Goal: Task Accomplishment & Management: Manage account settings

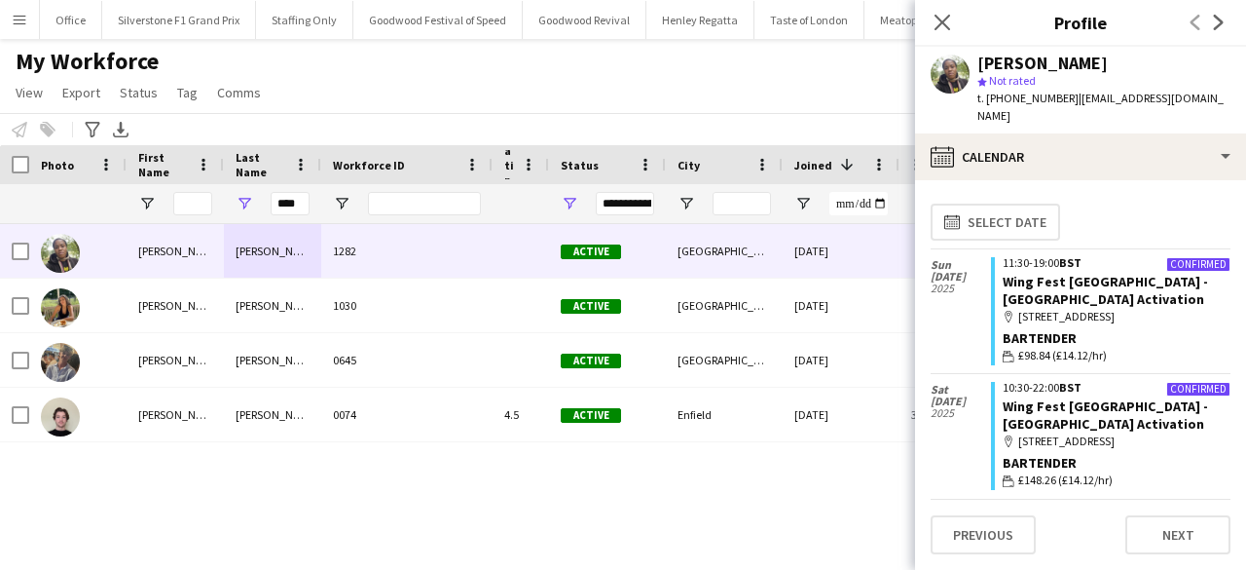
click at [264, 201] on div "****" at bounding box center [272, 203] width 97 height 39
click at [286, 204] on input "****" at bounding box center [290, 203] width 39 height 23
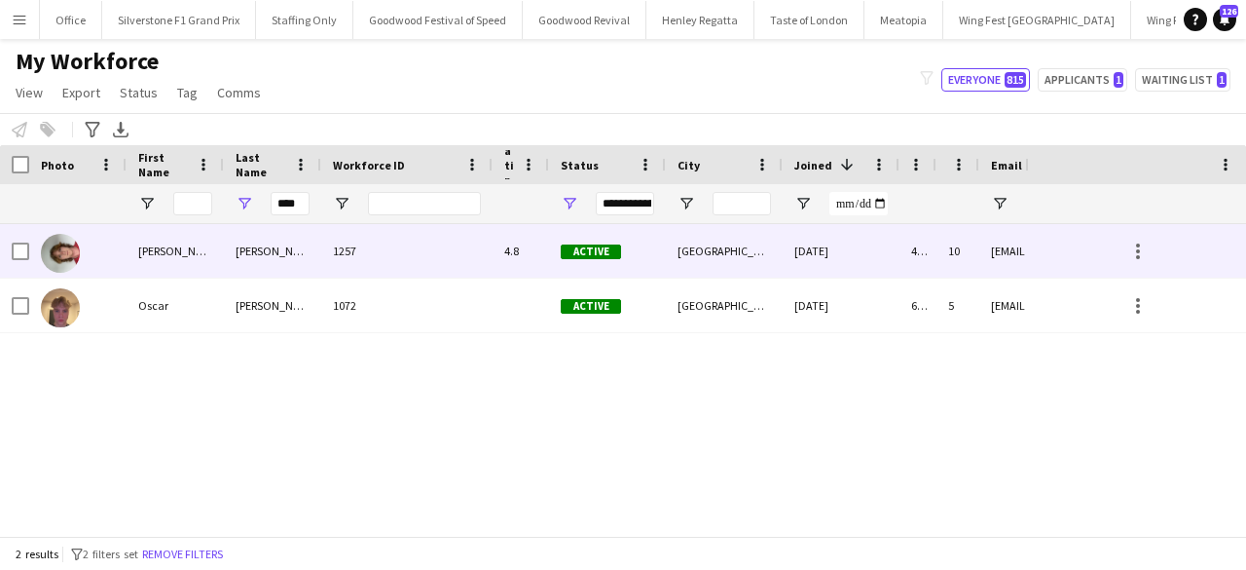
click at [290, 244] on div "Leach" at bounding box center [272, 251] width 97 height 54
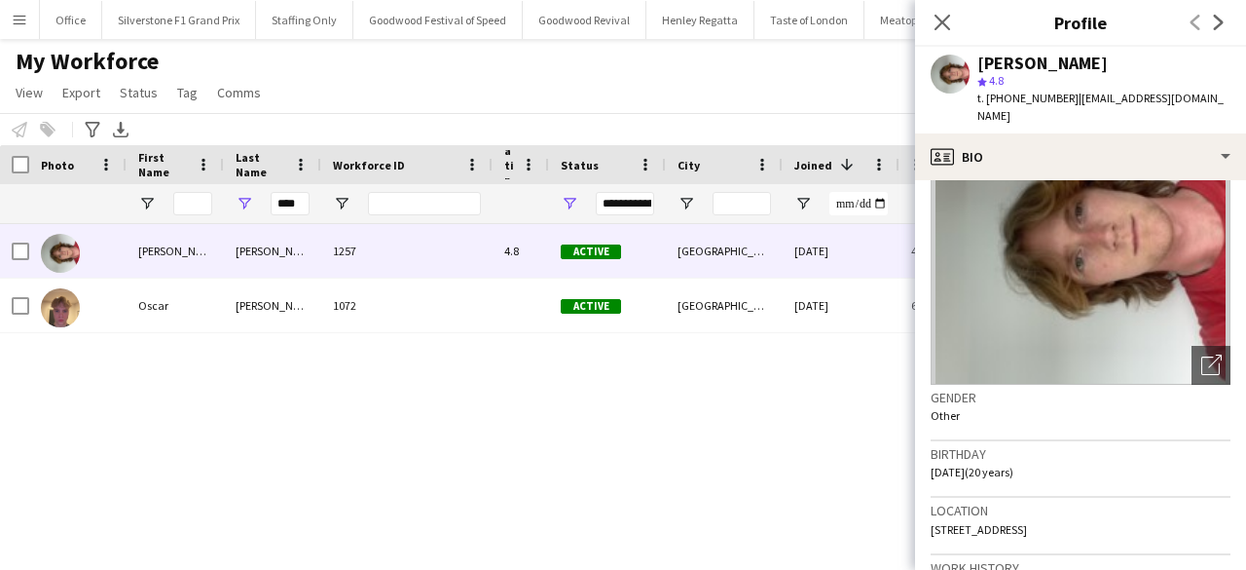
scroll to position [104, 0]
click at [290, 213] on input "****" at bounding box center [290, 203] width 39 height 23
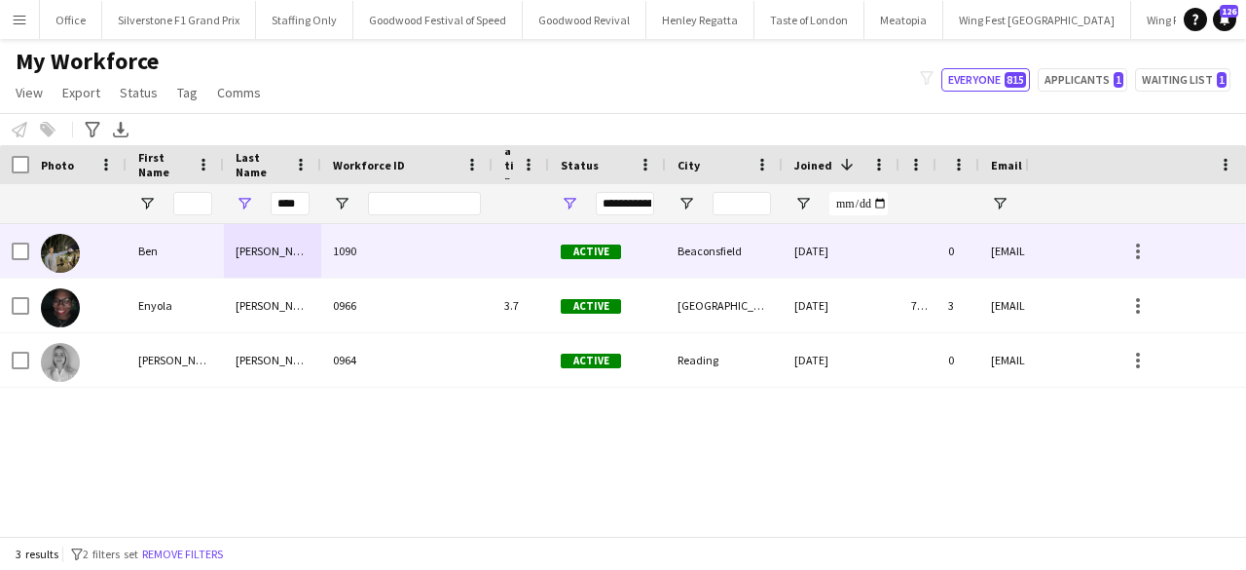
click at [258, 272] on div "Spencer" at bounding box center [272, 251] width 97 height 54
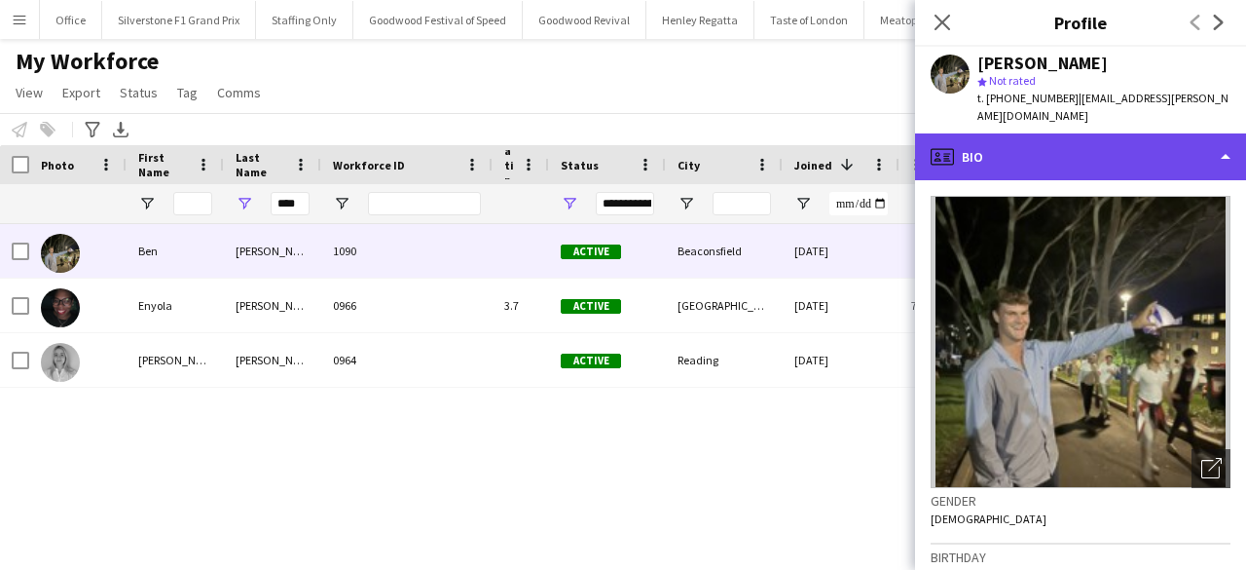
click at [1067, 135] on div "profile Bio" at bounding box center [1080, 156] width 331 height 47
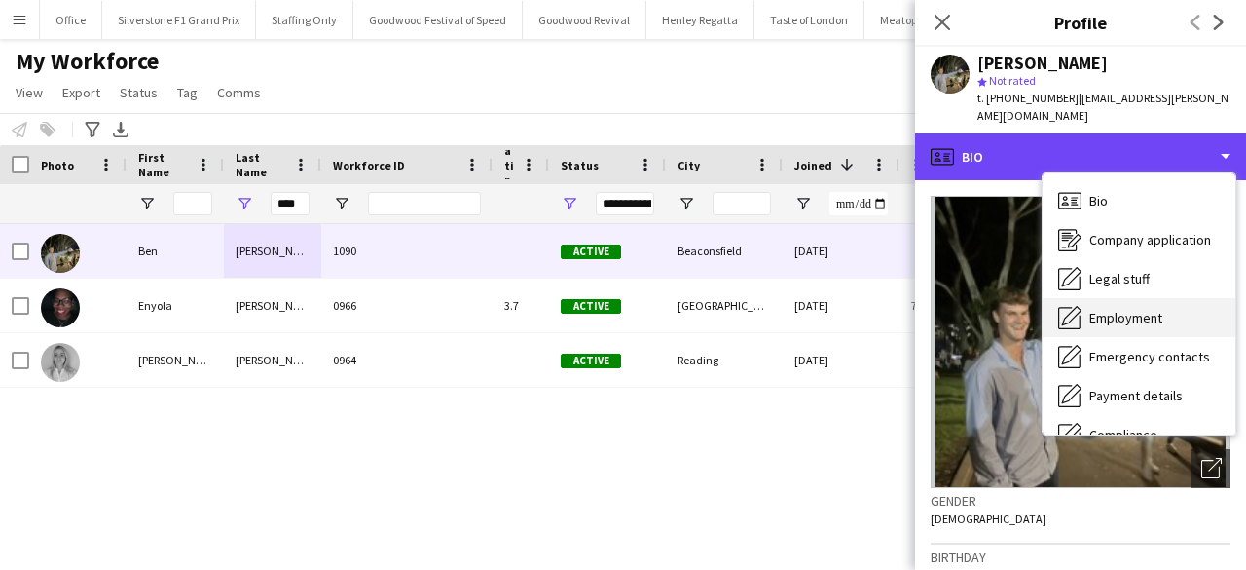
scroll to position [144, 0]
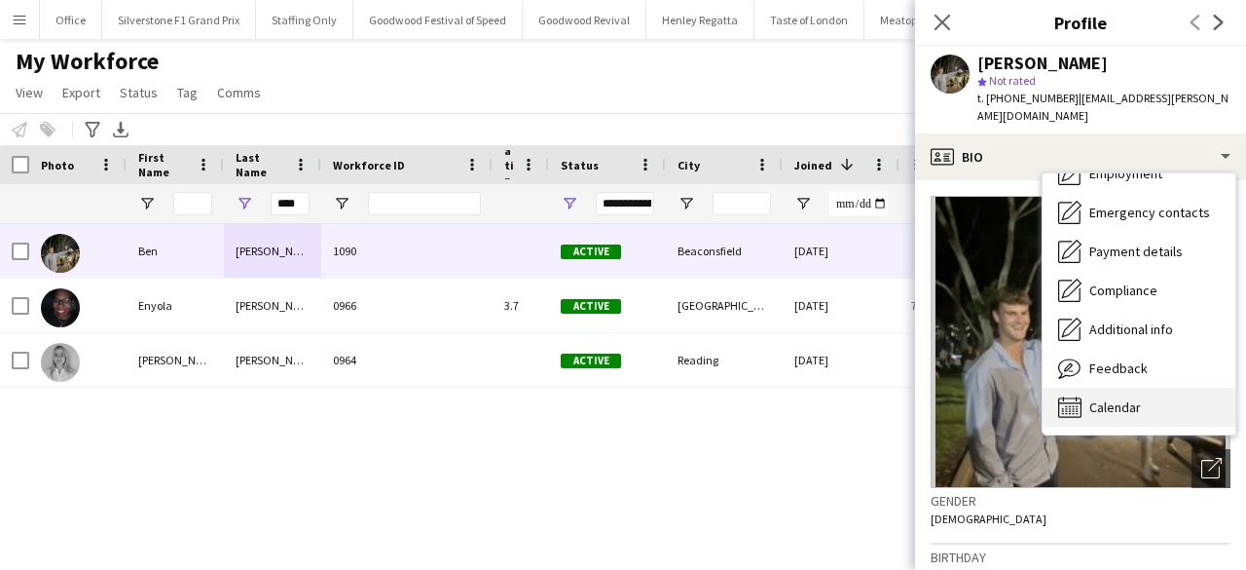
click at [1120, 406] on div "Calendar Calendar" at bounding box center [1139, 407] width 193 height 39
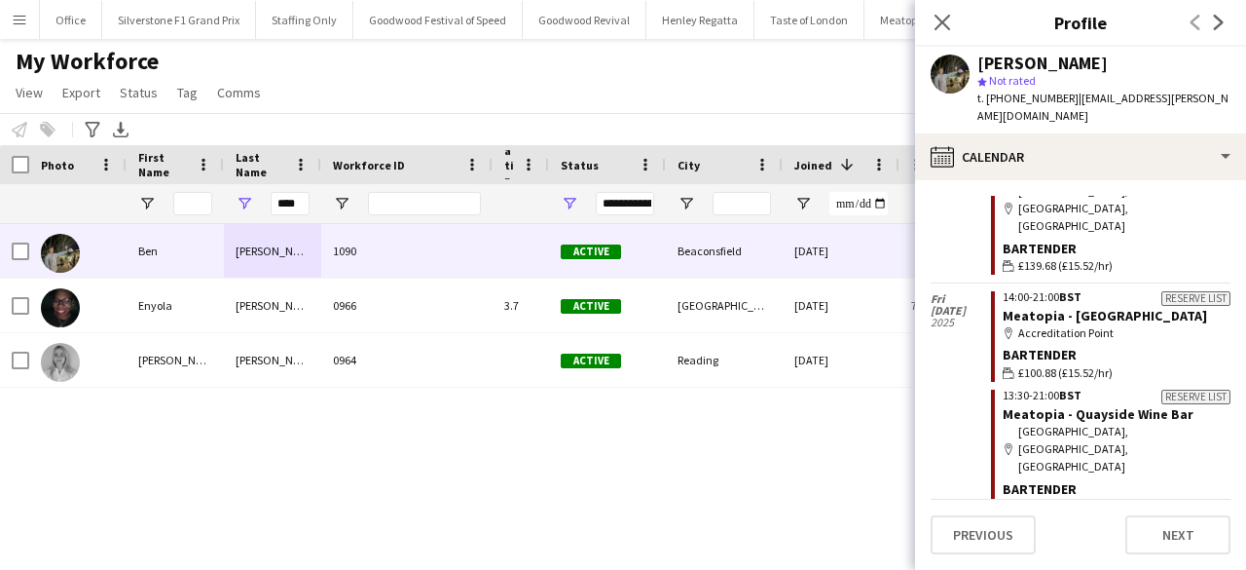
scroll to position [955, 0]
click at [292, 201] on input "****" at bounding box center [290, 203] width 39 height 23
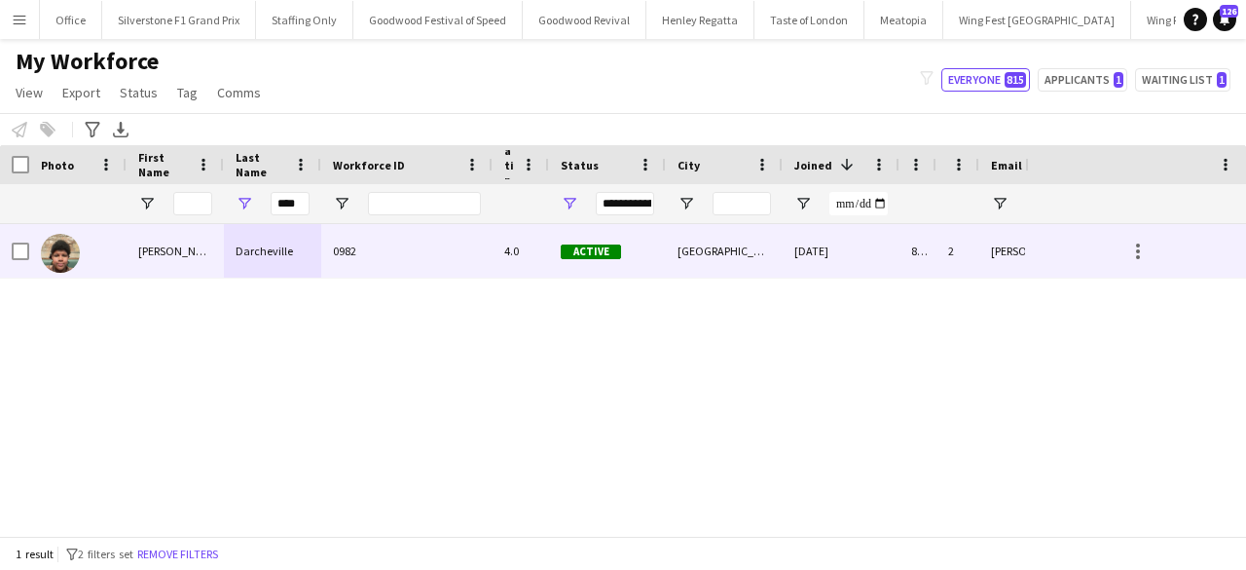
click at [286, 247] on div "Darcheville" at bounding box center [272, 251] width 97 height 54
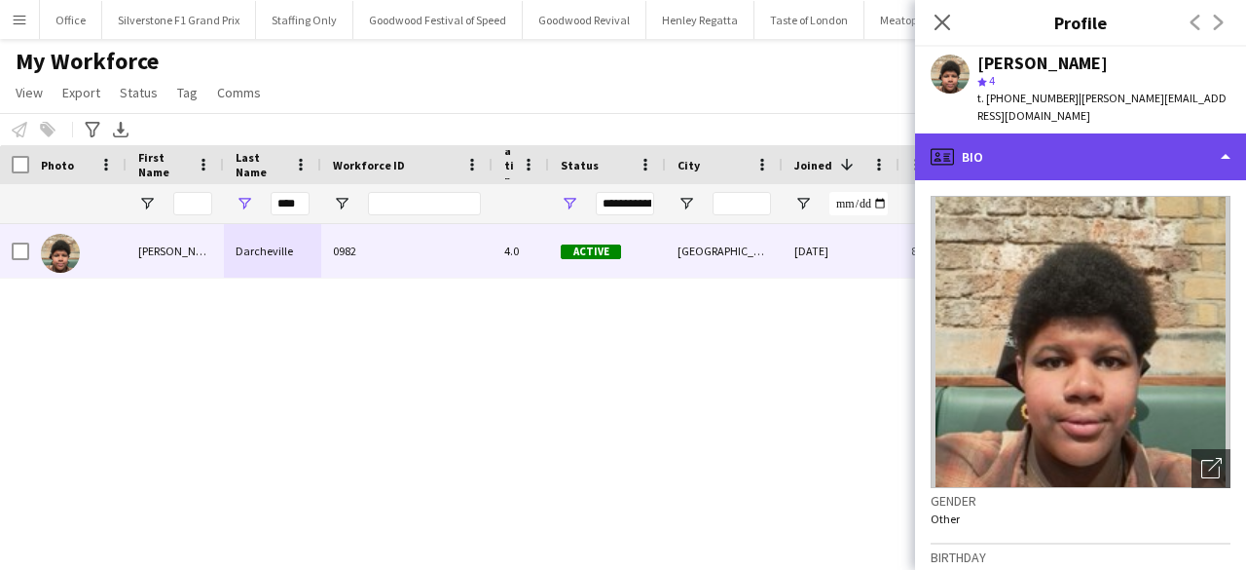
click at [1003, 137] on div "profile Bio" at bounding box center [1080, 156] width 331 height 47
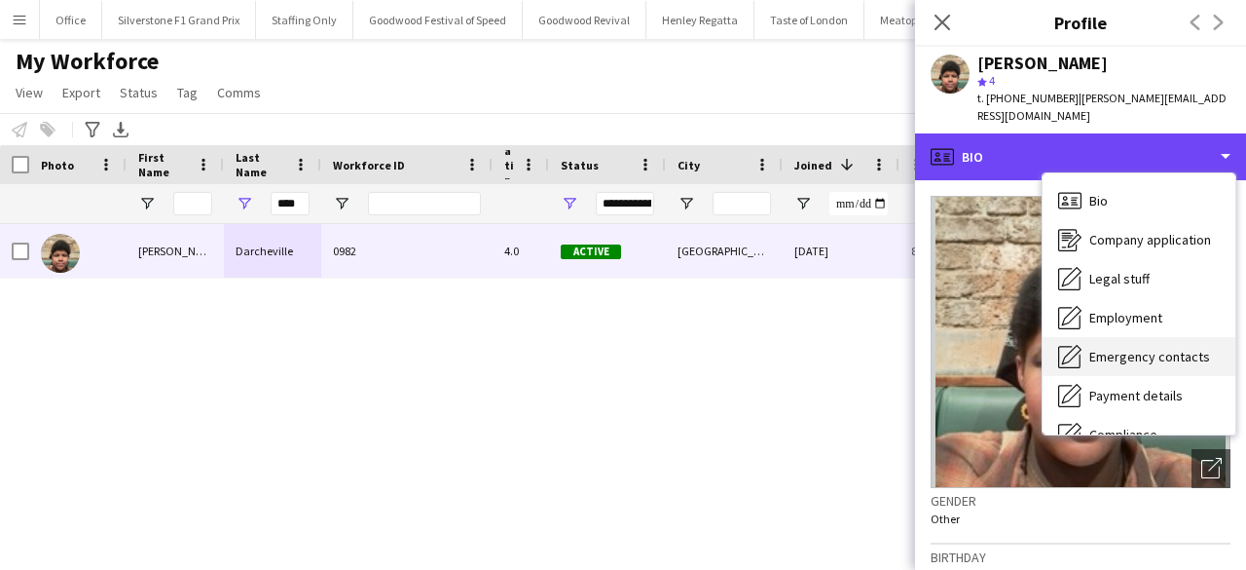
scroll to position [144, 0]
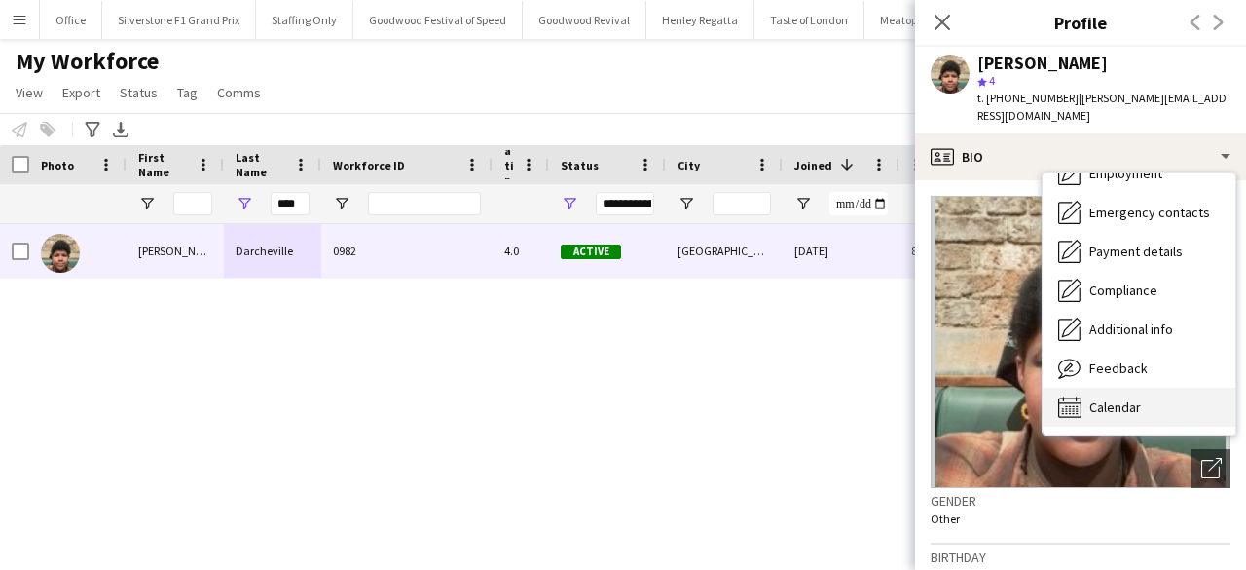
click at [1130, 398] on span "Calendar" at bounding box center [1116, 407] width 52 height 18
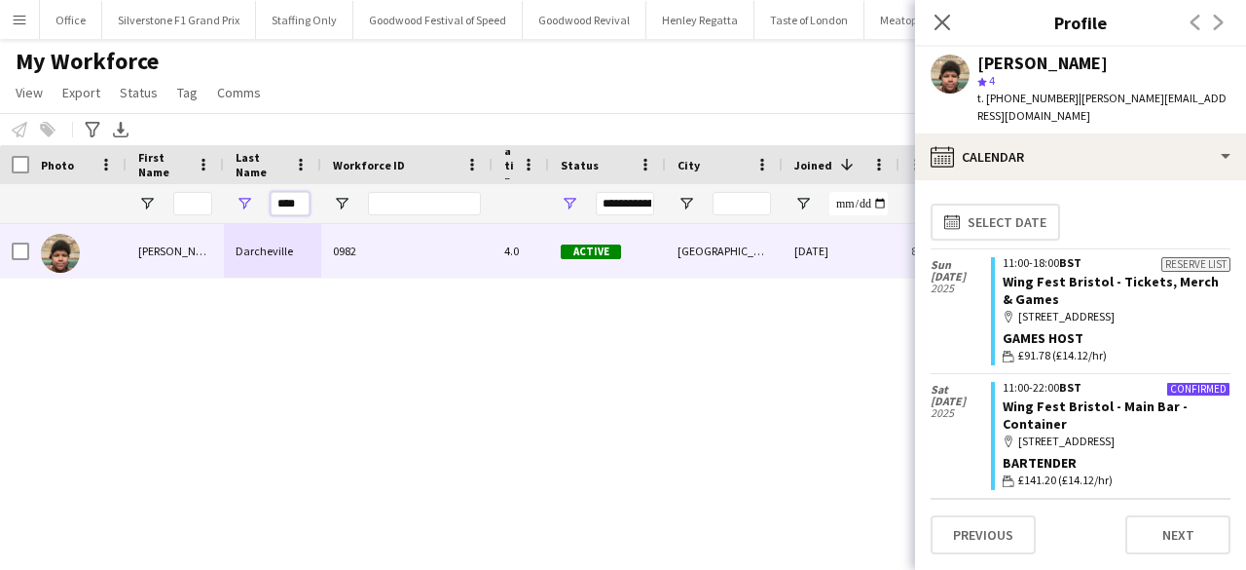
click at [290, 196] on input "****" at bounding box center [290, 203] width 39 height 23
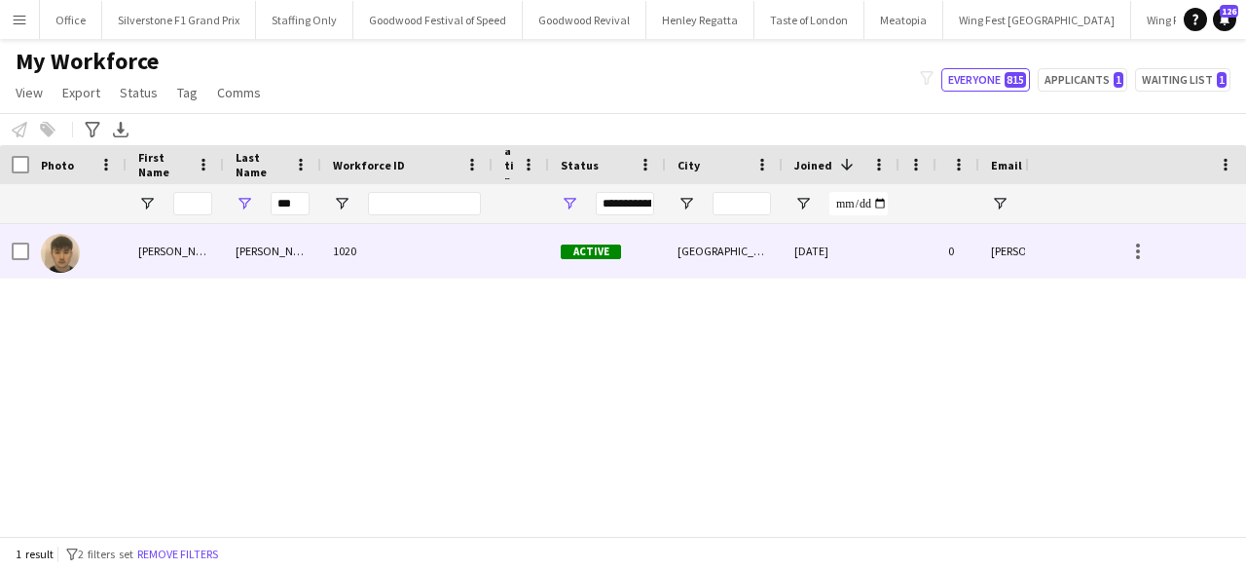
click at [304, 240] on div "Keville" at bounding box center [272, 251] width 97 height 54
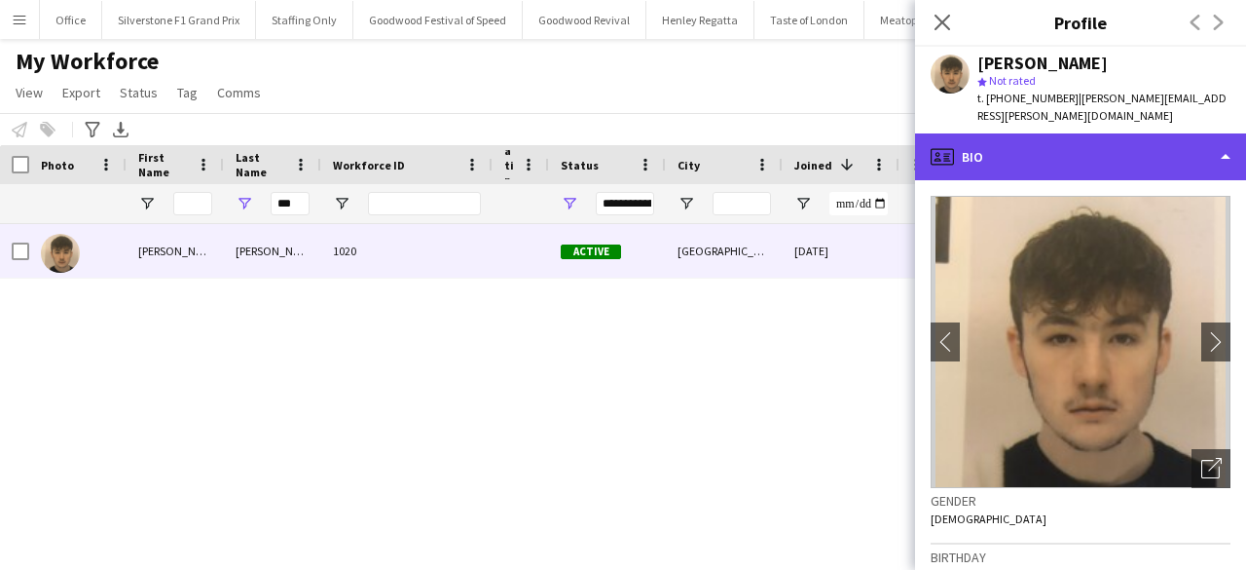
click at [1000, 143] on div "profile Bio" at bounding box center [1080, 156] width 331 height 47
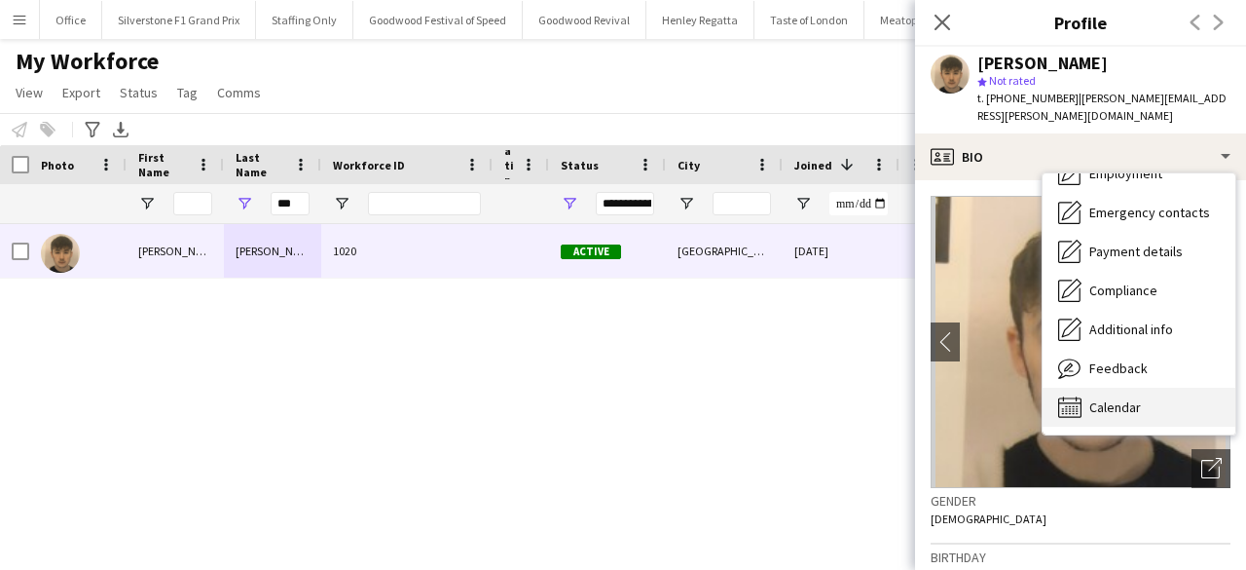
click at [1147, 388] on div "Calendar Calendar" at bounding box center [1139, 407] width 193 height 39
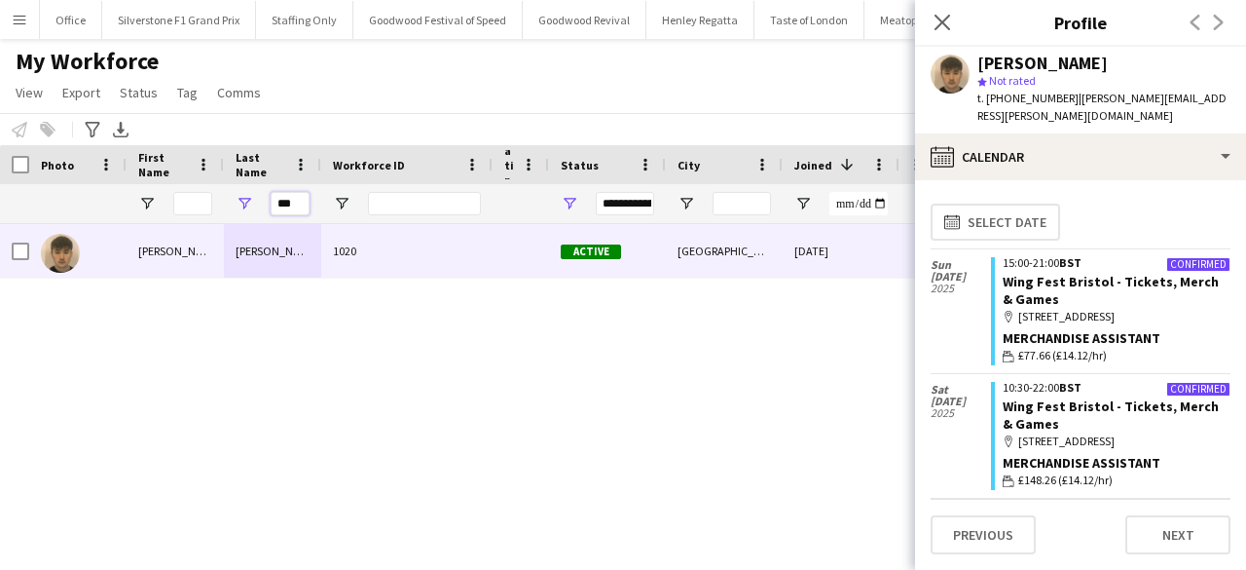
click at [294, 211] on input "***" at bounding box center [290, 203] width 39 height 23
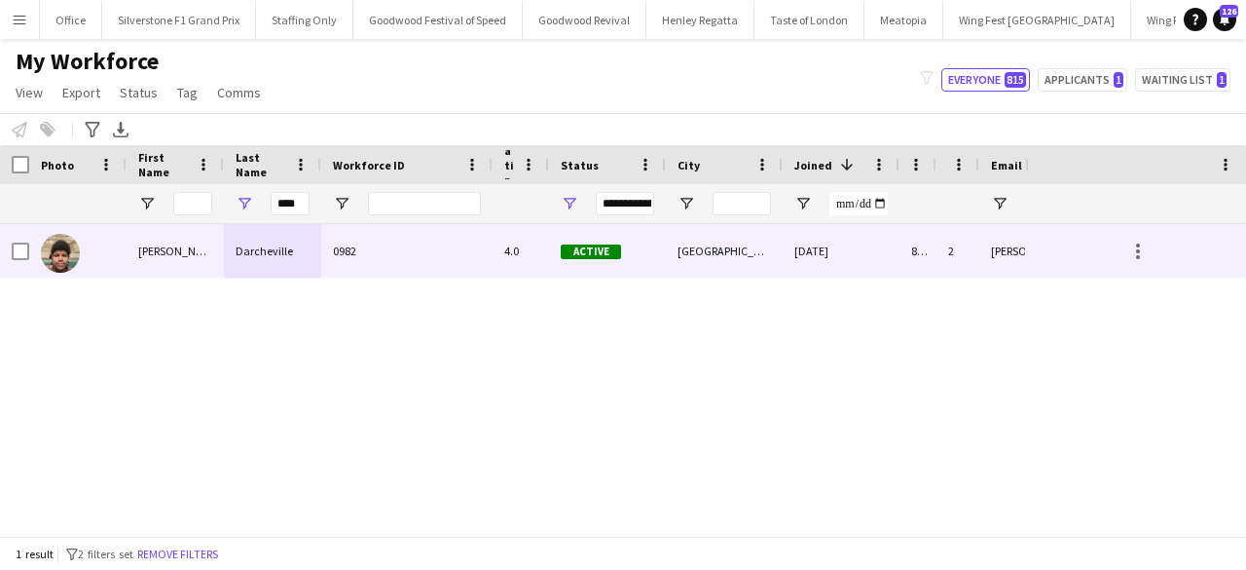
click at [276, 268] on div "Darcheville" at bounding box center [272, 251] width 97 height 54
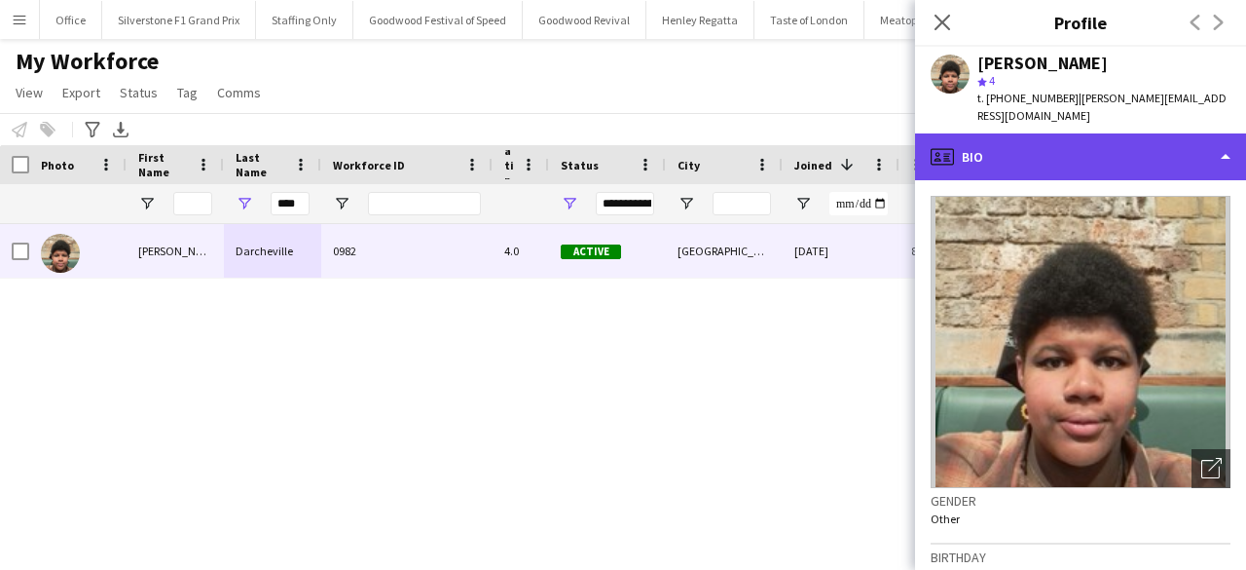
click at [1003, 142] on div "profile Bio" at bounding box center [1080, 156] width 331 height 47
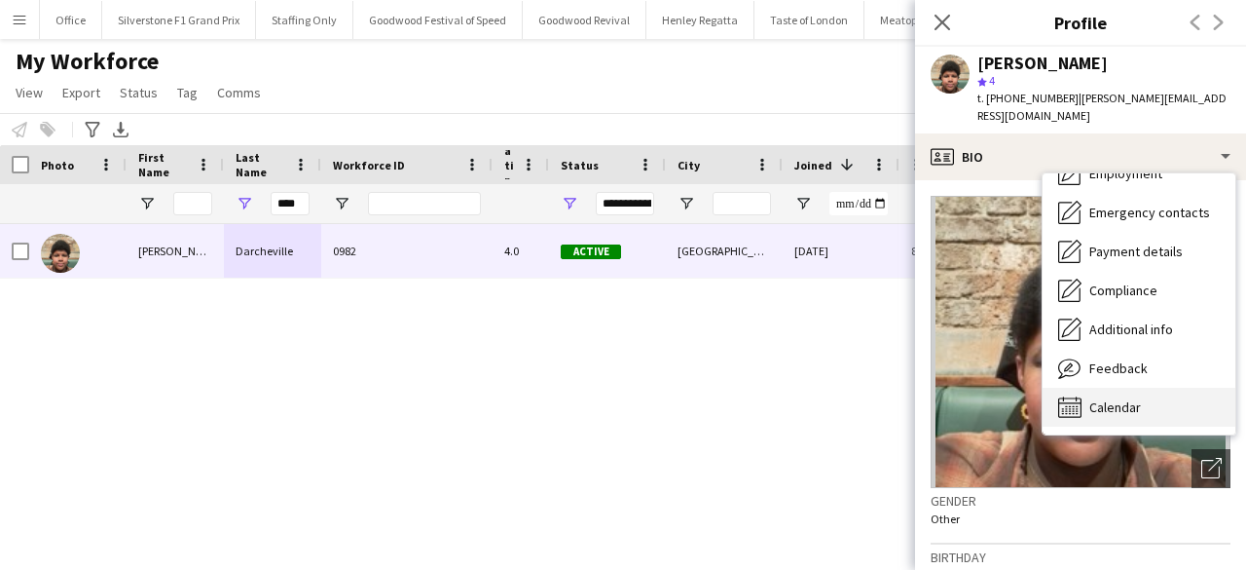
click at [1133, 398] on span "Calendar" at bounding box center [1116, 407] width 52 height 18
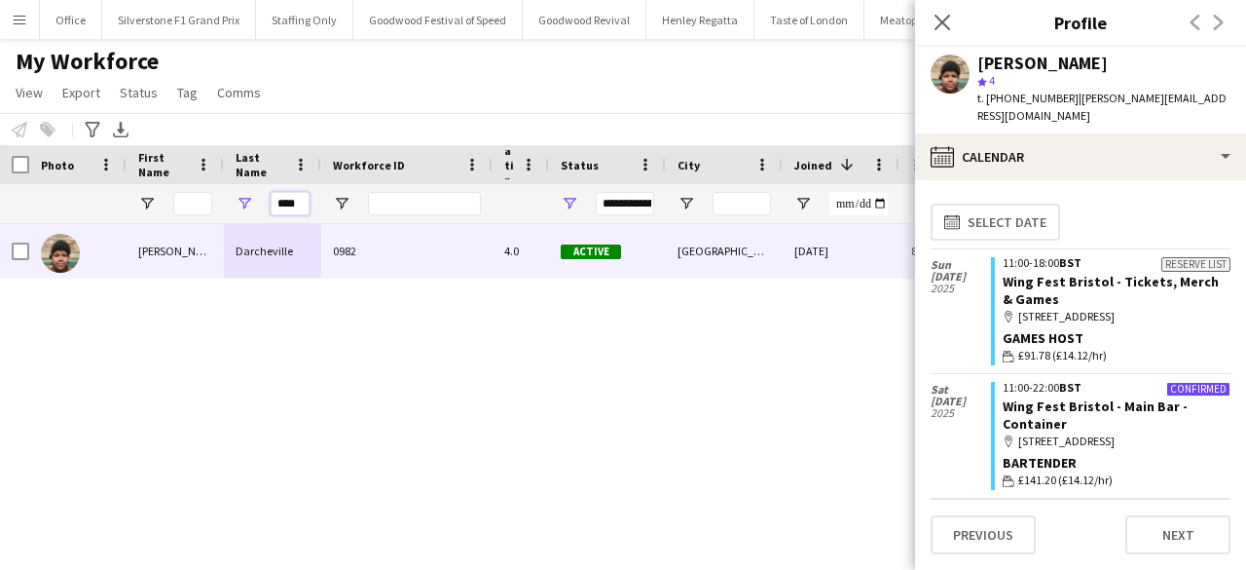
click at [293, 201] on input "****" at bounding box center [290, 203] width 39 height 23
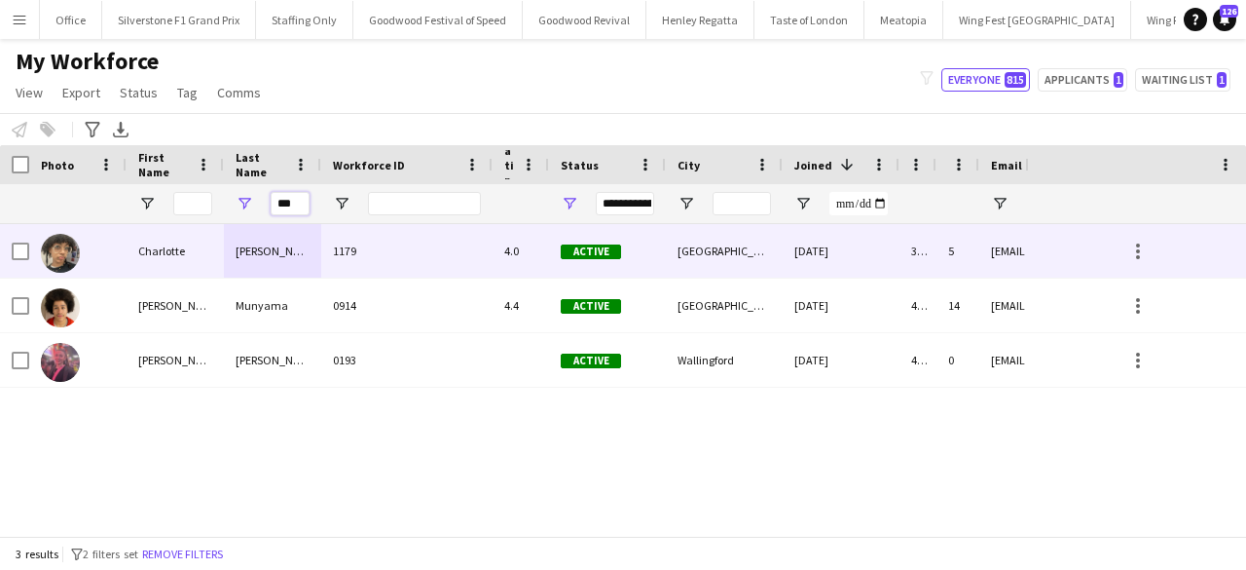
type input "***"
click at [314, 268] on div "Munroe" at bounding box center [272, 251] width 97 height 54
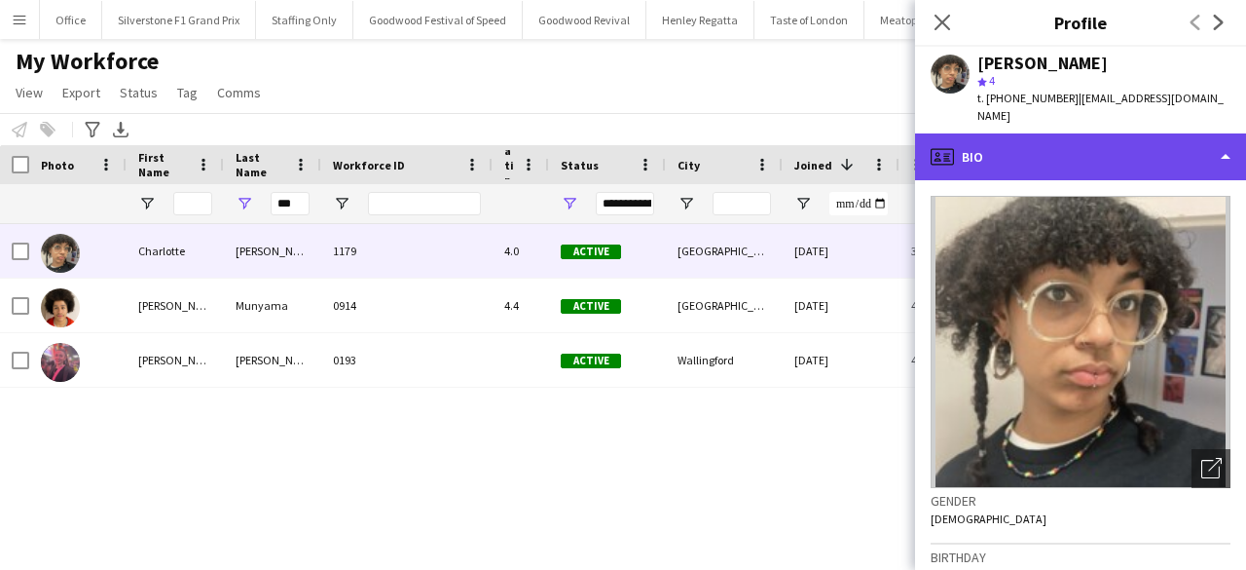
click at [1114, 133] on div "profile Bio" at bounding box center [1080, 156] width 331 height 47
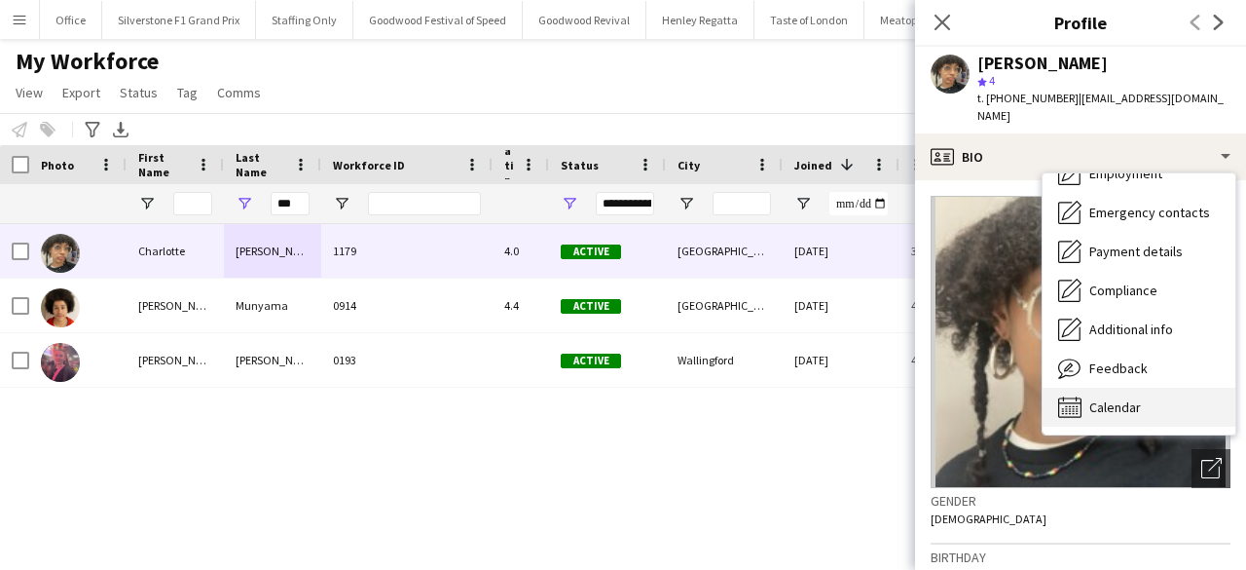
click at [1129, 398] on span "Calendar" at bounding box center [1116, 407] width 52 height 18
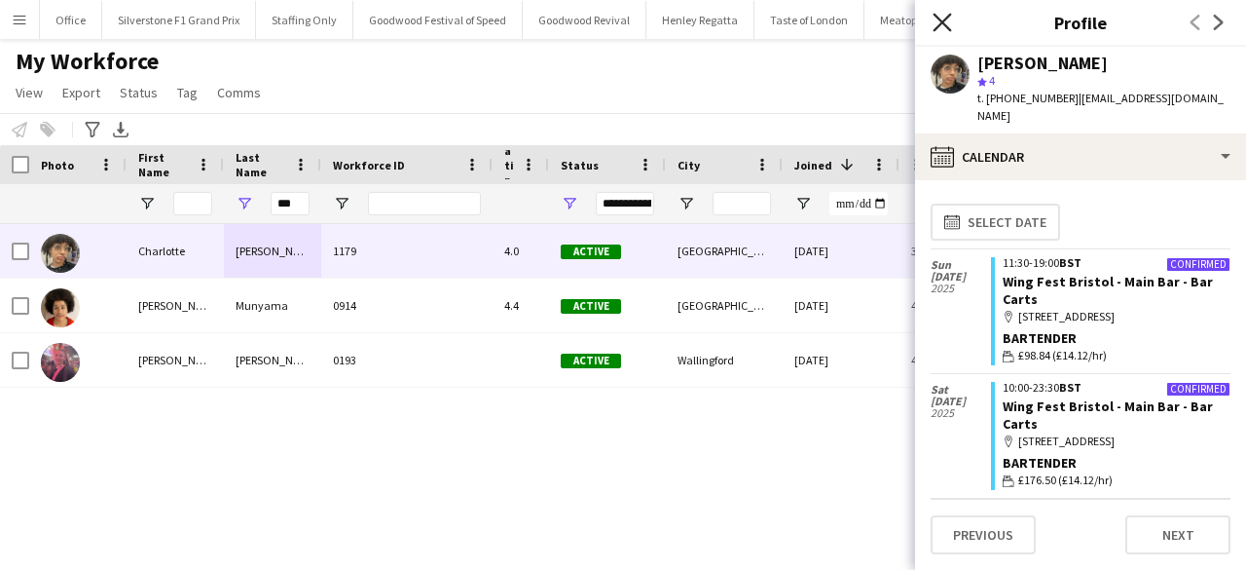
click at [935, 23] on icon "Close pop-in" at bounding box center [942, 22] width 19 height 19
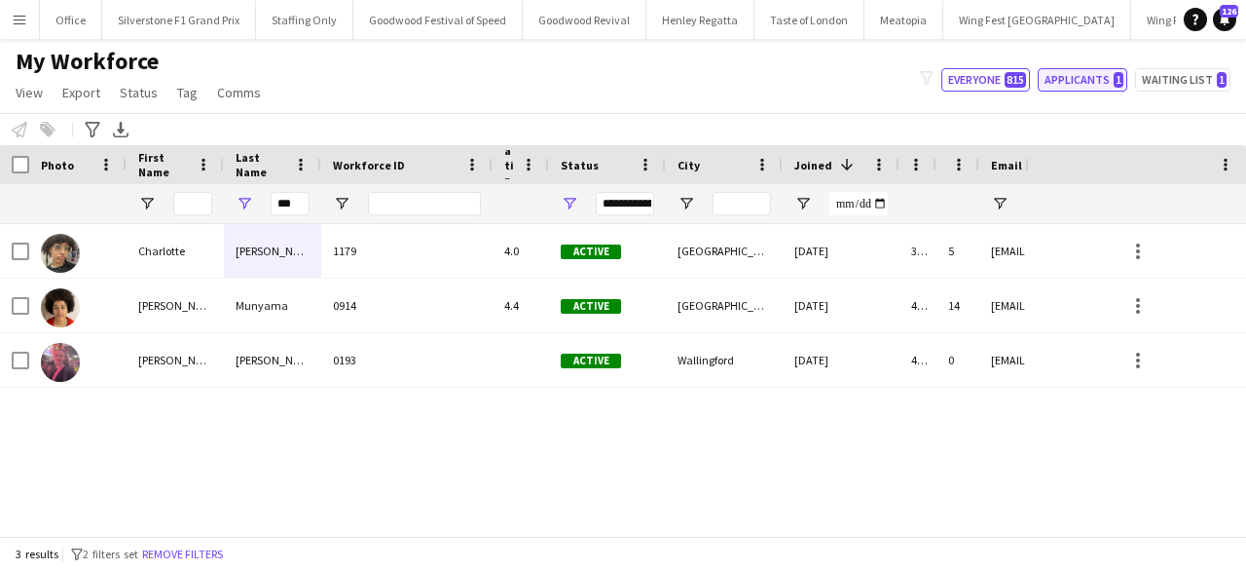
click at [1122, 79] on span "1" at bounding box center [1119, 80] width 10 height 16
type input "**********"
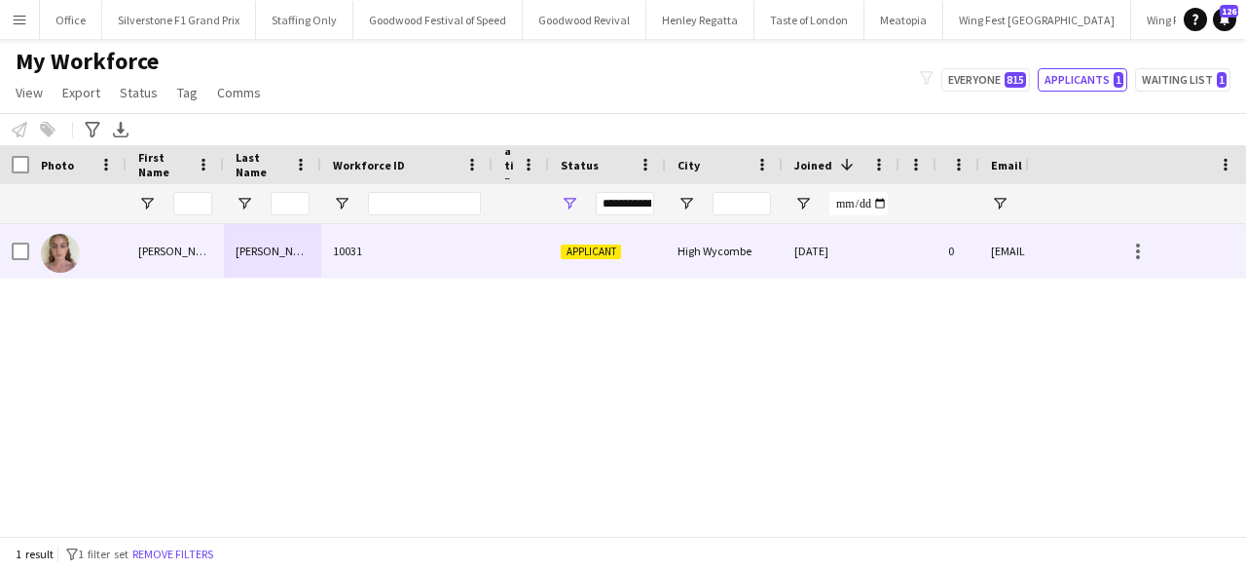
click at [586, 250] on span "Applicant" at bounding box center [591, 251] width 60 height 15
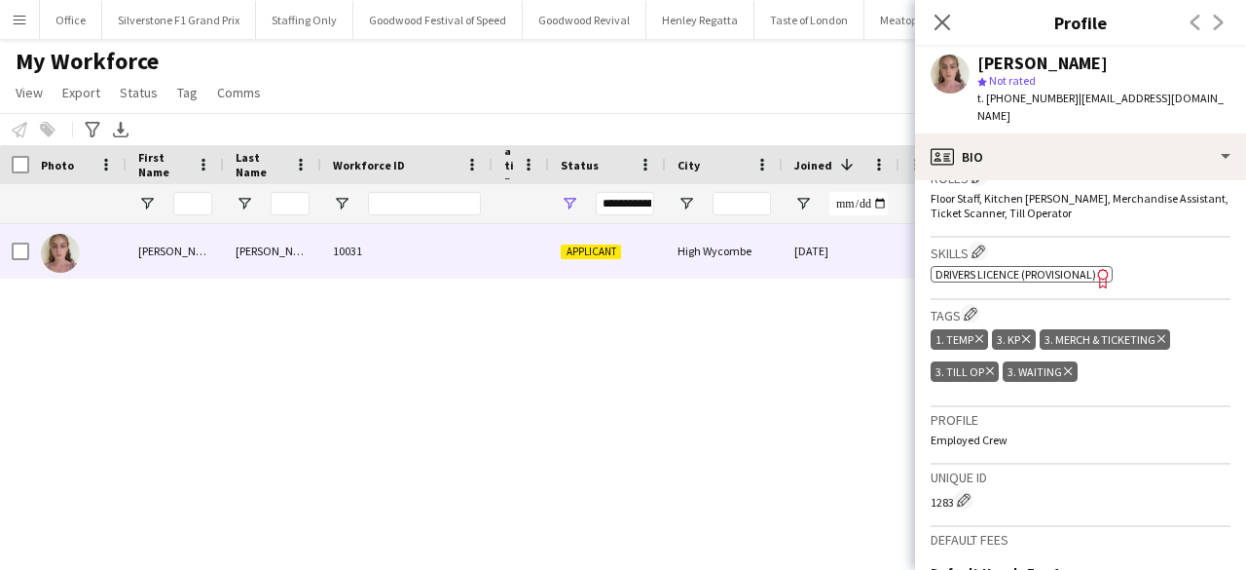
scroll to position [656, 0]
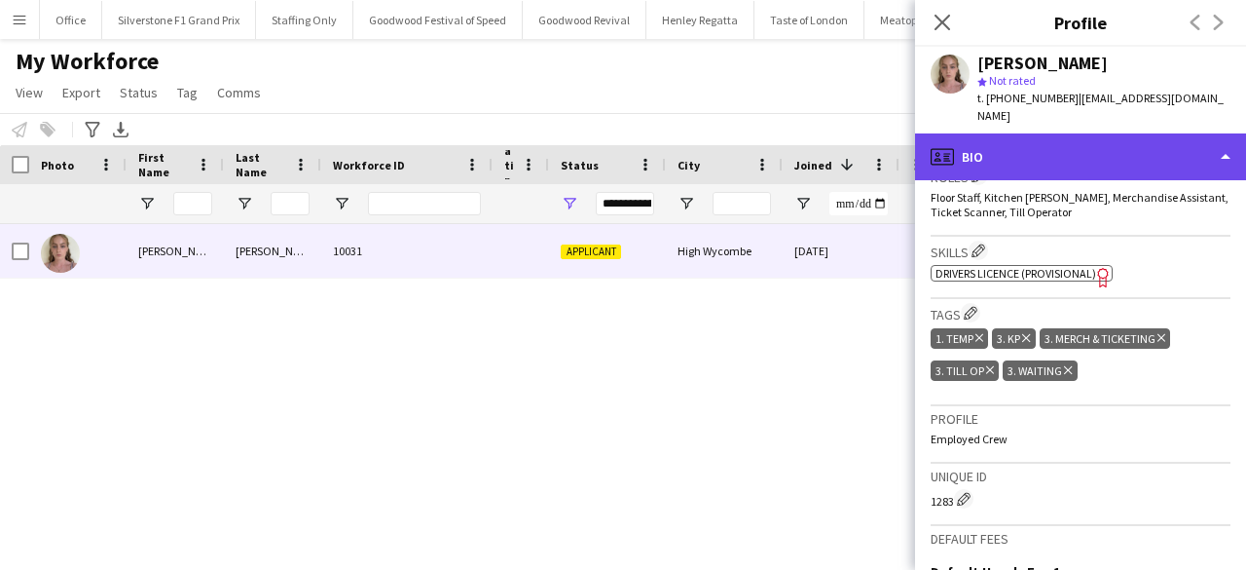
click at [1088, 141] on div "profile Bio" at bounding box center [1080, 156] width 331 height 47
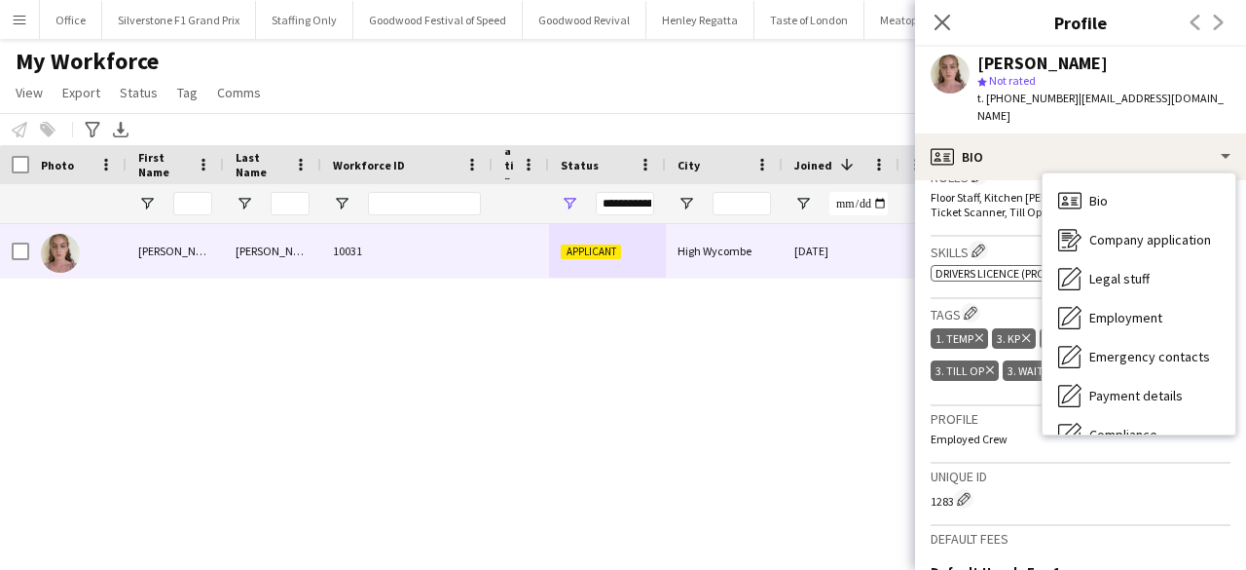
click at [778, 340] on div "Isabella Morley 10031 Applicant High Wycombe 03-09-2025 0 isabellamorley1039@gm…" at bounding box center [512, 372] width 1025 height 297
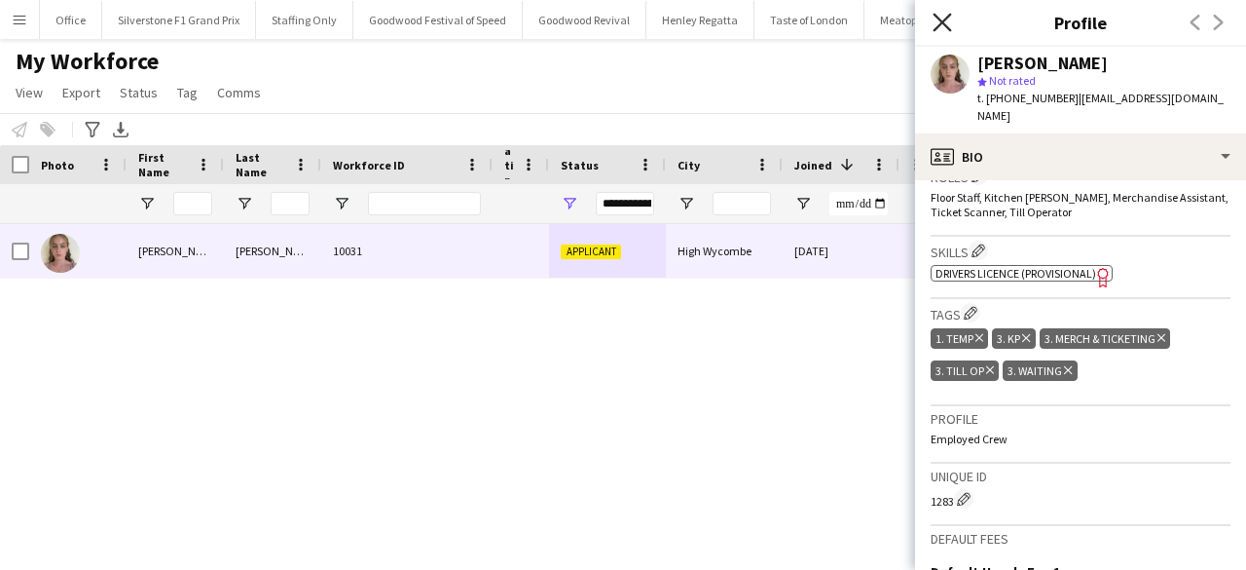
click at [938, 24] on icon "Close pop-in" at bounding box center [942, 22] width 19 height 19
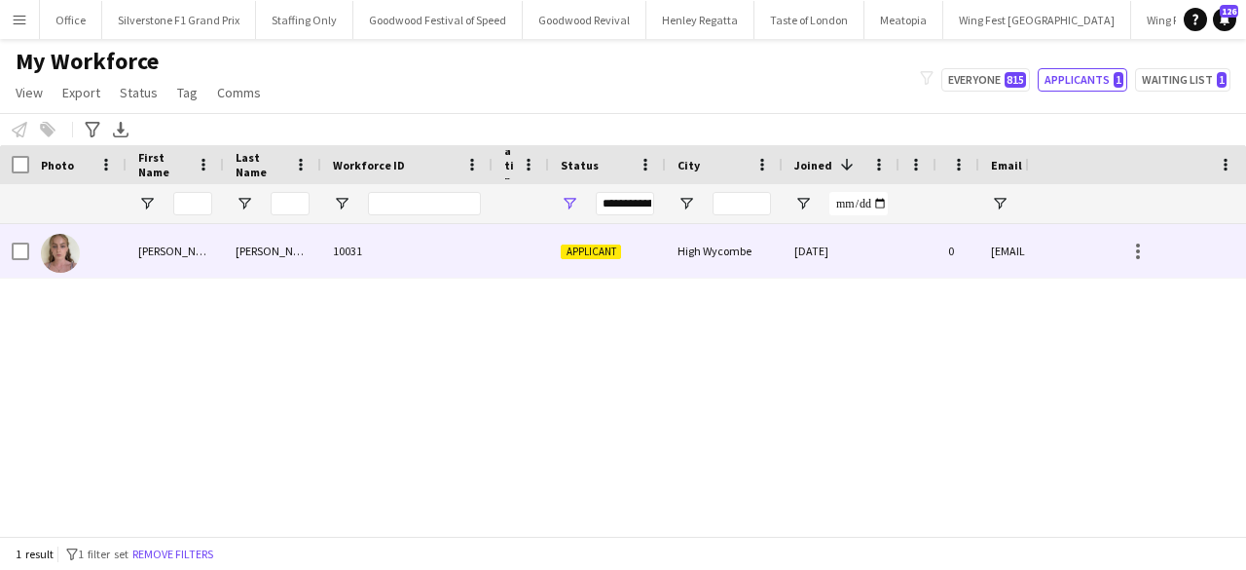
click at [660, 274] on div "Applicant" at bounding box center [607, 251] width 117 height 54
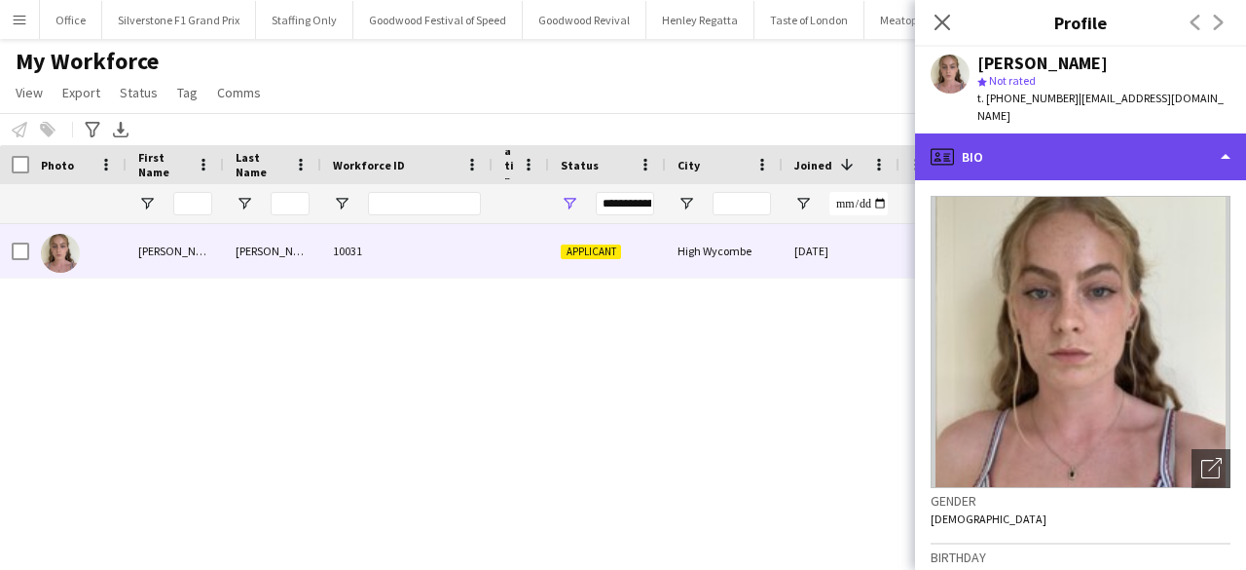
click at [1055, 156] on div "profile Bio" at bounding box center [1080, 156] width 331 height 47
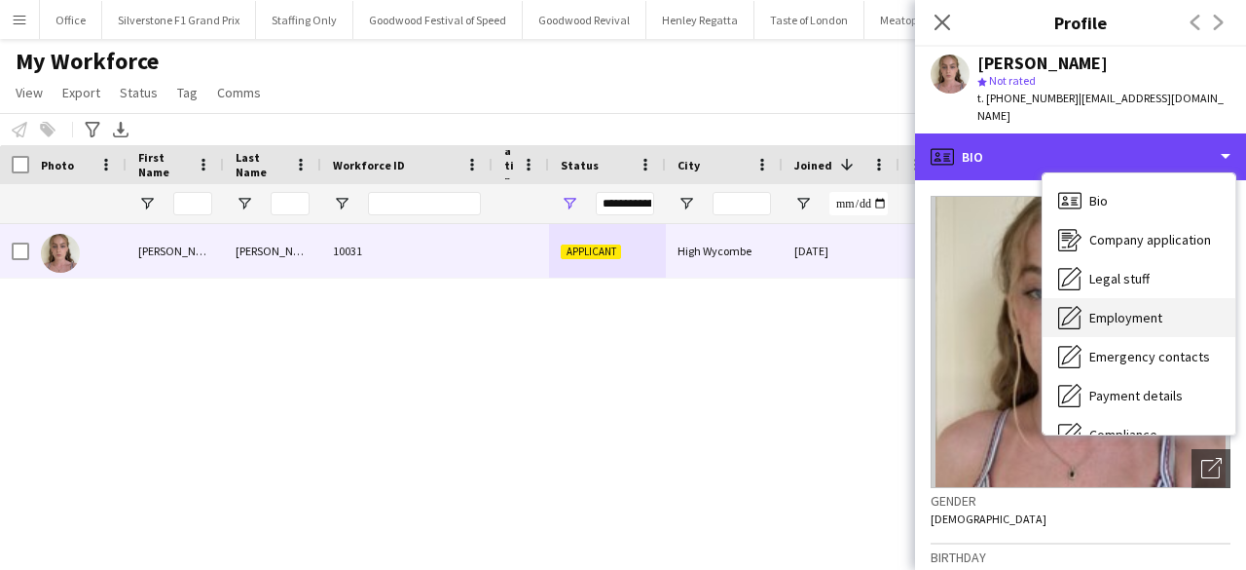
scroll to position [144, 0]
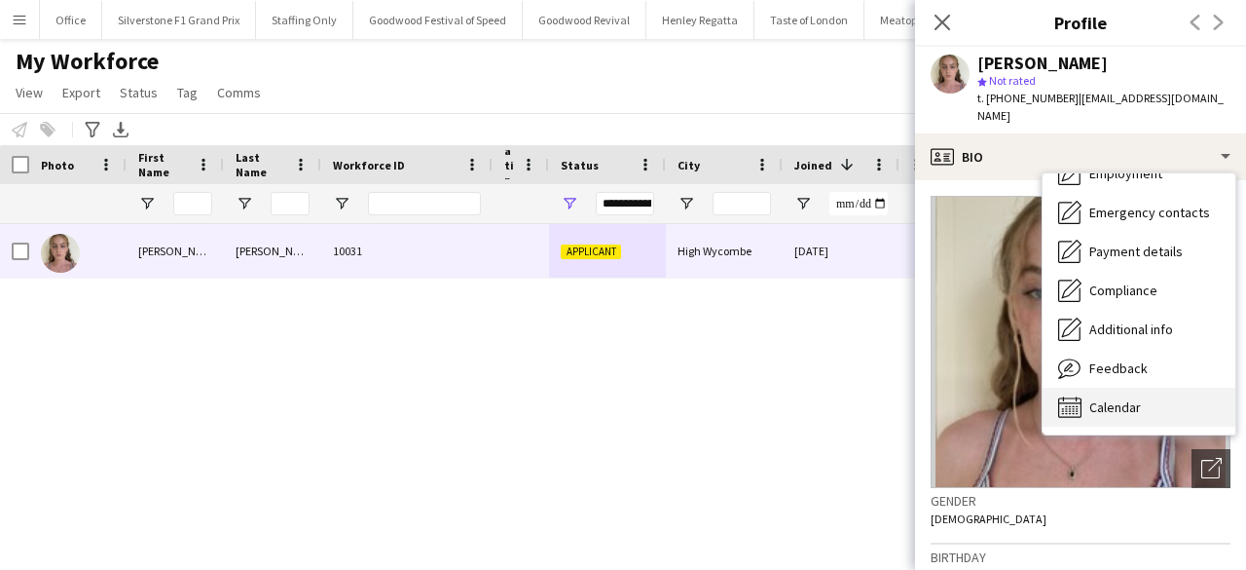
click at [1118, 398] on span "Calendar" at bounding box center [1116, 407] width 52 height 18
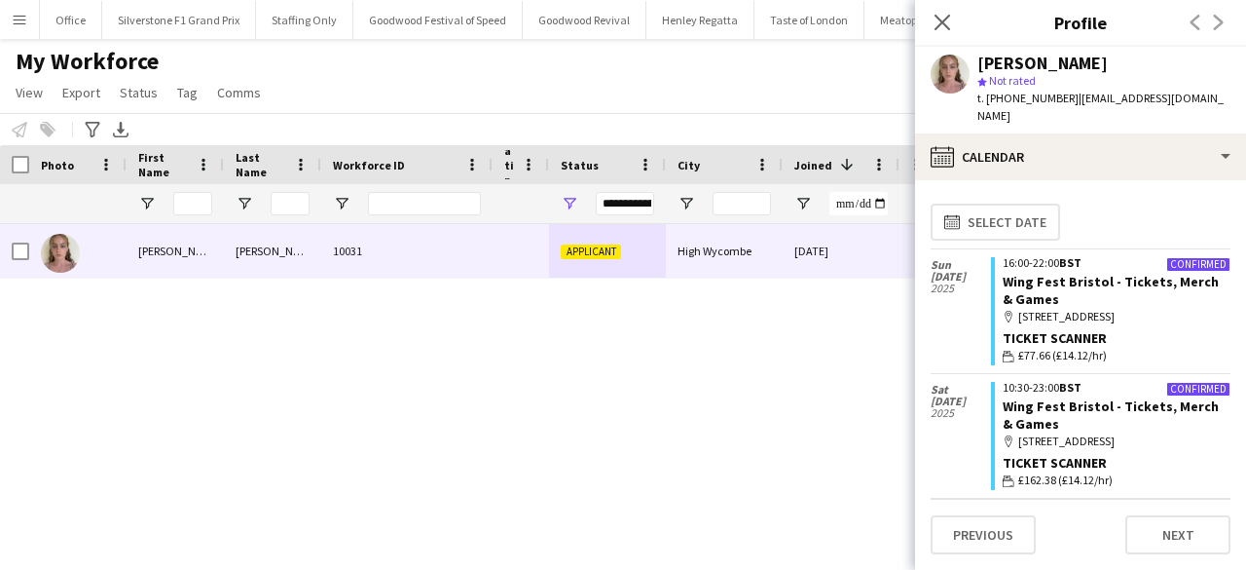
click at [808, 387] on div "Isabella Morley 10031 Applicant High Wycombe 03-09-2025 0 isabellamorley1039@gm…" at bounding box center [512, 372] width 1025 height 297
click at [952, 16] on app-icon "Close pop-in" at bounding box center [943, 23] width 28 height 28
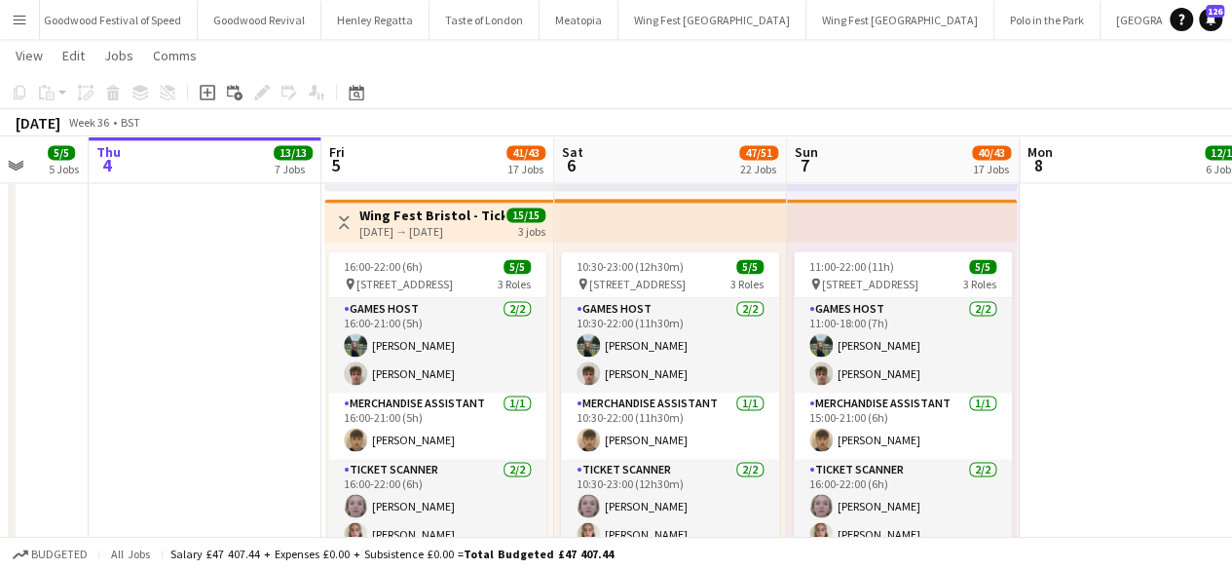
scroll to position [1331, 0]
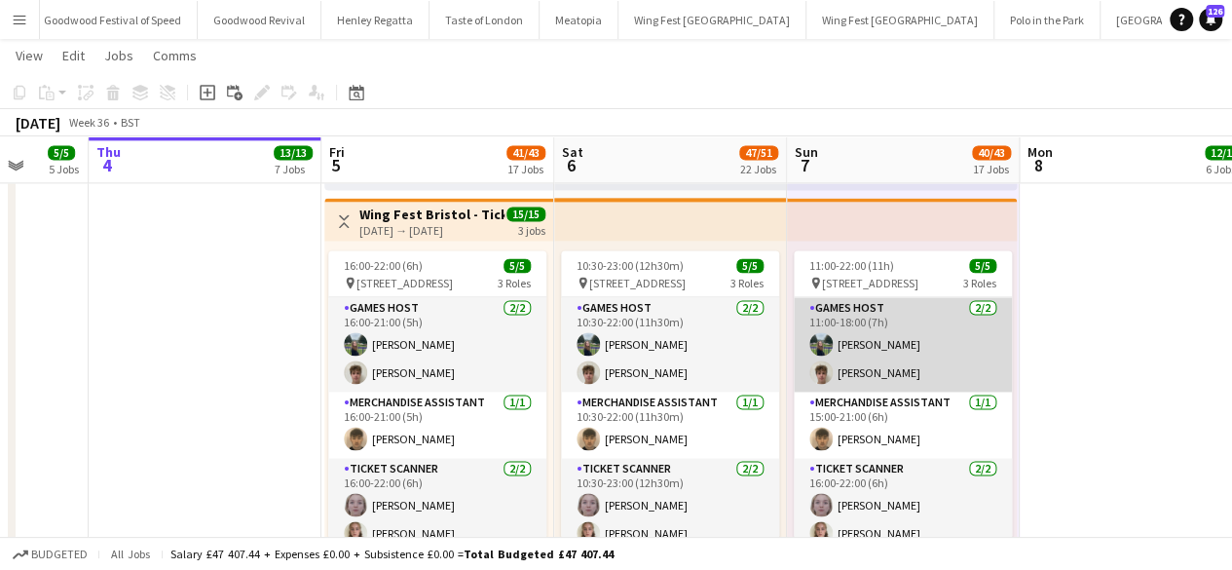
click at [944, 349] on app-card-role "Games Host [DATE] 11:00-18:00 (7h) [PERSON_NAME] [PERSON_NAME]" at bounding box center [903, 344] width 218 height 94
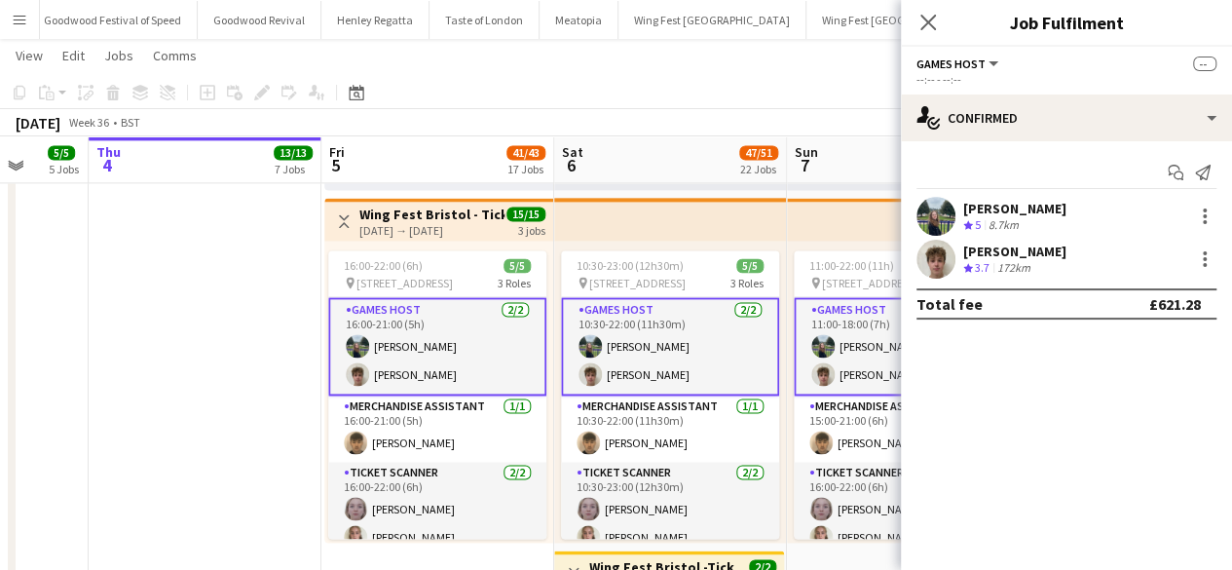
click at [1041, 204] on div "[PERSON_NAME]" at bounding box center [1014, 209] width 103 height 18
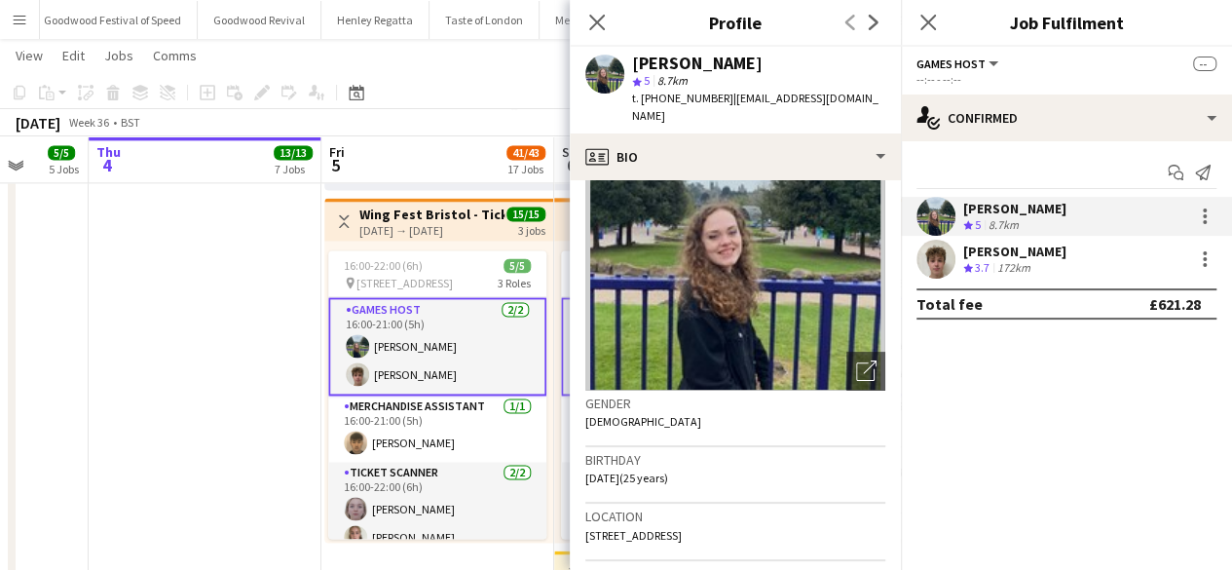
scroll to position [98, 0]
drag, startPoint x: 818, startPoint y: 67, endPoint x: 631, endPoint y: 63, distance: 187.0
click at [631, 63] on div "[PERSON_NAME] star 5 8.7km t. [PHONE_NUMBER] | [EMAIL_ADDRESS][DOMAIN_NAME]" at bounding box center [735, 90] width 331 height 87
copy div "[PERSON_NAME]"
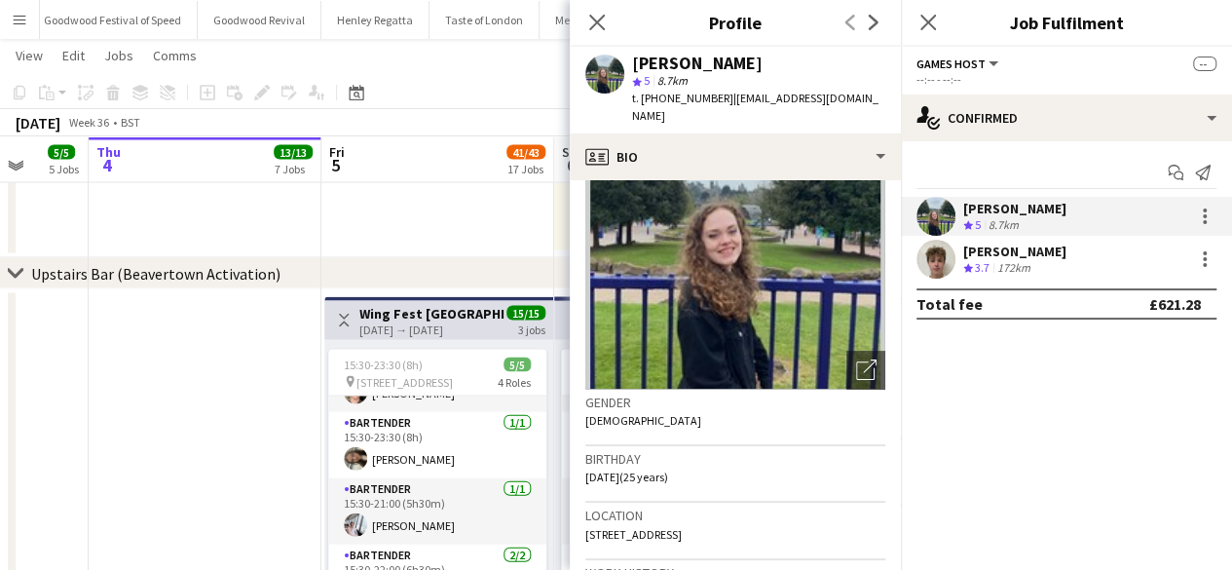
scroll to position [0, 611]
click at [594, 26] on icon at bounding box center [596, 22] width 19 height 19
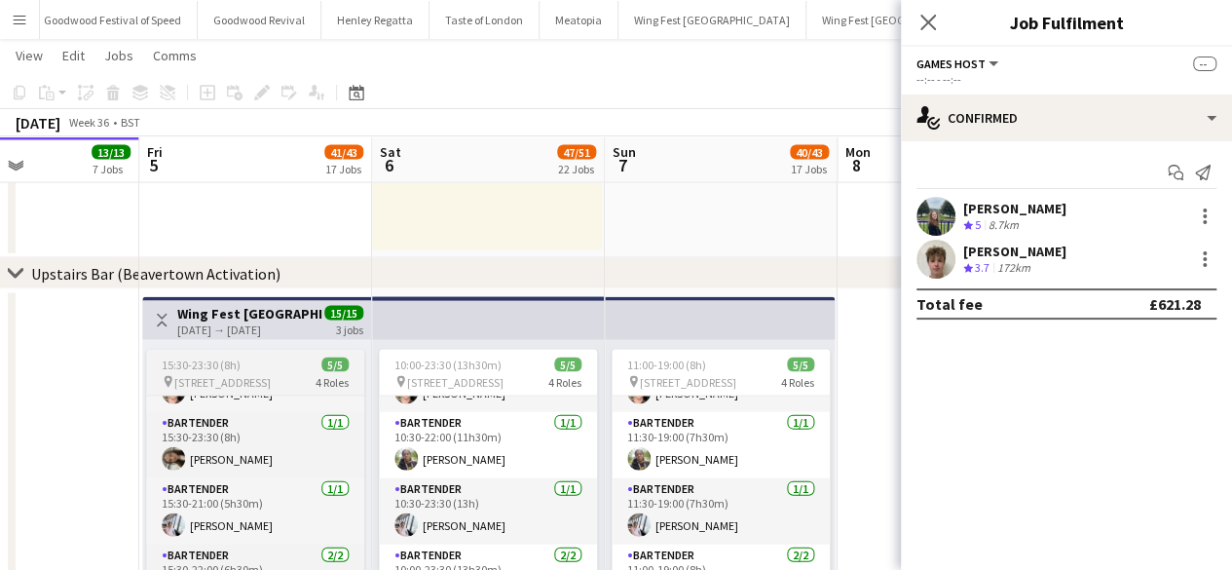
scroll to position [0, 793]
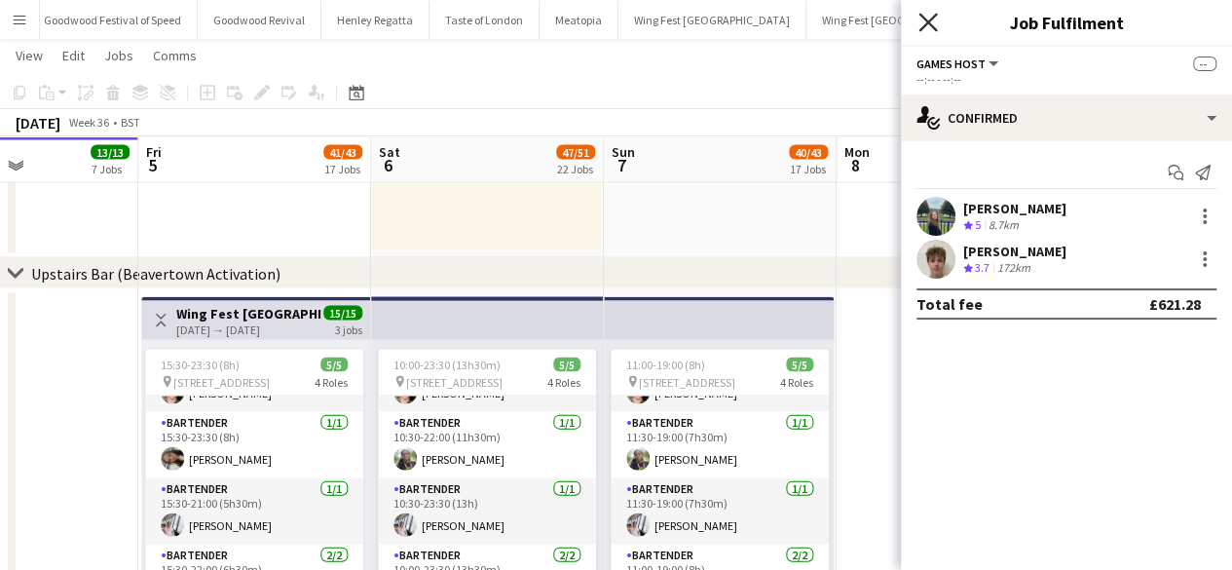
click at [931, 16] on icon "Close pop-in" at bounding box center [927, 22] width 19 height 19
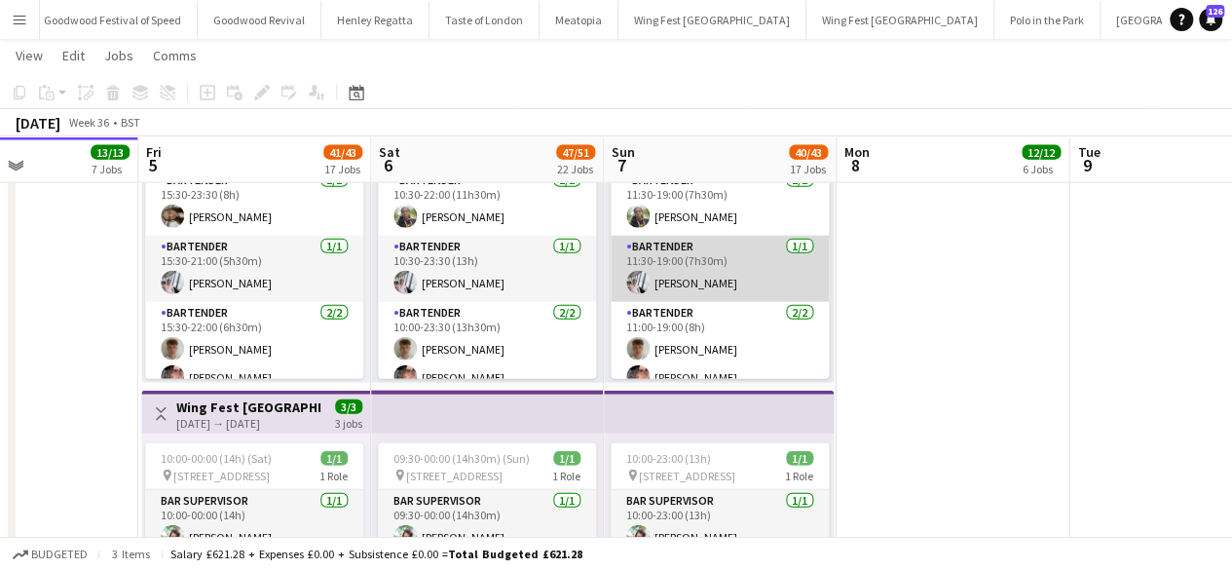
scroll to position [51, 0]
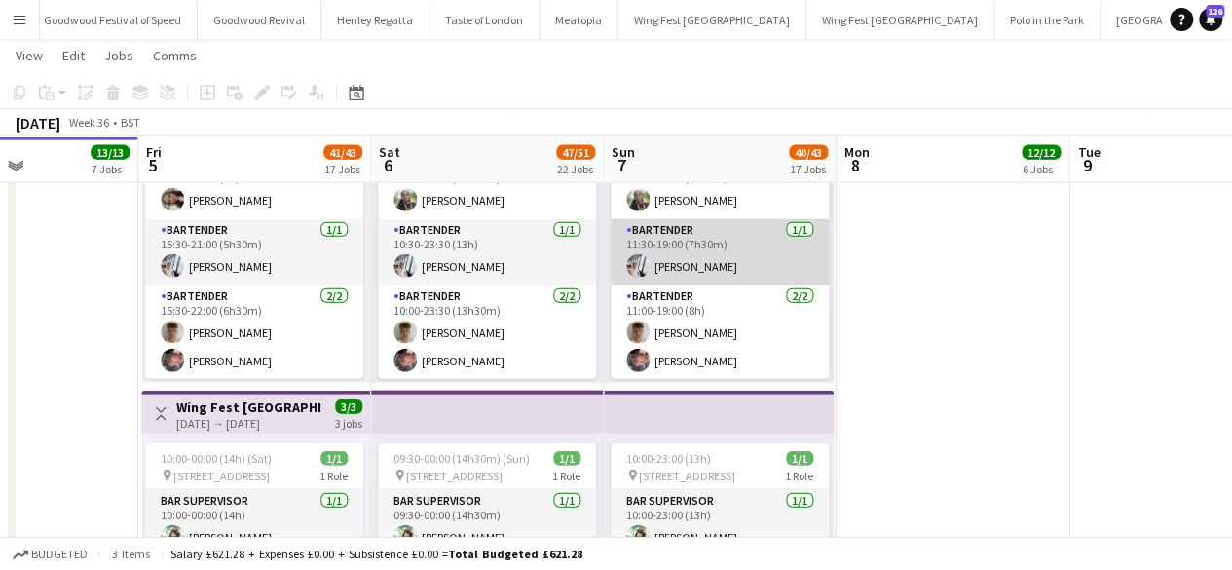
click at [691, 264] on app-card-role "Bartender [DATE] 11:30-19:00 (7h30m) [PERSON_NAME]" at bounding box center [720, 252] width 218 height 66
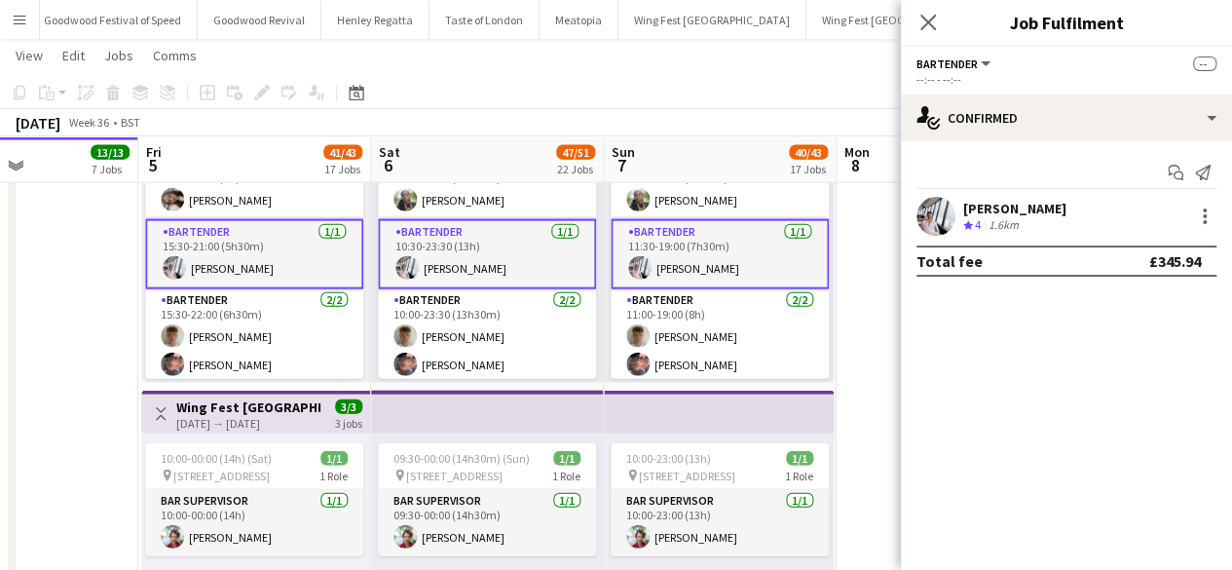
click at [1005, 207] on div "[PERSON_NAME]" at bounding box center [1014, 209] width 103 height 18
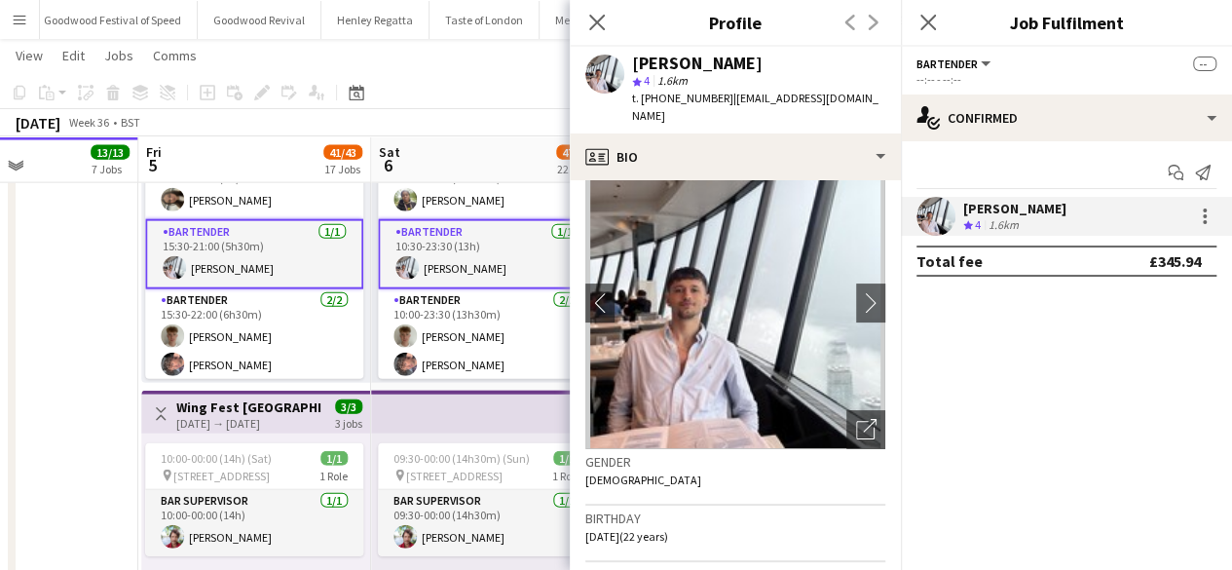
scroll to position [93, 0]
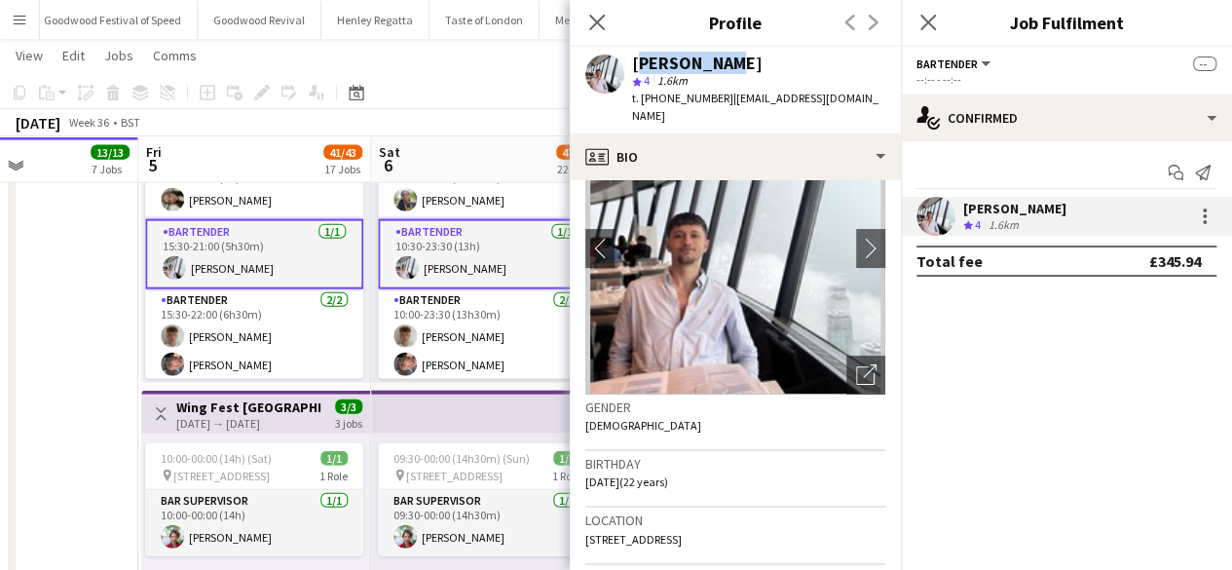
drag, startPoint x: 713, startPoint y: 65, endPoint x: 629, endPoint y: 59, distance: 83.9
click at [629, 59] on div "[PERSON_NAME] star 4 1.6km t. [PHONE_NUMBER] | [EMAIL_ADDRESS][DOMAIN_NAME]" at bounding box center [735, 90] width 331 height 87
copy div "[PERSON_NAME]"
click at [596, 31] on icon "Close pop-in" at bounding box center [596, 22] width 19 height 19
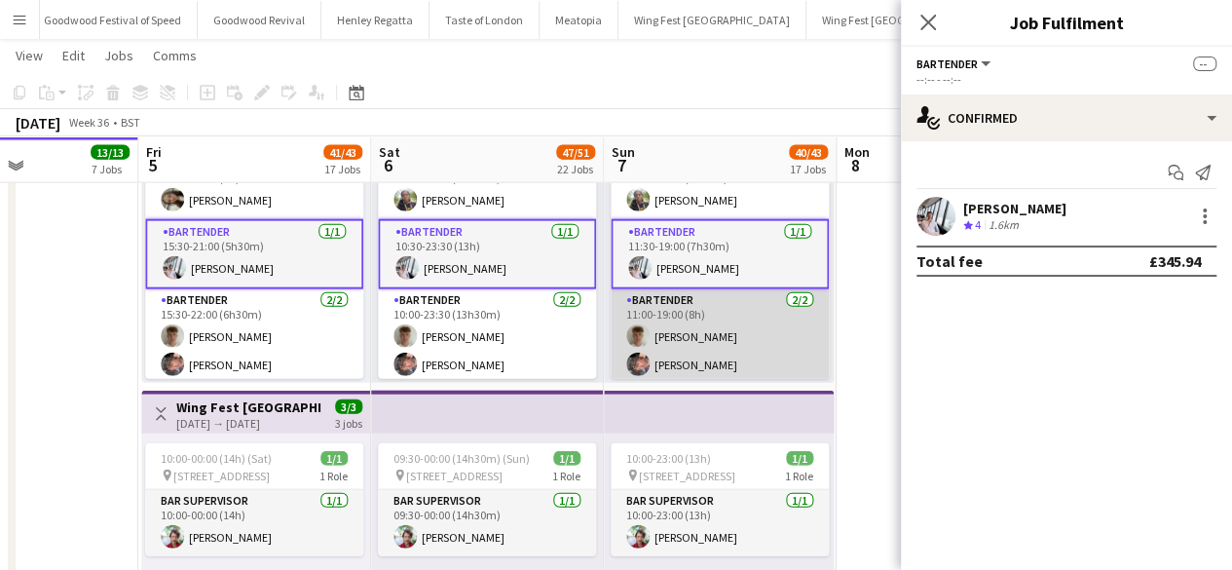
click at [726, 340] on app-card-role "Bartender [DATE] 11:00-19:00 (8h) [PERSON_NAME] [PERSON_NAME]" at bounding box center [720, 336] width 218 height 94
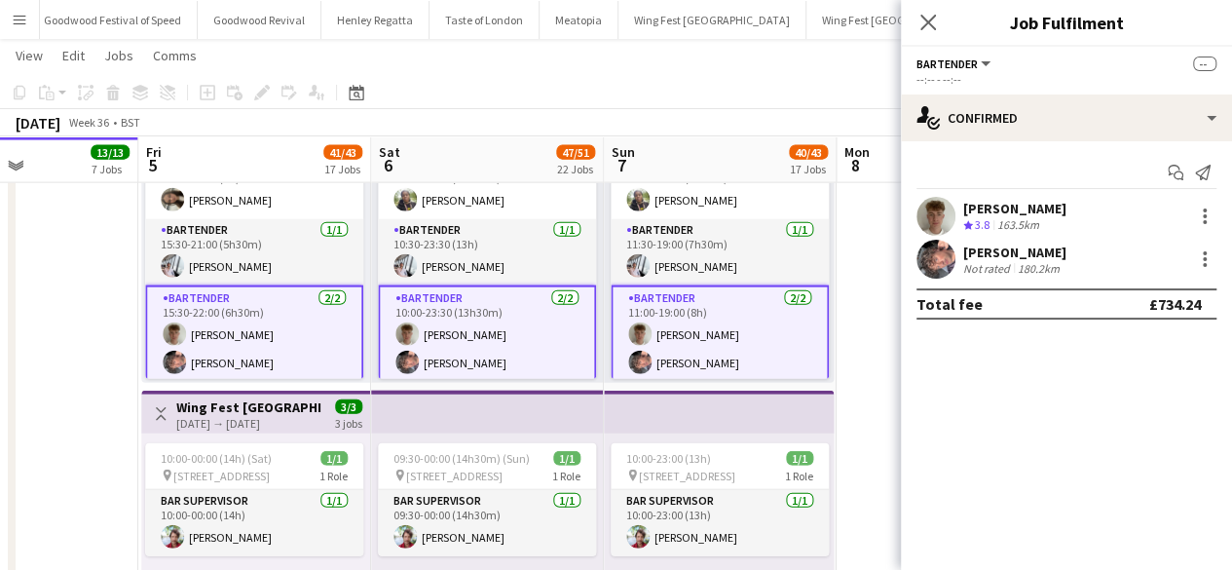
scroll to position [55, 0]
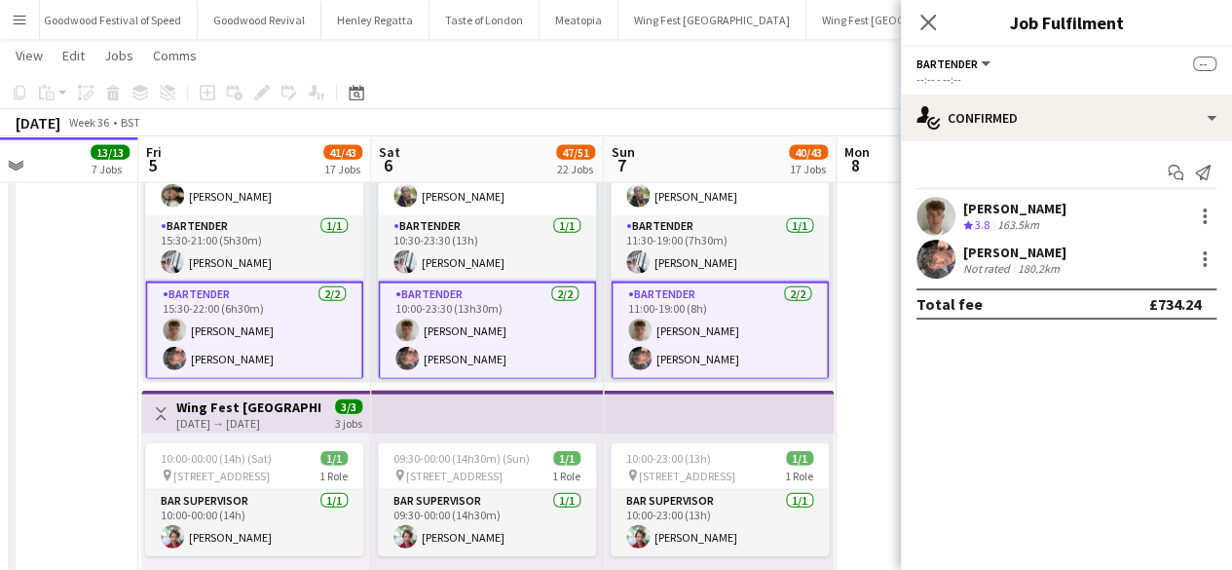
click at [1022, 219] on div "163.5km" at bounding box center [1018, 225] width 50 height 17
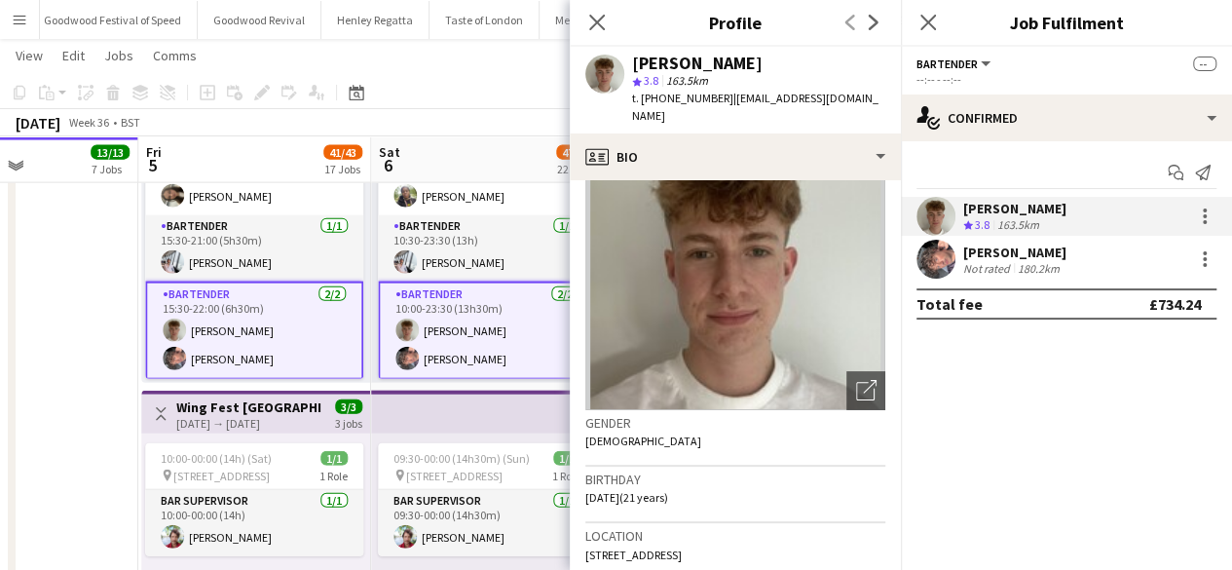
scroll to position [79, 0]
click at [978, 249] on div "[PERSON_NAME]" at bounding box center [1014, 252] width 103 height 18
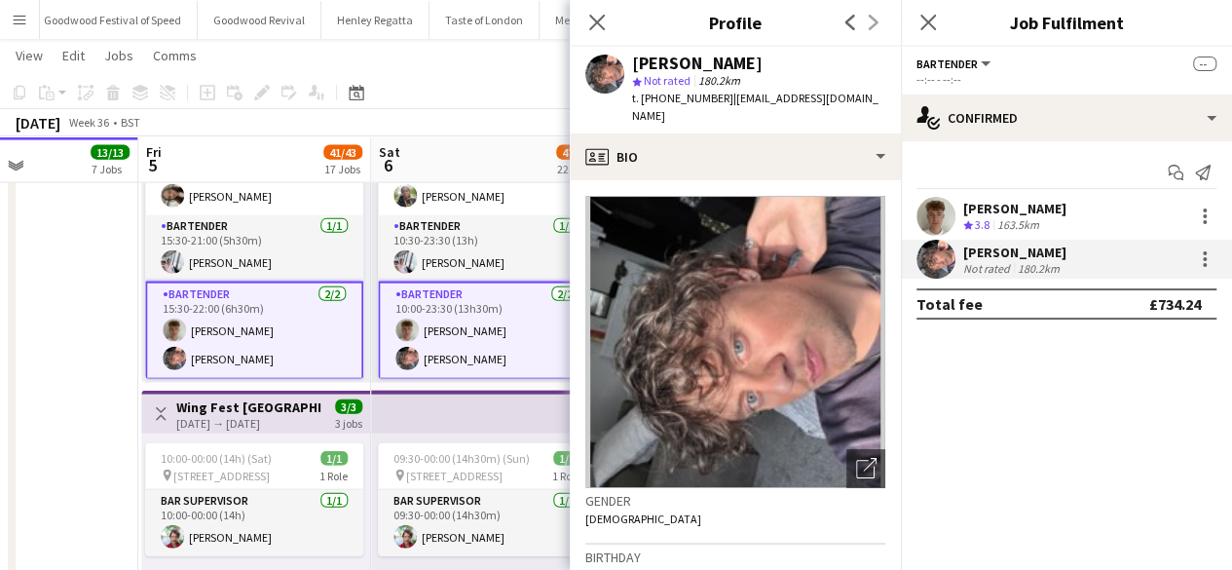
scroll to position [103, 0]
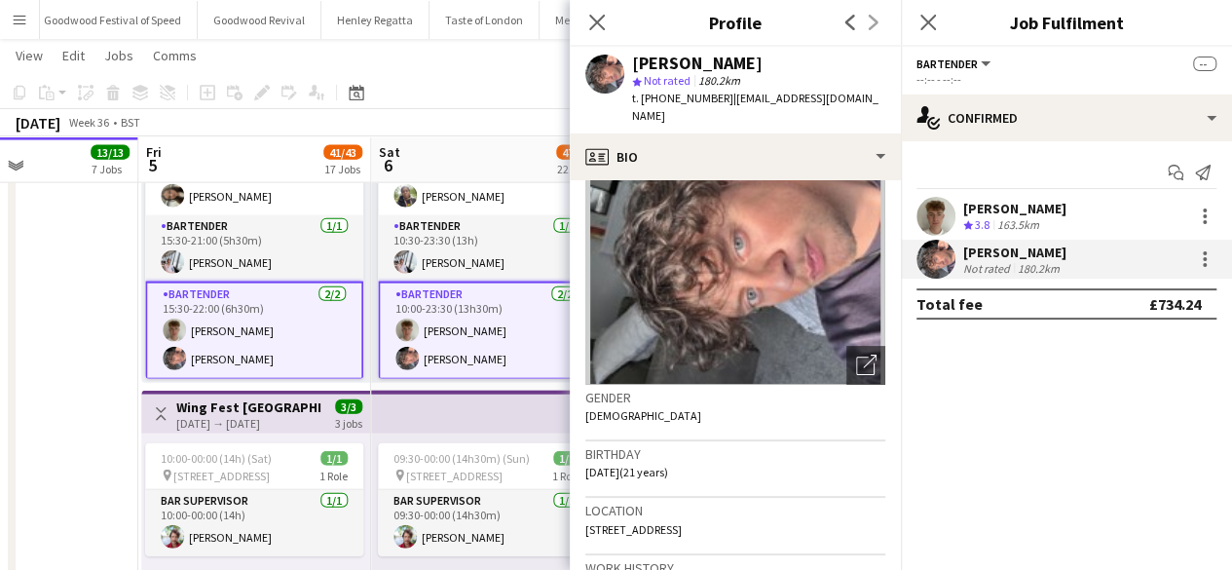
click at [467, 96] on app-toolbar "Copy Paste Paste Ctrl+V Paste with crew Ctrl+Shift+V Paste linked Job [GEOGRAPH…" at bounding box center [616, 92] width 1232 height 33
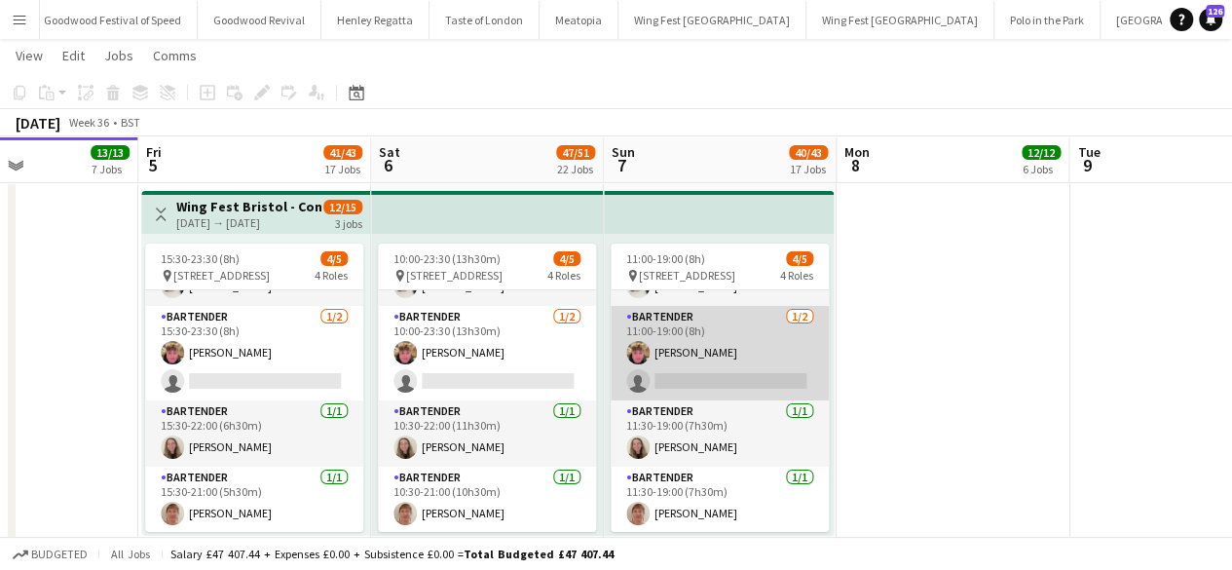
scroll to position [0, 0]
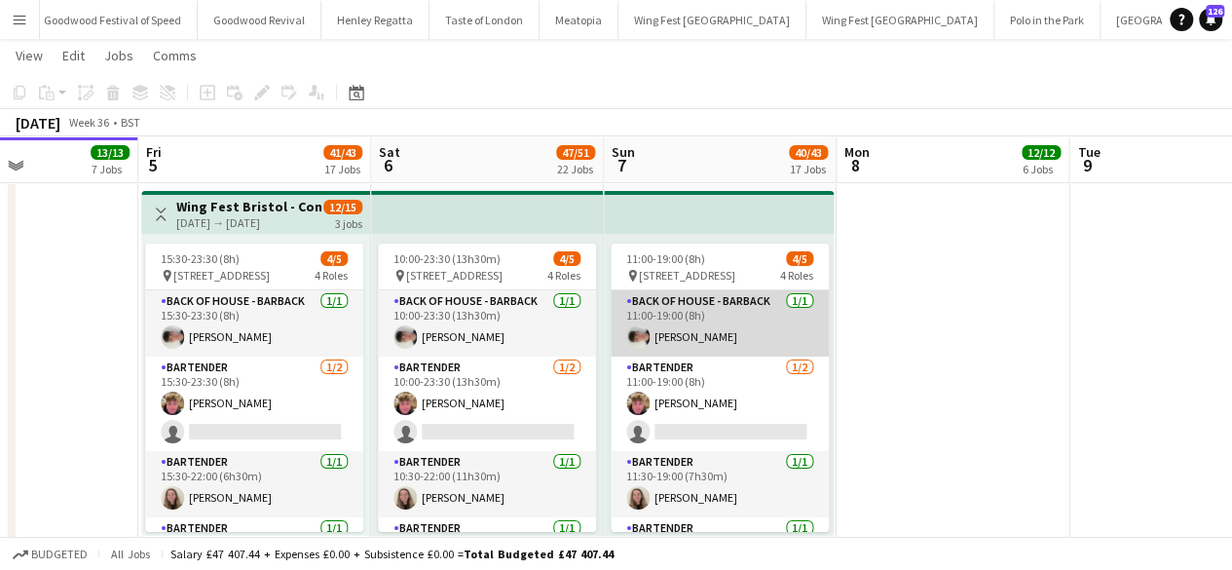
click at [696, 327] on app-card-role "Back of House - Barback [DATE] 11:00-19:00 (8h) [PERSON_NAME]" at bounding box center [720, 323] width 218 height 66
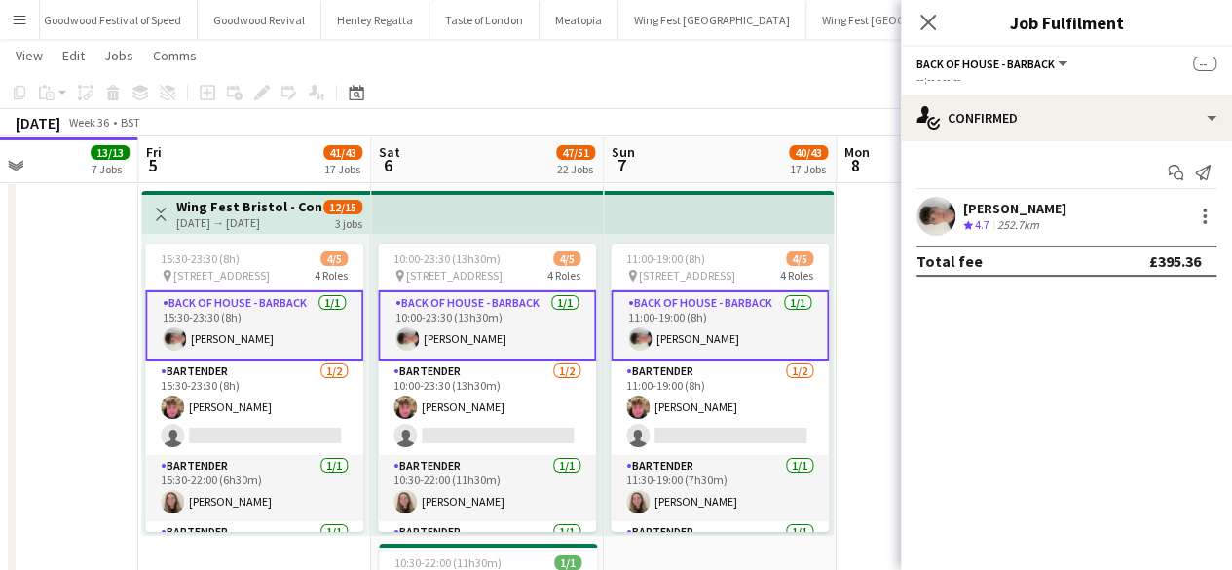
click at [974, 202] on div "[PERSON_NAME]" at bounding box center [1014, 209] width 103 height 18
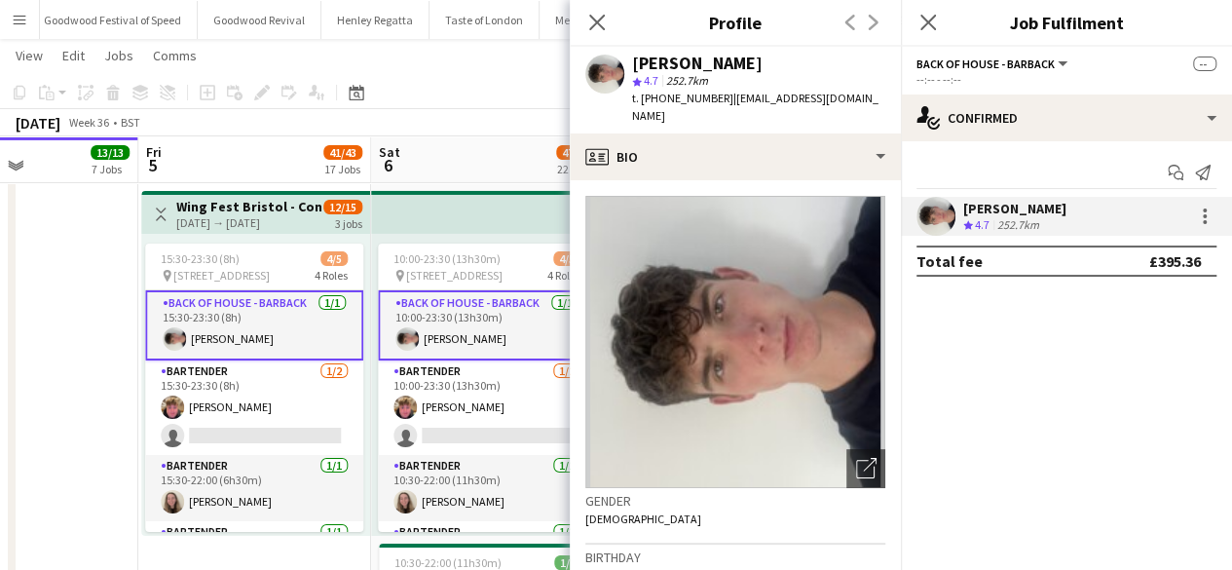
click at [444, 110] on div "[DATE] Week 36 • BST" at bounding box center [616, 122] width 1232 height 27
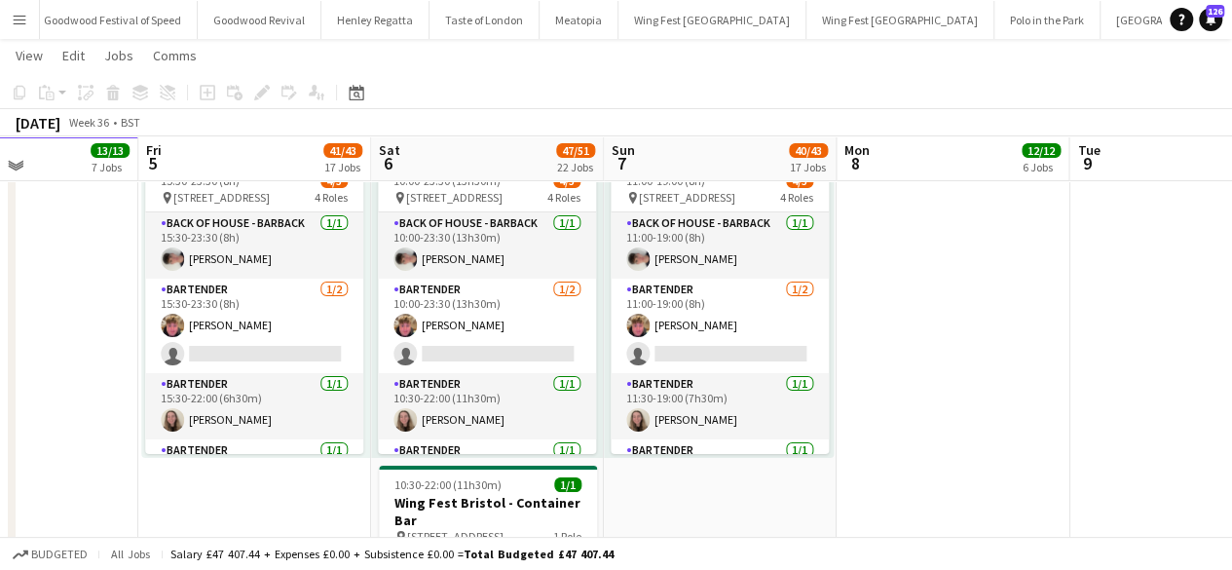
scroll to position [3451, 0]
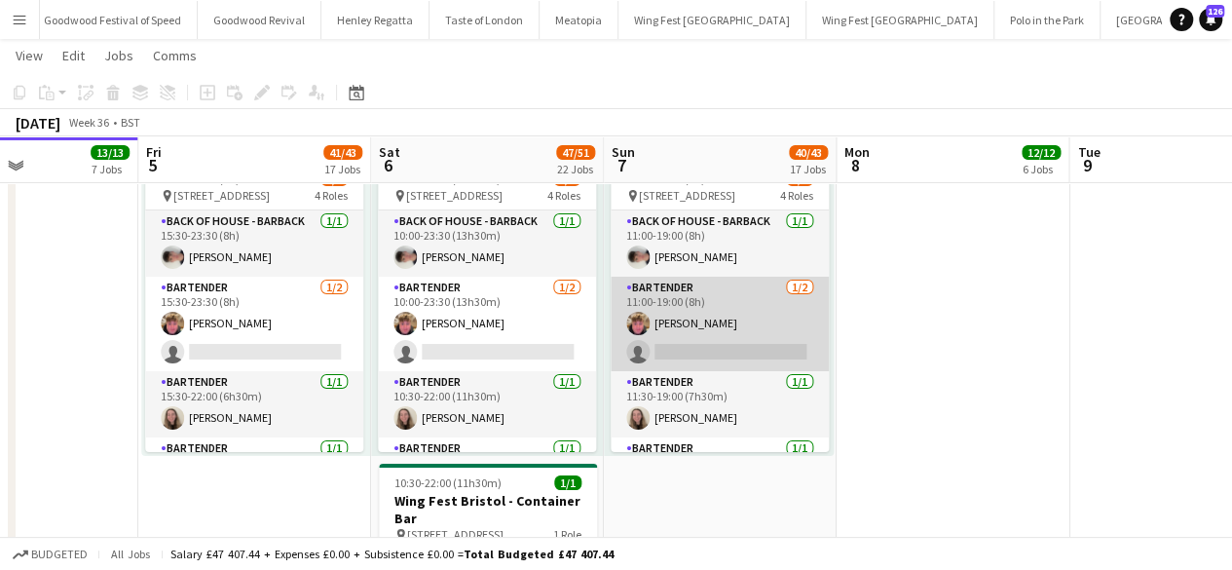
click at [722, 315] on app-card-role "Bartender [DATE] 11:00-19:00 (8h) [PERSON_NAME] single-neutral-actions" at bounding box center [720, 324] width 218 height 94
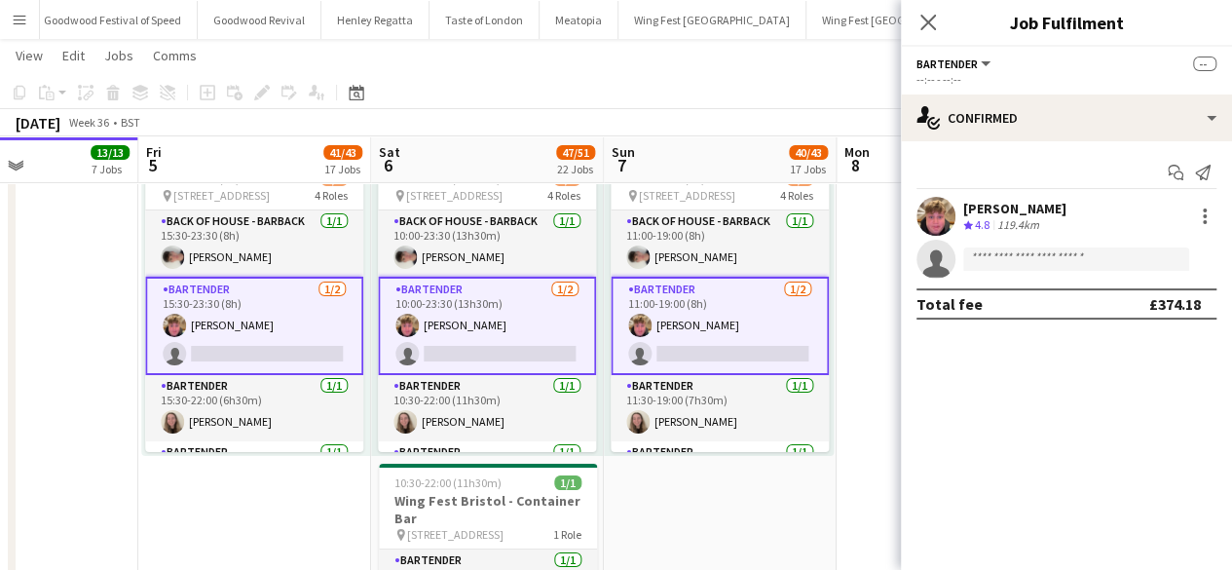
click at [1022, 200] on div "[PERSON_NAME]" at bounding box center [1014, 209] width 103 height 18
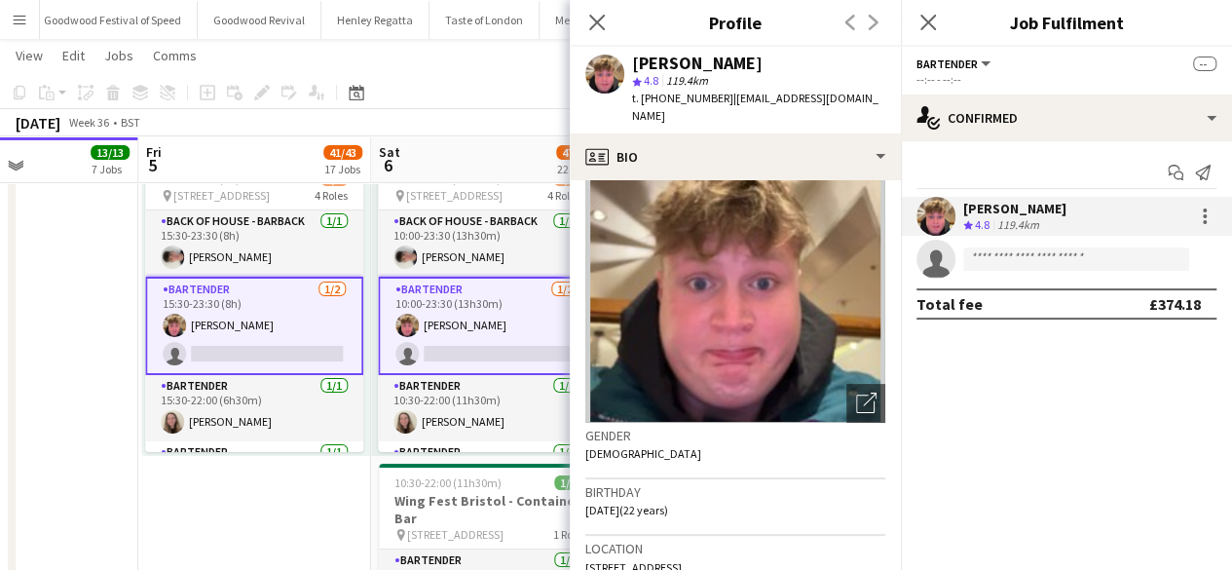
scroll to position [66, 0]
click at [510, 154] on app-board-header-date "Sat 6 47/51 22 Jobs" at bounding box center [487, 159] width 233 height 47
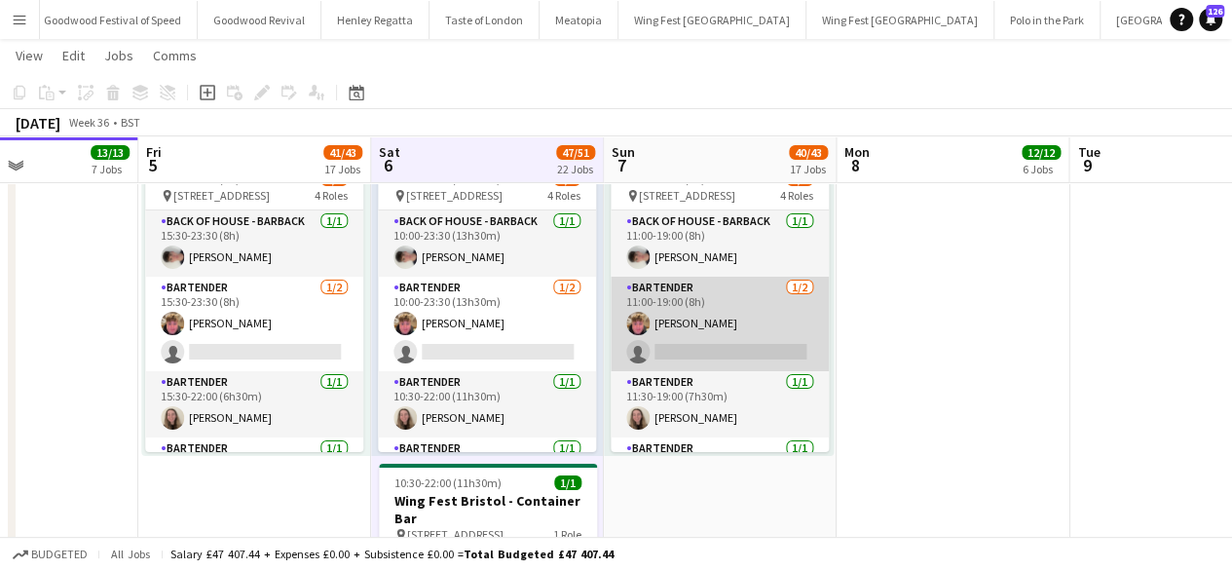
scroll to position [51, 0]
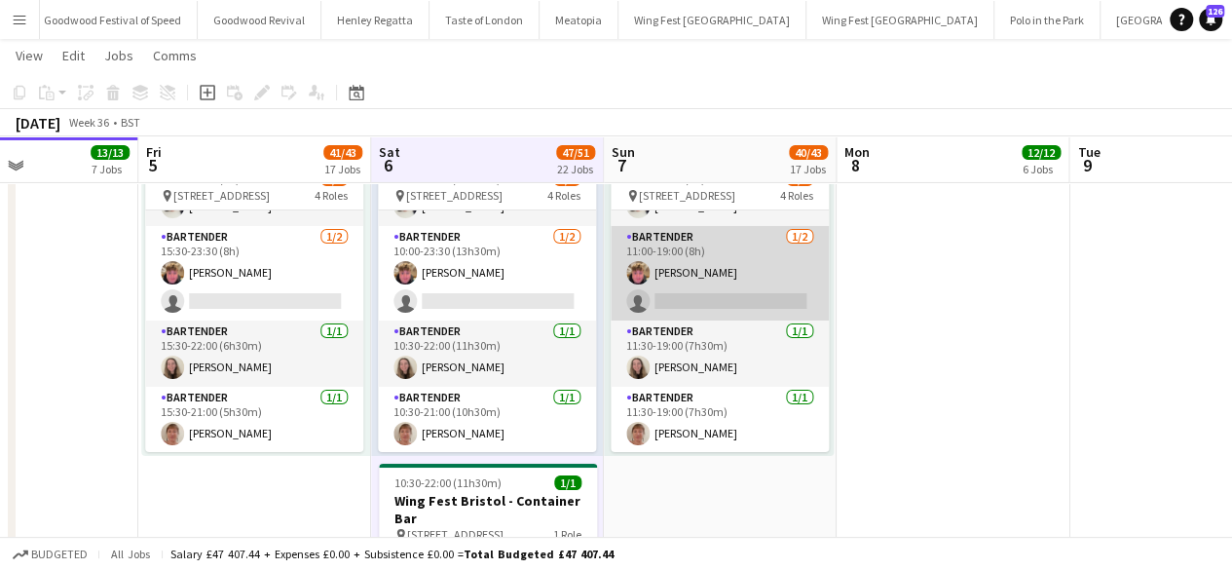
click at [708, 366] on app-card-role "Bartender [DATE] 11:30-19:00 (7h30m) [PERSON_NAME]" at bounding box center [720, 353] width 218 height 66
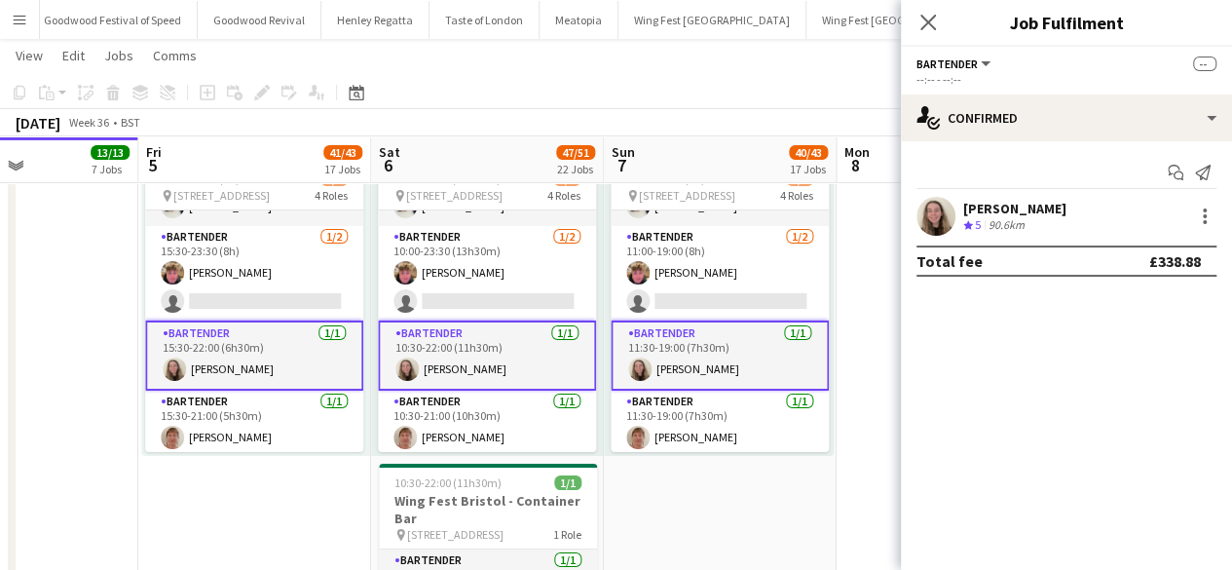
click at [1012, 211] on div "[PERSON_NAME]" at bounding box center [1014, 209] width 103 height 18
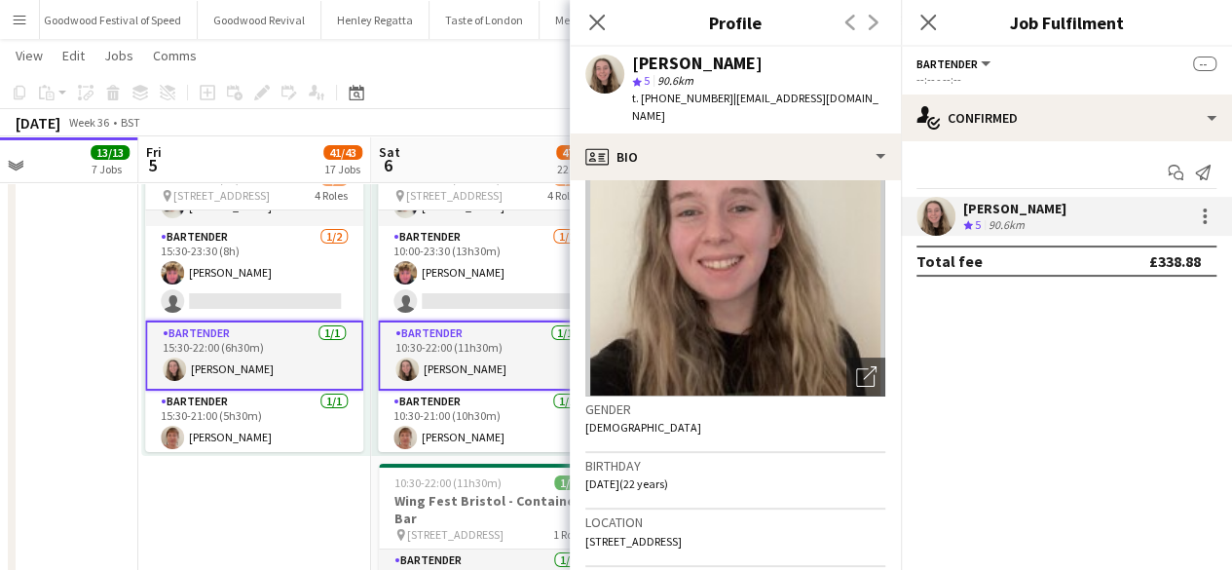
scroll to position [93, 0]
click at [532, 109] on div "[DATE] Week 36 • BST" at bounding box center [616, 122] width 1232 height 27
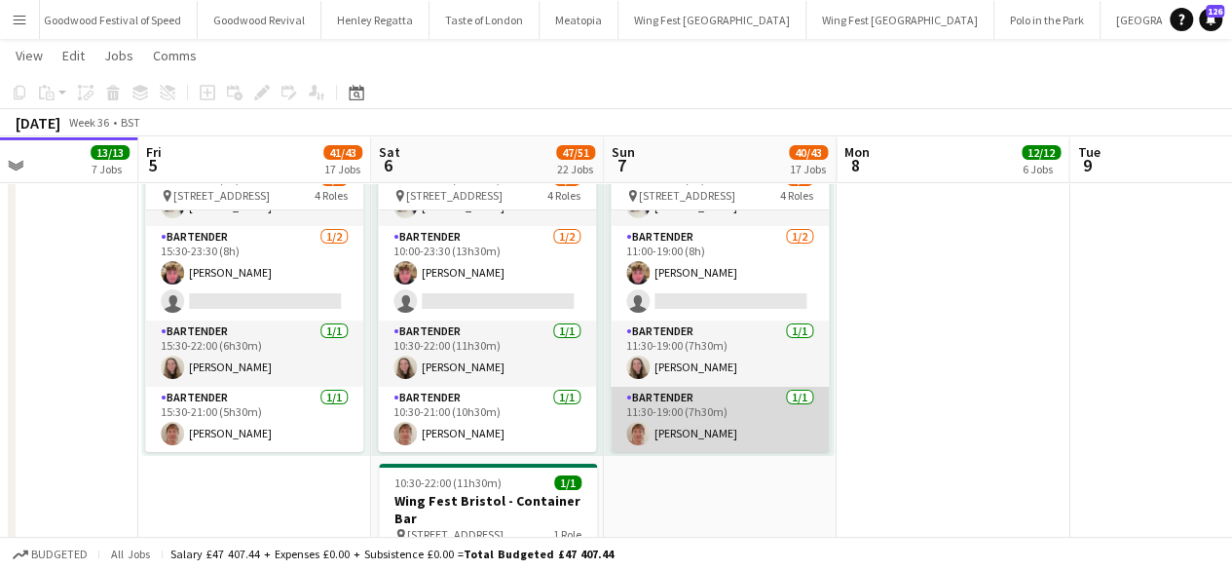
click at [699, 408] on app-card-role "Bartender [DATE] 11:30-19:00 (7h30m) [PERSON_NAME]" at bounding box center [720, 420] width 218 height 66
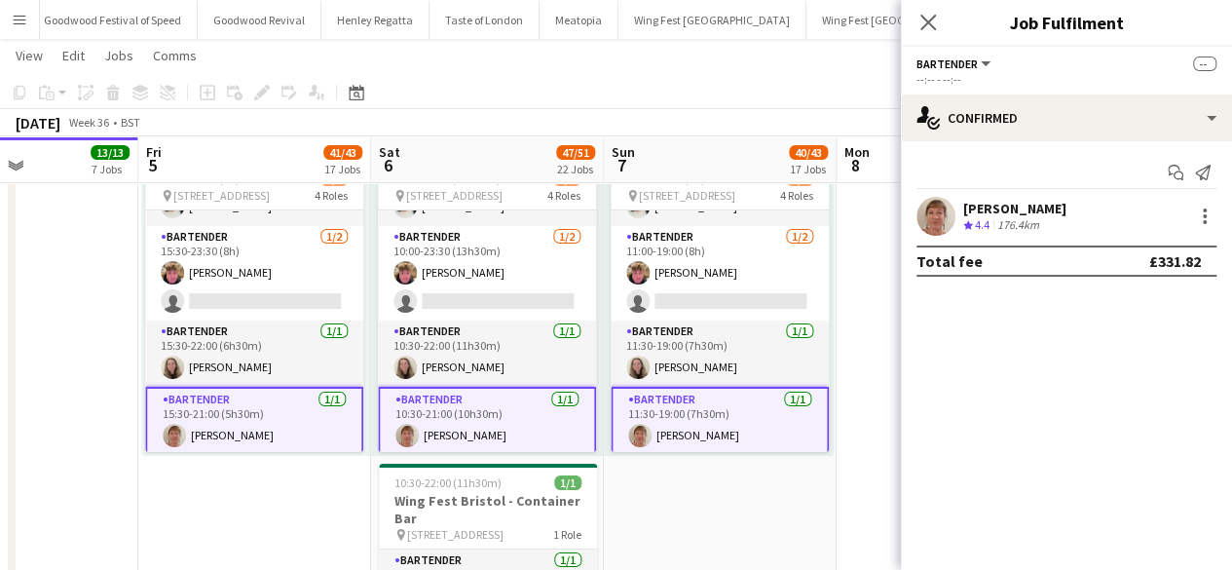
click at [1018, 208] on div "[PERSON_NAME]" at bounding box center [1014, 209] width 103 height 18
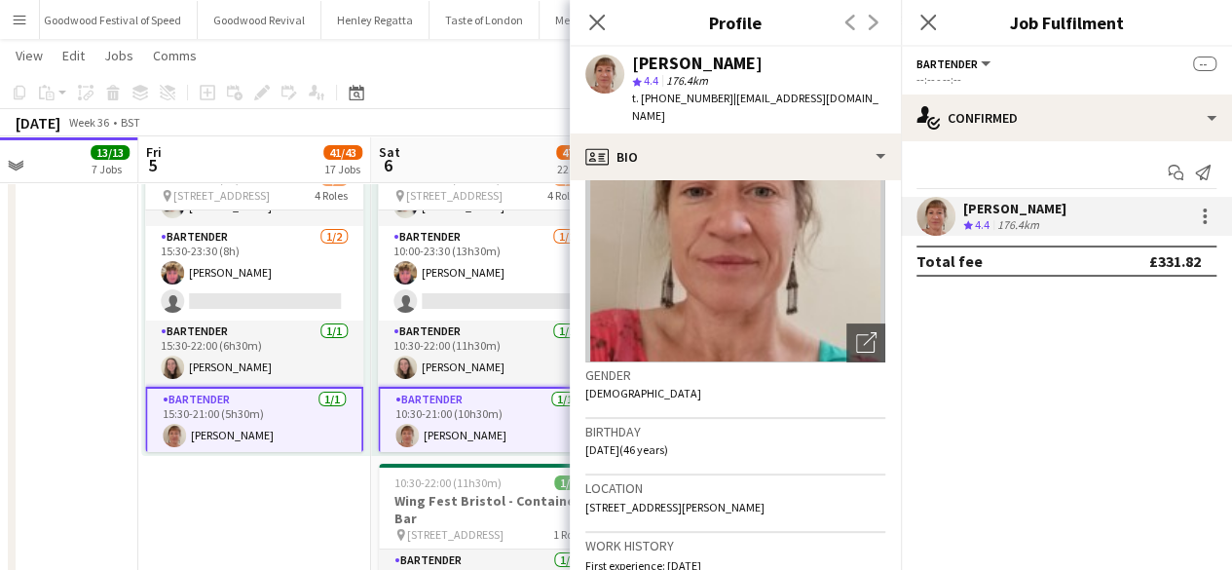
scroll to position [127, 0]
click at [468, 95] on app-toolbar "Copy Paste Paste Ctrl+V Paste with crew Ctrl+Shift+V Paste linked Job [GEOGRAPH…" at bounding box center [616, 92] width 1232 height 33
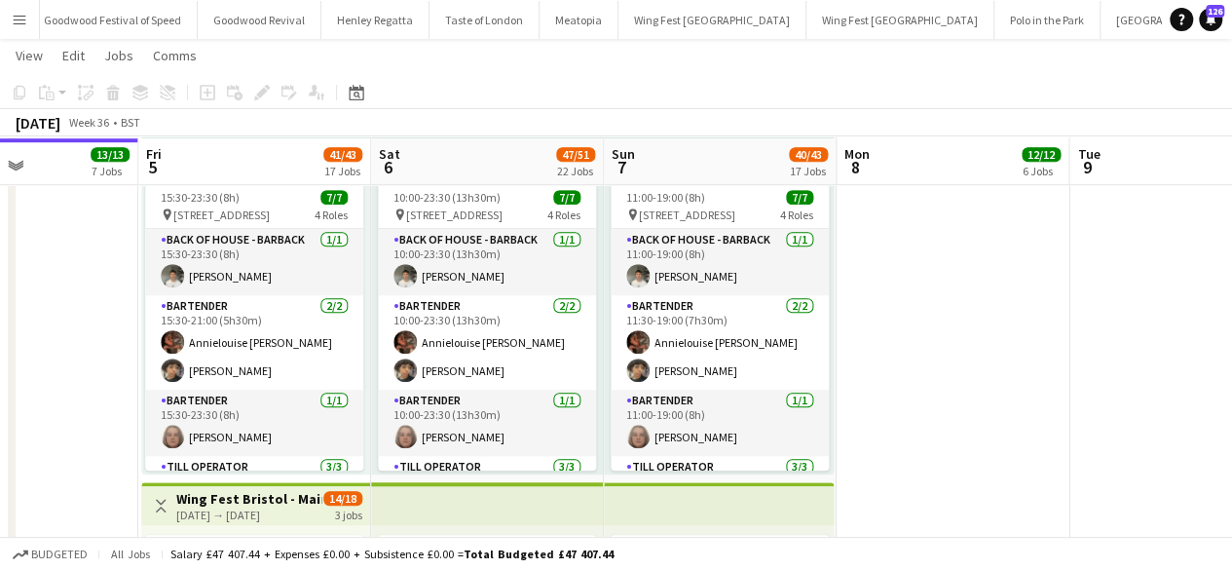
scroll to position [4370, 0]
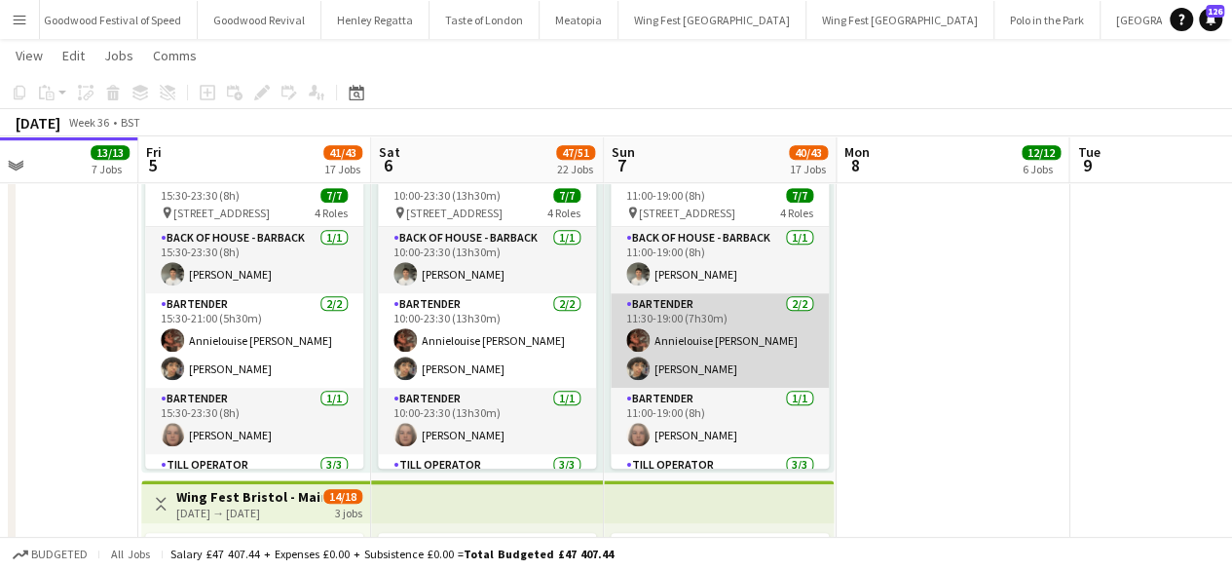
click at [717, 328] on app-card-role "Bartender [DATE] 11:30-19:00 (7h30m) Annielouise [PERSON_NAME] [PERSON_NAME]" at bounding box center [720, 340] width 218 height 94
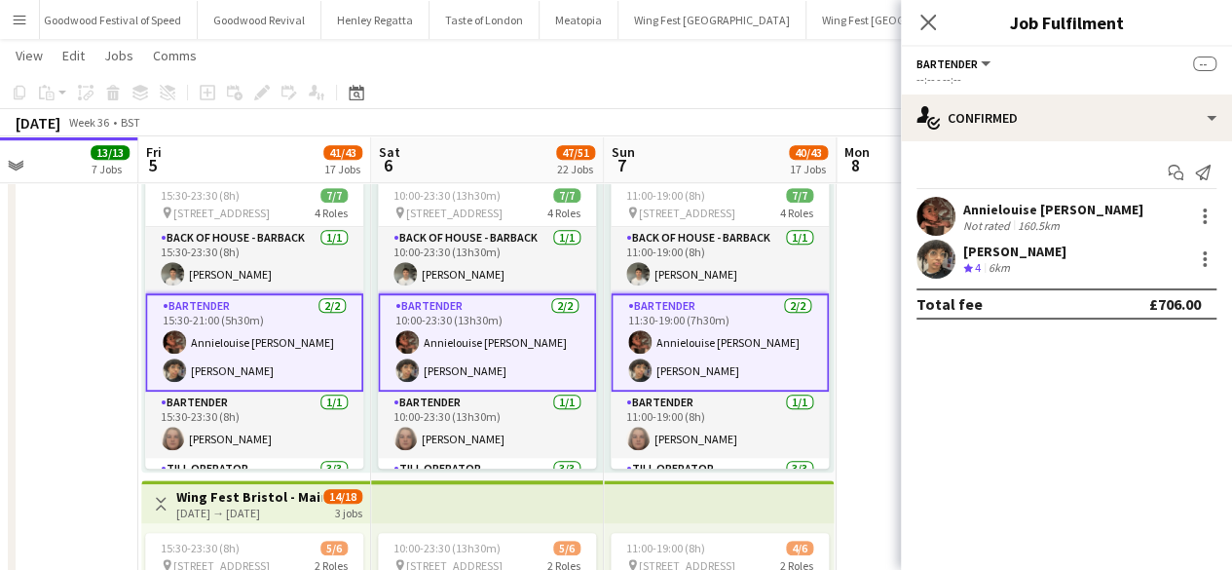
click at [981, 214] on div "Annielouise [PERSON_NAME]" at bounding box center [1053, 210] width 180 height 18
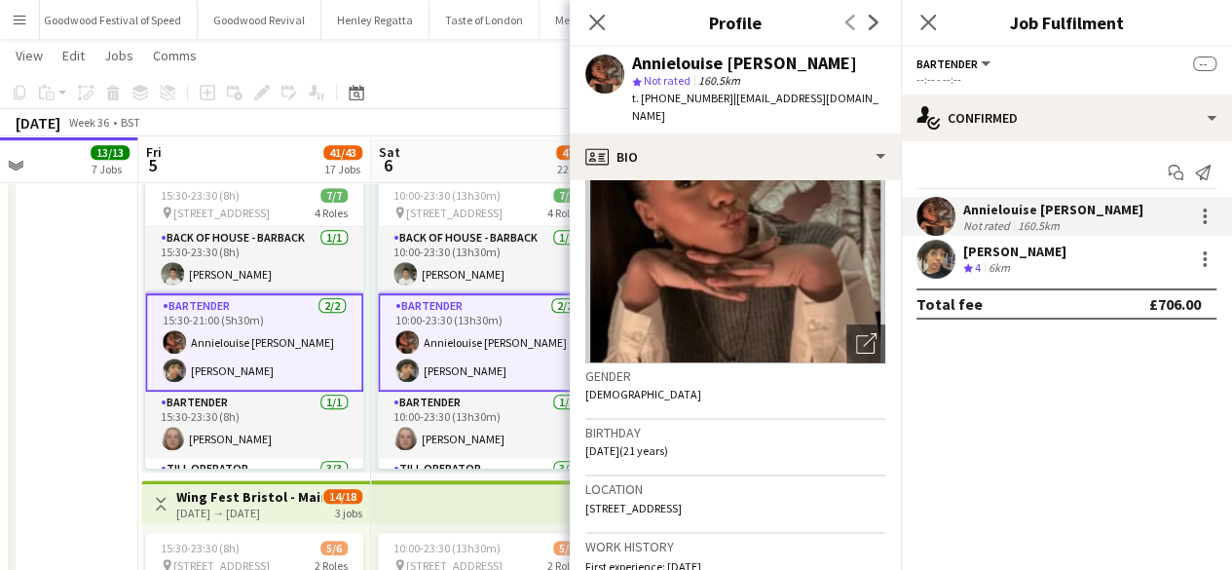
scroll to position [126, 0]
click at [449, 124] on div "[DATE] Week 36 • BST" at bounding box center [616, 122] width 1232 height 27
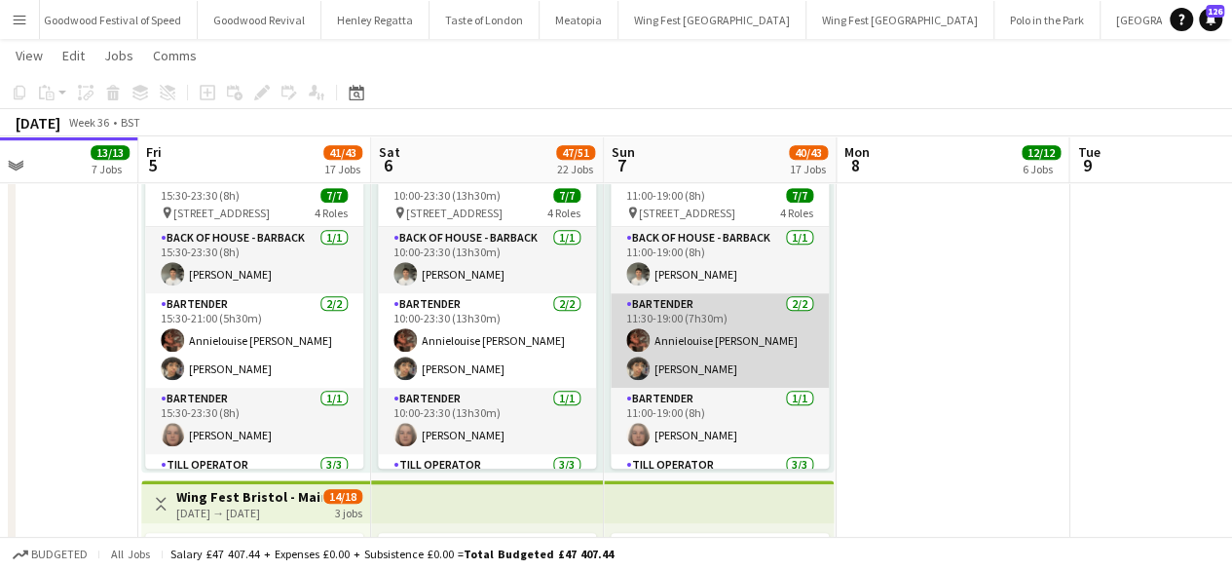
click at [693, 352] on app-card-role "Bartender [DATE] 11:30-19:00 (7h30m) Annielouise [PERSON_NAME] [PERSON_NAME]" at bounding box center [720, 340] width 218 height 94
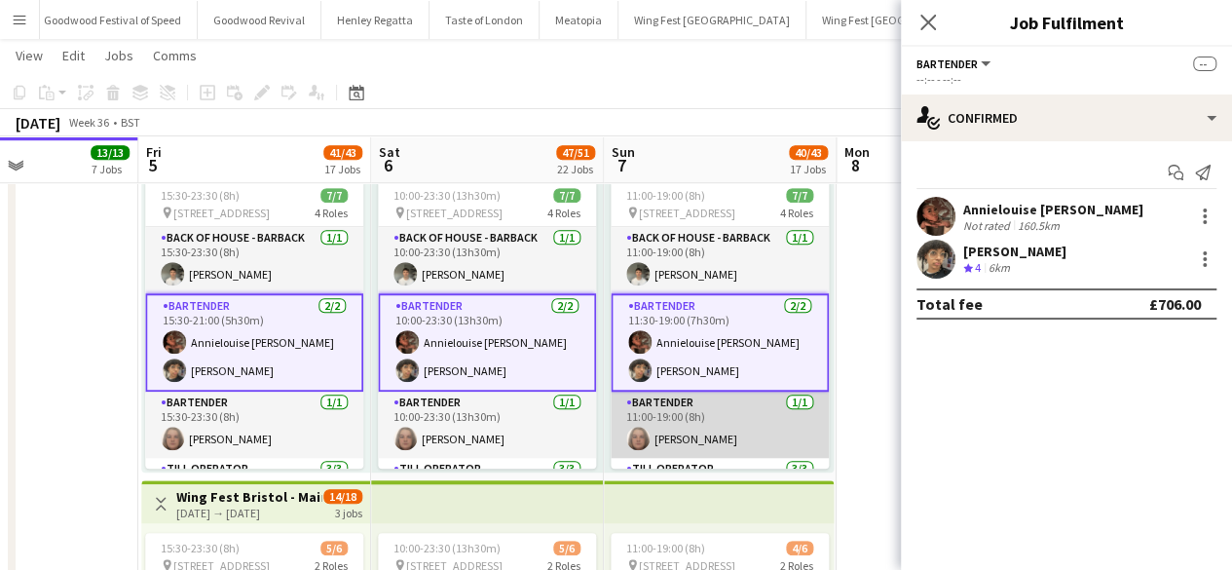
scroll to position [111, 0]
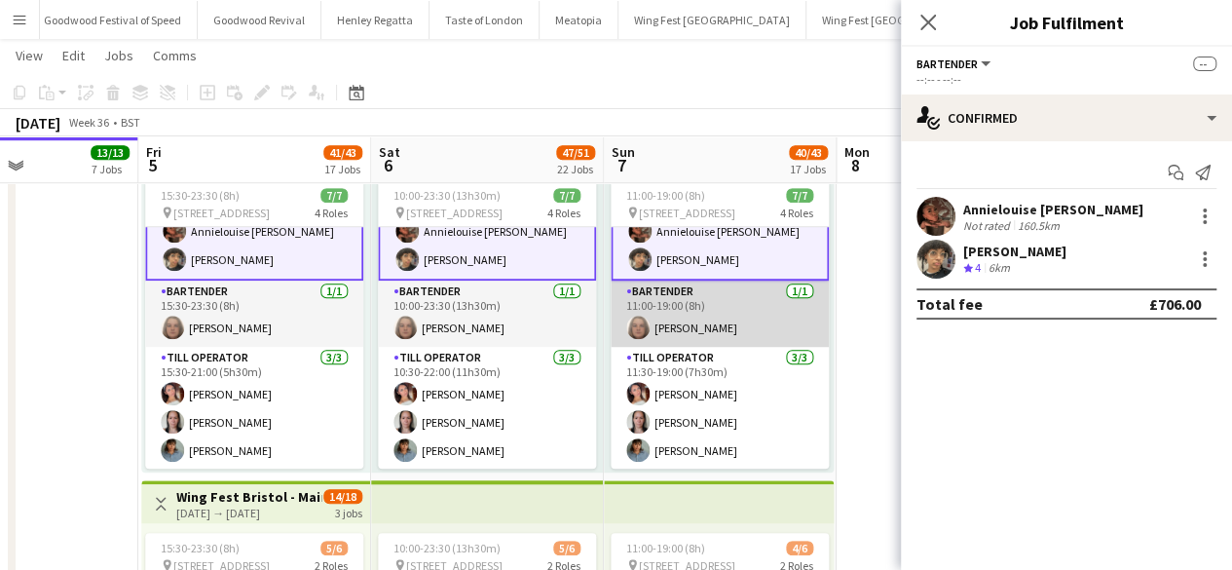
click at [715, 341] on app-card-role "Bartender [DATE] 11:00-19:00 (8h) [PERSON_NAME]" at bounding box center [720, 313] width 218 height 66
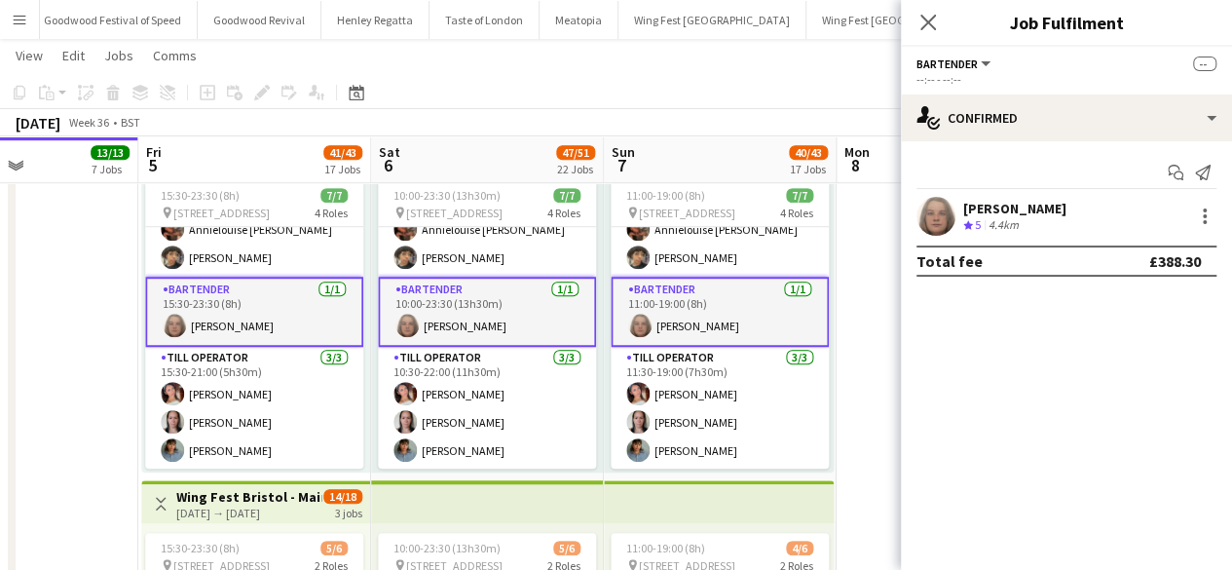
scroll to position [109, 0]
click at [994, 209] on div "[PERSON_NAME]" at bounding box center [1014, 209] width 103 height 18
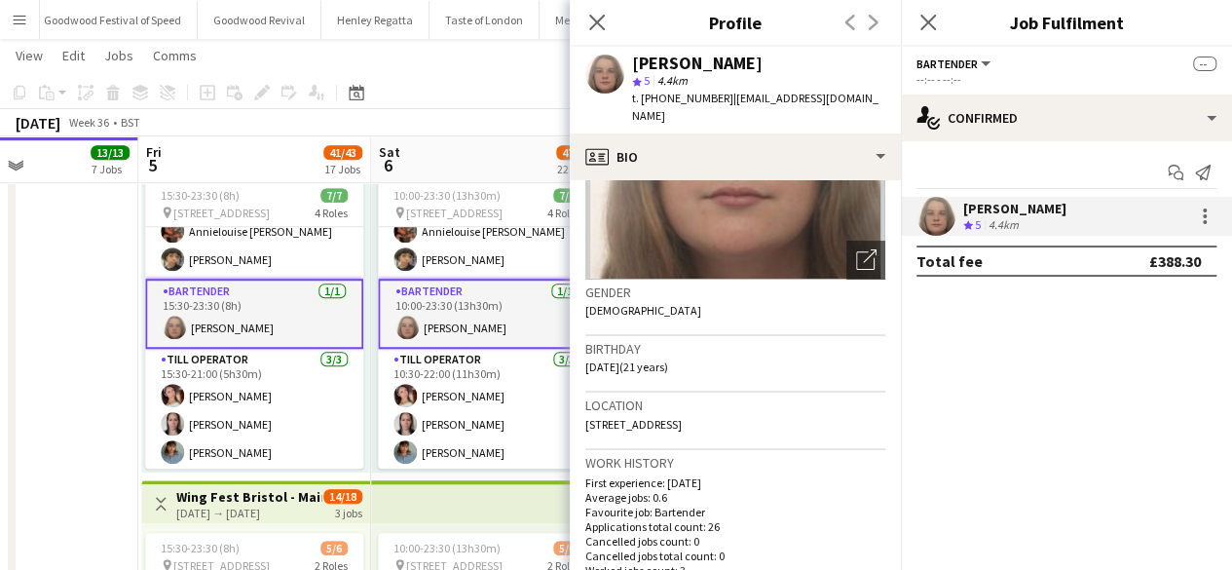
scroll to position [210, 0]
drag, startPoint x: 735, startPoint y: 65, endPoint x: 629, endPoint y: 61, distance: 106.2
click at [629, 61] on div "[PERSON_NAME] star 5 4.4km t. [PHONE_NUMBER] | [EMAIL_ADDRESS][DOMAIN_NAME]" at bounding box center [735, 90] width 331 height 87
copy div "[PERSON_NAME]"
click at [1050, 300] on mat-expansion-panel "check Confirmed Start chat Send notification [PERSON_NAME] Crew rating 5 4.4km …" at bounding box center [1066, 355] width 331 height 428
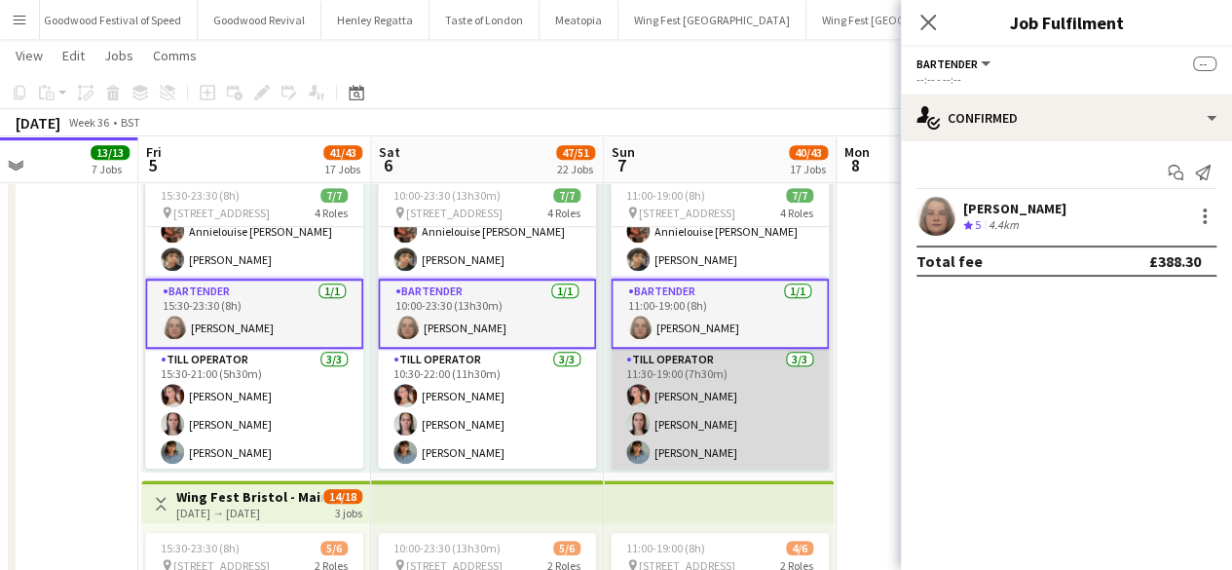
click at [723, 394] on app-card-role "Till Operator [DATE] 11:30-19:00 (7h30m) [PERSON_NAME] [PERSON_NAME] [PERSON_NA…" at bounding box center [720, 410] width 218 height 123
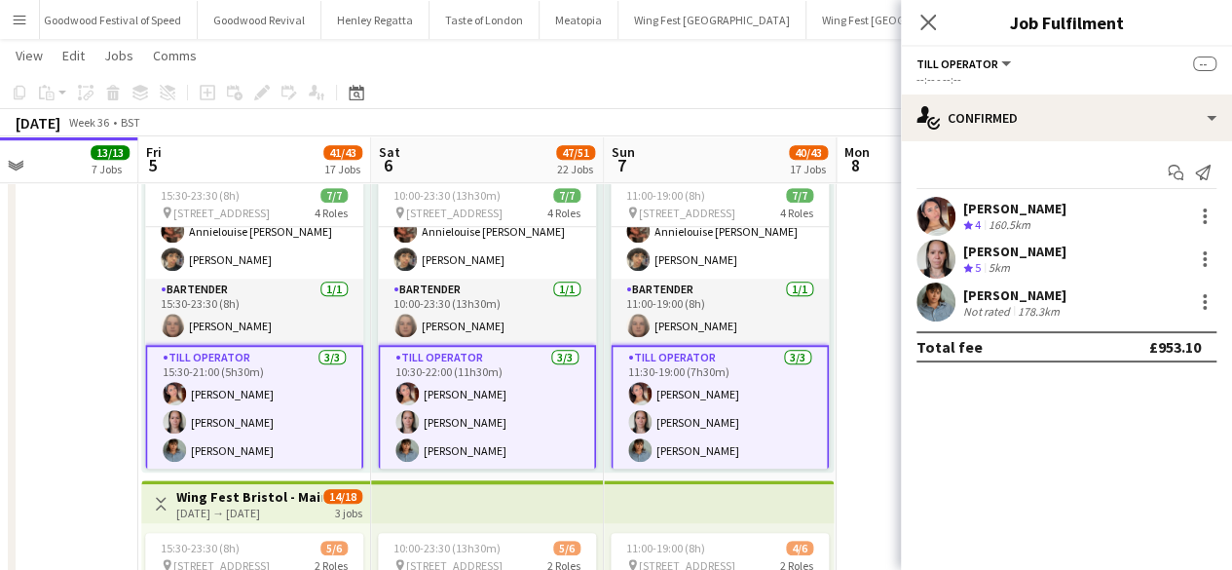
click at [983, 211] on div "[PERSON_NAME]" at bounding box center [1014, 209] width 103 height 18
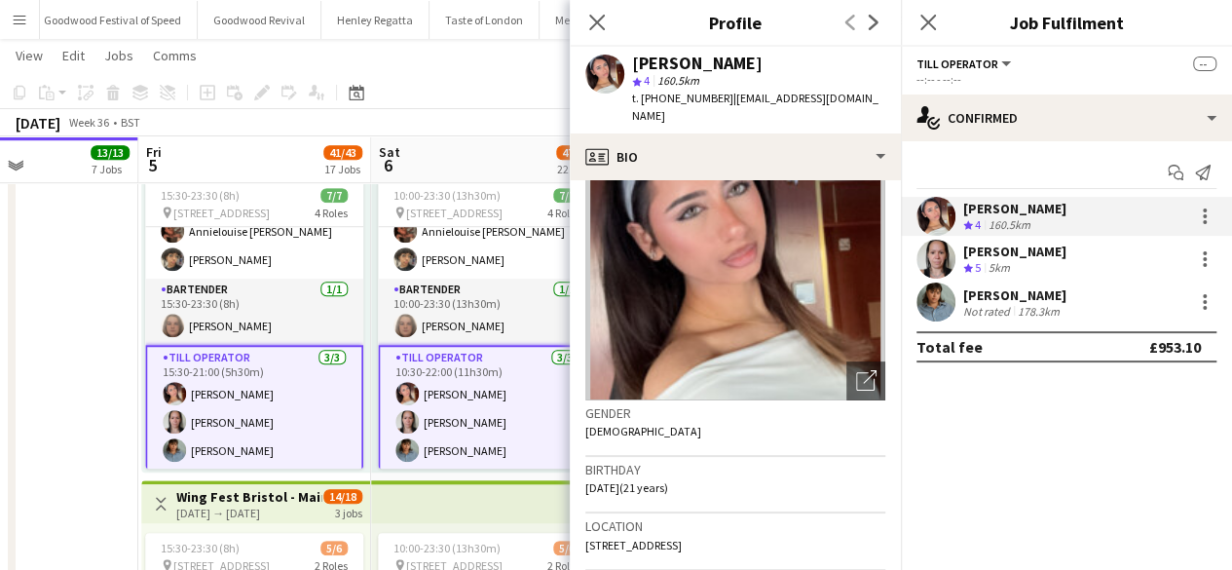
scroll to position [90, 0]
click at [1000, 244] on div "[PERSON_NAME]" at bounding box center [1014, 251] width 103 height 18
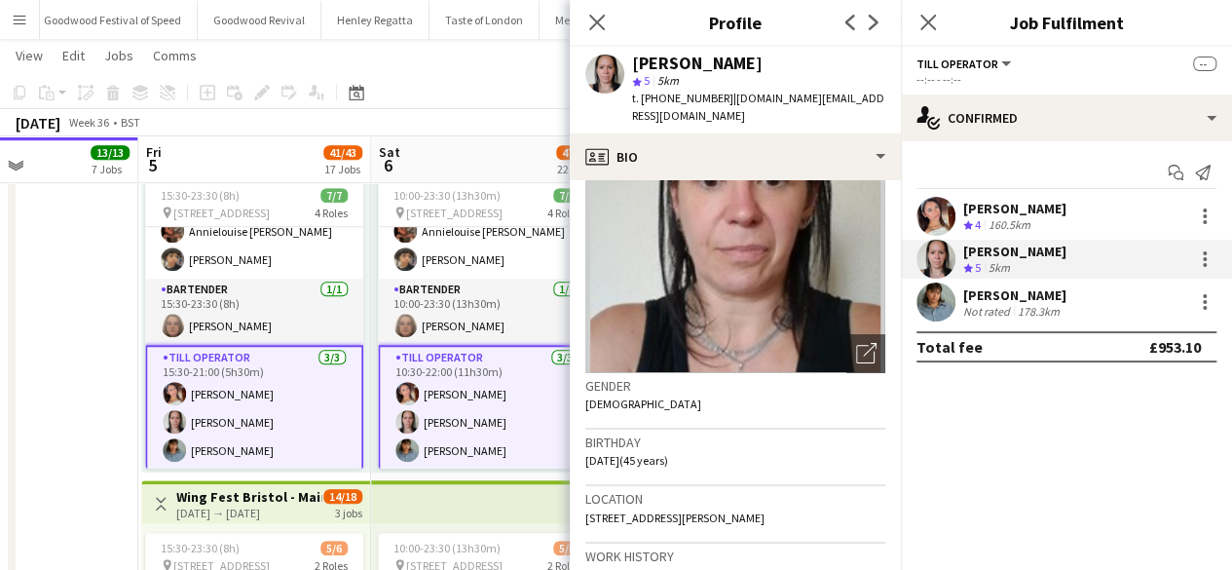
scroll to position [136, 0]
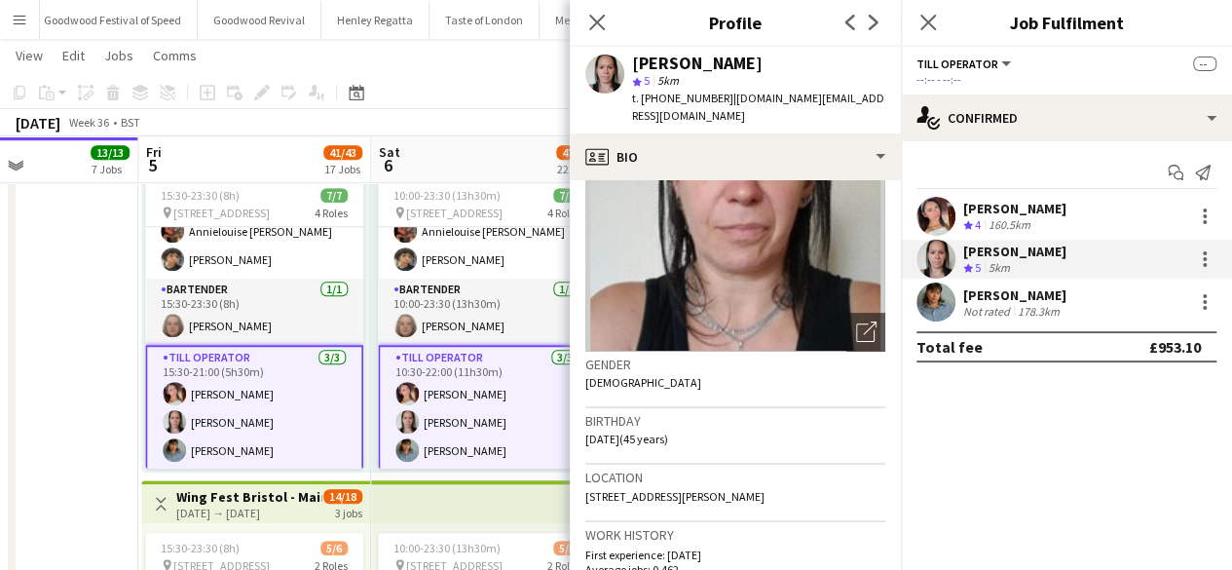
click at [988, 310] on div "Not rated" at bounding box center [988, 311] width 51 height 15
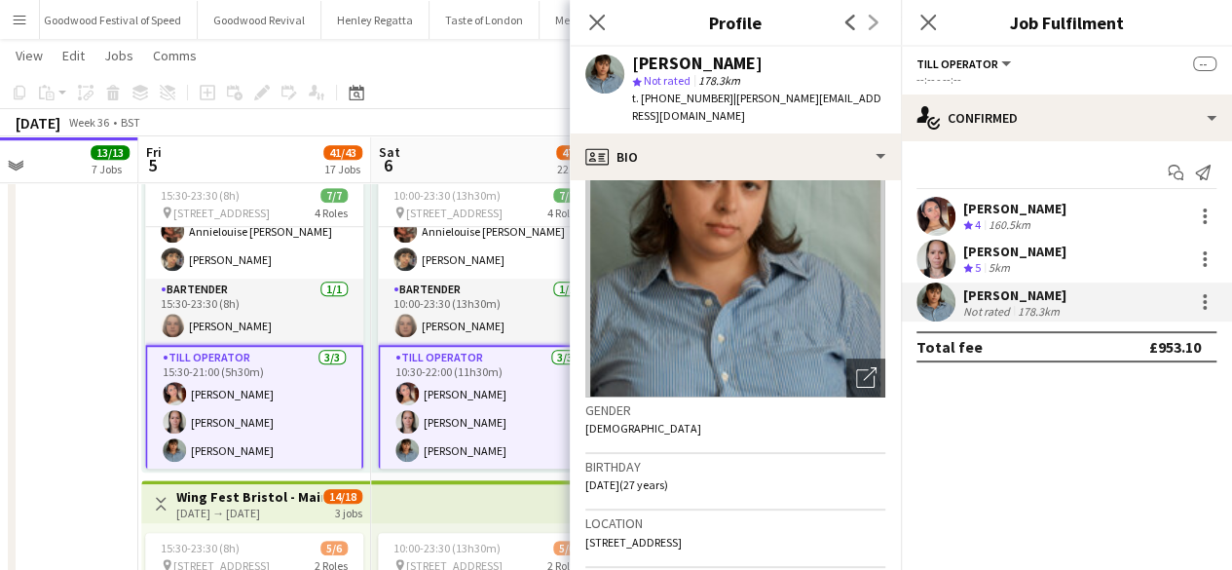
scroll to position [105, 0]
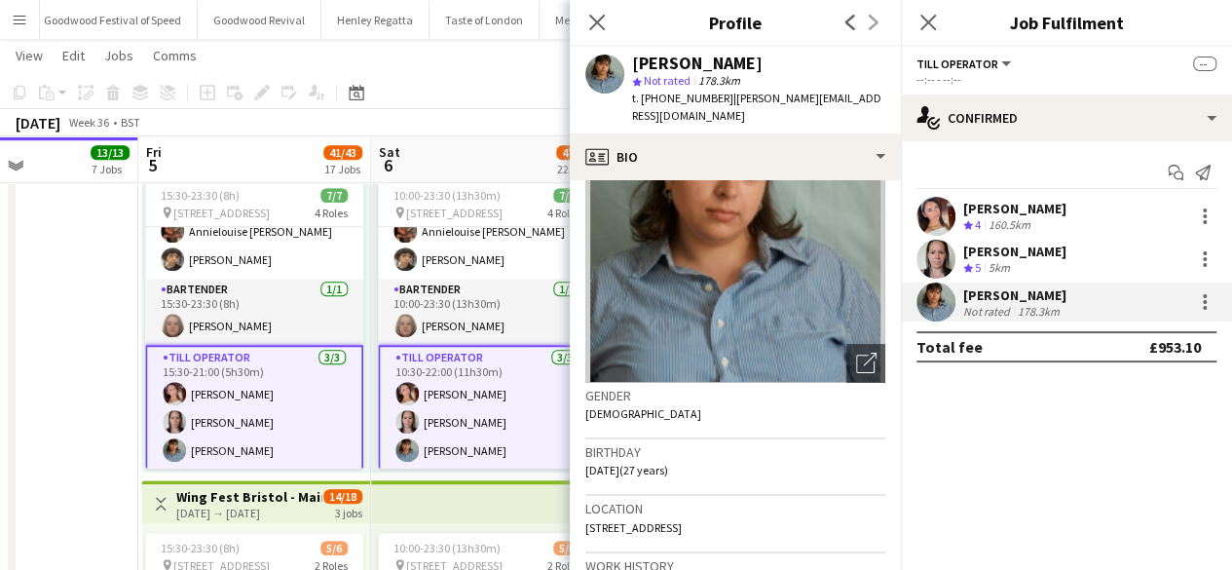
click at [445, 93] on app-toolbar "Copy Paste Paste Ctrl+V Paste with crew Ctrl+Shift+V Paste linked Job [GEOGRAPH…" at bounding box center [616, 92] width 1232 height 33
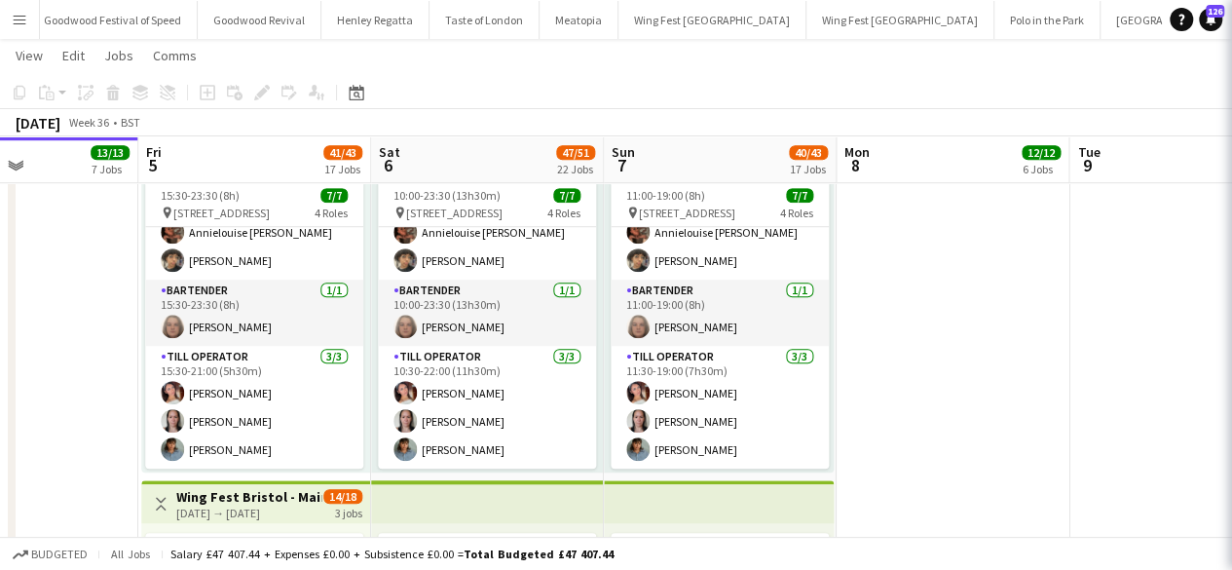
scroll to position [107, 0]
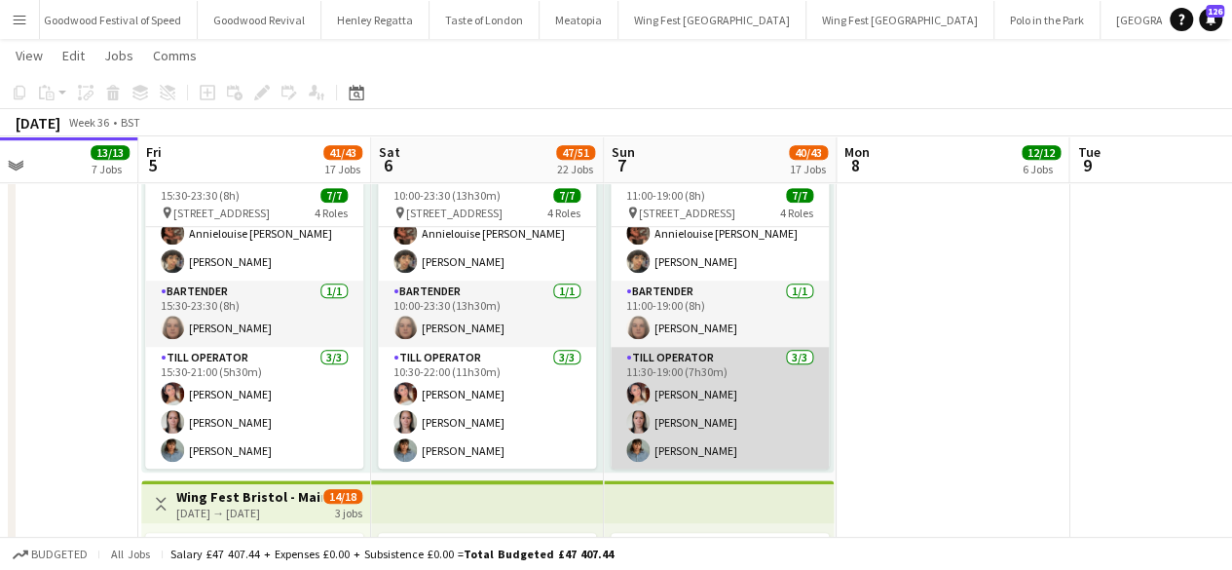
click at [690, 408] on app-card-role "Till Operator [DATE] 11:30-19:00 (7h30m) [PERSON_NAME] [PERSON_NAME] [PERSON_NA…" at bounding box center [720, 408] width 218 height 123
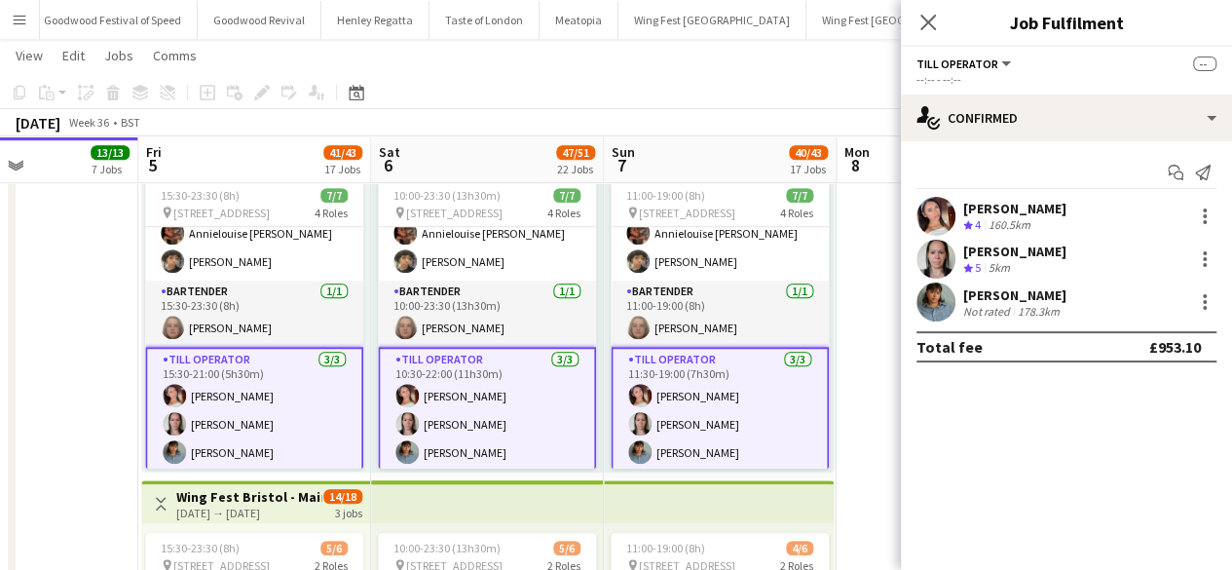
scroll to position [109, 0]
click at [1059, 246] on div "[PERSON_NAME]" at bounding box center [1014, 251] width 103 height 18
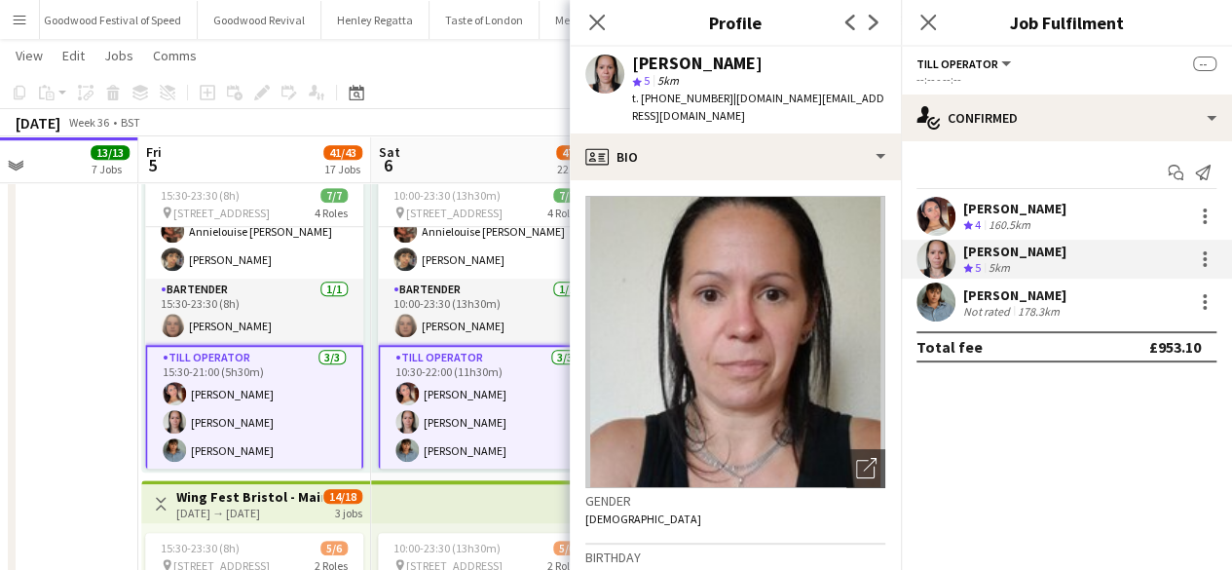
drag, startPoint x: 765, startPoint y: 68, endPoint x: 634, endPoint y: 68, distance: 131.4
click at [634, 68] on div "[PERSON_NAME]" at bounding box center [758, 64] width 253 height 18
copy div "[PERSON_NAME]"
click at [493, 62] on app-page-menu "View Day view expanded Day view collapsed Month view Date picker Jump to [DATE]…" at bounding box center [616, 57] width 1232 height 37
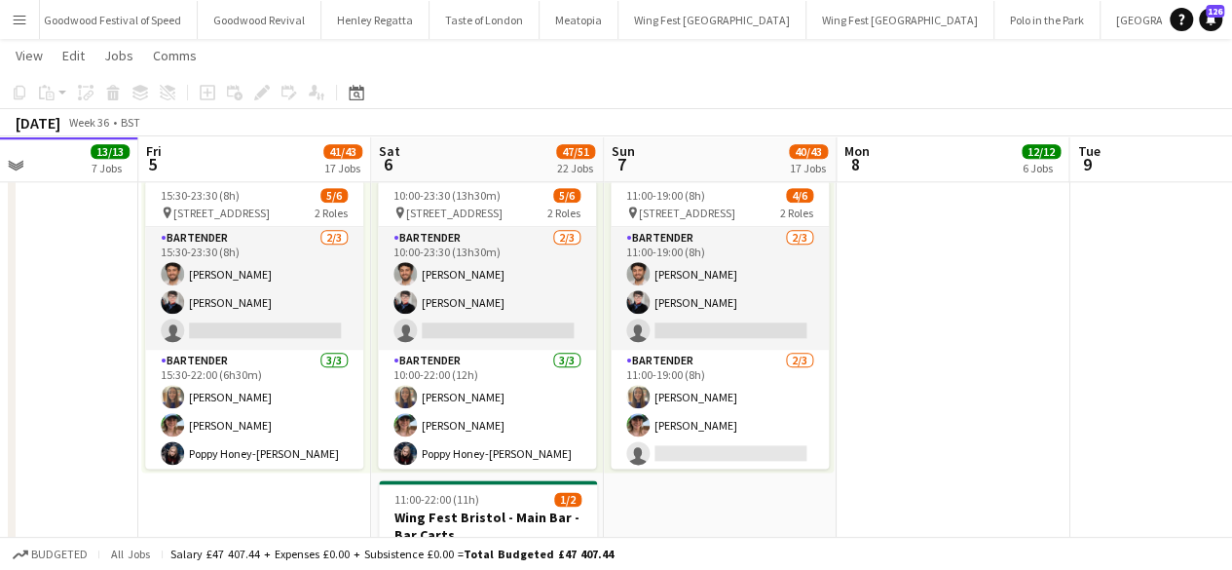
scroll to position [4723, 0]
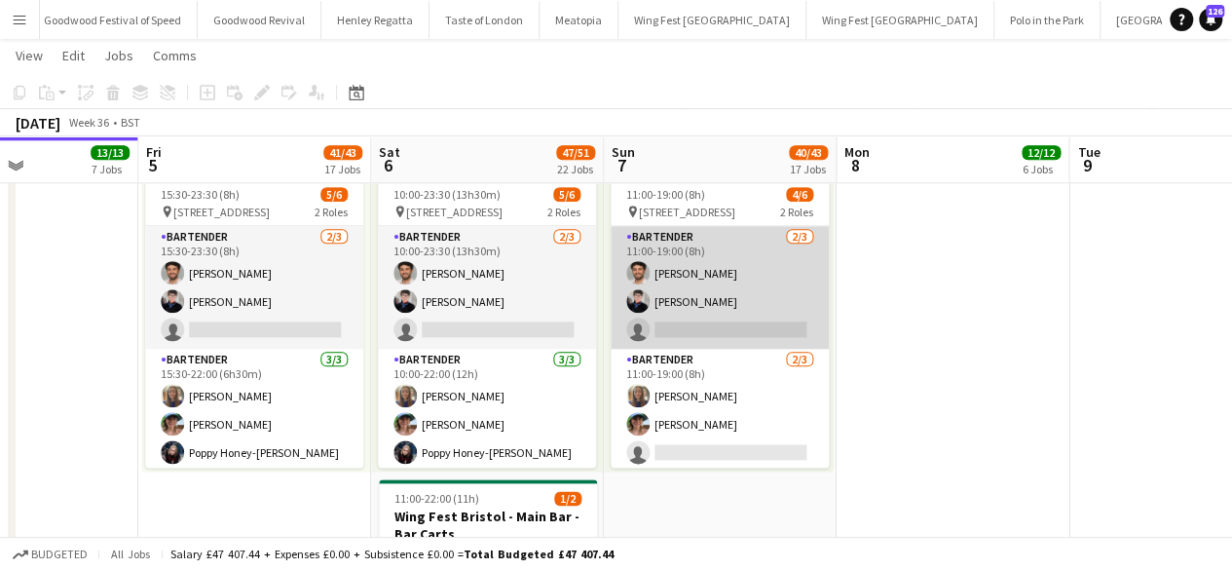
click at [740, 295] on app-card-role "Bartender [DATE] 11:00-19:00 (8h) [PERSON_NAME] [PERSON_NAME] single-neutral-ac…" at bounding box center [720, 287] width 218 height 123
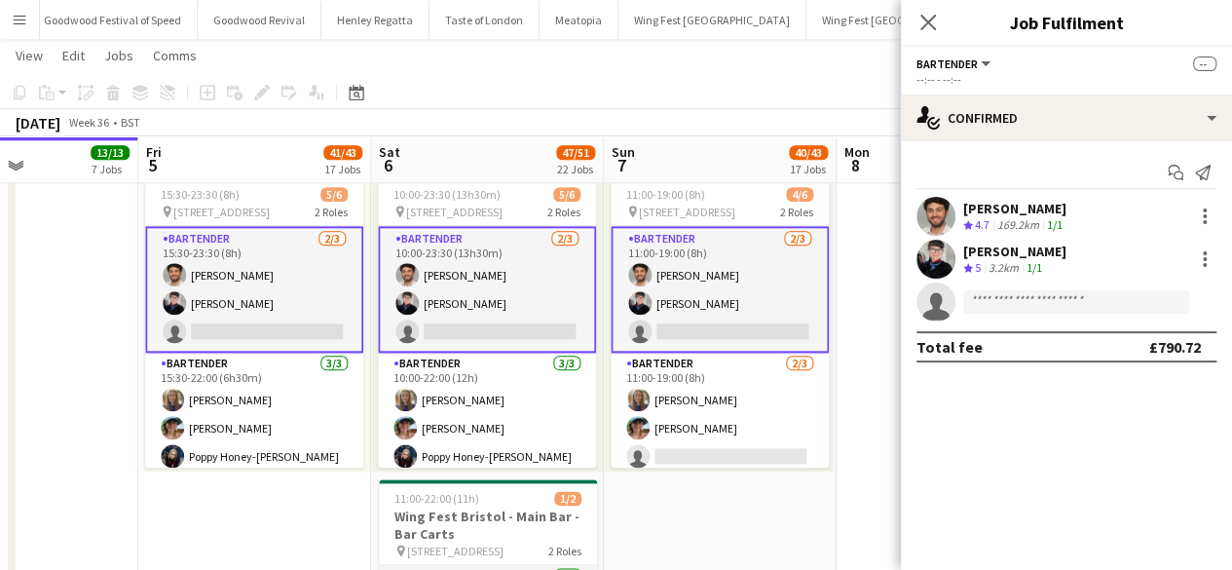
click at [999, 246] on div "[PERSON_NAME]" at bounding box center [1014, 251] width 103 height 18
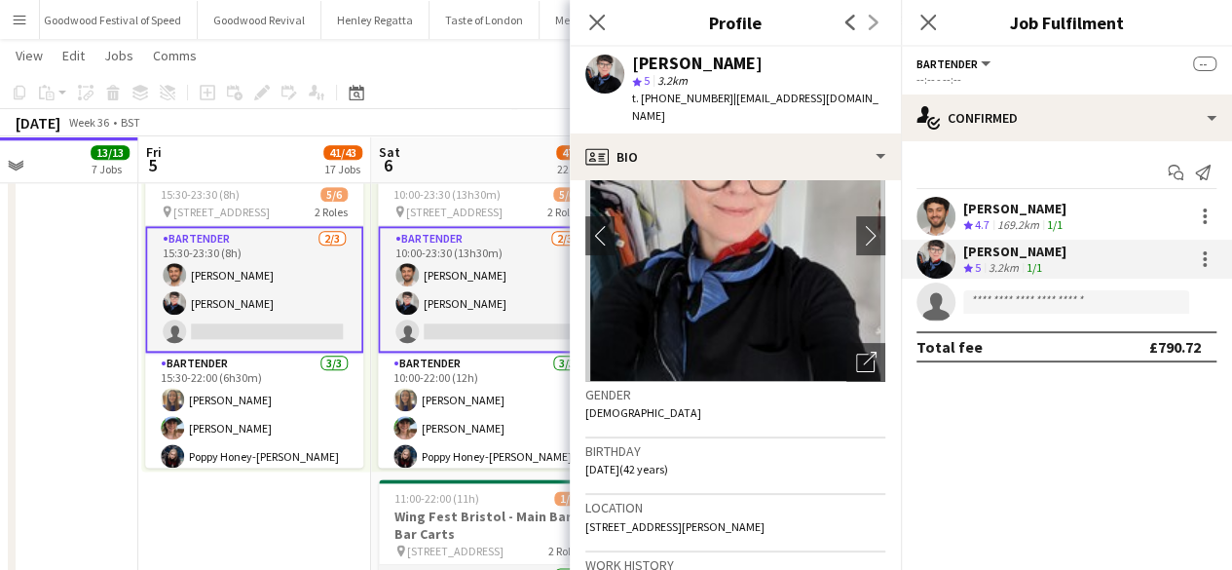
scroll to position [110, 0]
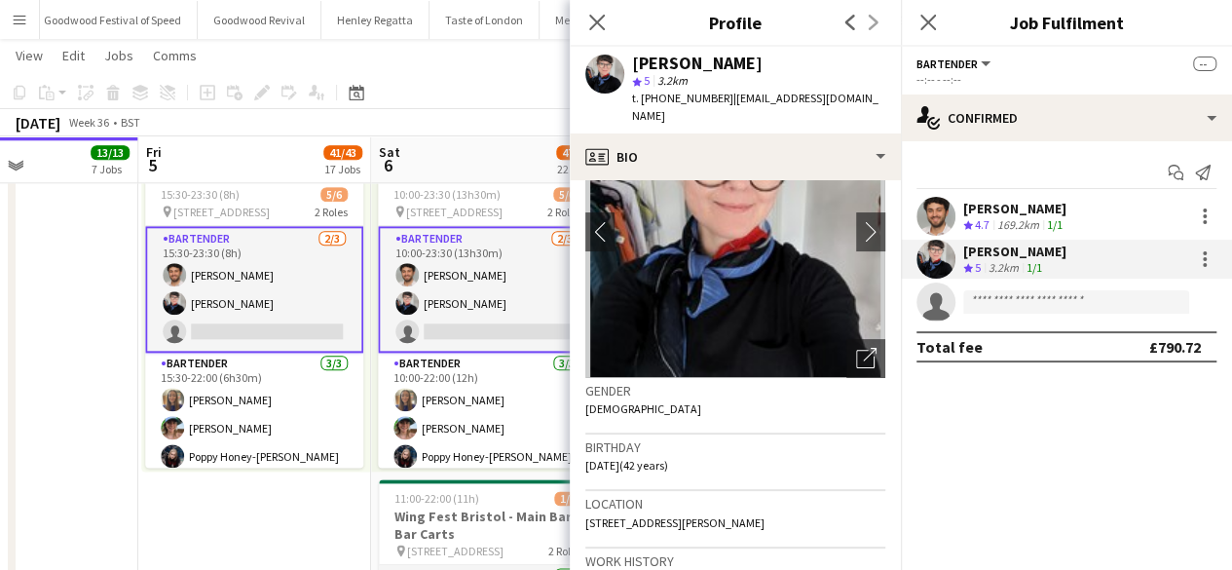
click at [485, 107] on app-toolbar "Copy Paste Paste Ctrl+V Paste with crew Ctrl+Shift+V Paste linked Job [GEOGRAPH…" at bounding box center [616, 92] width 1232 height 33
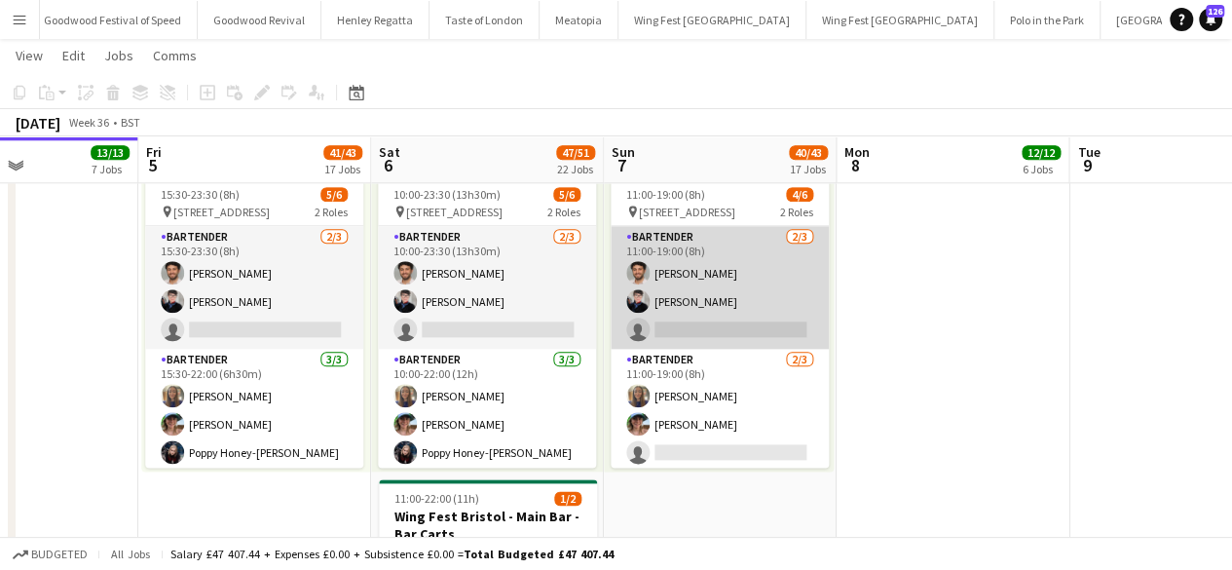
click at [731, 277] on app-card-role "Bartender [DATE] 11:00-19:00 (8h) [PERSON_NAME] [PERSON_NAME] single-neutral-ac…" at bounding box center [720, 287] width 218 height 123
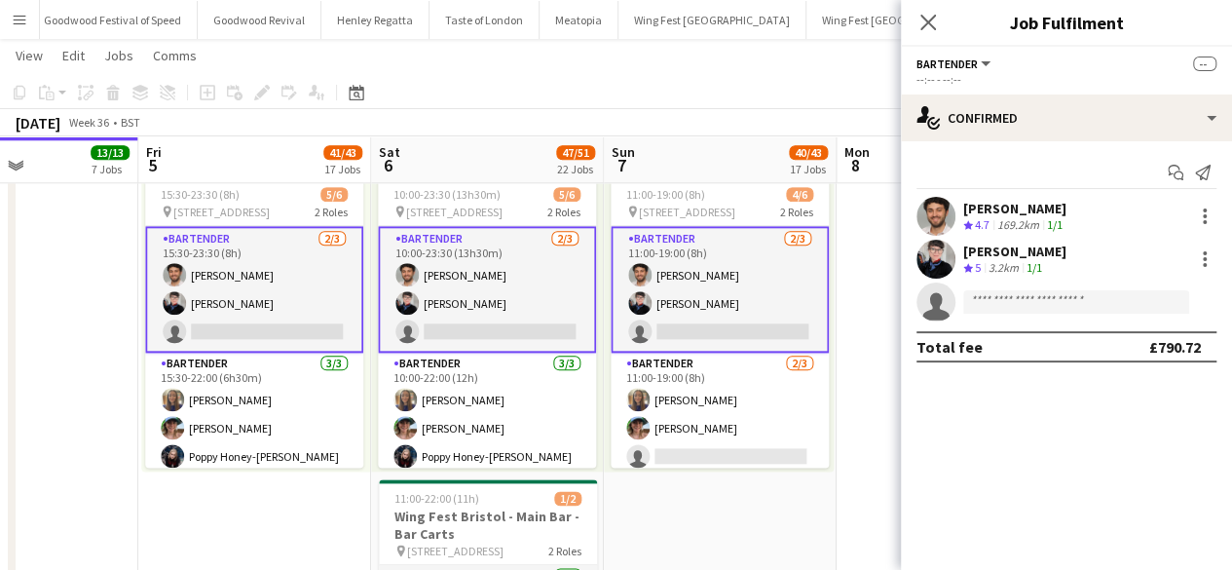
click at [987, 248] on div "[PERSON_NAME]" at bounding box center [1014, 251] width 103 height 18
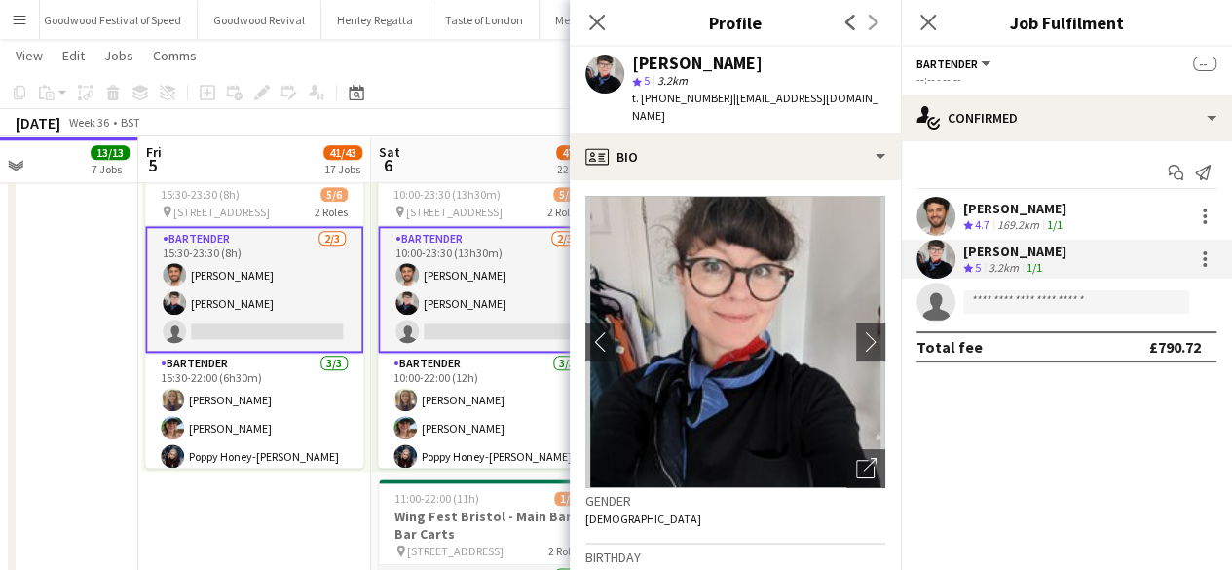
click at [537, 79] on app-toolbar "Copy Paste Paste Ctrl+V Paste with crew Ctrl+Shift+V Paste linked Job [GEOGRAPH…" at bounding box center [616, 92] width 1232 height 33
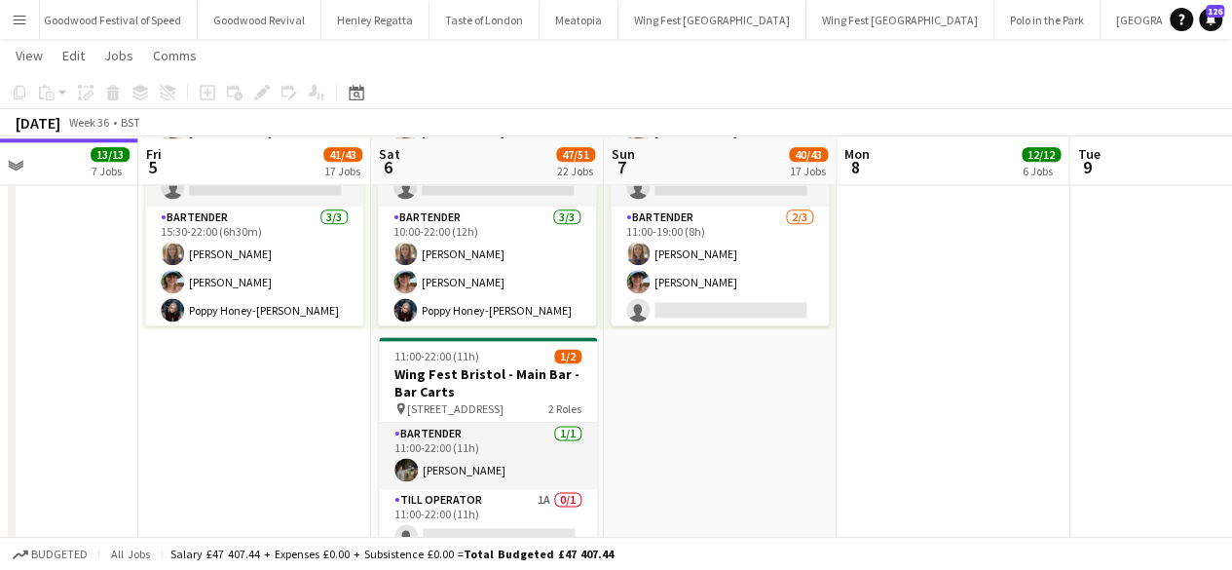
scroll to position [4867, 0]
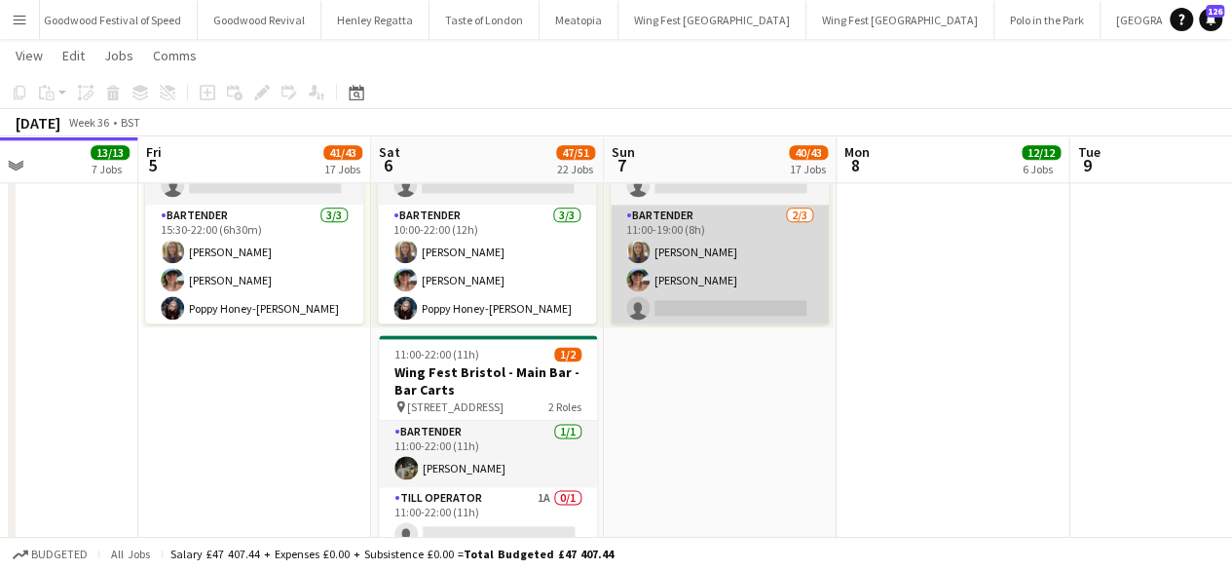
click at [678, 247] on app-card-role "Bartender [DATE] 11:00-19:00 (8h) [PERSON_NAME] [PERSON_NAME] single-neutral-ac…" at bounding box center [720, 265] width 218 height 123
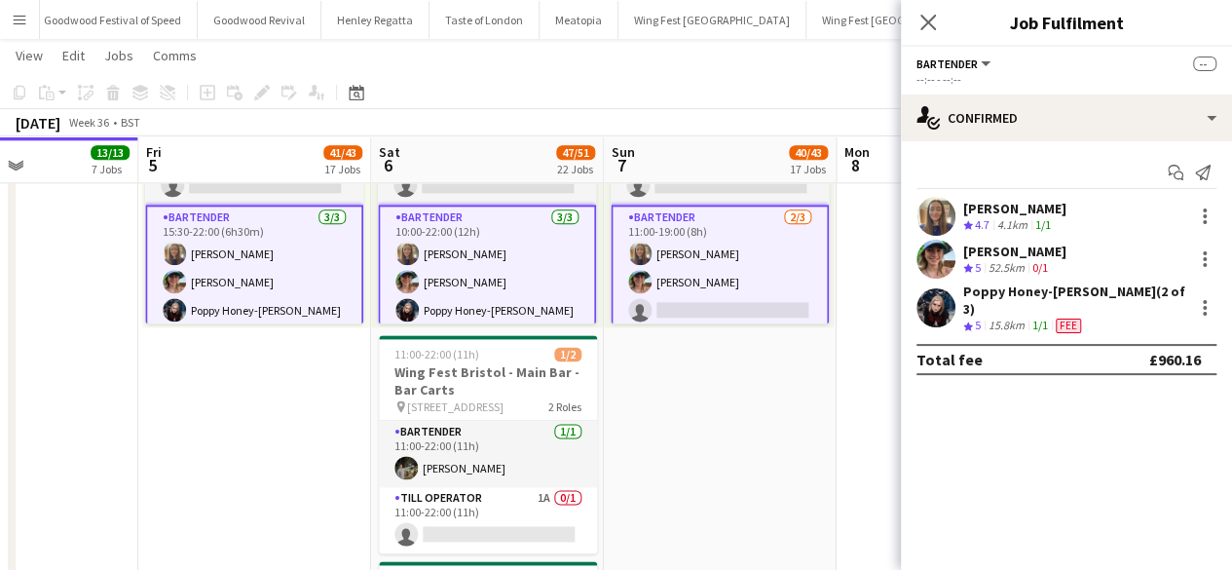
click at [1003, 204] on div "[PERSON_NAME]" at bounding box center [1014, 209] width 103 height 18
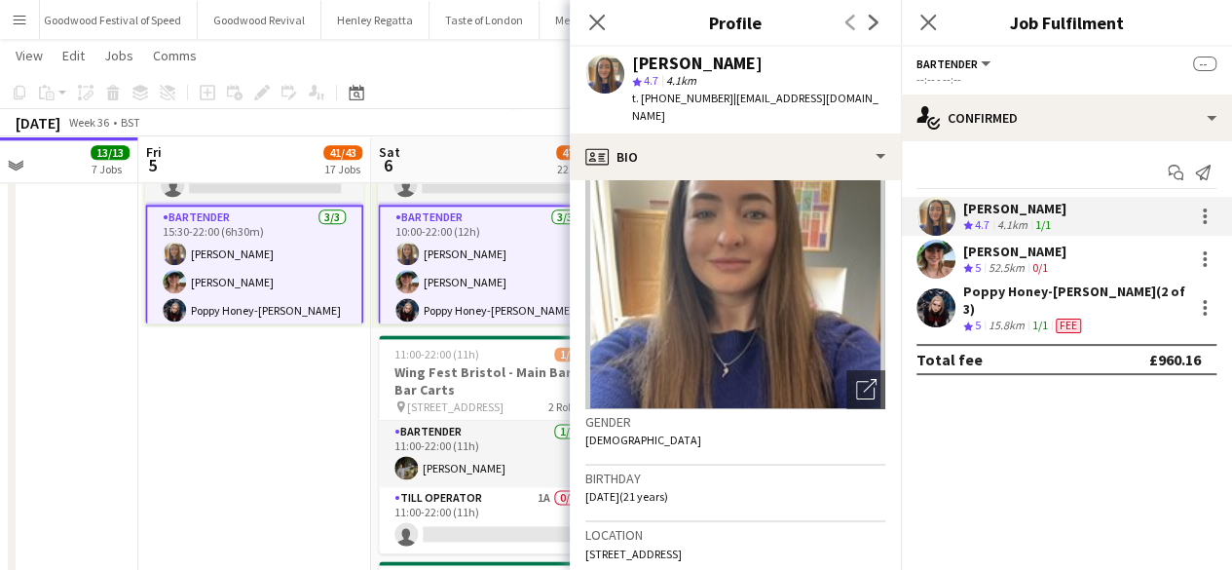
scroll to position [80, 0]
click at [254, 501] on app-date-cell "Toggle View Wing Fest Bristol - Main Bar Team [DATE] → [DATE] 6/6 3 jobs 10:00-…" at bounding box center [254, 26] width 233 height 1513
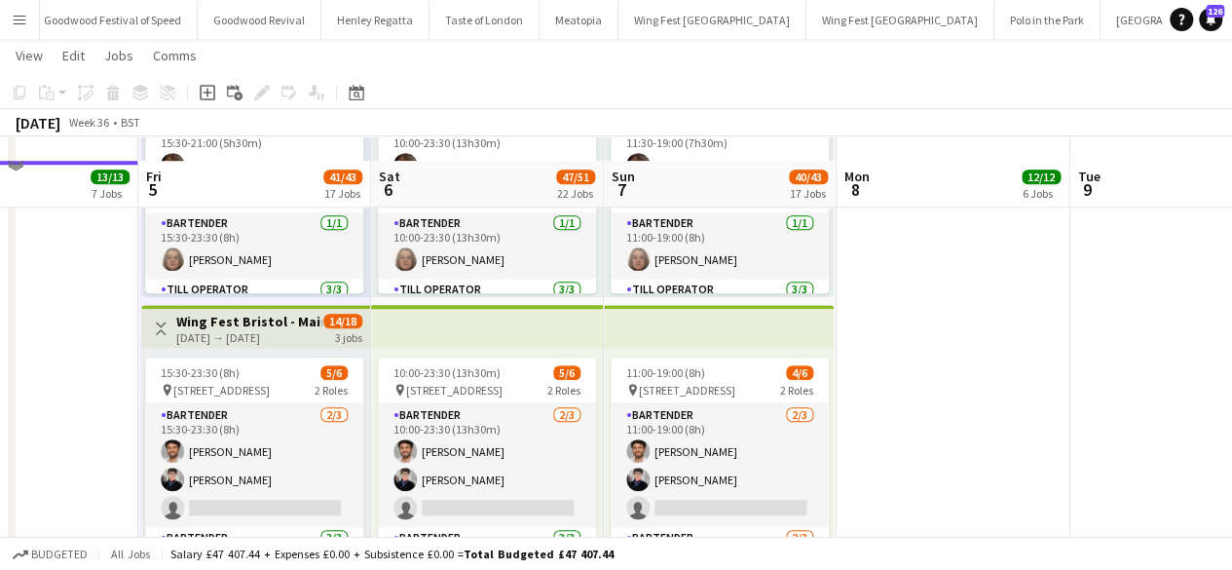
scroll to position [4593, 0]
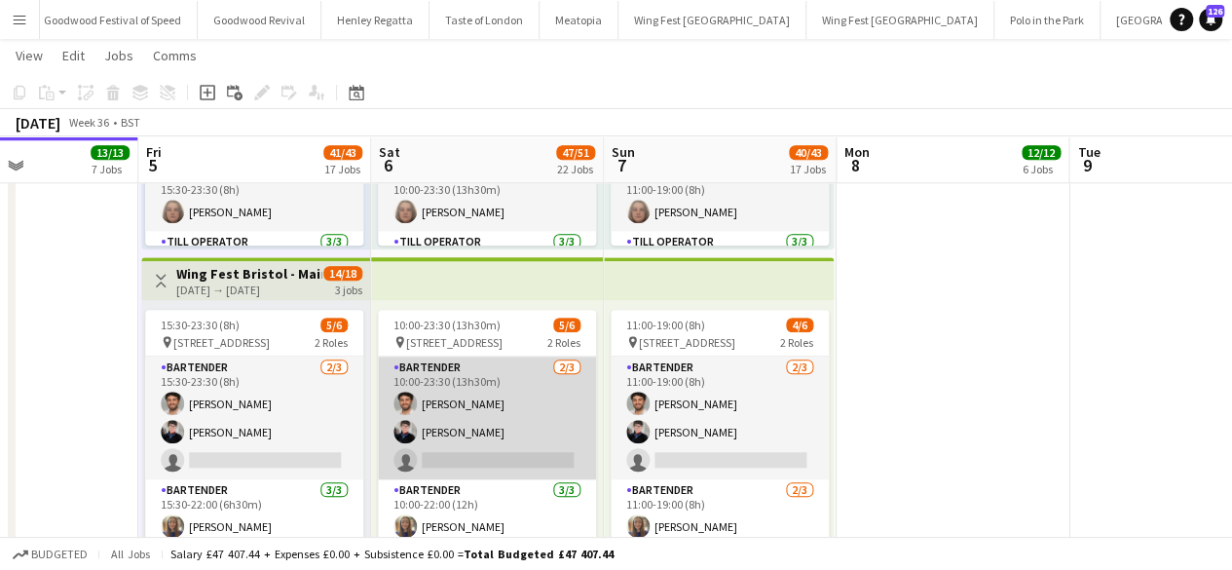
click at [444, 453] on app-card-role "Bartender [DATE] 10:00-23:30 (13h30m) [PERSON_NAME] [PERSON_NAME] single-neutra…" at bounding box center [487, 417] width 218 height 123
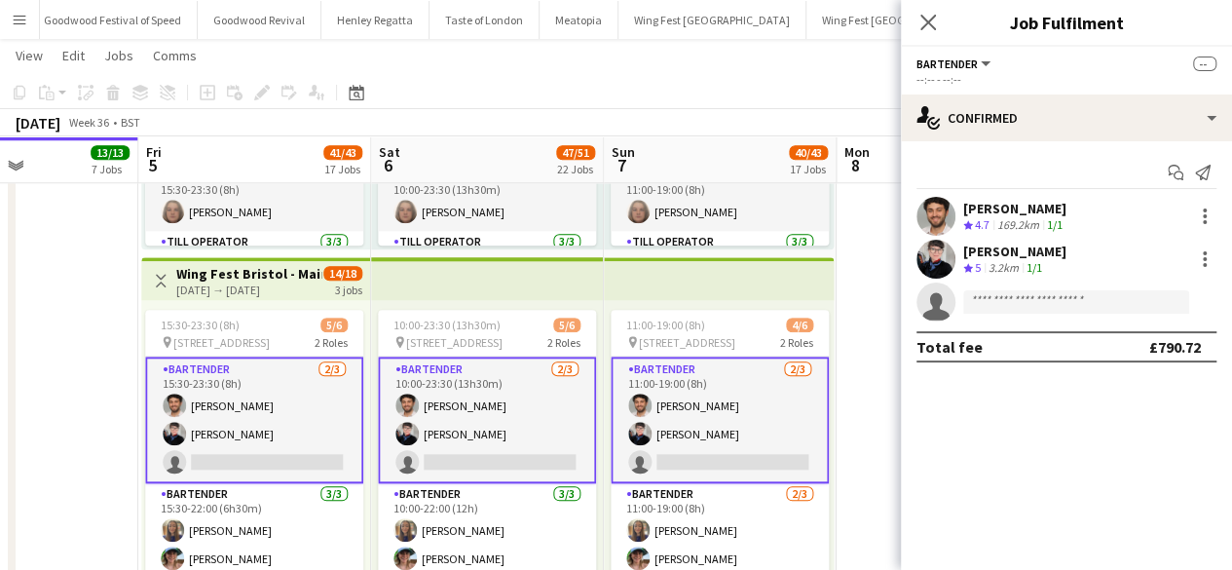
click at [444, 453] on app-card-role "Bartender [DATE] 10:00-23:30 (13h30m) [PERSON_NAME] [PERSON_NAME] single-neutra…" at bounding box center [487, 419] width 218 height 127
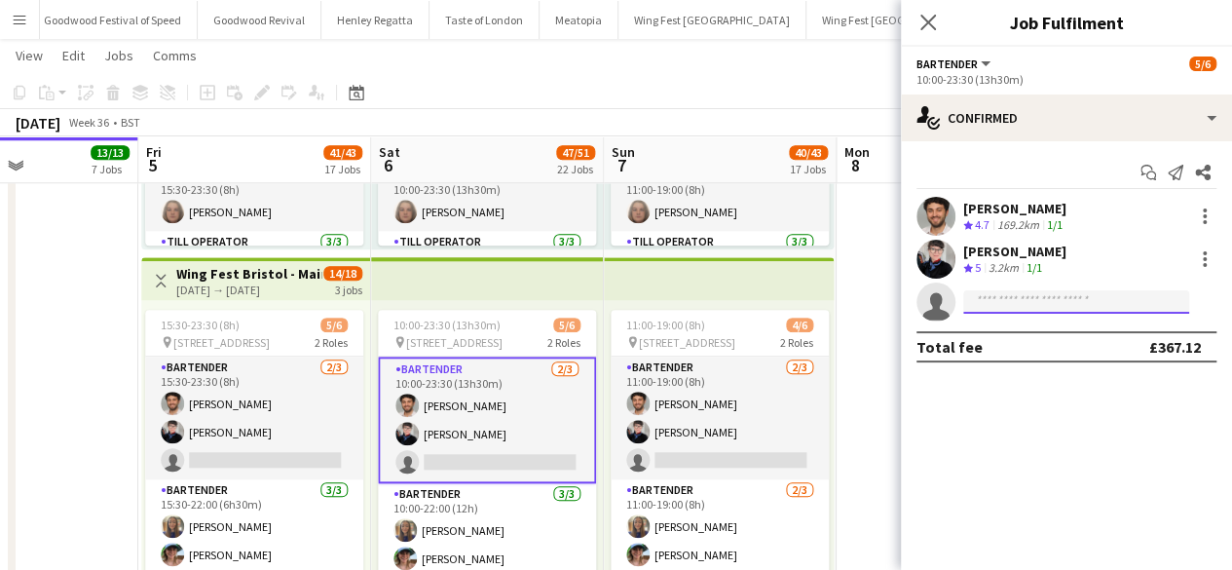
click at [996, 300] on input at bounding box center [1076, 301] width 226 height 23
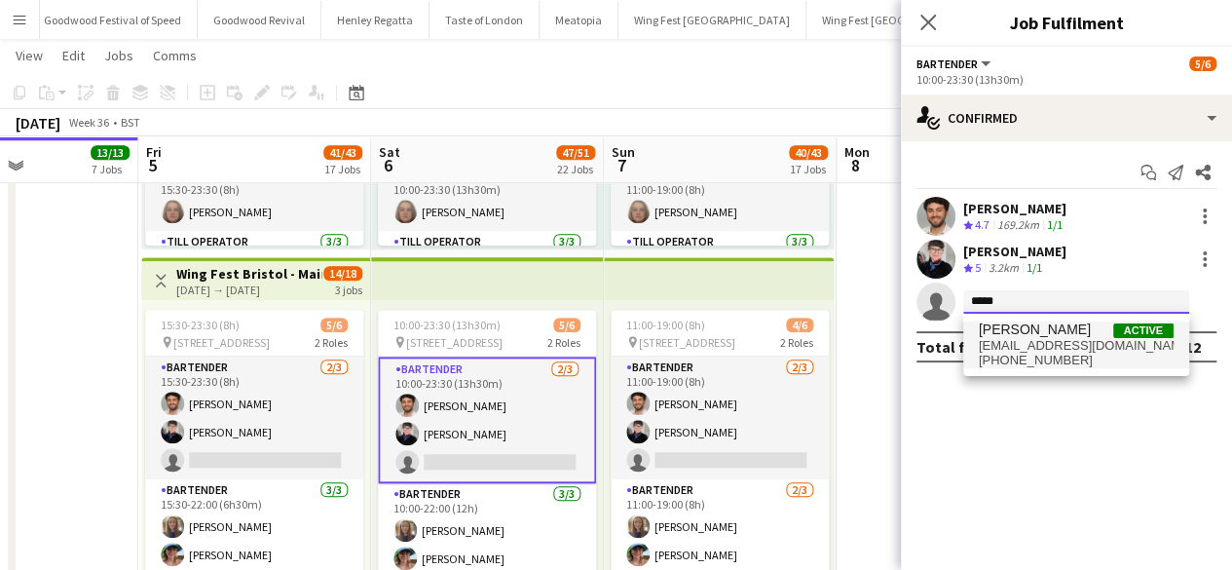
type input "*****"
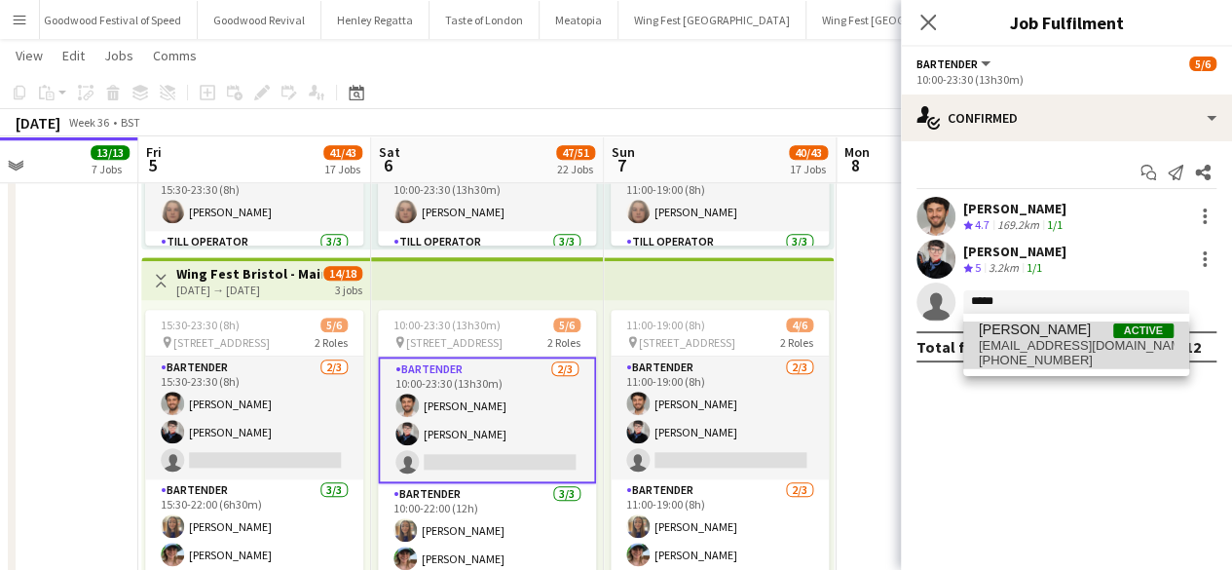
click at [1017, 351] on span "[EMAIL_ADDRESS][DOMAIN_NAME]" at bounding box center [1076, 346] width 195 height 16
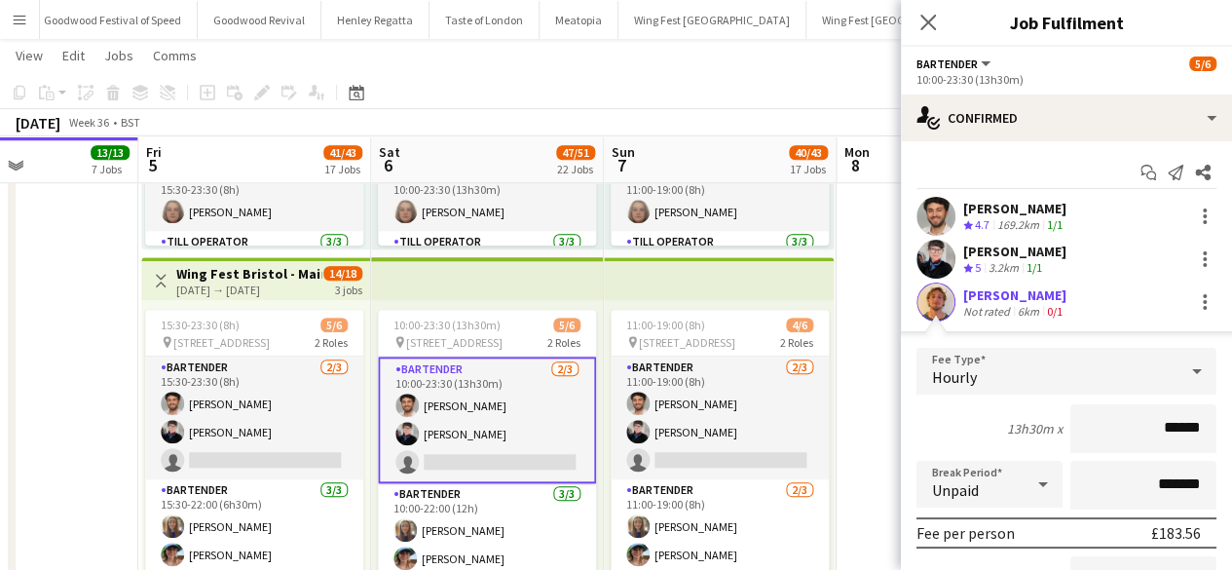
scroll to position [193, 0]
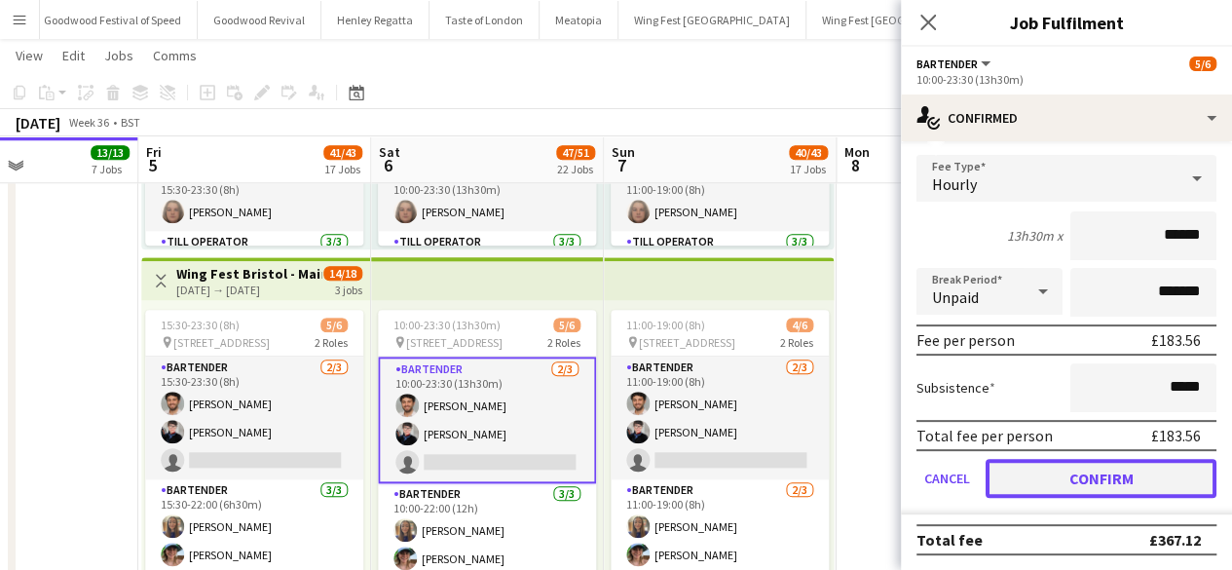
click at [1059, 470] on button "Confirm" at bounding box center [1100, 478] width 231 height 39
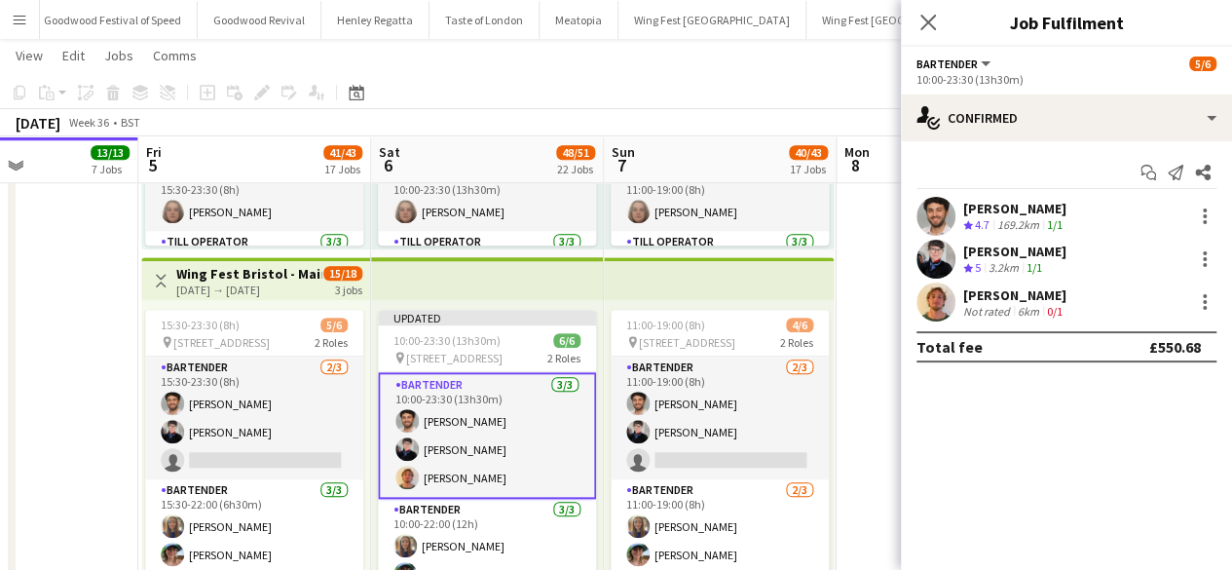
scroll to position [0, 0]
click at [882, 406] on app-date-cell at bounding box center [952, 300] width 233 height 1513
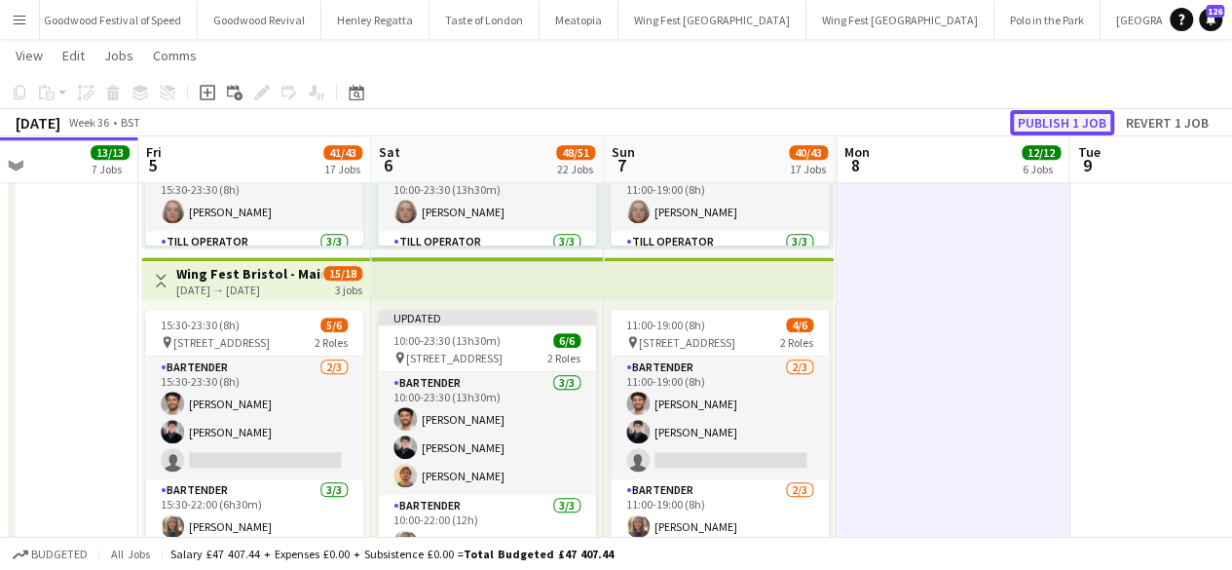
click at [1071, 123] on button "Publish 1 job" at bounding box center [1062, 122] width 104 height 25
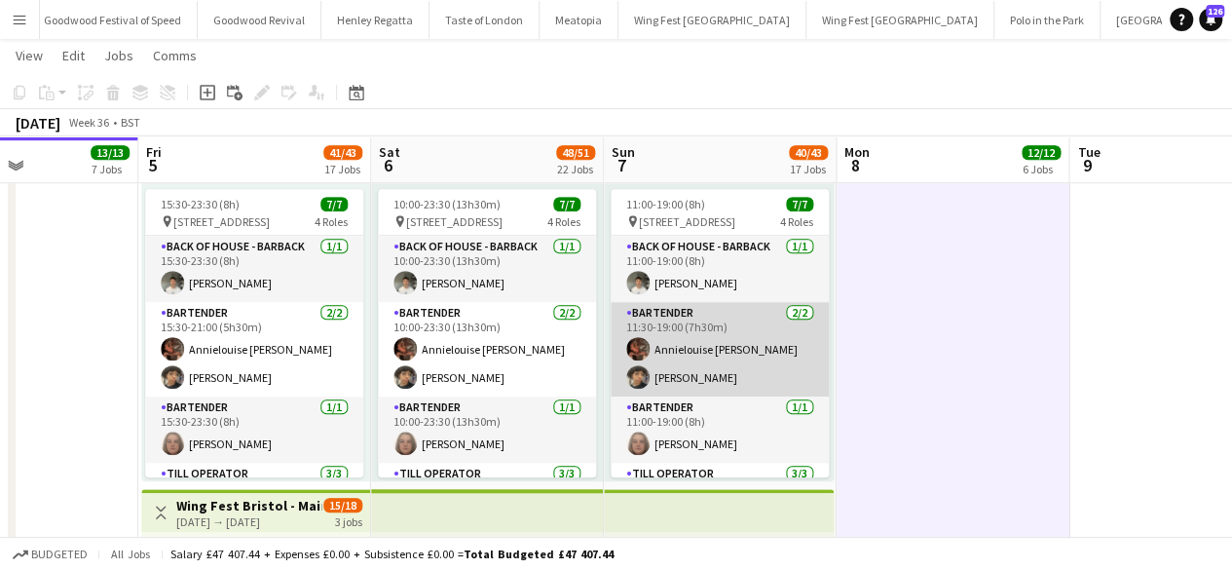
click at [729, 380] on app-card-role "Bartender [DATE] 11:30-19:00 (7h30m) Annielouise [PERSON_NAME] [PERSON_NAME]" at bounding box center [720, 349] width 218 height 94
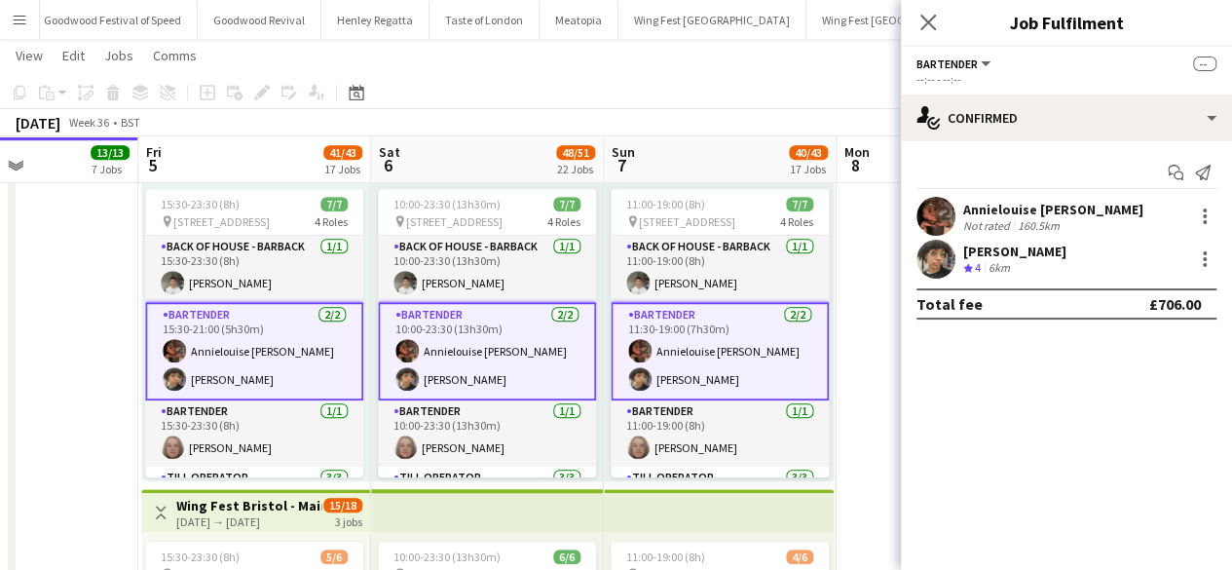
click at [715, 316] on app-card-role "Bartender [DATE] 11:30-19:00 (7h30m) Annielouise [PERSON_NAME] [PERSON_NAME]" at bounding box center [720, 351] width 218 height 98
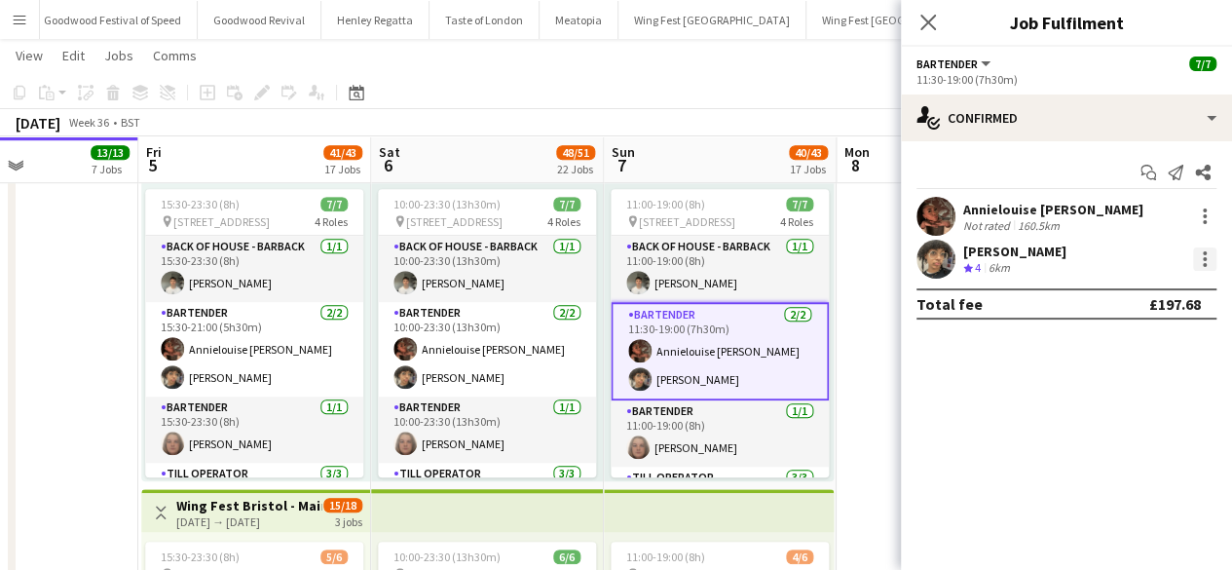
click at [1198, 251] on div at bounding box center [1204, 258] width 23 height 23
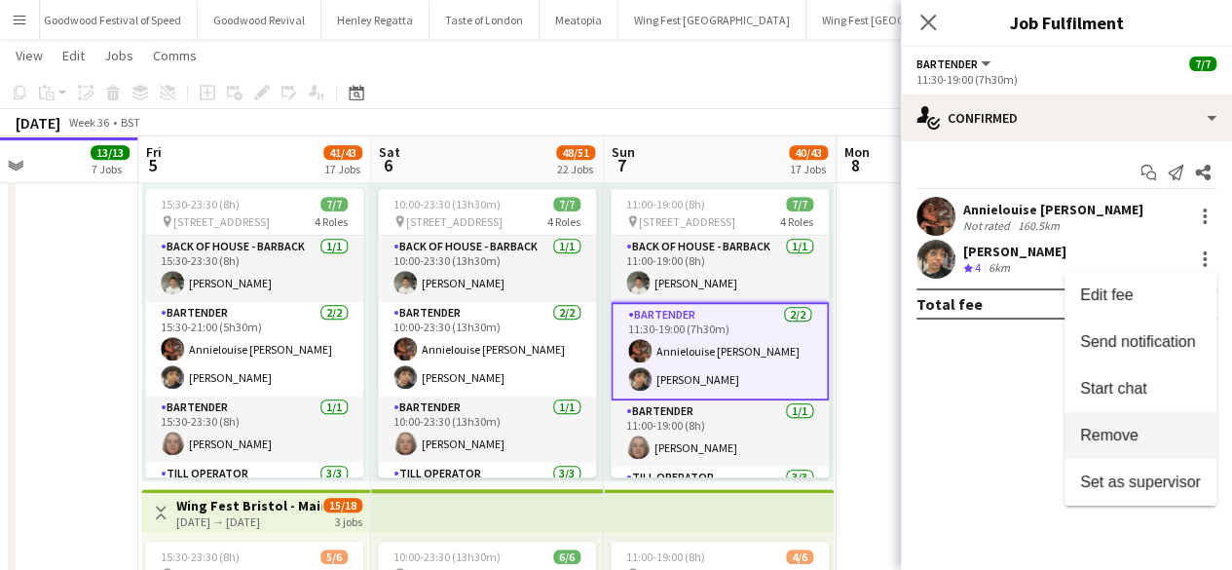
click at [1137, 438] on span "Remove" at bounding box center [1109, 434] width 58 height 17
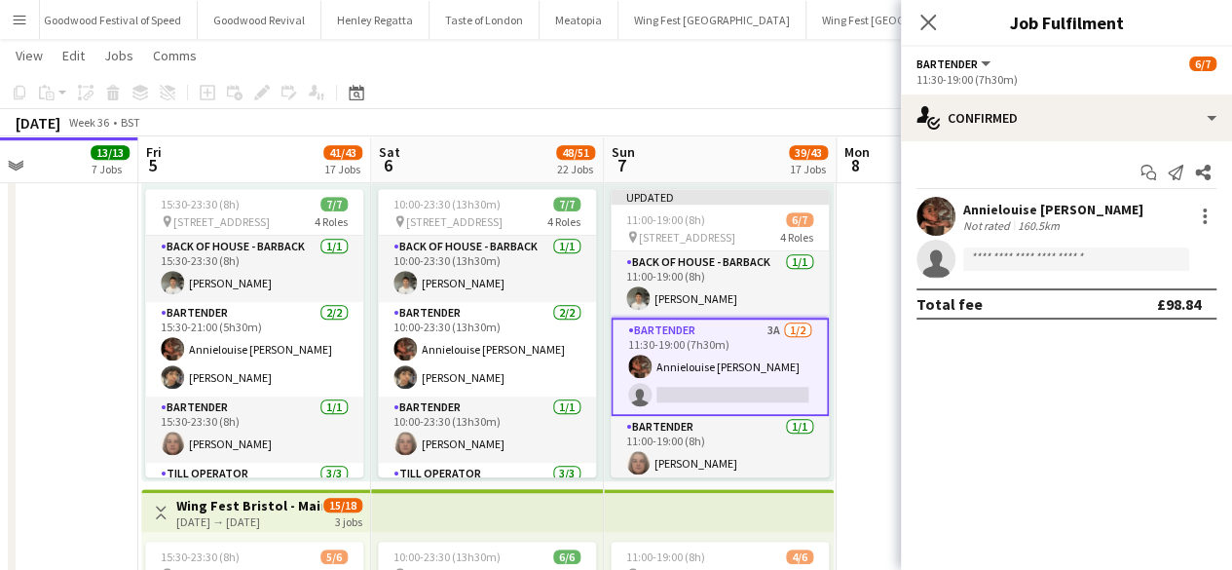
click at [864, 402] on app-date-cell at bounding box center [952, 532] width 233 height 1513
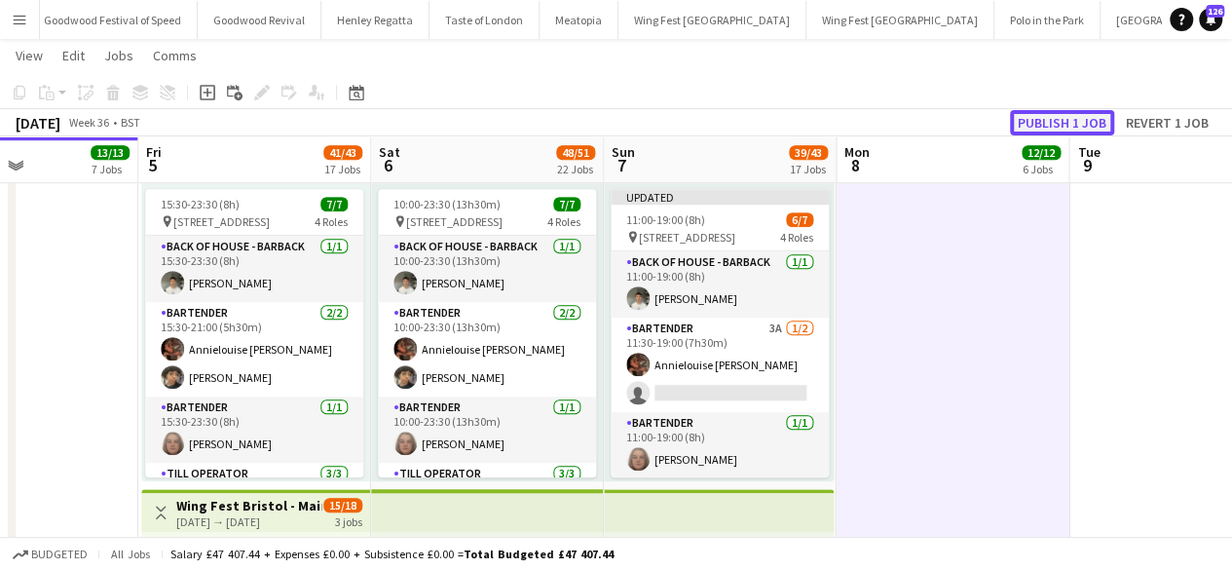
click at [1057, 133] on button "Publish 1 job" at bounding box center [1062, 122] width 104 height 25
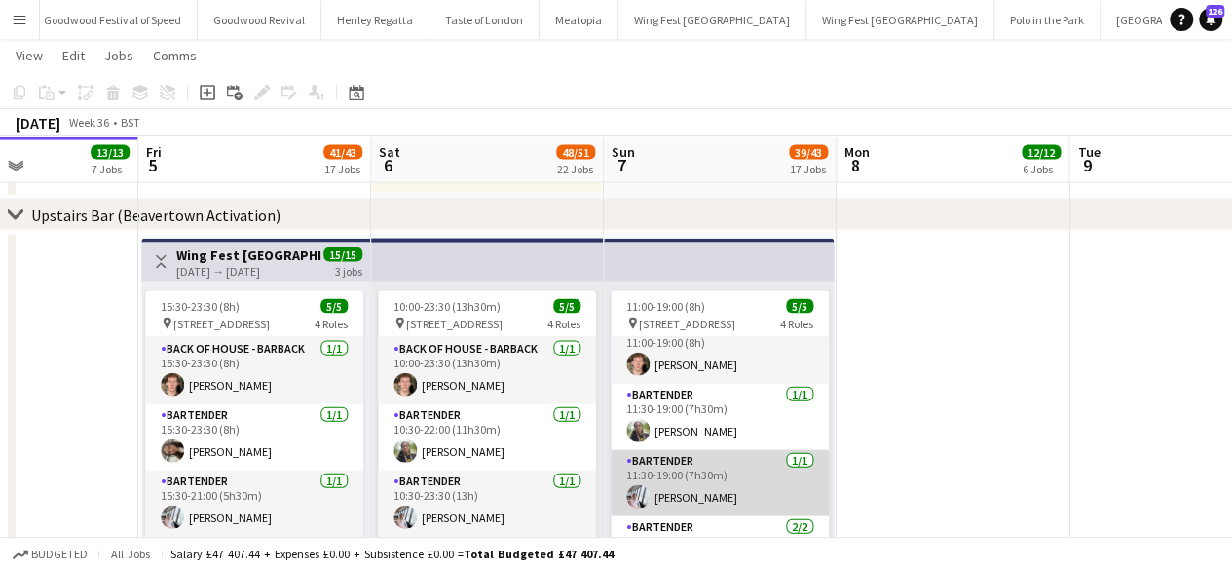
scroll to position [51, 0]
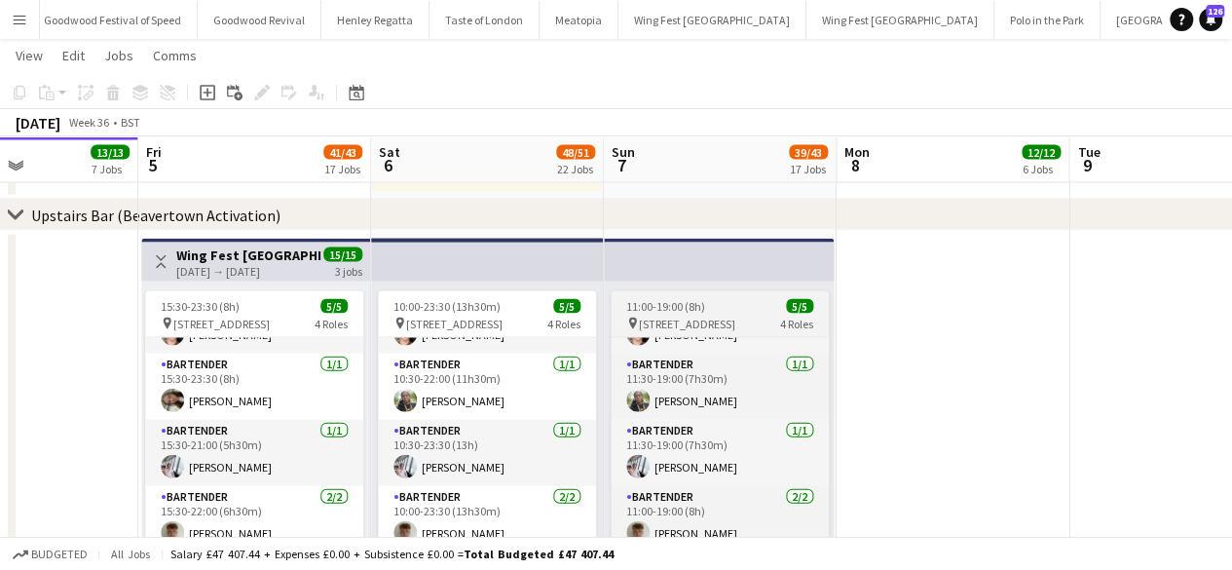
click at [701, 316] on span "[STREET_ADDRESS]" at bounding box center [687, 323] width 96 height 15
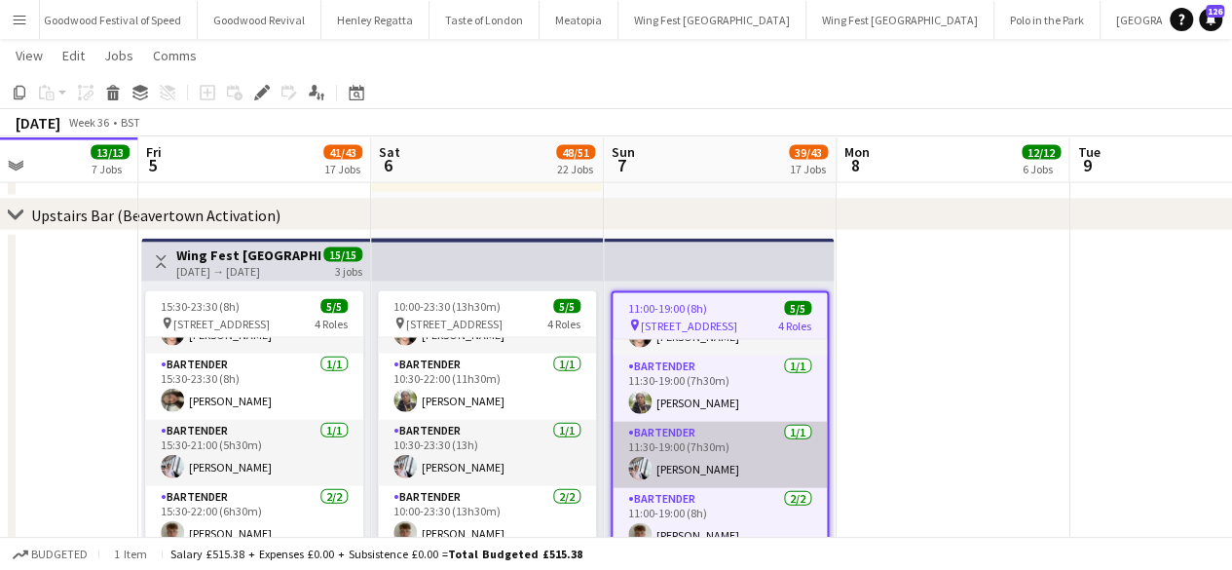
click at [687, 427] on app-card-role "Bartender [DATE] 11:30-19:00 (7h30m) [PERSON_NAME]" at bounding box center [719, 455] width 214 height 66
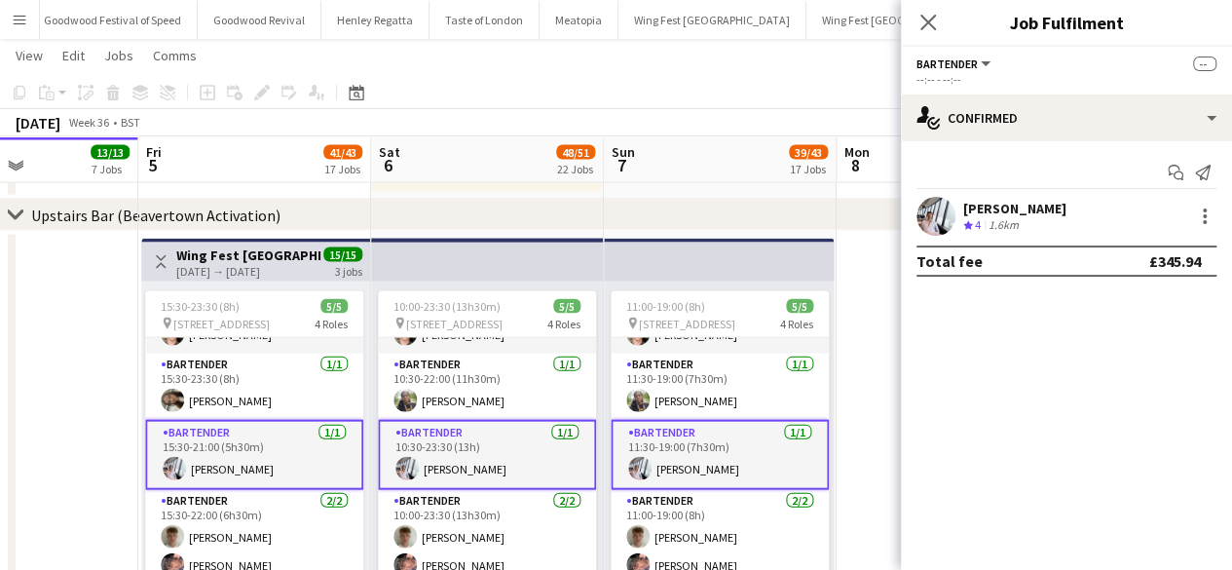
click at [687, 427] on app-card-role "Bartender [DATE] 11:30-19:00 (7h30m) [PERSON_NAME]" at bounding box center [720, 455] width 218 height 70
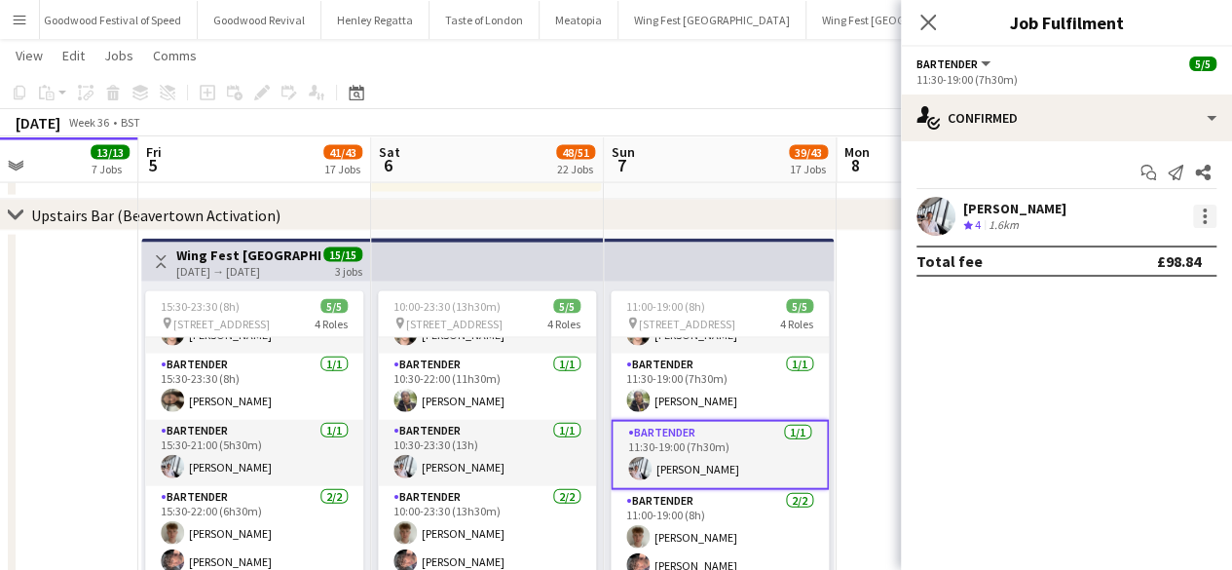
click at [1200, 209] on div at bounding box center [1204, 215] width 23 height 23
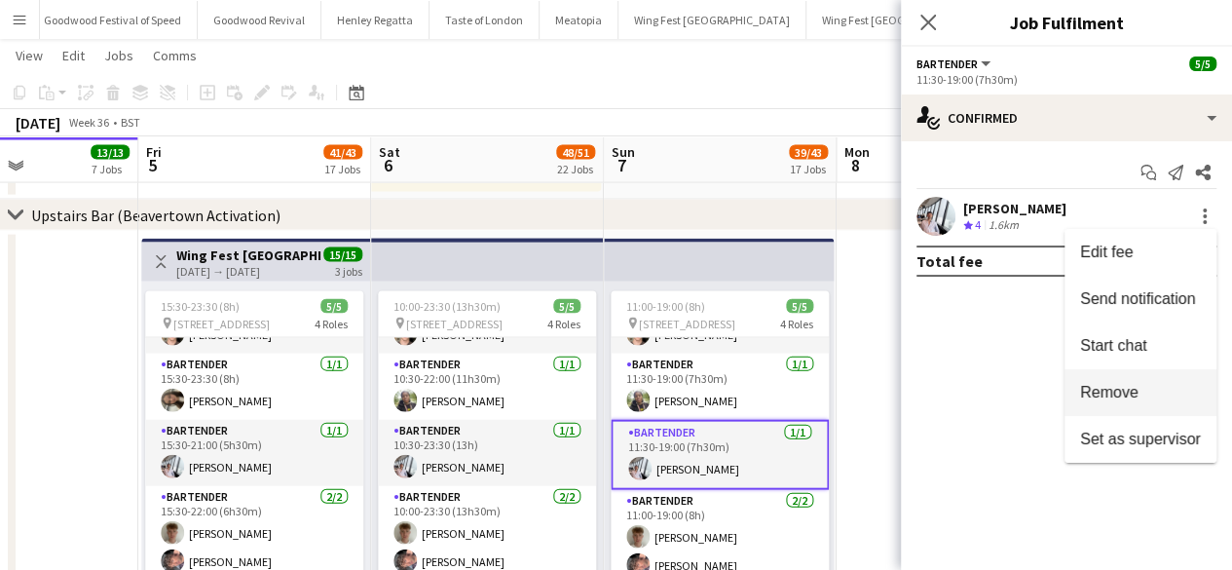
click at [1099, 392] on span "Remove" at bounding box center [1109, 392] width 58 height 17
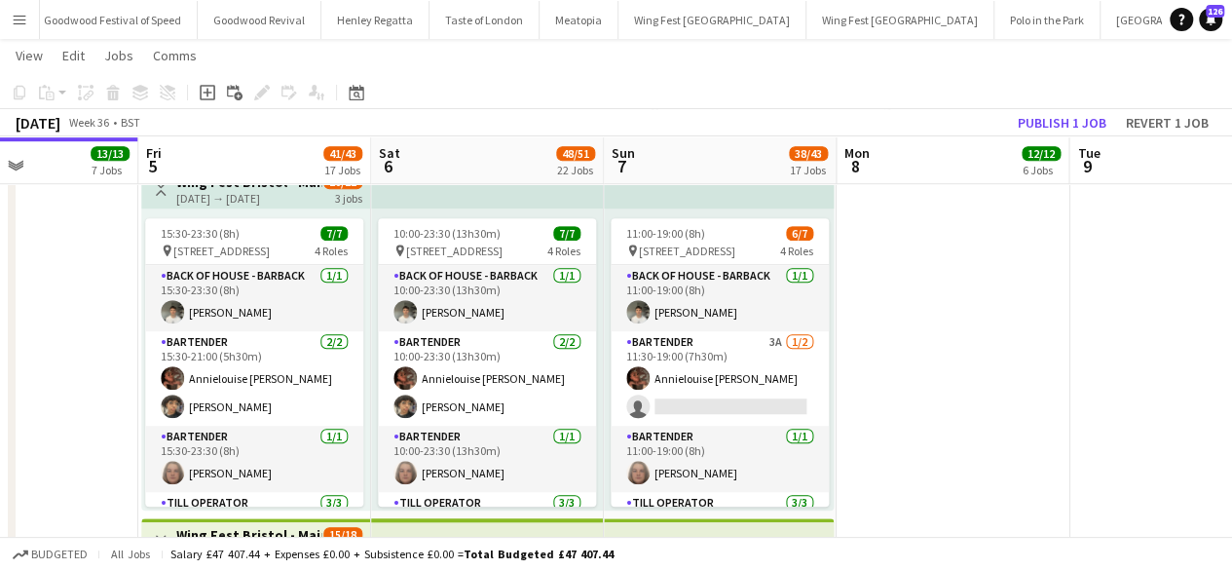
scroll to position [4333, 0]
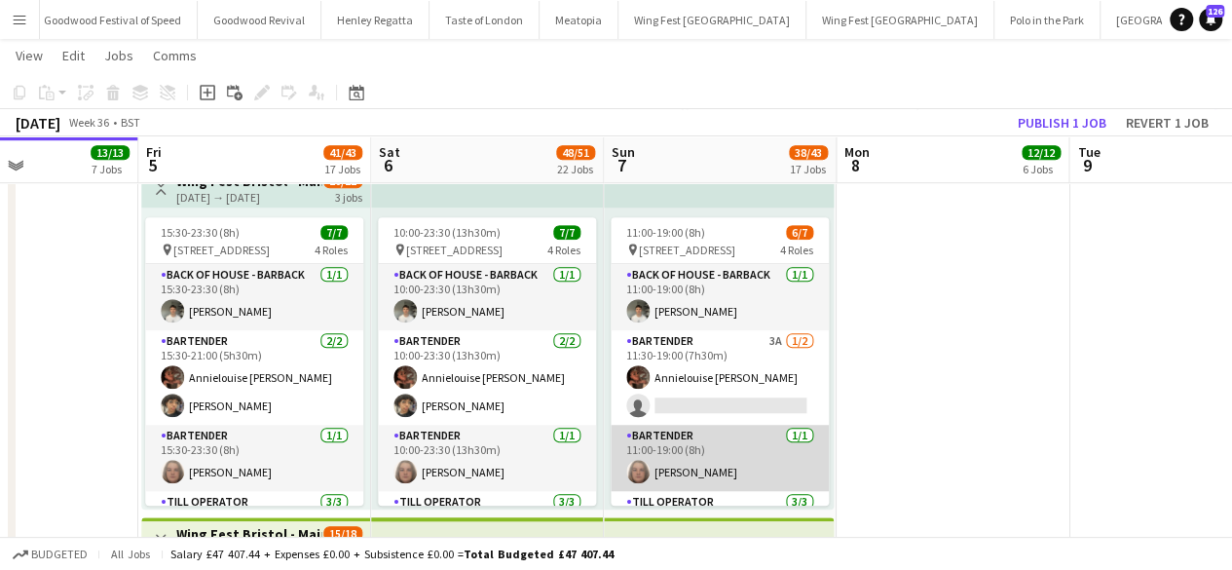
click at [687, 448] on app-card-role "Bartender [DATE] 11:00-19:00 (8h) [PERSON_NAME]" at bounding box center [720, 458] width 218 height 66
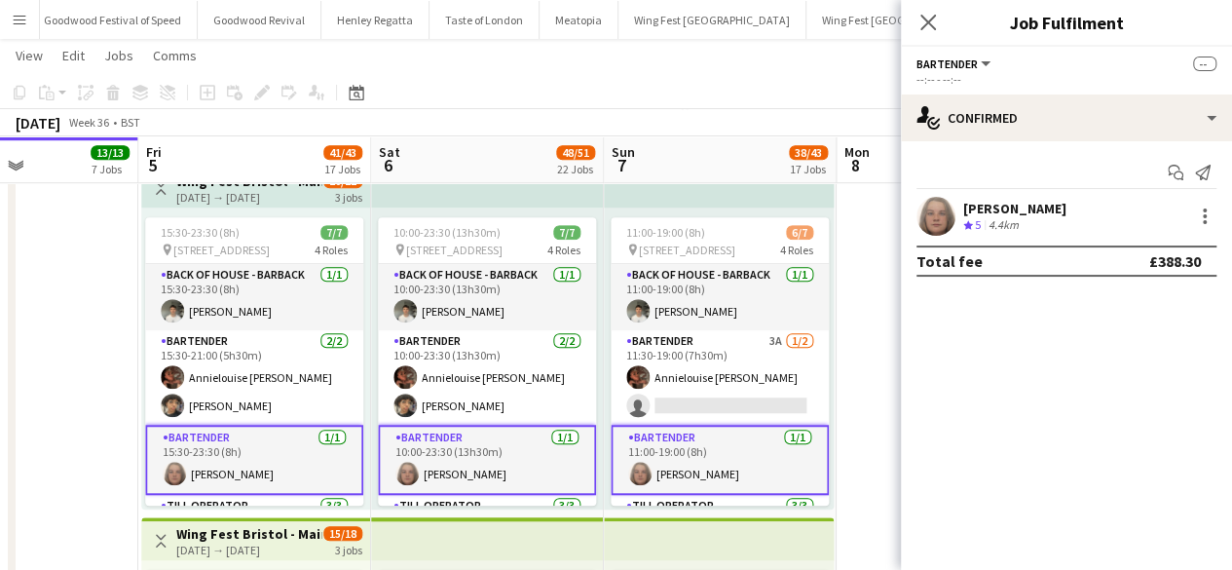
click at [687, 448] on app-card-role "Bartender [DATE] 11:00-19:00 (8h) [PERSON_NAME]" at bounding box center [720, 460] width 218 height 70
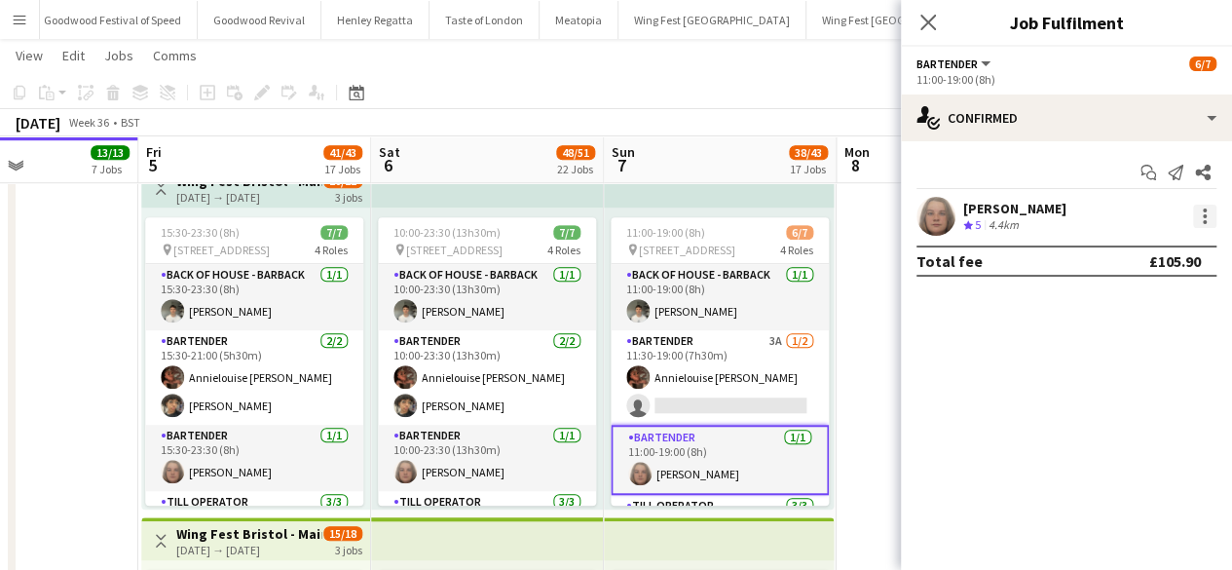
click at [1200, 207] on div at bounding box center [1204, 215] width 23 height 23
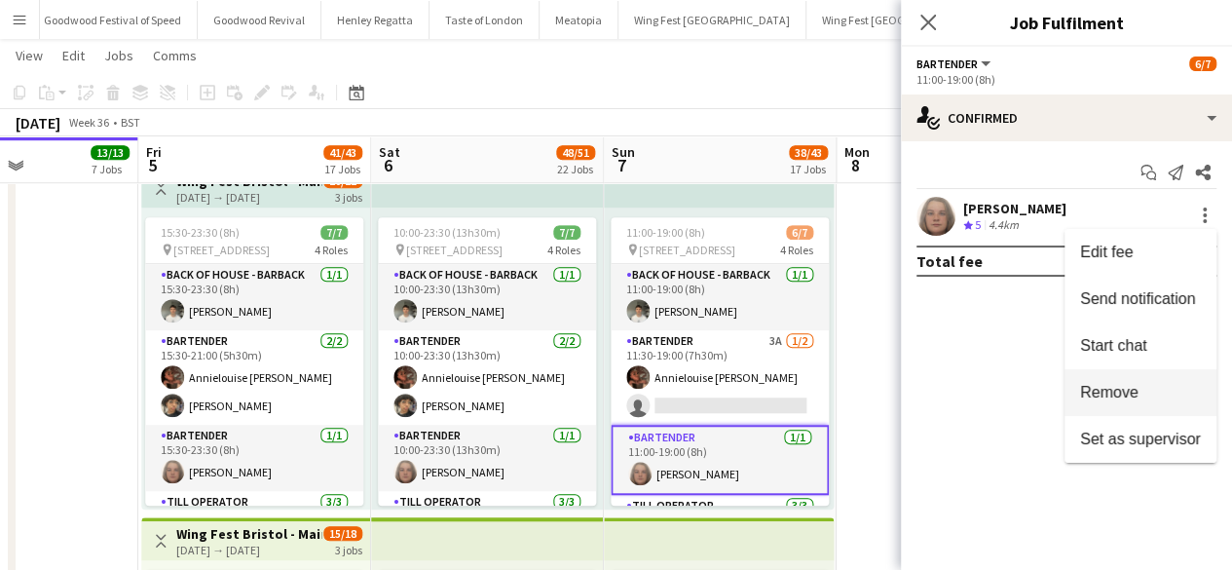
click at [1091, 401] on button "Remove" at bounding box center [1140, 392] width 152 height 47
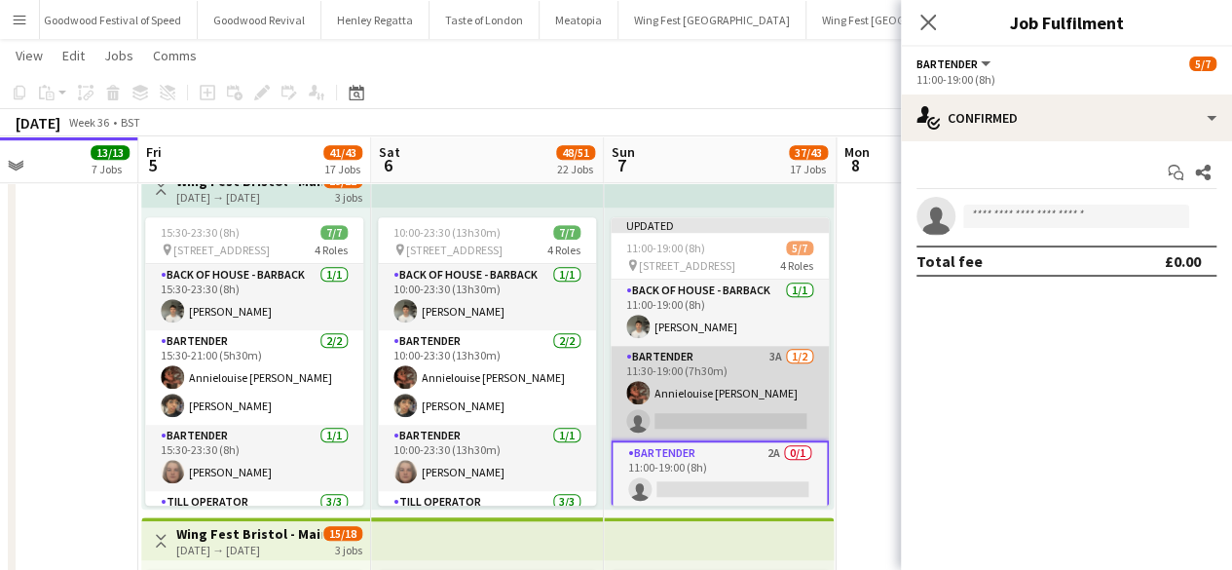
scroll to position [1, 0]
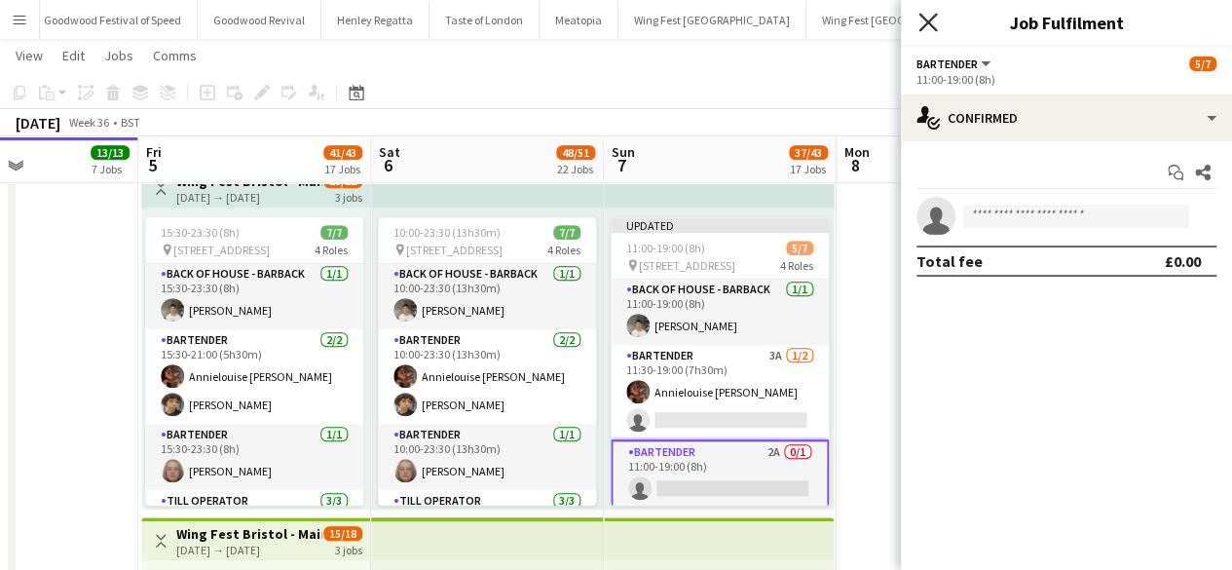
click at [928, 19] on icon "Close pop-in" at bounding box center [927, 22] width 19 height 19
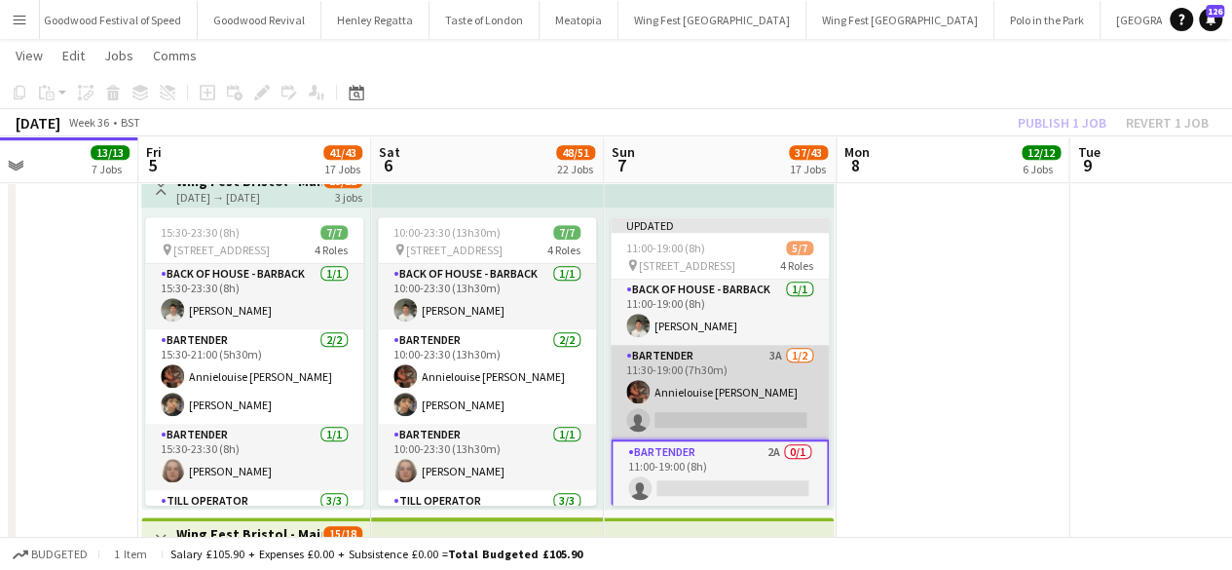
click at [727, 388] on app-card-role "Bartender 3A [DATE] 11:30-19:00 (7h30m) Annielouise [PERSON_NAME] single-neutra…" at bounding box center [720, 392] width 218 height 94
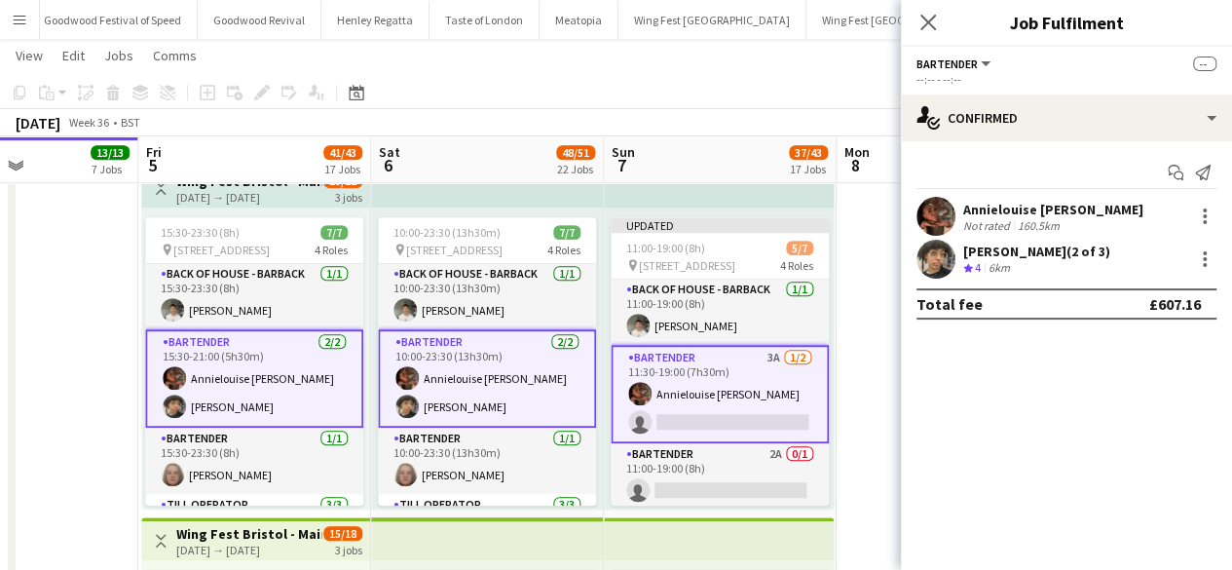
click at [981, 218] on div "Not rated" at bounding box center [988, 225] width 51 height 15
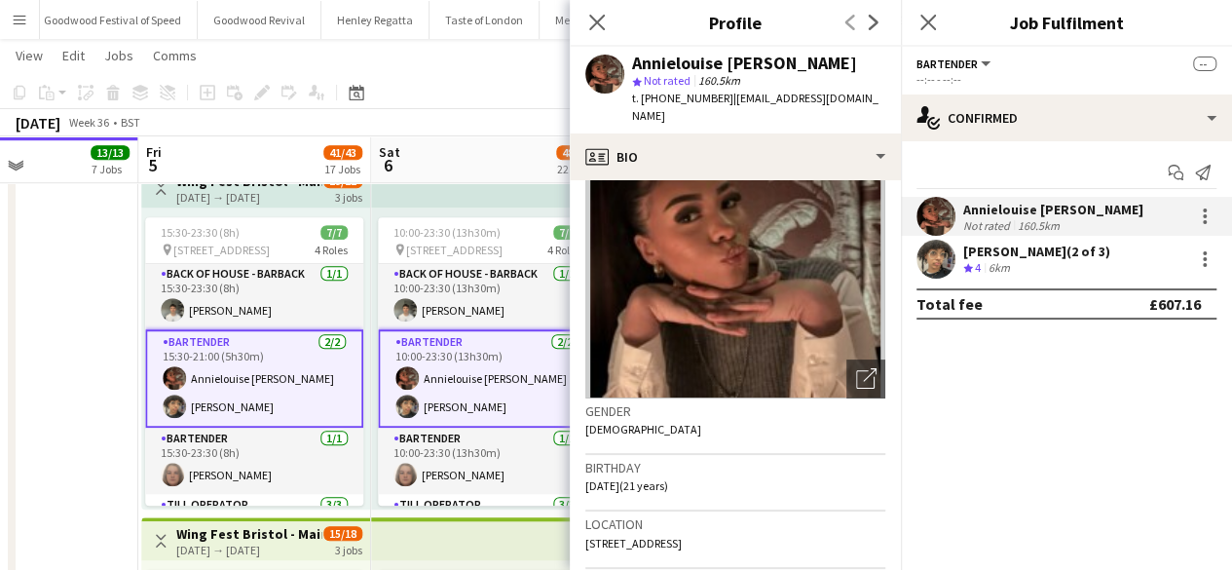
scroll to position [91, 0]
click at [496, 120] on div "[DATE] Week 36 • BST Publish 1 job Revert 1 job" at bounding box center [616, 122] width 1232 height 27
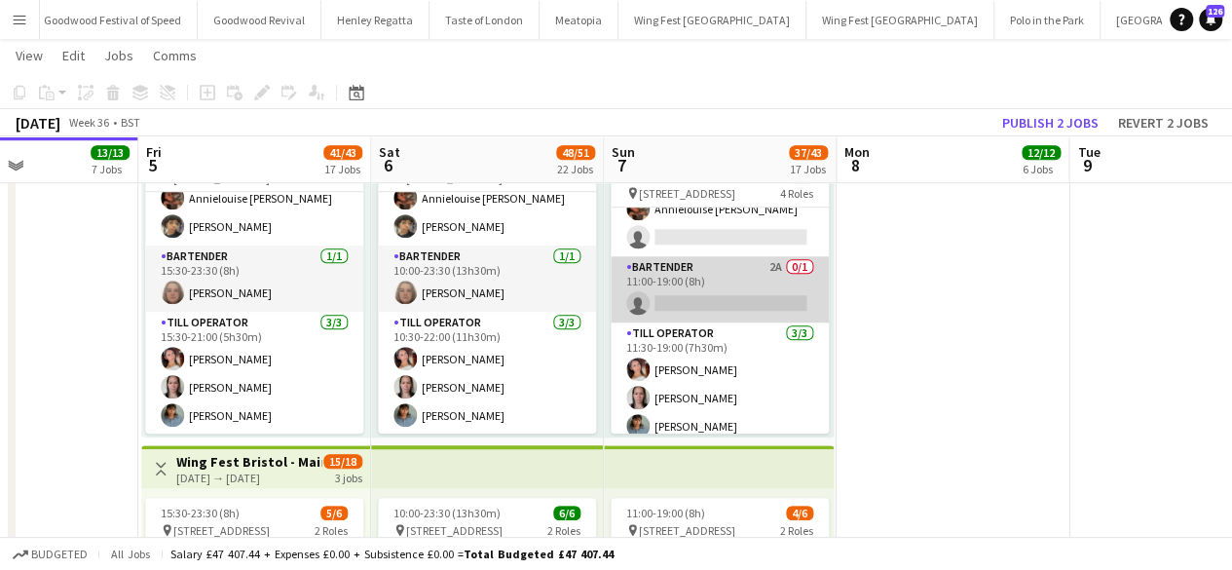
scroll to position [123, 0]
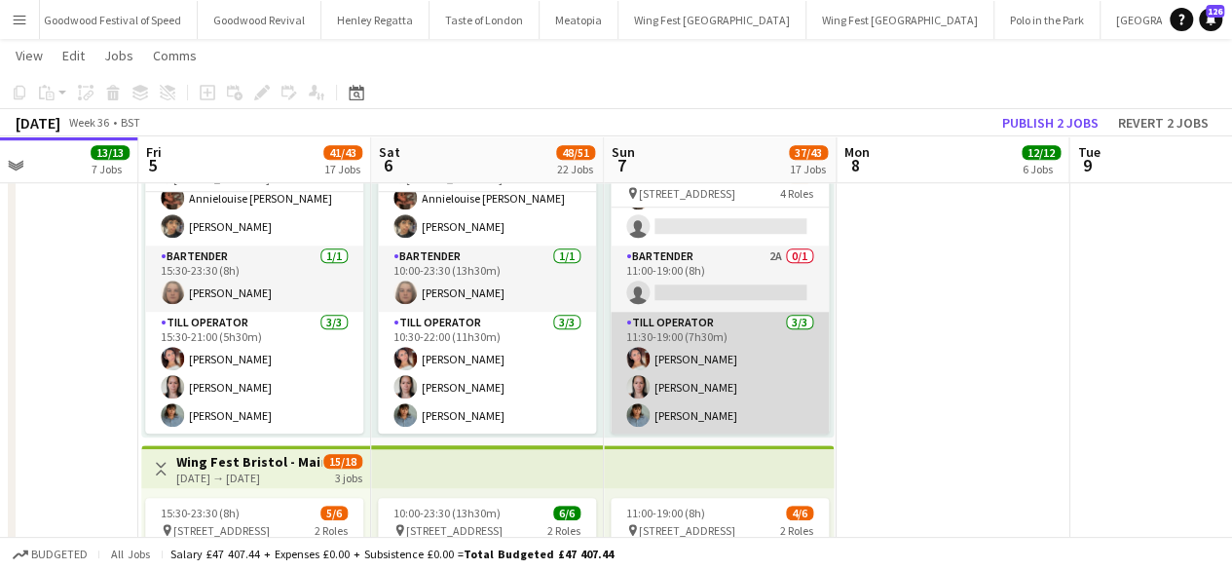
click at [740, 376] on app-card-role "Till Operator [DATE] 11:30-19:00 (7h30m) [PERSON_NAME] [PERSON_NAME] [PERSON_NA…" at bounding box center [720, 373] width 218 height 123
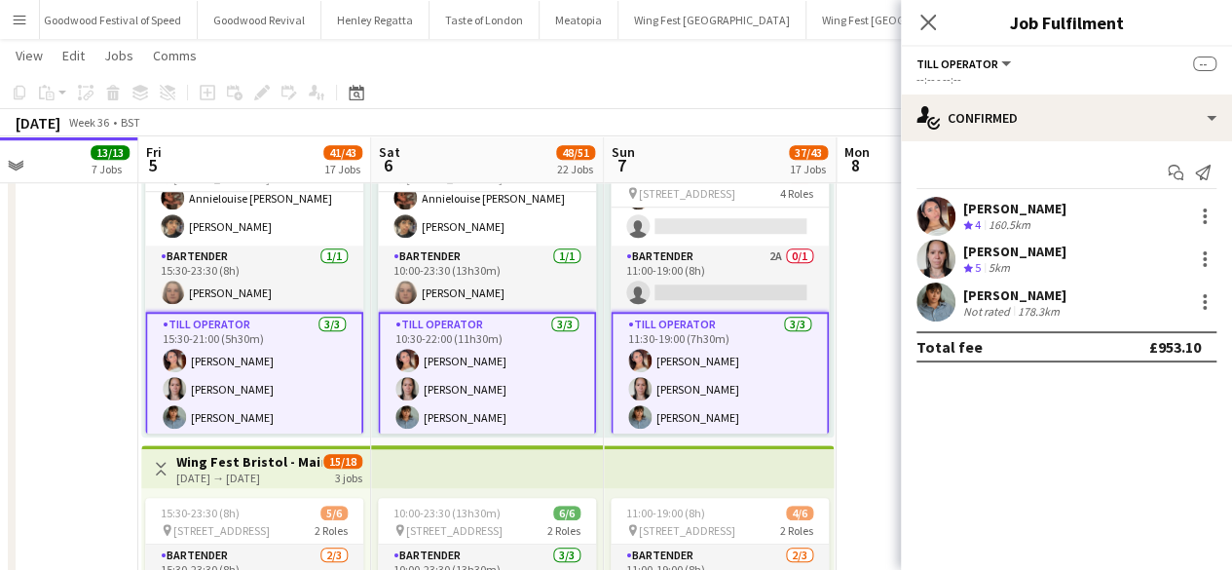
click at [740, 376] on app-card-role "Till Operator [DATE] 11:30-19:00 (7h30m) [PERSON_NAME] [PERSON_NAME] [PERSON_NA…" at bounding box center [720, 375] width 218 height 127
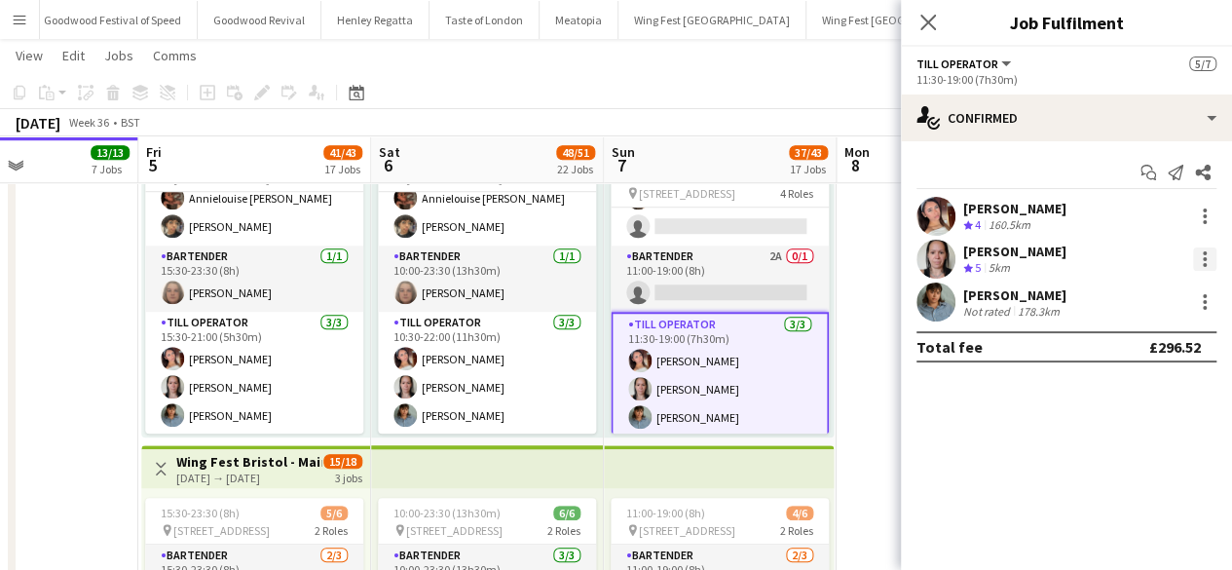
click at [1203, 251] on div at bounding box center [1205, 253] width 4 height 4
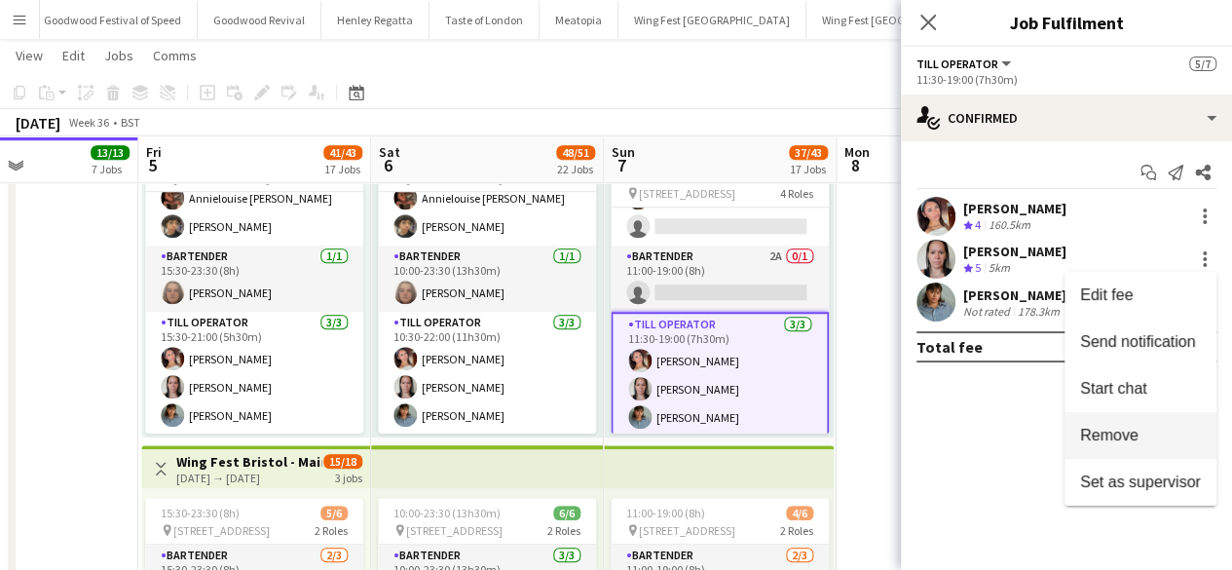
click at [1111, 424] on button "Remove" at bounding box center [1140, 435] width 152 height 47
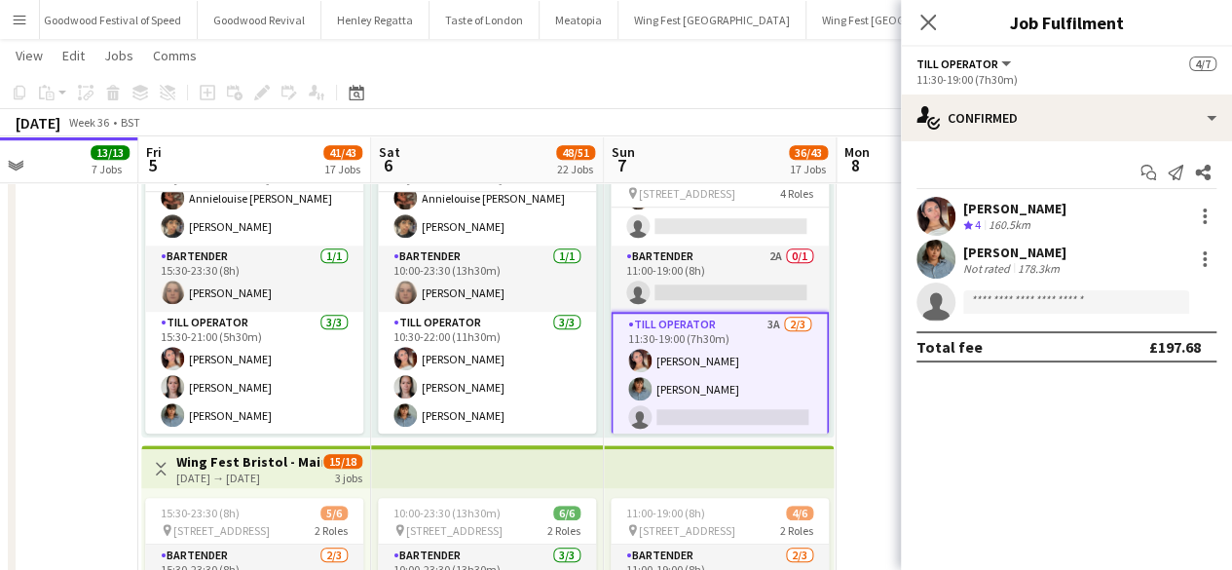
click at [872, 358] on app-date-cell at bounding box center [952, 488] width 233 height 1513
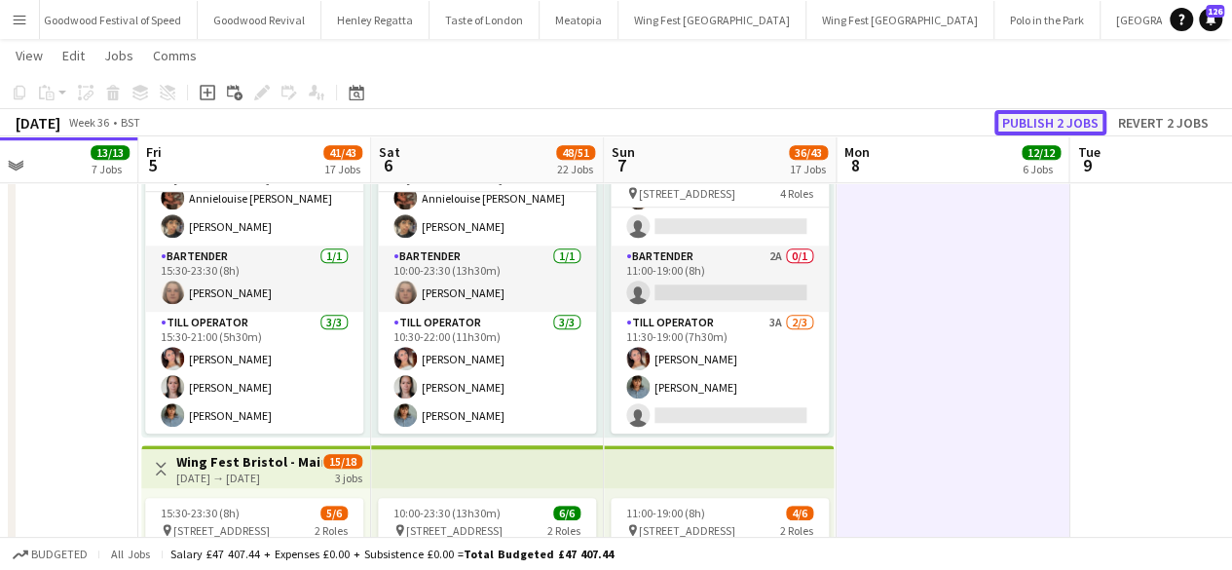
click at [1071, 116] on button "Publish 2 jobs" at bounding box center [1050, 122] width 112 height 25
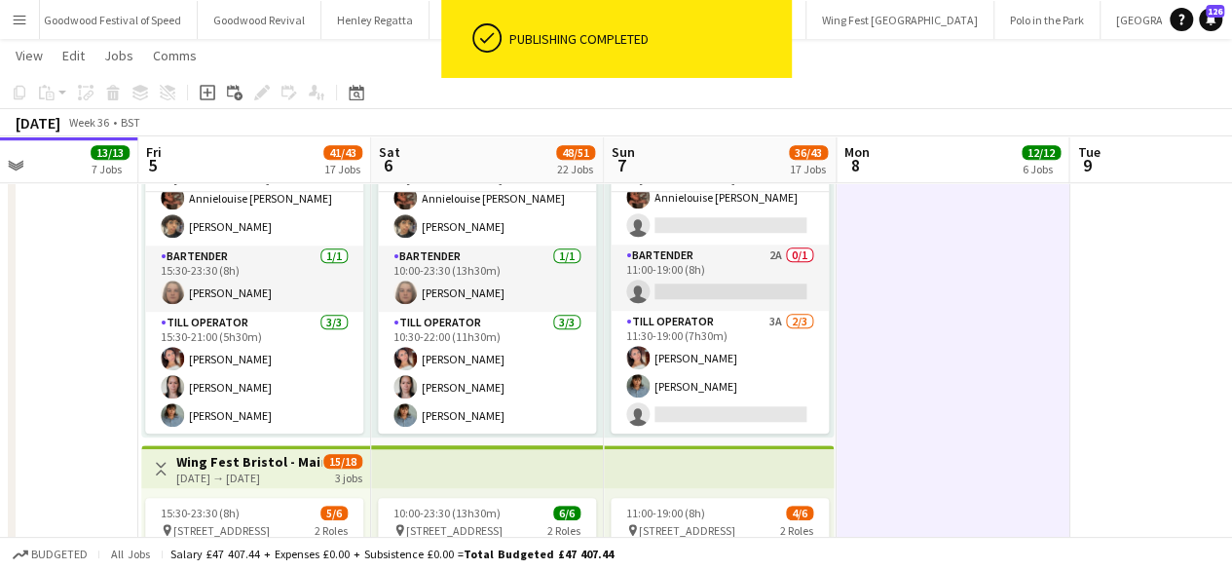
scroll to position [51, 0]
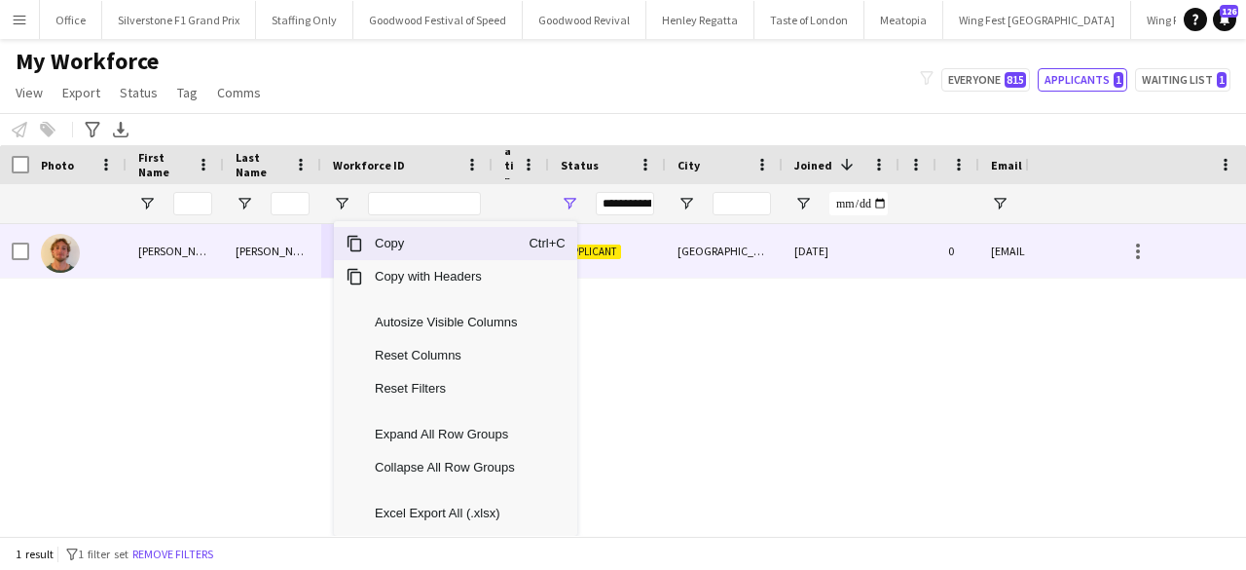
click at [264, 245] on div "Brinkley" at bounding box center [272, 251] width 97 height 54
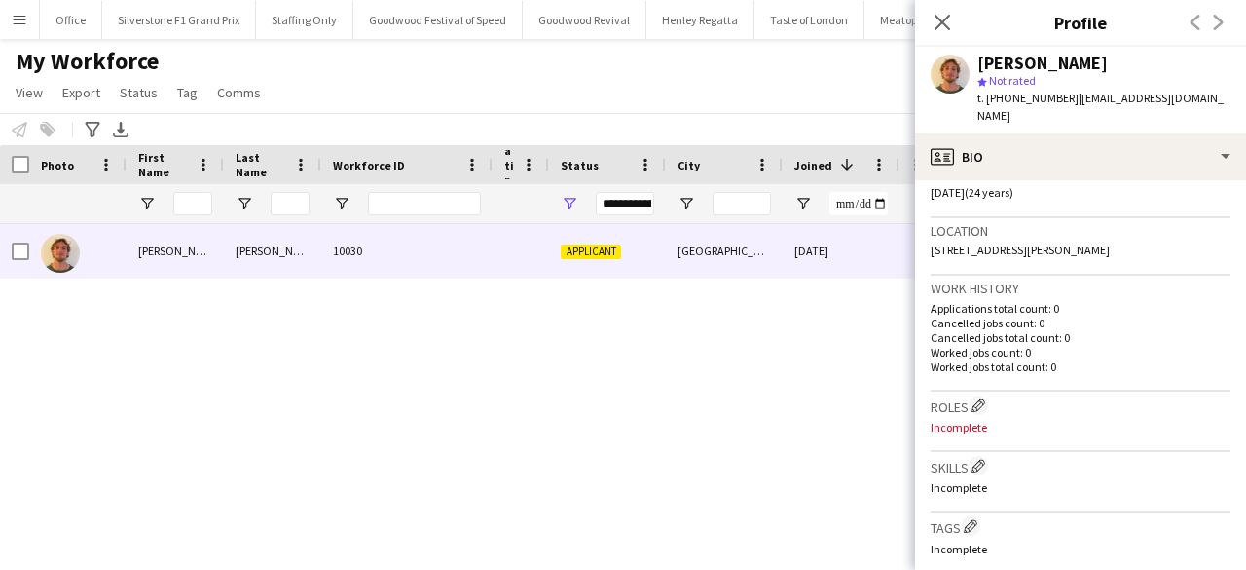
scroll to position [391, 0]
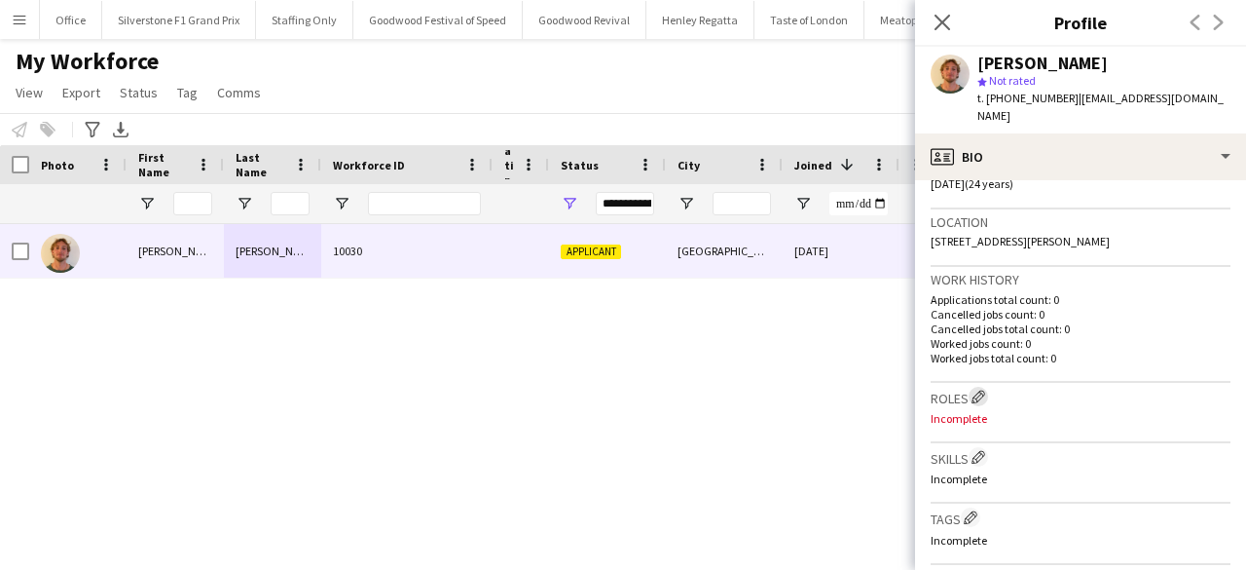
click at [983, 389] on app-icon "Edit crew company roles" at bounding box center [979, 396] width 14 height 14
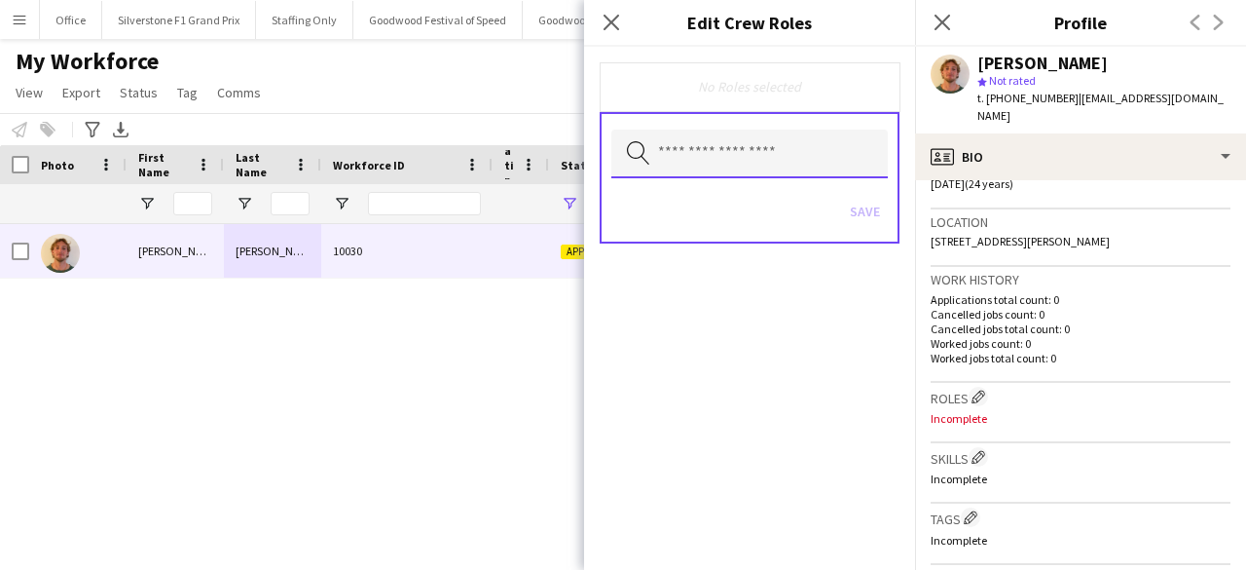
click at [685, 150] on input "text" at bounding box center [749, 154] width 277 height 49
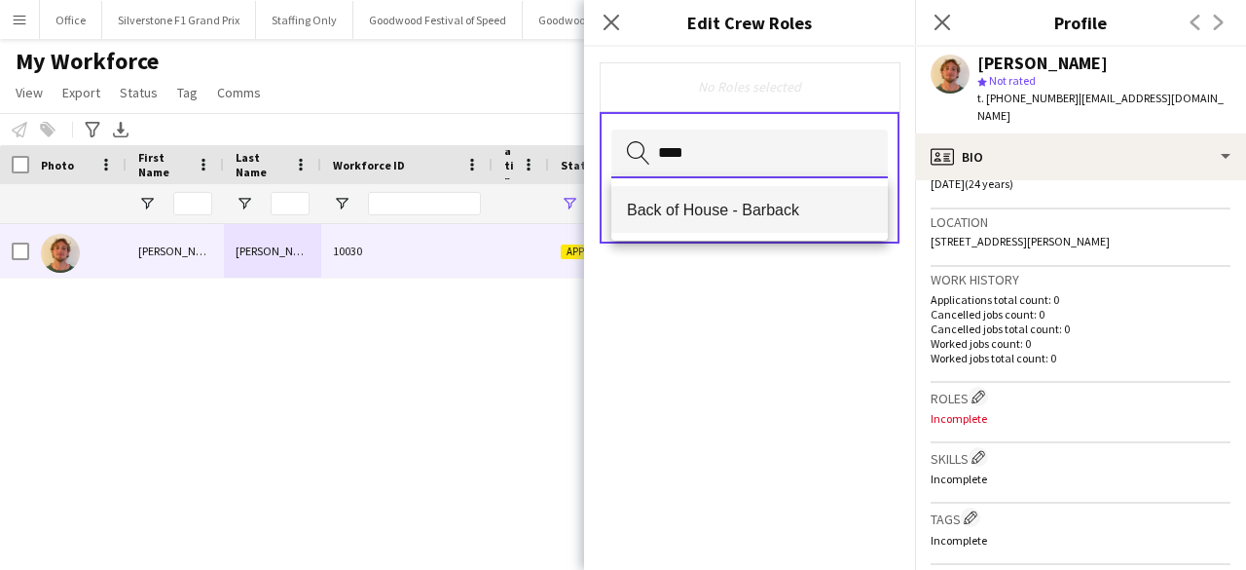
type input "****"
click at [685, 196] on mat-option "Back of House - Barback" at bounding box center [749, 209] width 277 height 47
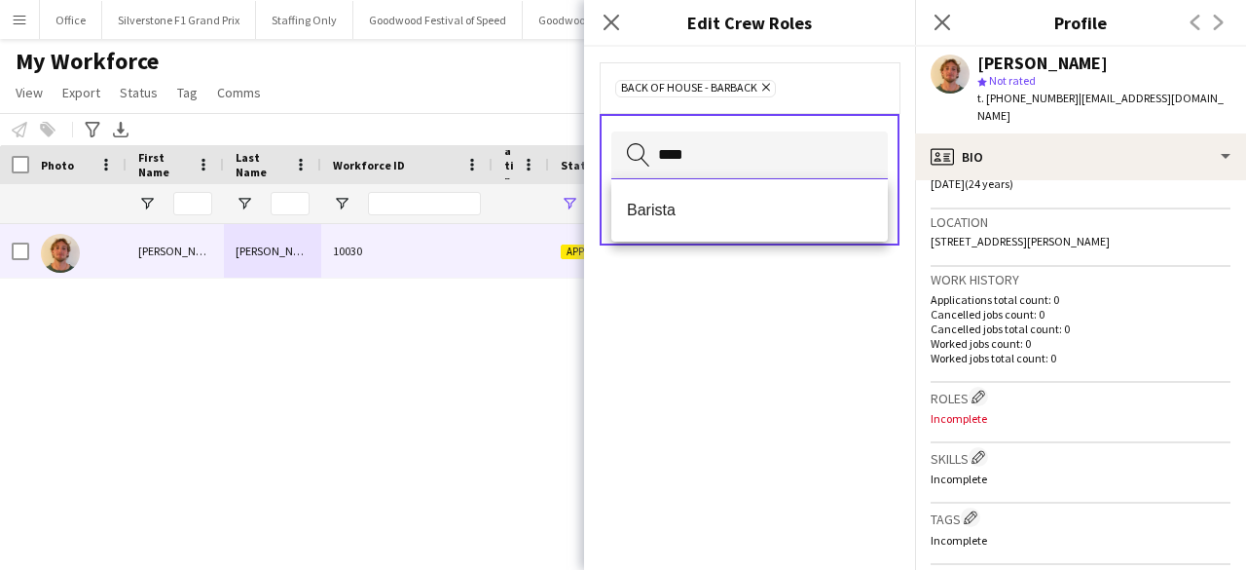
type input "****"
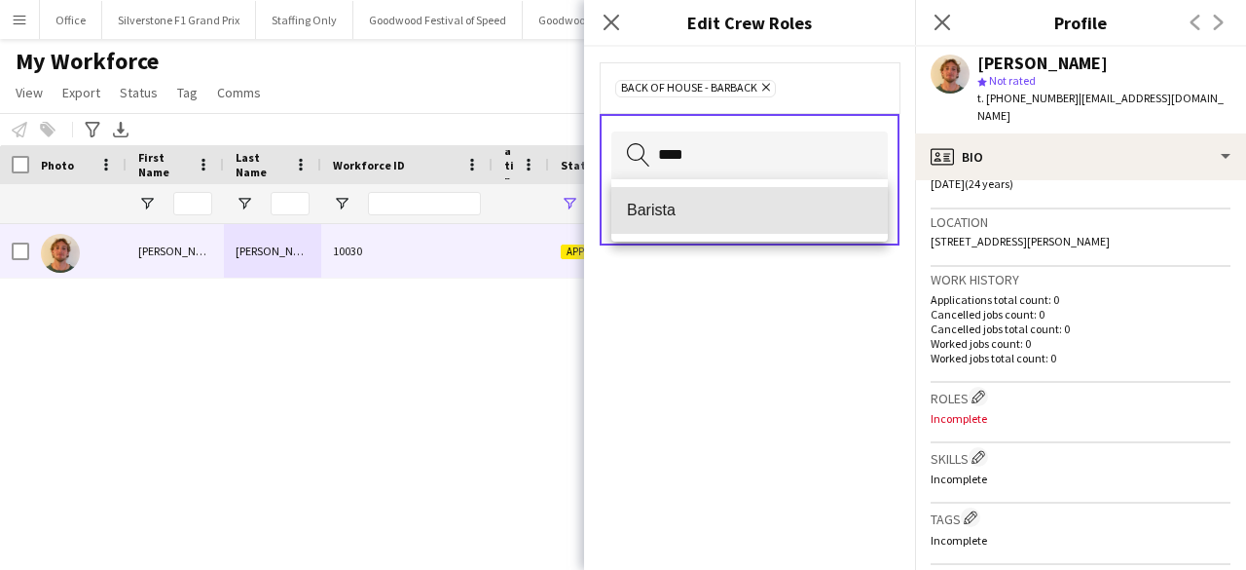
click at [685, 196] on mat-option "Barista" at bounding box center [749, 210] width 277 height 47
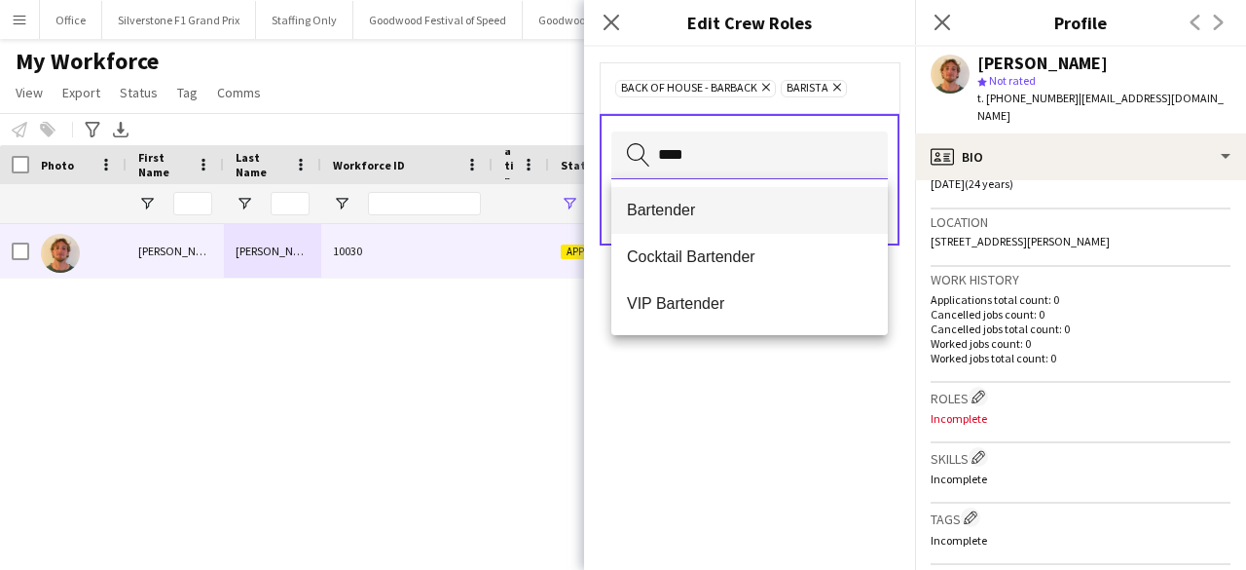
type input "****"
click at [685, 198] on mat-option "Bartender" at bounding box center [749, 210] width 277 height 47
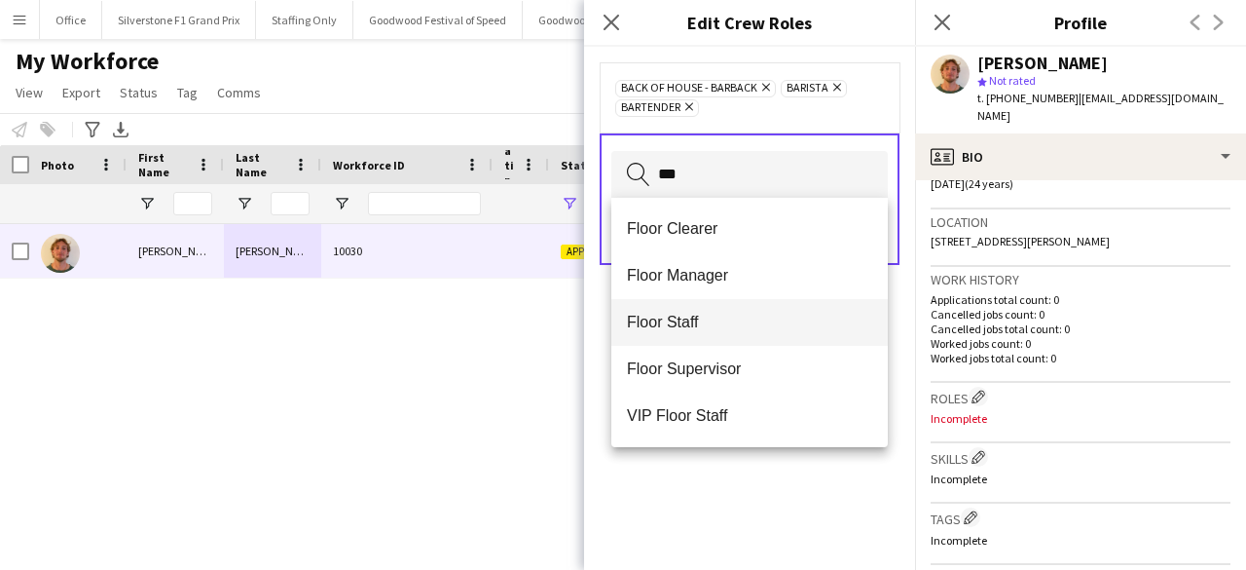
type input "***"
click at [705, 308] on mat-option "Floor Staff" at bounding box center [749, 322] width 277 height 47
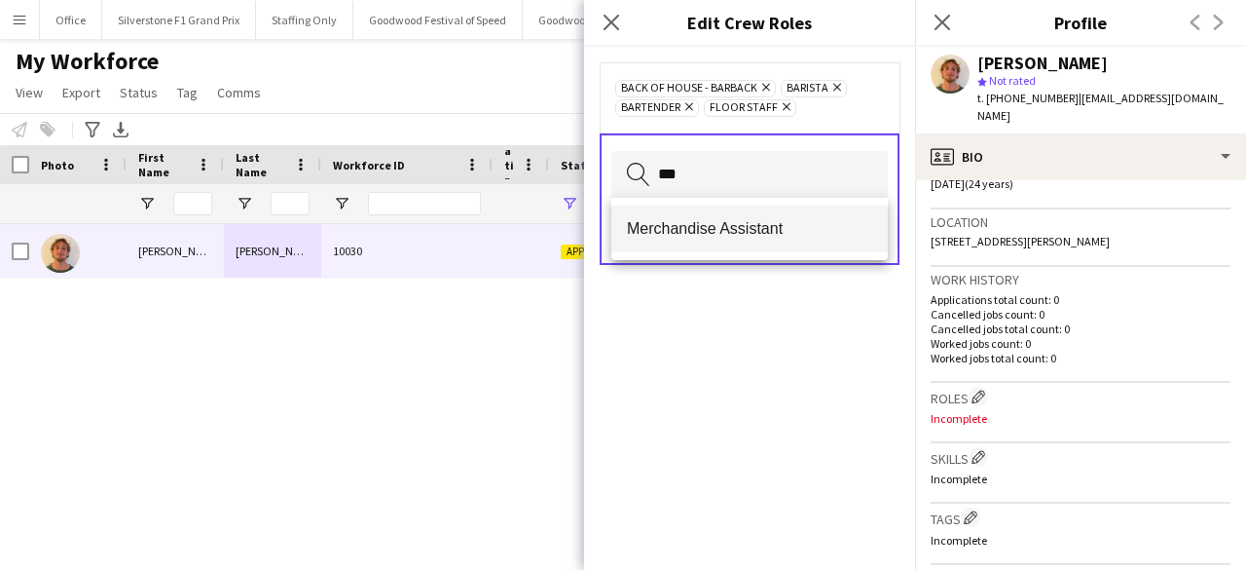
type input "***"
click at [699, 231] on span "Merchandise Assistant" at bounding box center [749, 228] width 245 height 19
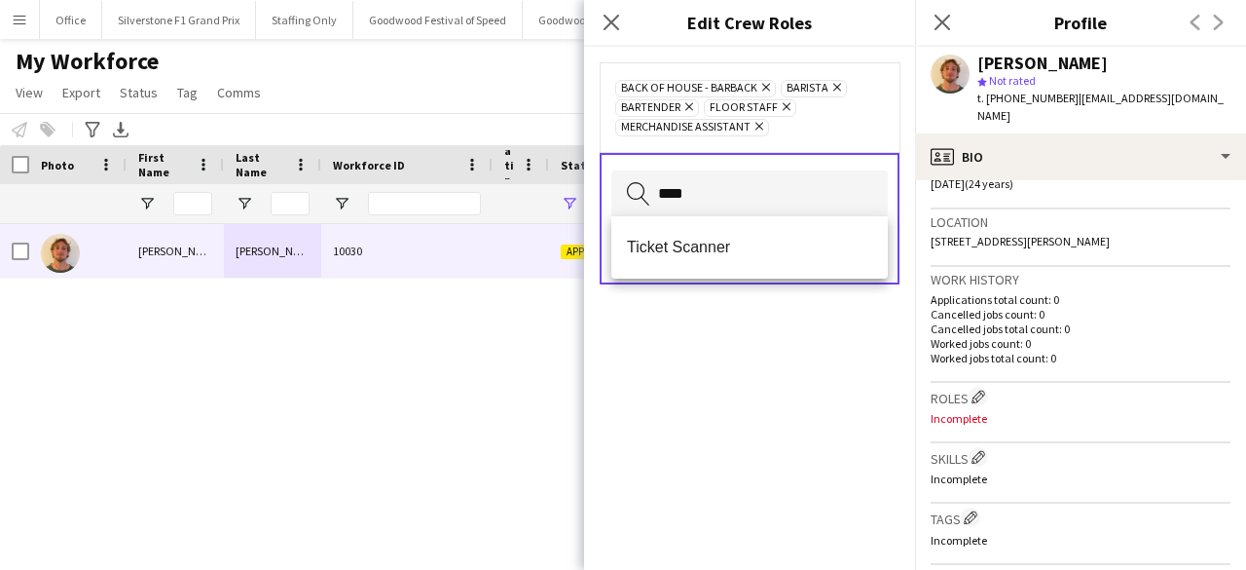
type input "****"
click at [699, 231] on mat-option "Ticket Scanner" at bounding box center [749, 247] width 277 height 47
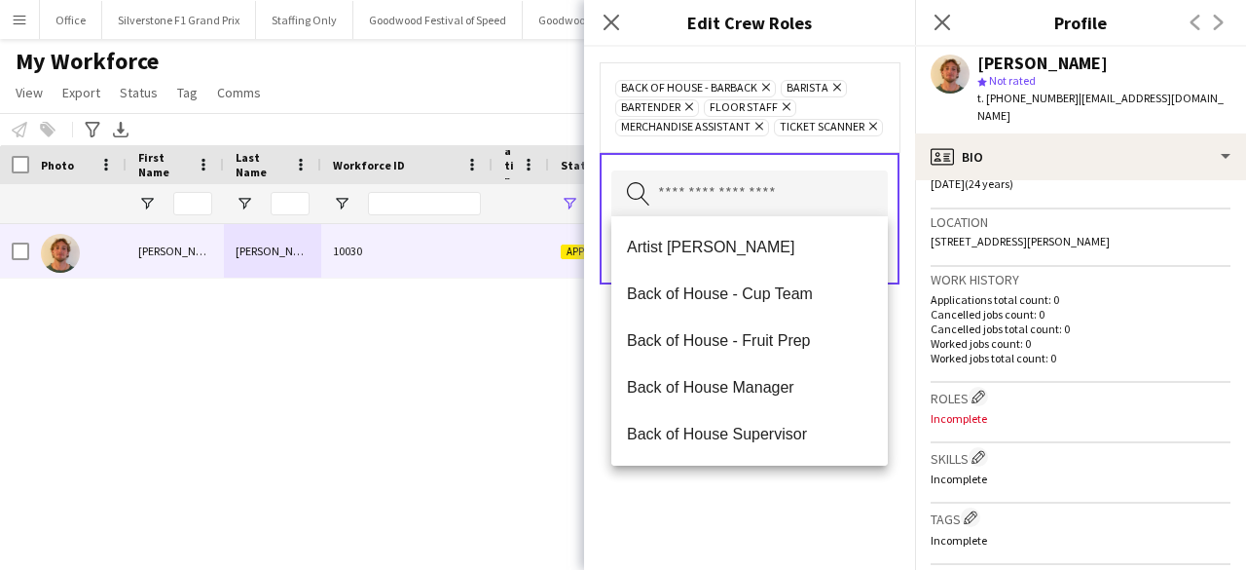
click at [693, 490] on div "Back of House - Barback Remove Barista Remove Bartender Remove Floor Staff Remo…" at bounding box center [749, 308] width 331 height 523
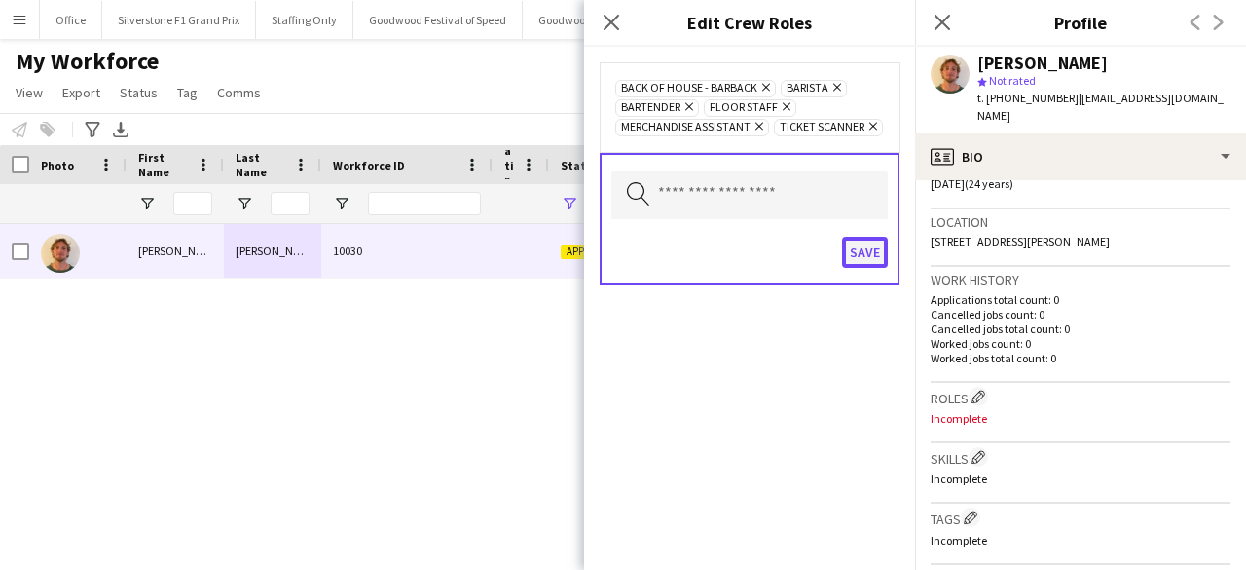
click at [876, 245] on button "Save" at bounding box center [865, 252] width 46 height 31
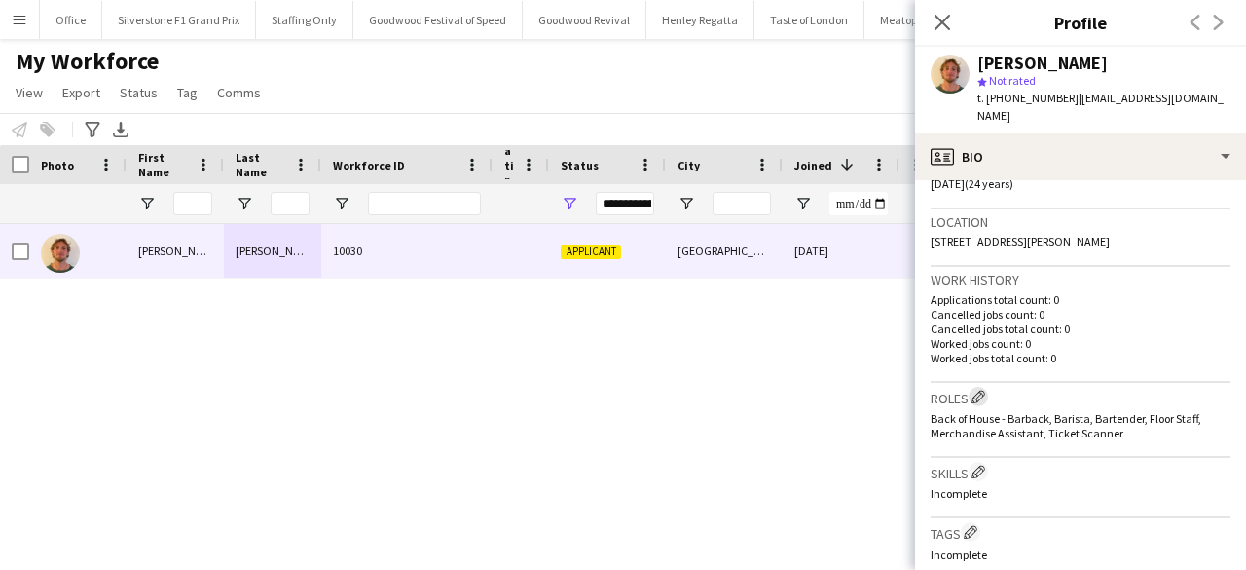
click at [980, 389] on app-icon "Edit crew company roles" at bounding box center [979, 396] width 14 height 14
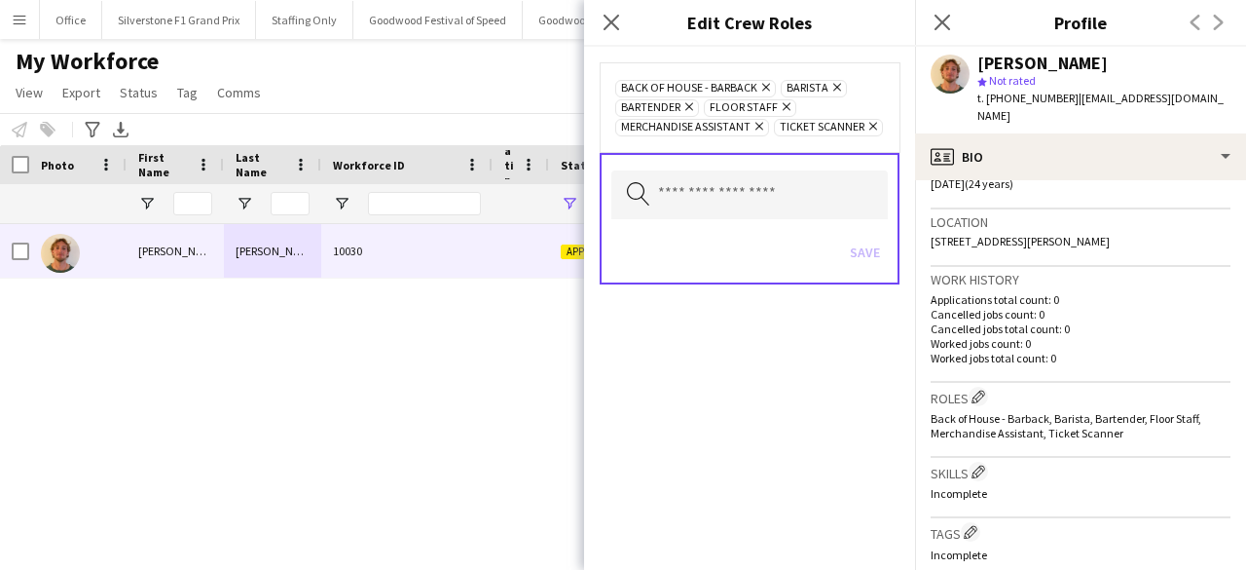
click at [833, 89] on icon at bounding box center [837, 88] width 8 height 8
click at [869, 256] on button "Save" at bounding box center [865, 252] width 46 height 31
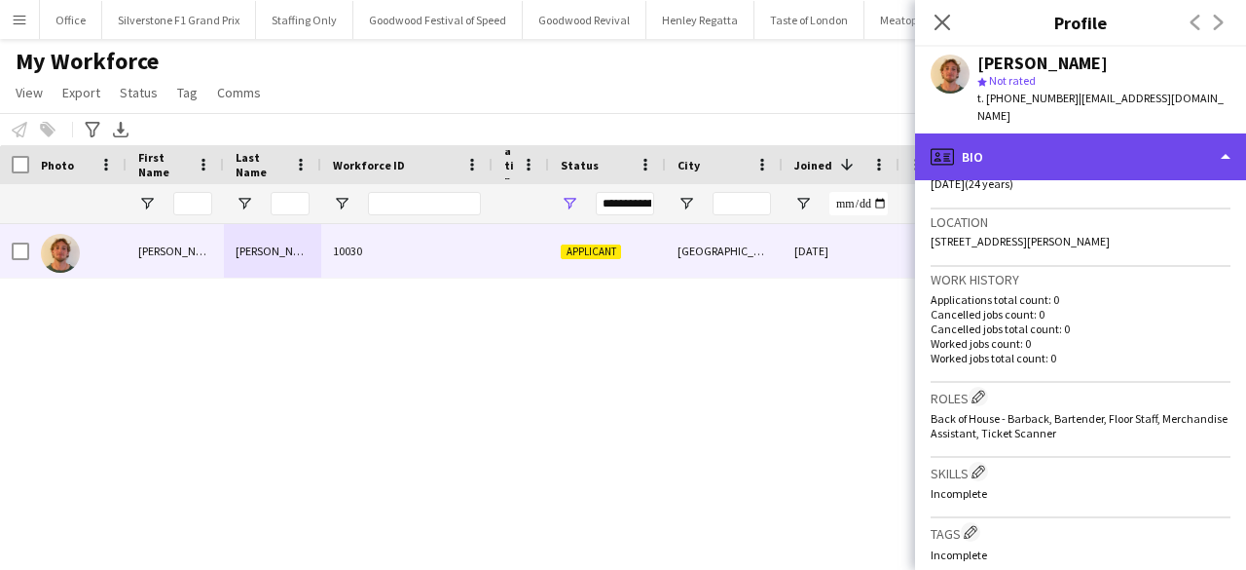
click at [984, 143] on div "profile Bio" at bounding box center [1080, 156] width 331 height 47
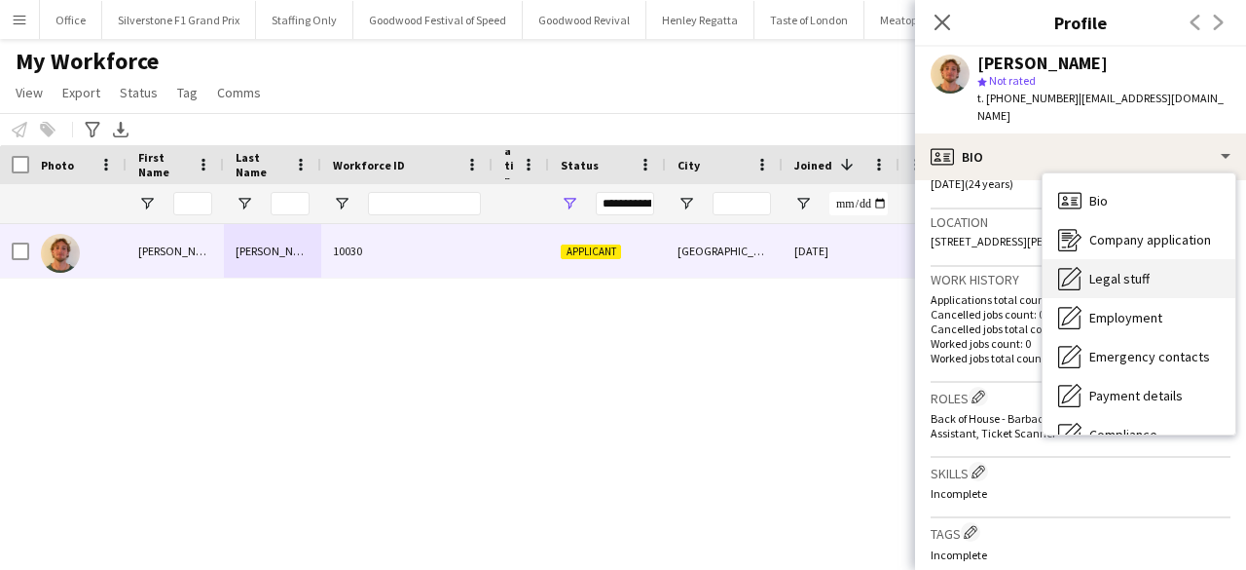
click at [1111, 270] on span "Legal stuff" at bounding box center [1120, 279] width 60 height 18
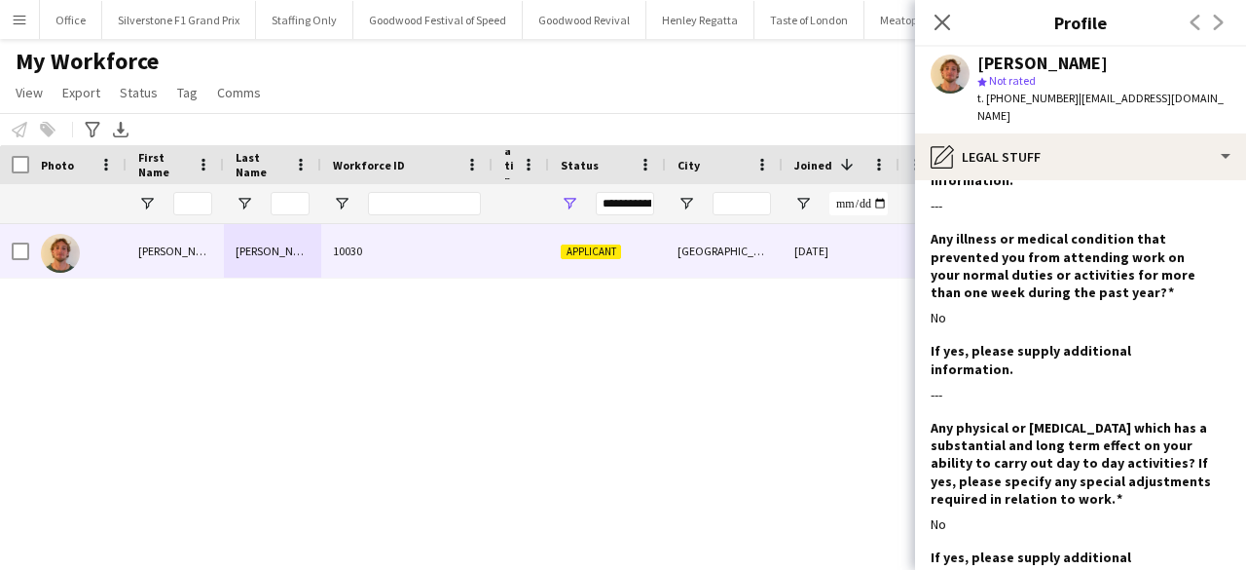
scroll to position [2636, 0]
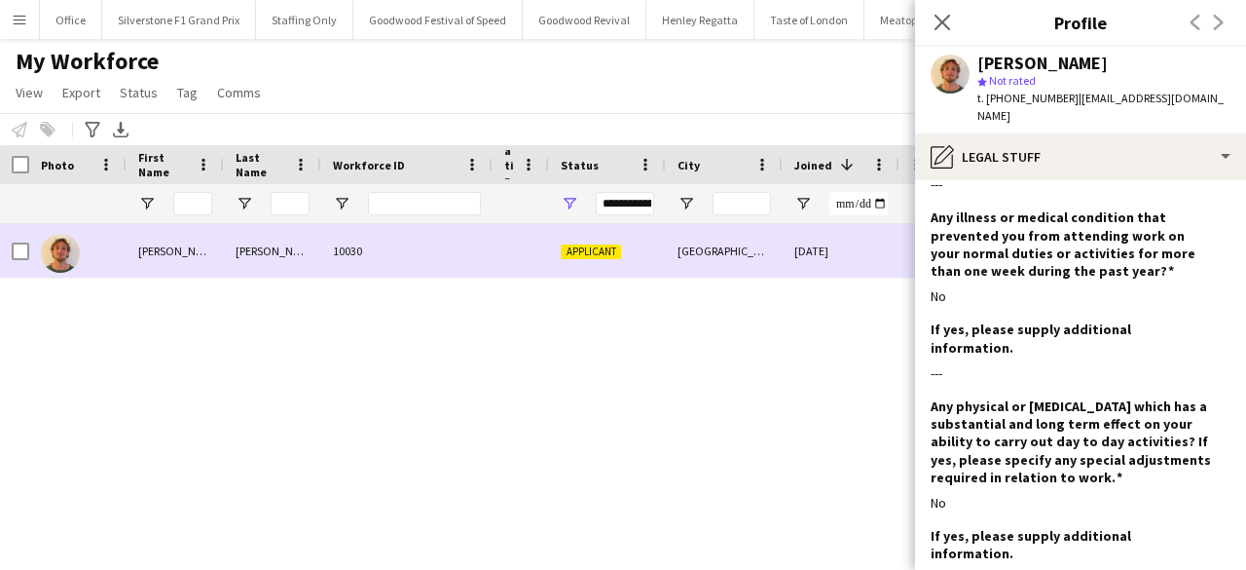
click at [33, 250] on div at bounding box center [77, 251] width 97 height 54
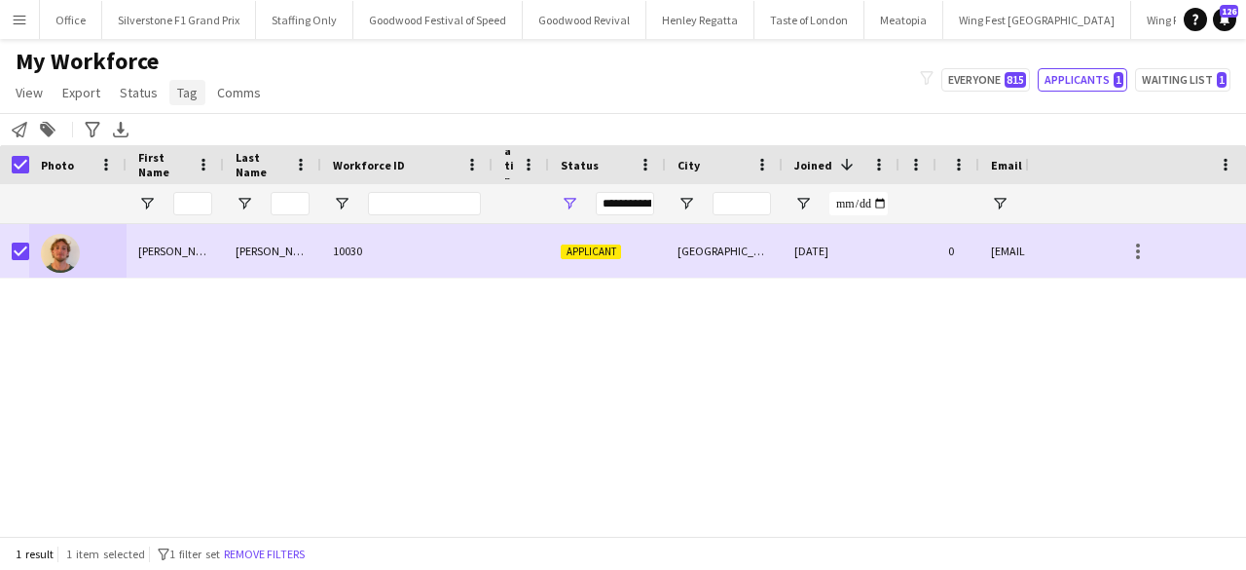
click at [195, 93] on link "Tag" at bounding box center [187, 92] width 36 height 25
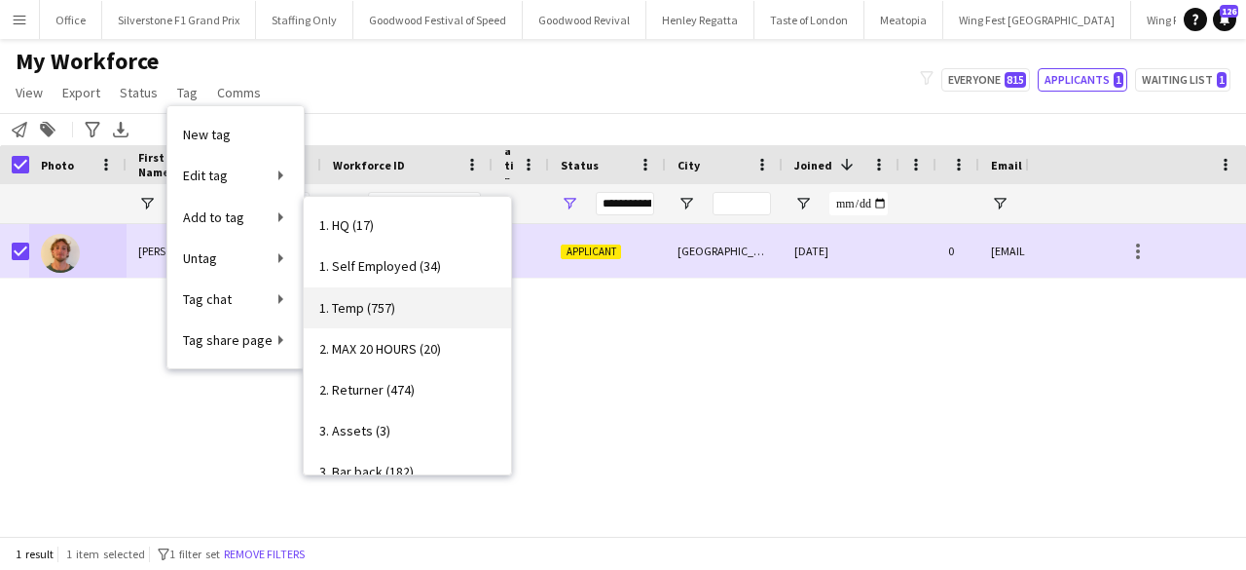
click at [369, 302] on span "1. Temp (757)" at bounding box center [357, 308] width 76 height 18
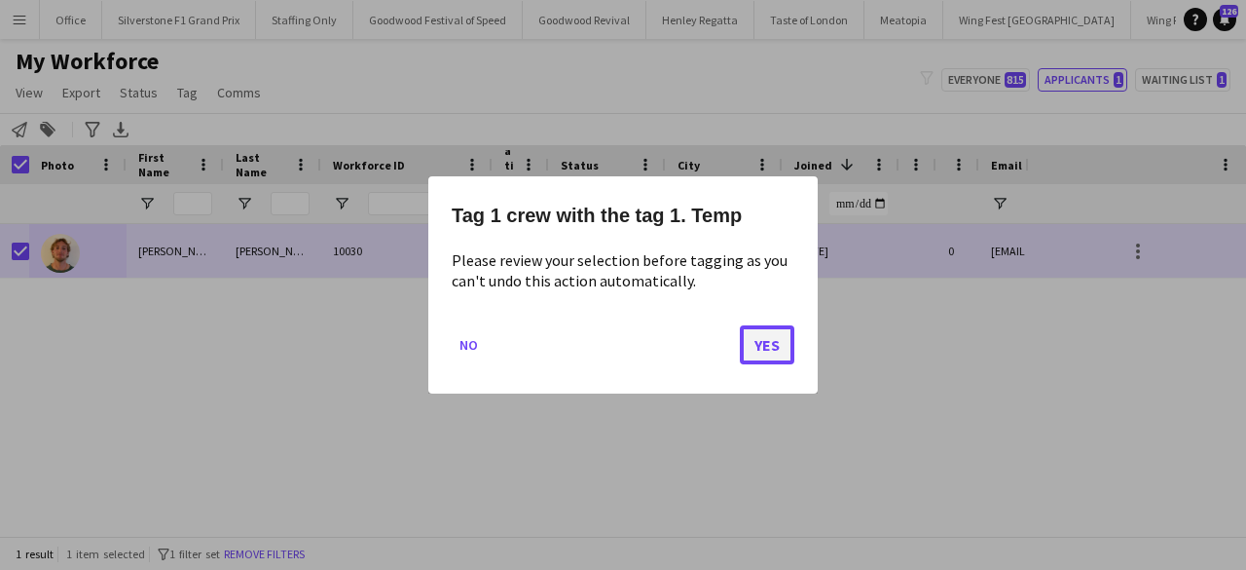
click at [754, 352] on button "Yes" at bounding box center [767, 344] width 55 height 39
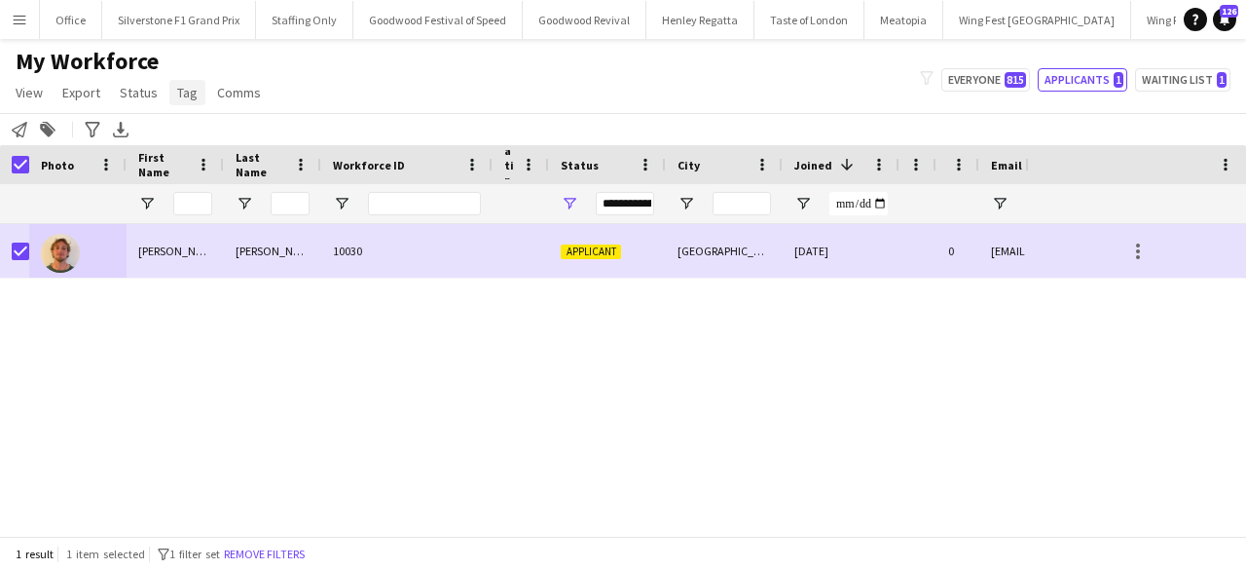
click at [195, 91] on link "Tag" at bounding box center [187, 92] width 36 height 25
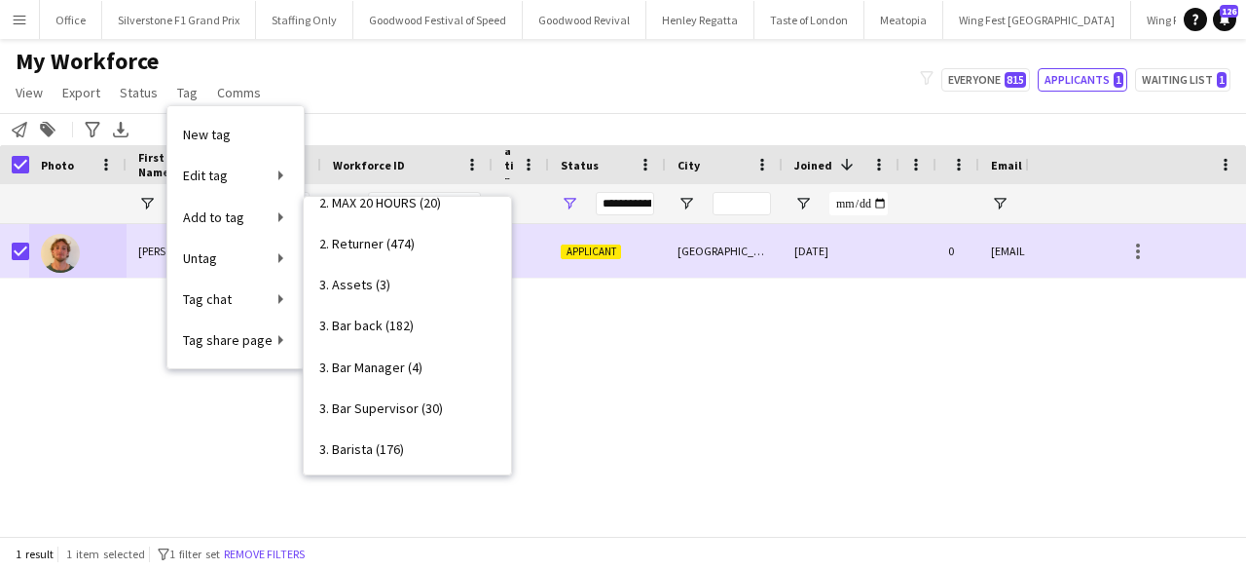
scroll to position [147, 0]
click at [394, 329] on span "3. Bar back (182)" at bounding box center [366, 324] width 94 height 18
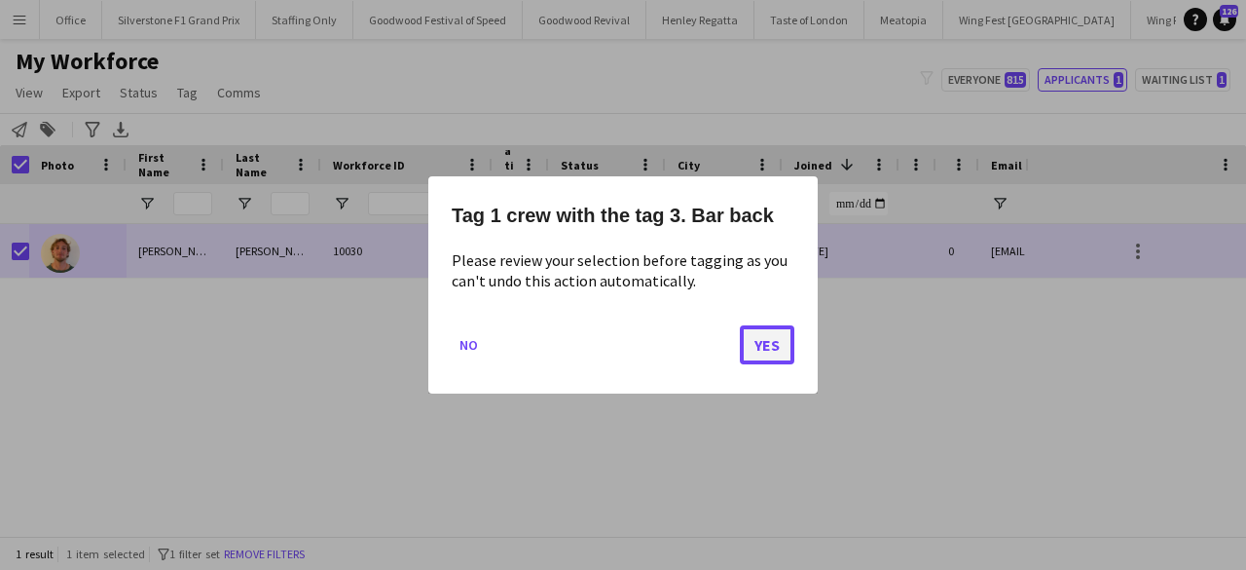
click at [756, 336] on button "Yes" at bounding box center [767, 344] width 55 height 39
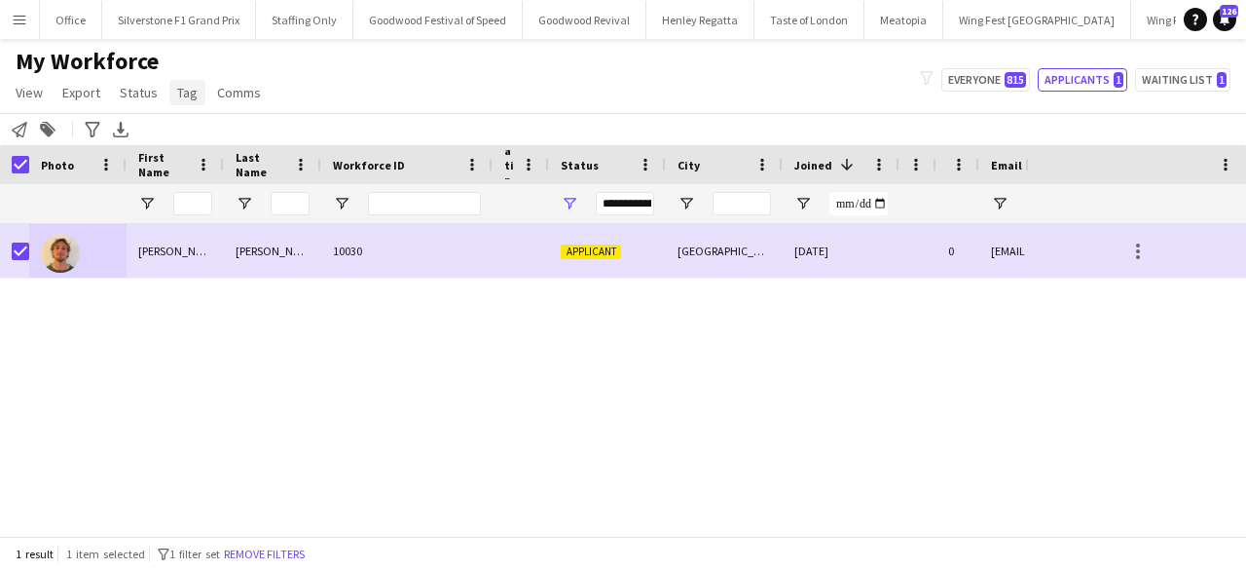
click at [179, 93] on span "Tag" at bounding box center [187, 93] width 20 height 18
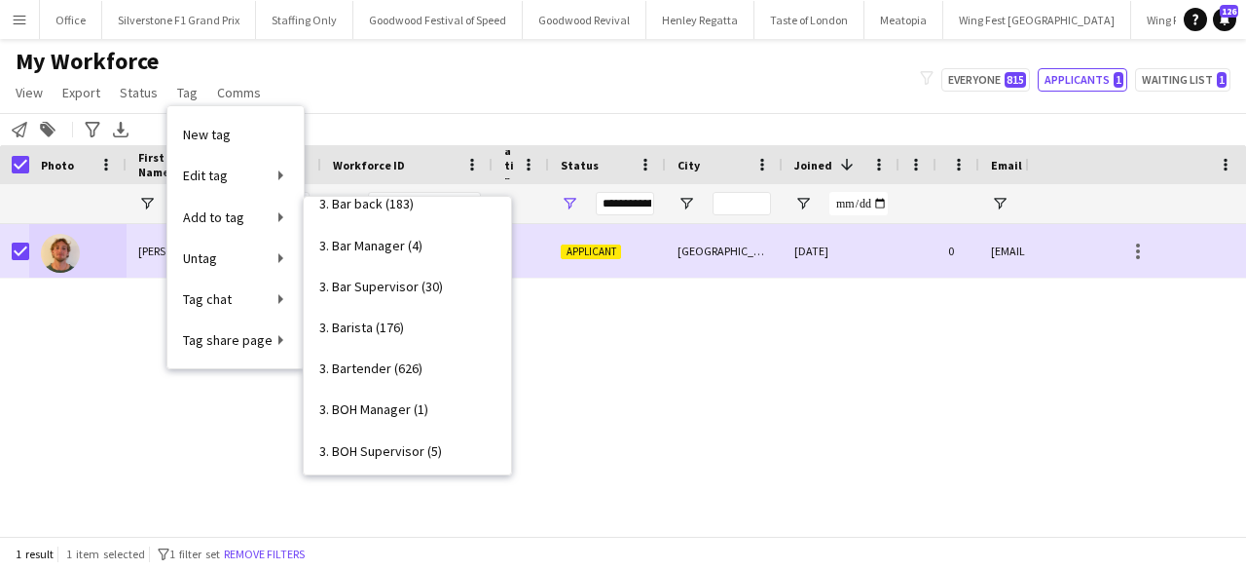
scroll to position [271, 0]
click at [395, 368] on span "3. Bartender (626)" at bounding box center [370, 365] width 103 height 18
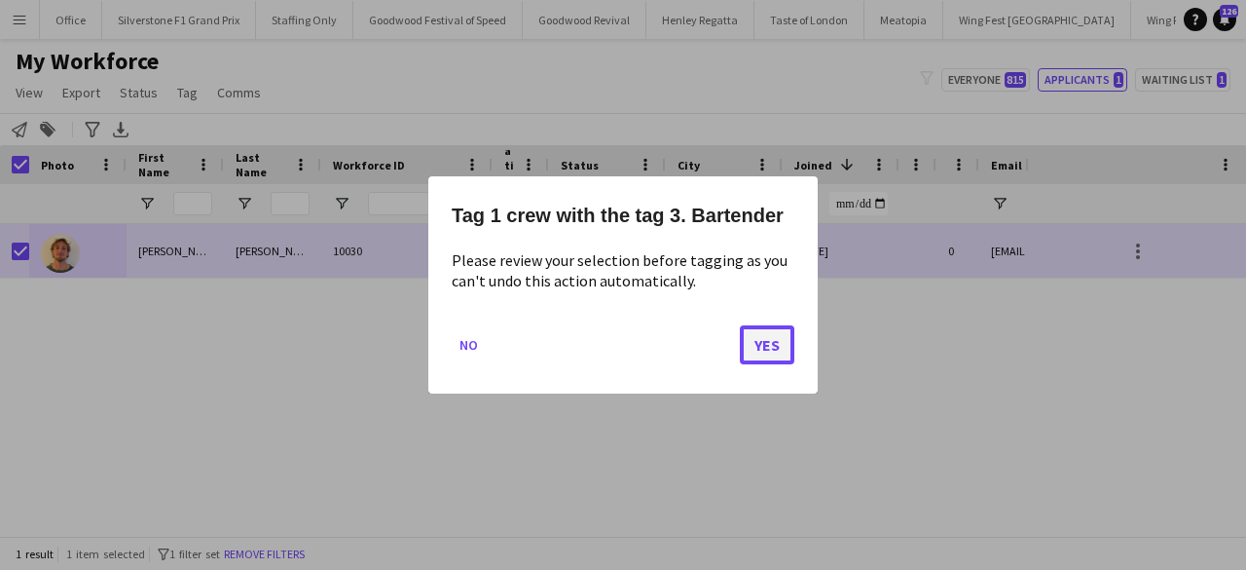
click at [785, 335] on button "Yes" at bounding box center [767, 344] width 55 height 39
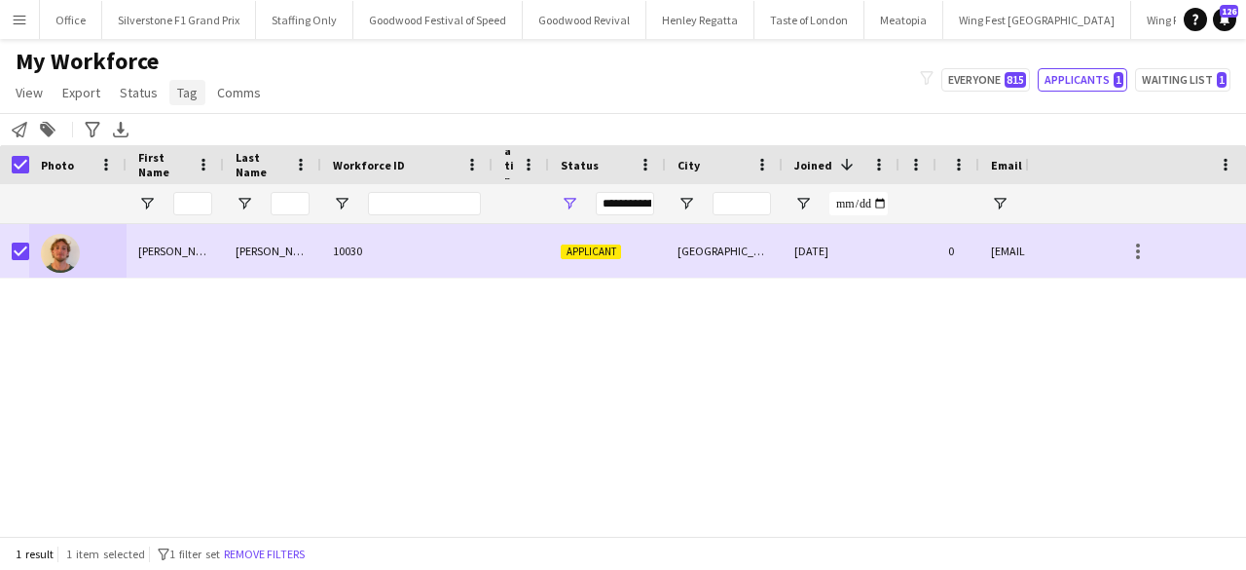
click at [181, 84] on span "Tag" at bounding box center [187, 93] width 20 height 18
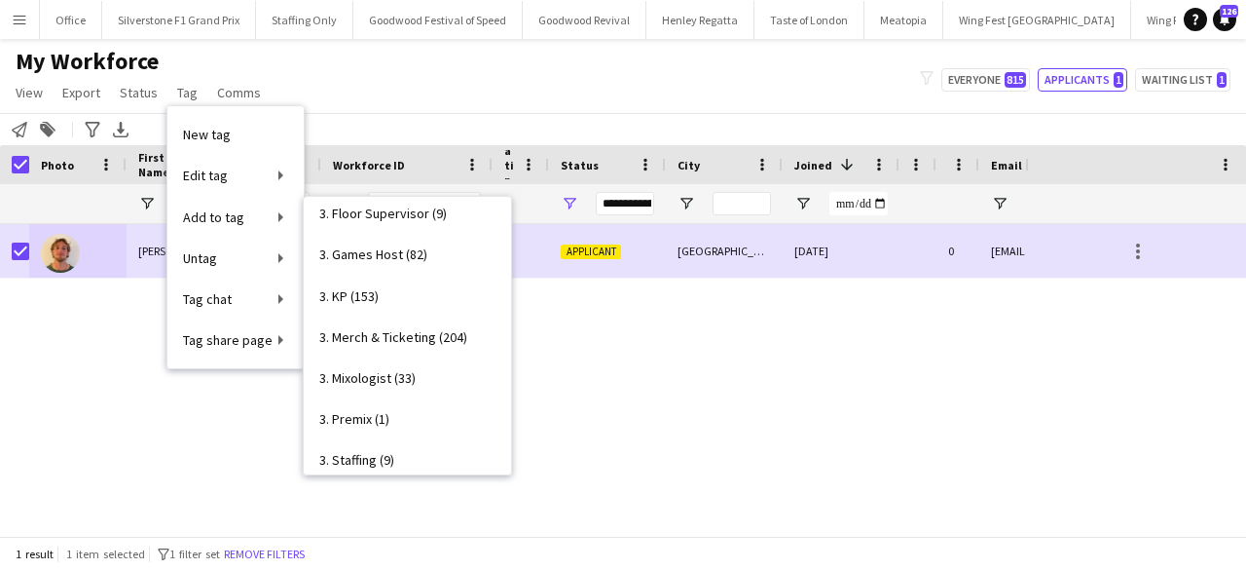
scroll to position [793, 0]
click at [423, 342] on span "3. Merch & Ticketing (204)" at bounding box center [393, 337] width 148 height 18
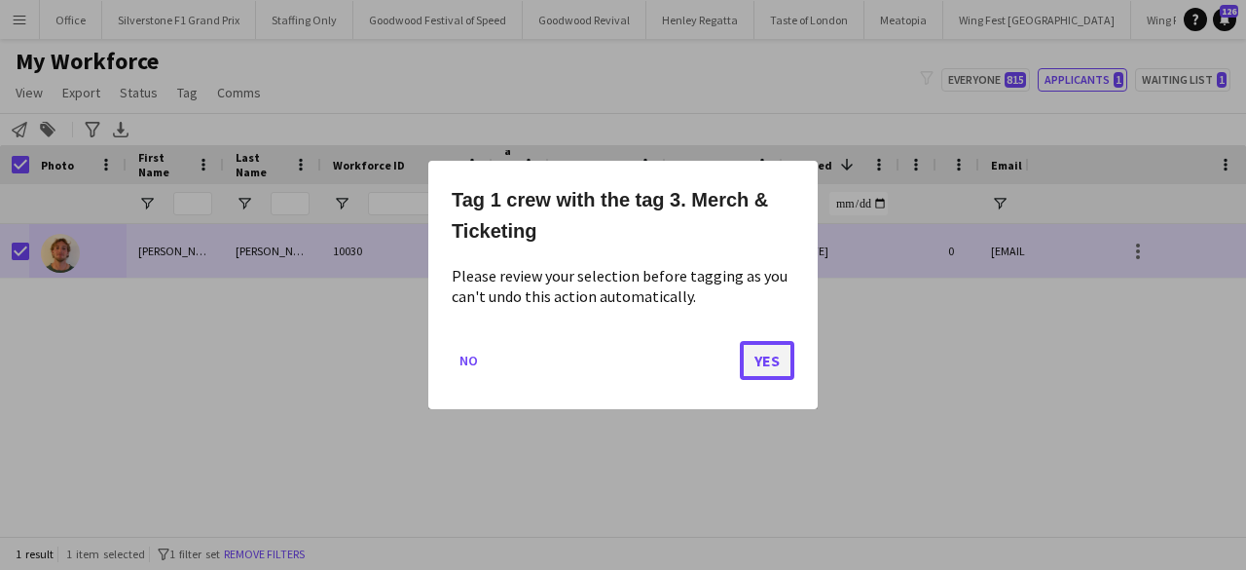
click at [765, 359] on button "Yes" at bounding box center [767, 360] width 55 height 39
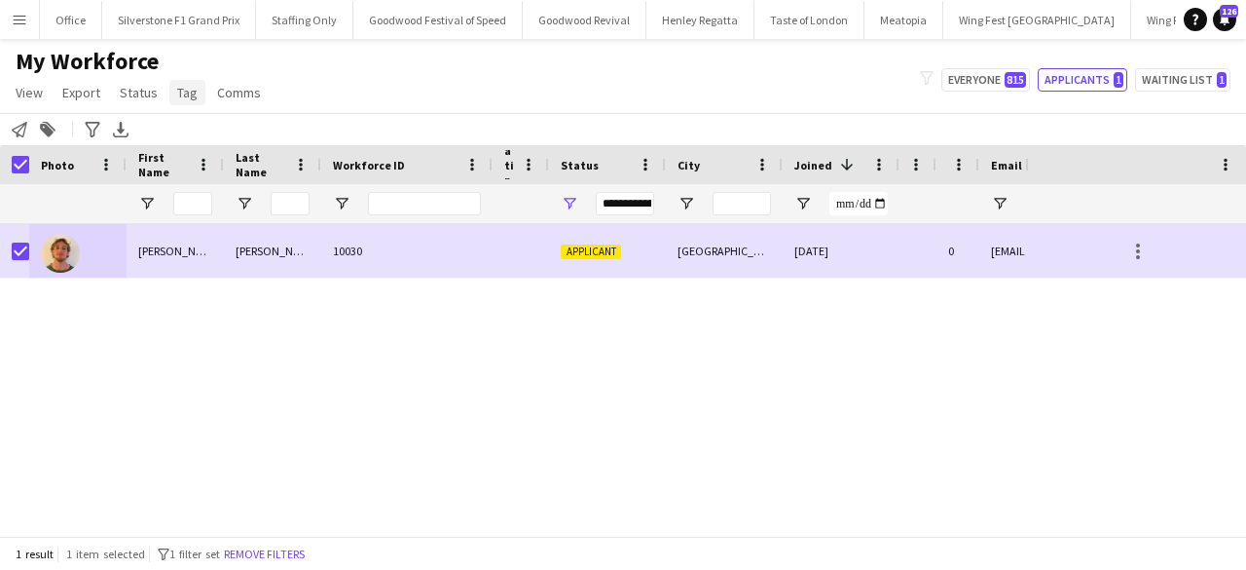
click at [185, 96] on span "Tag" at bounding box center [187, 93] width 20 height 18
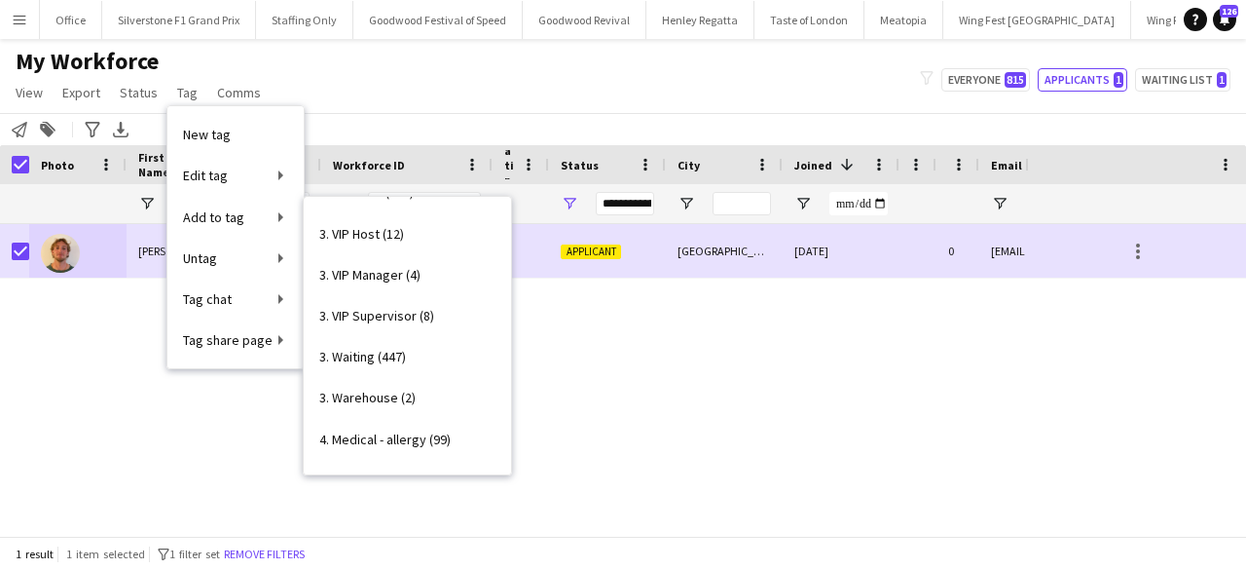
scroll to position [1268, 0]
click at [382, 338] on link "3. Waiting (447)" at bounding box center [407, 354] width 207 height 41
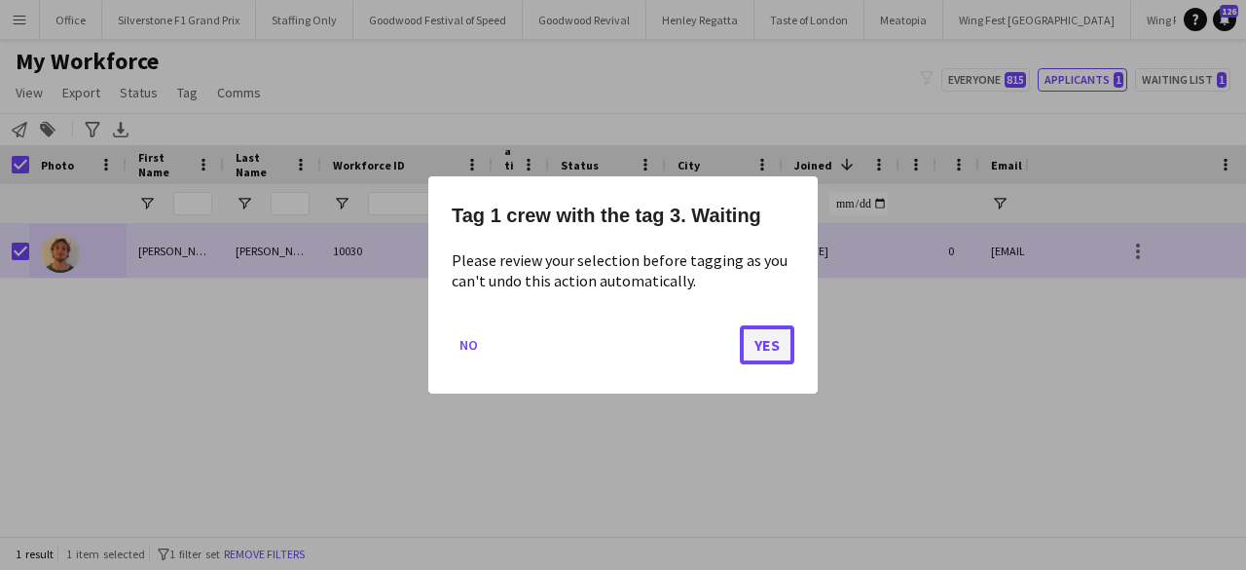
click at [781, 333] on button "Yes" at bounding box center [767, 344] width 55 height 39
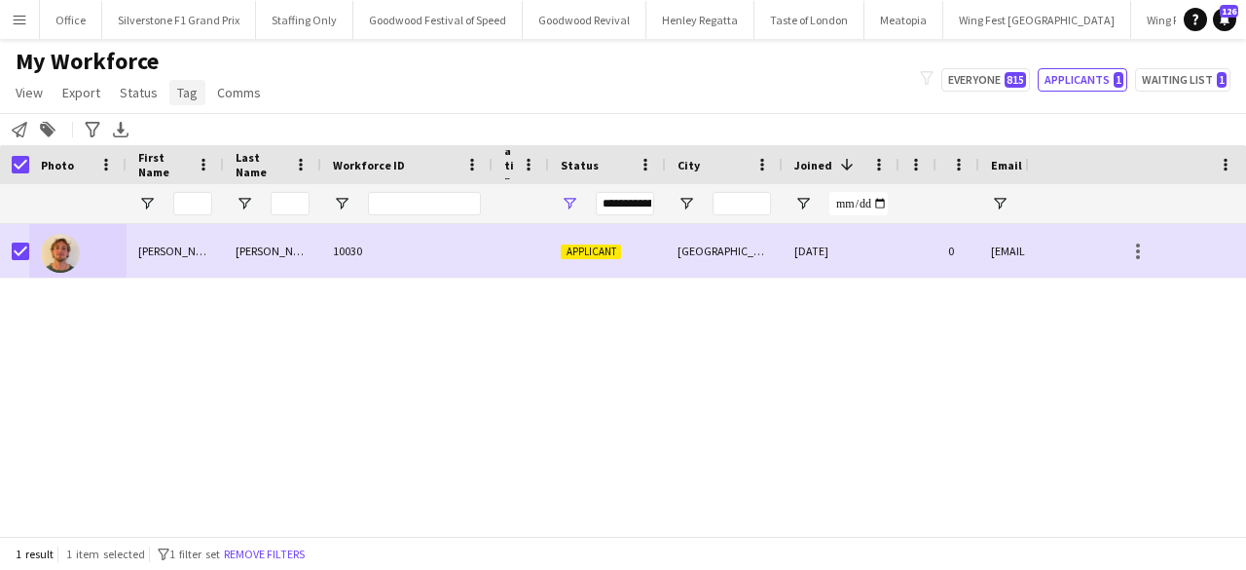
click at [185, 93] on span "Tag" at bounding box center [187, 93] width 20 height 18
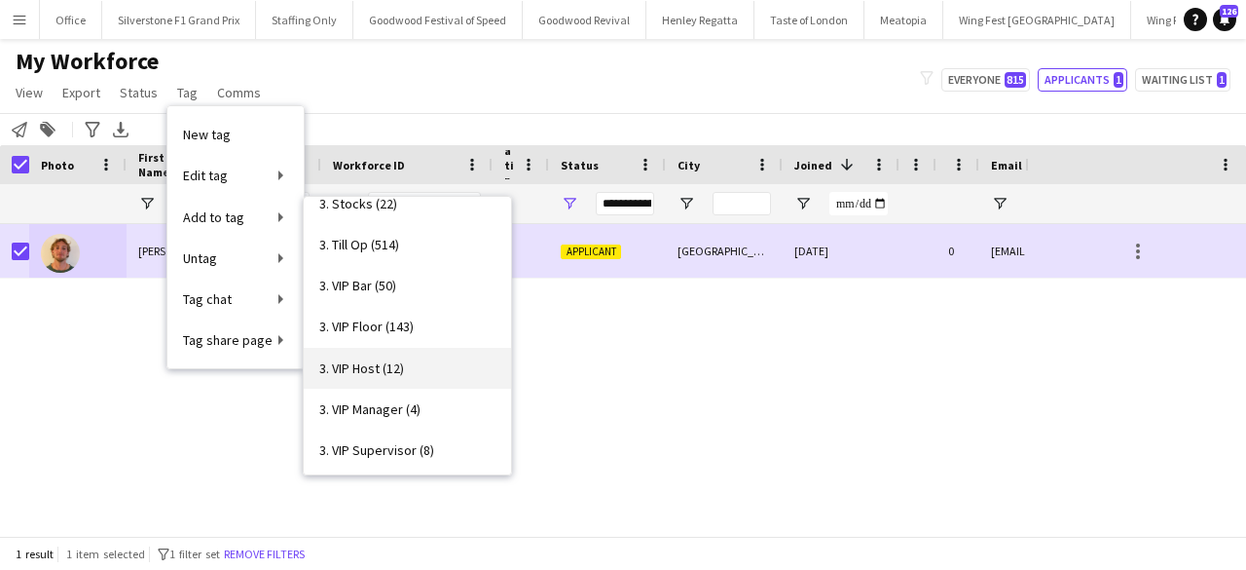
scroll to position [1127, 0]
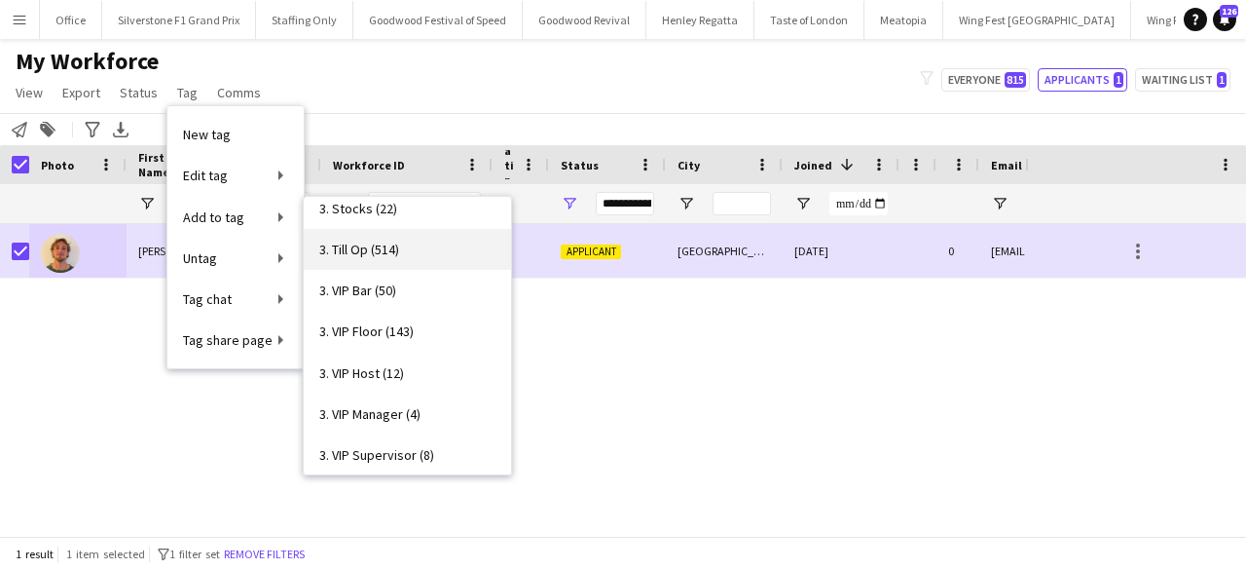
click at [344, 241] on span "3. Till Op (514)" at bounding box center [359, 250] width 80 height 18
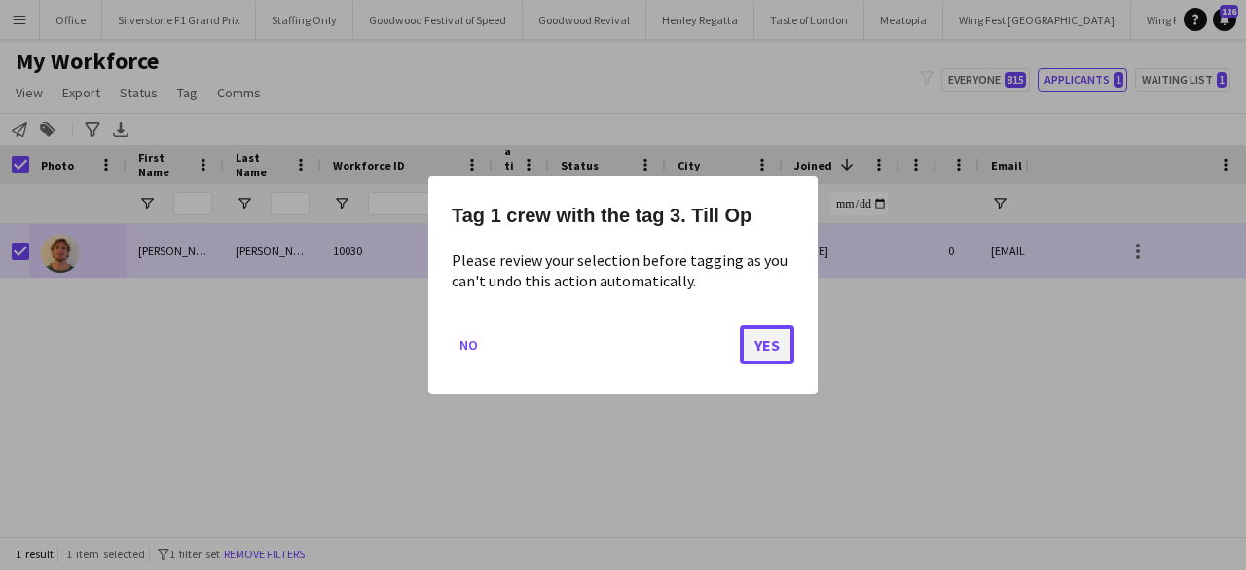
click at [761, 336] on button "Yes" at bounding box center [767, 344] width 55 height 39
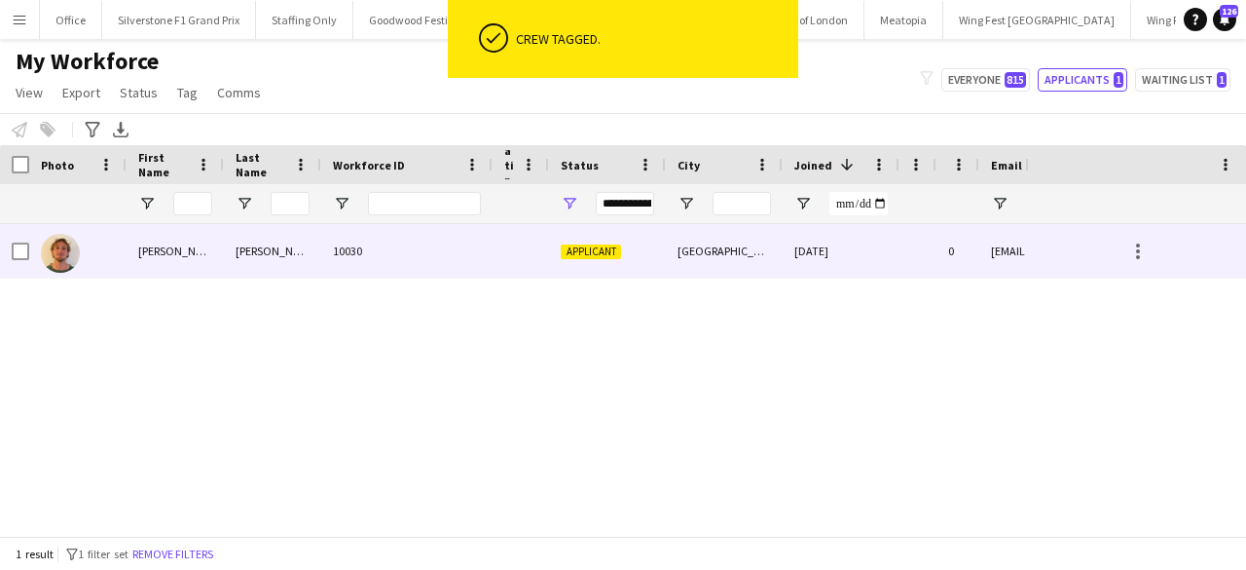
click at [683, 265] on div "Bristol" at bounding box center [724, 251] width 117 height 54
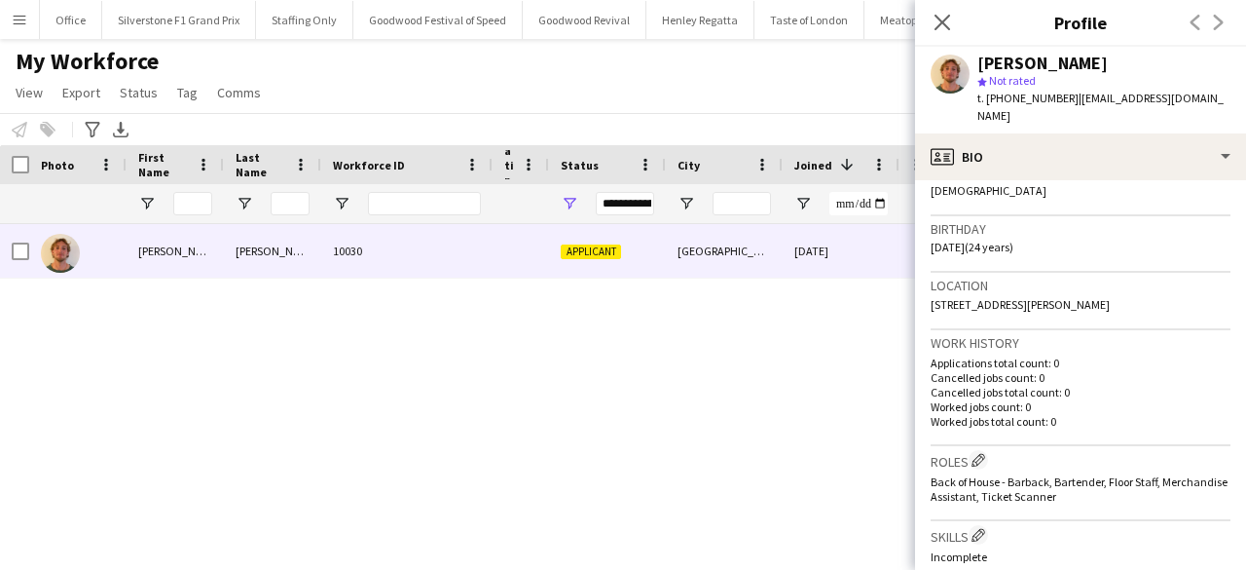
scroll to position [329, 0]
click at [982, 452] on app-icon "Edit crew company roles" at bounding box center [979, 459] width 14 height 14
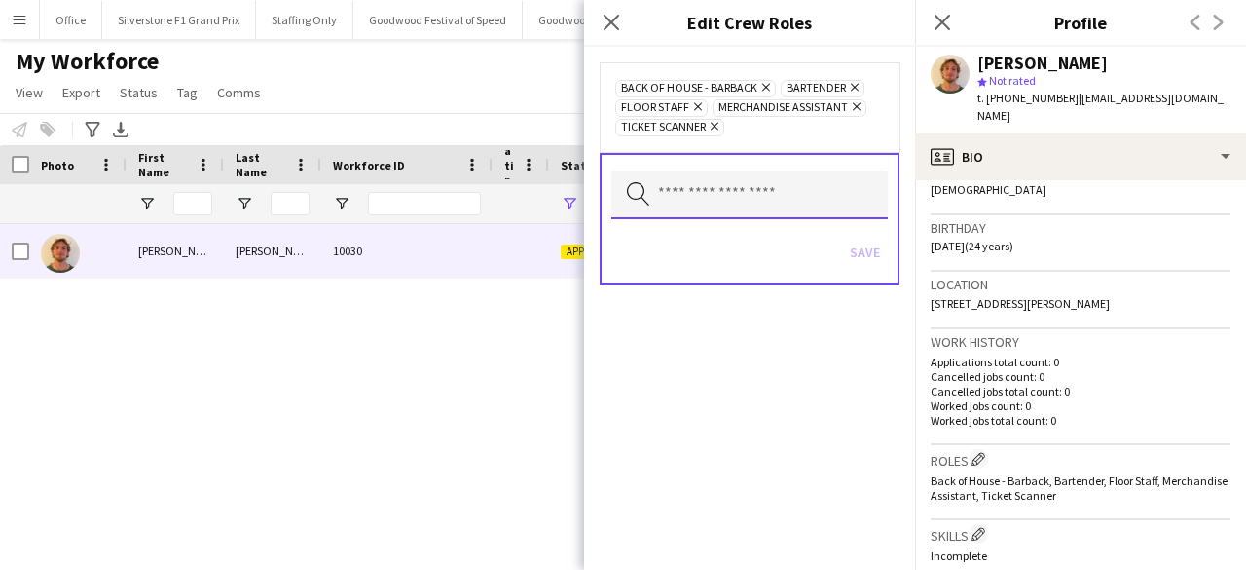
click at [705, 194] on input "text" at bounding box center [749, 194] width 277 height 49
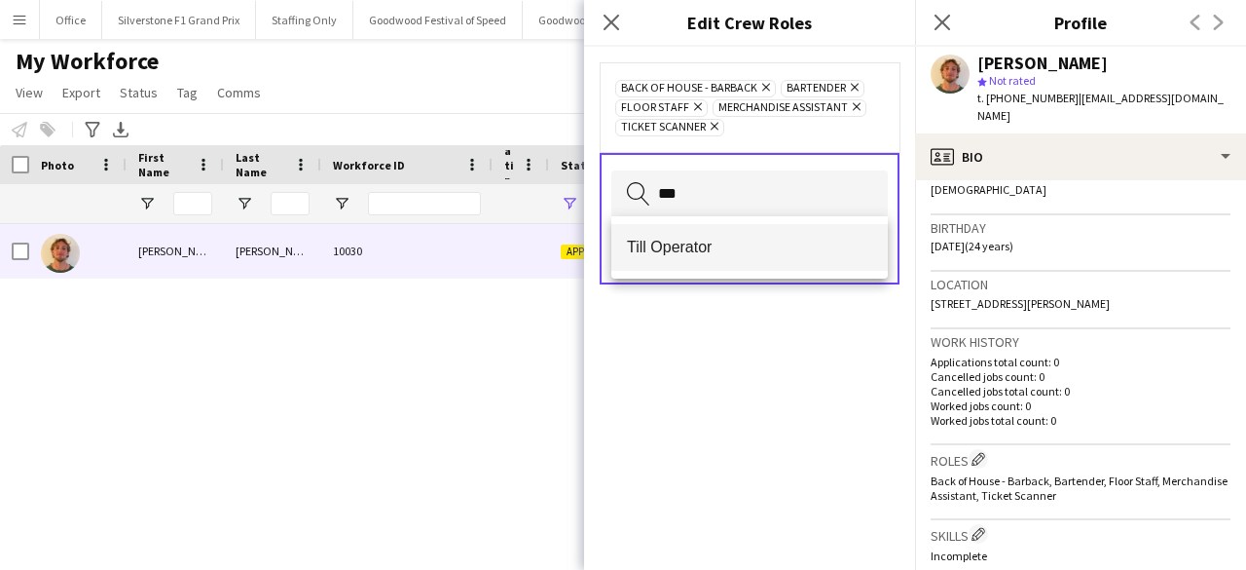
type input "***"
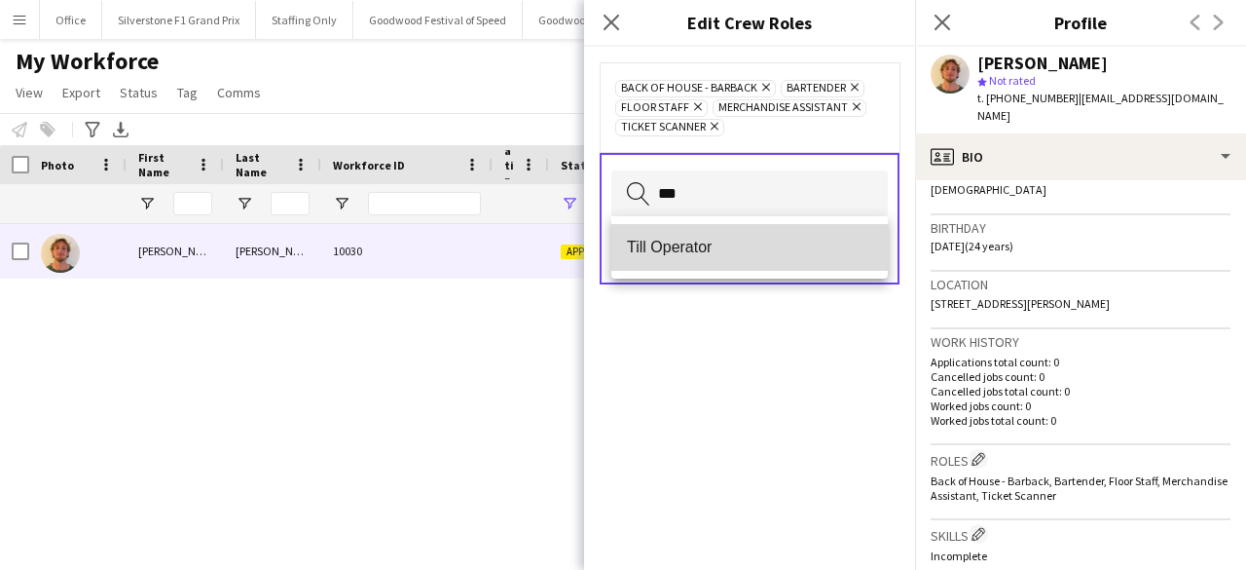
click at [691, 245] on span "Till Operator" at bounding box center [749, 247] width 245 height 19
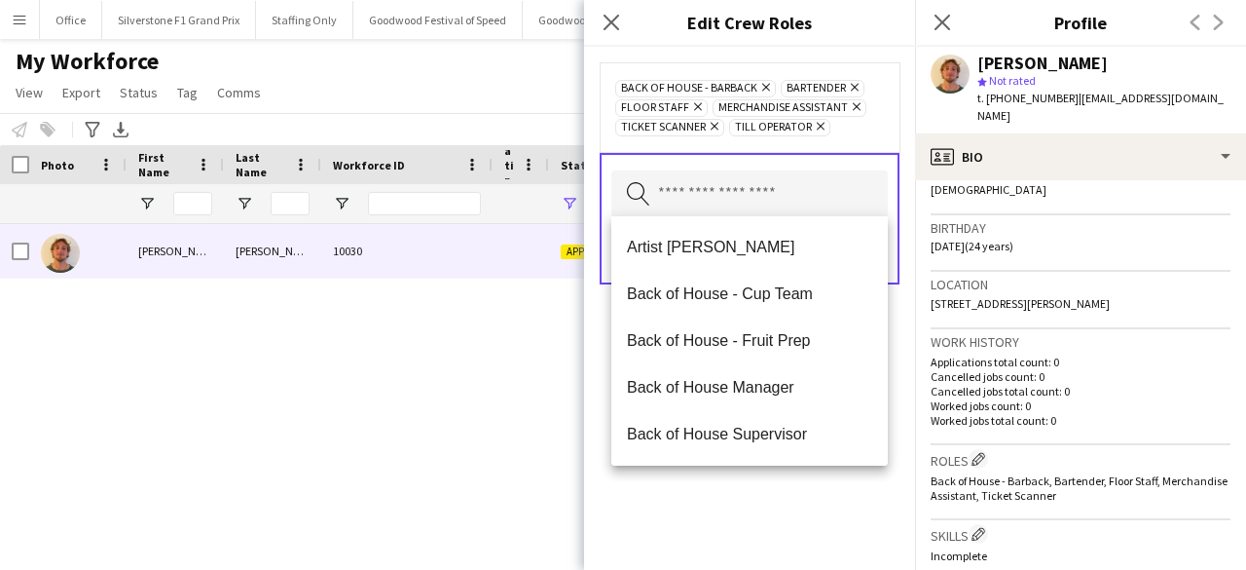
click at [734, 517] on div "Back of House - Barback Remove Bartender Remove Floor Staff Remove Merchandise …" at bounding box center [749, 308] width 331 height 523
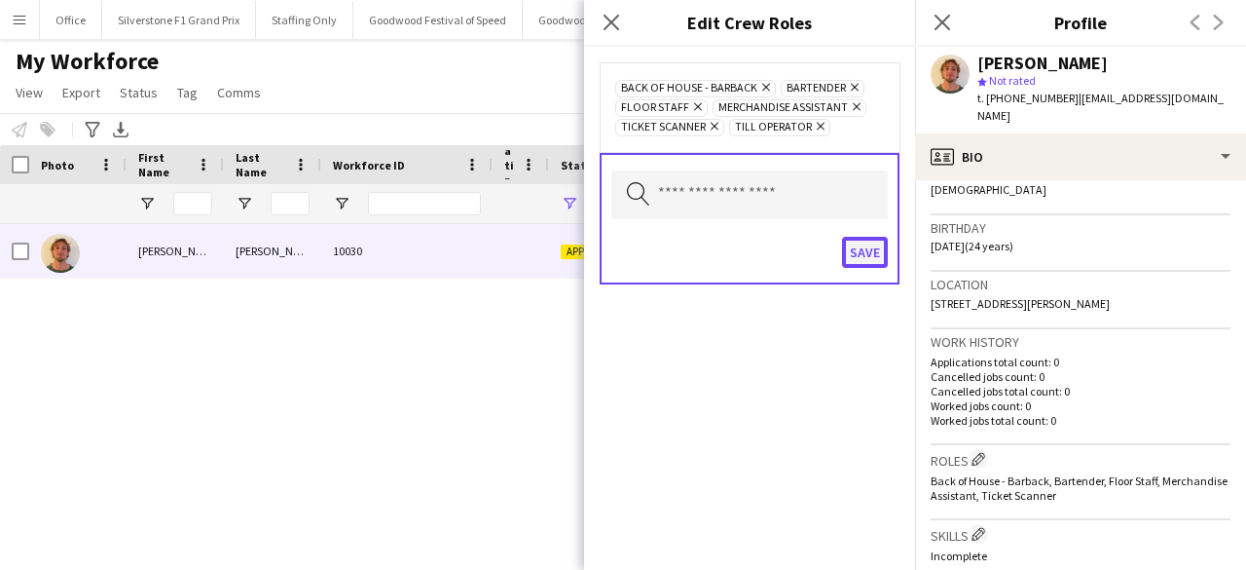
click at [865, 241] on button "Save" at bounding box center [865, 252] width 46 height 31
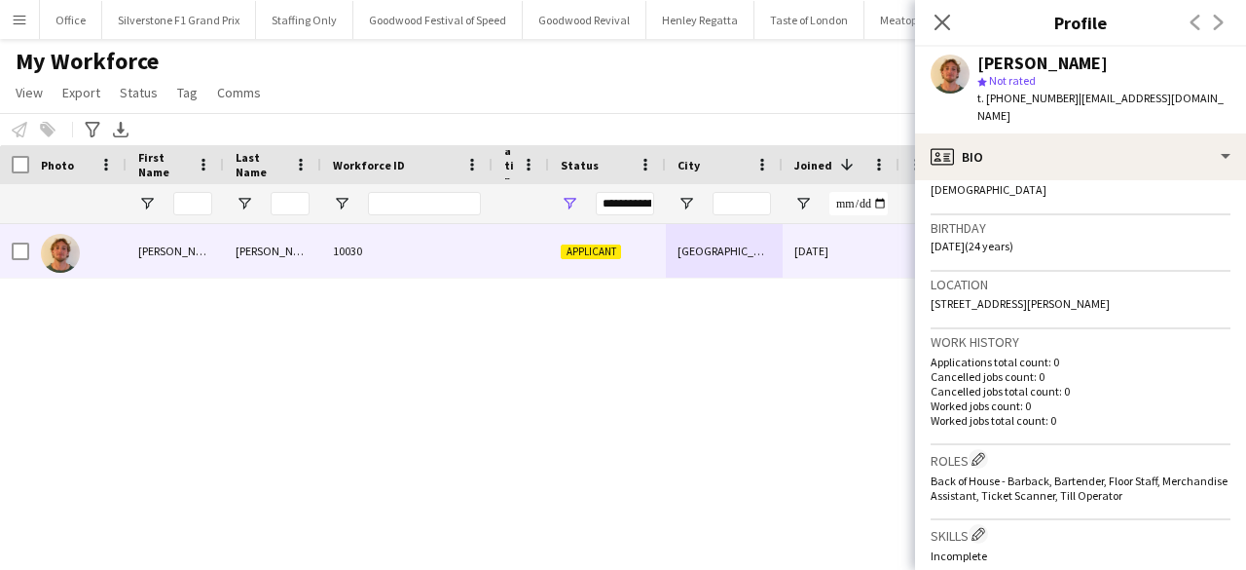
click at [807, 387] on div "Samuel Brinkley 10030 Applicant Bristol 03-09-2025 0 sambrinkley0201@gmail.com …" at bounding box center [512, 372] width 1025 height 297
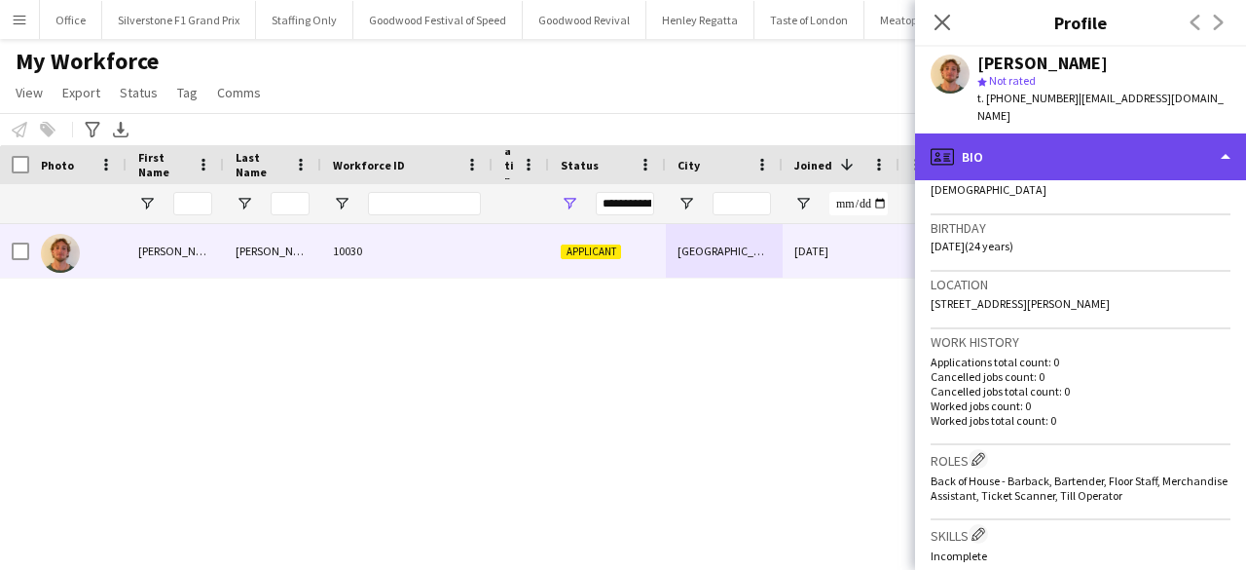
click at [1029, 133] on div "profile Bio" at bounding box center [1080, 156] width 331 height 47
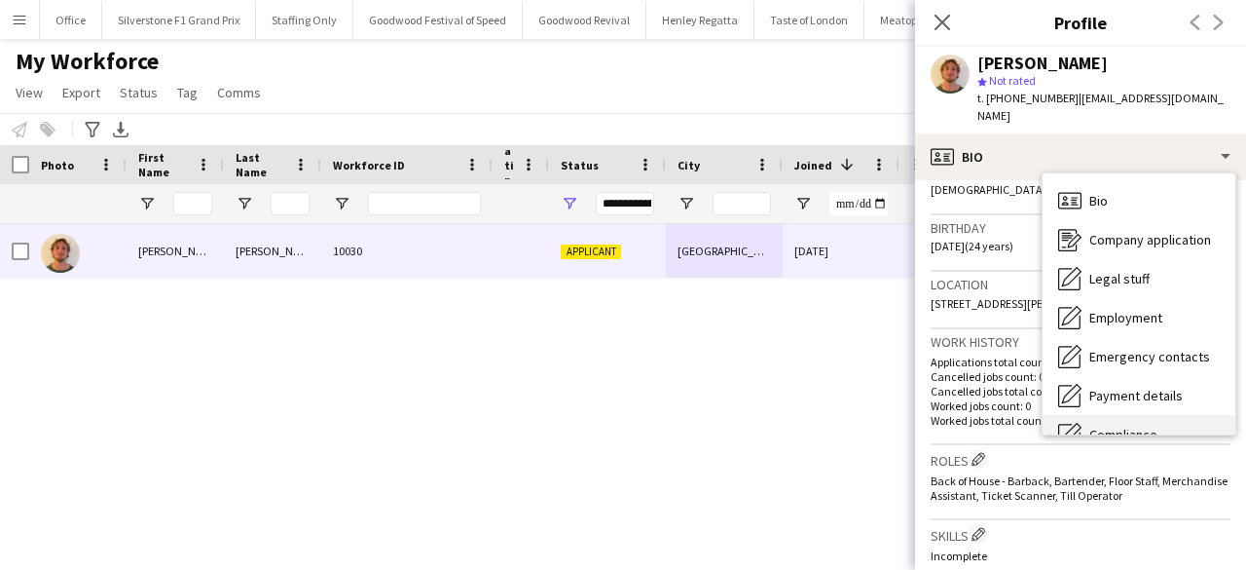
click at [1131, 415] on div "Compliance Compliance" at bounding box center [1139, 434] width 193 height 39
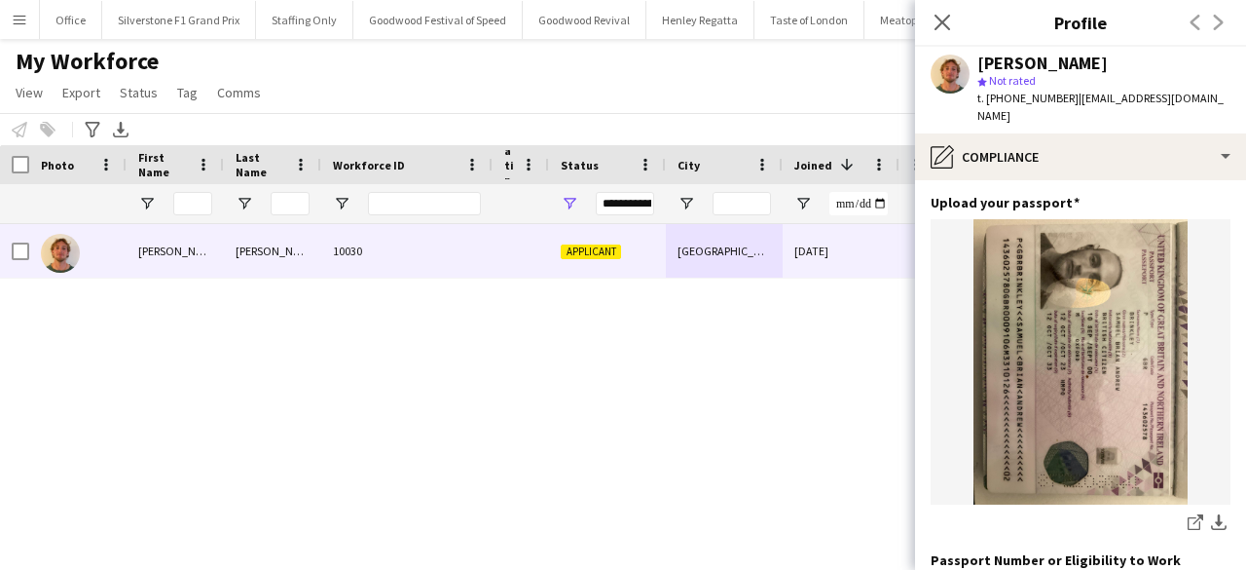
scroll to position [195, 0]
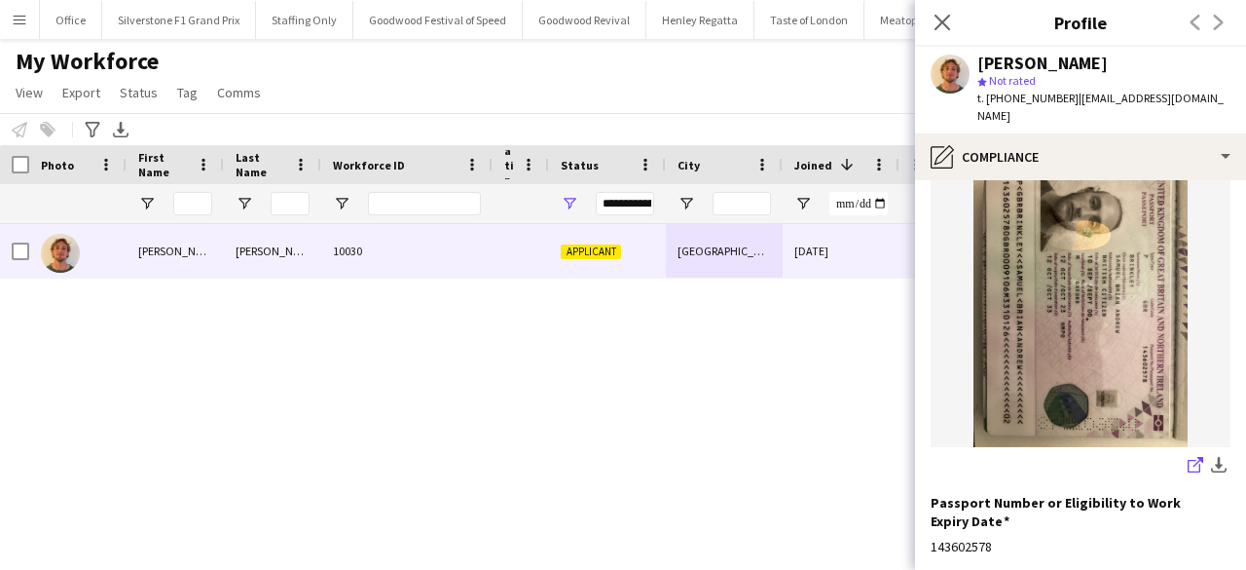
click at [1188, 457] on icon "share-external-link-1" at bounding box center [1196, 465] width 16 height 16
click at [946, 36] on app-icon "Close pop-in" at bounding box center [943, 23] width 28 height 28
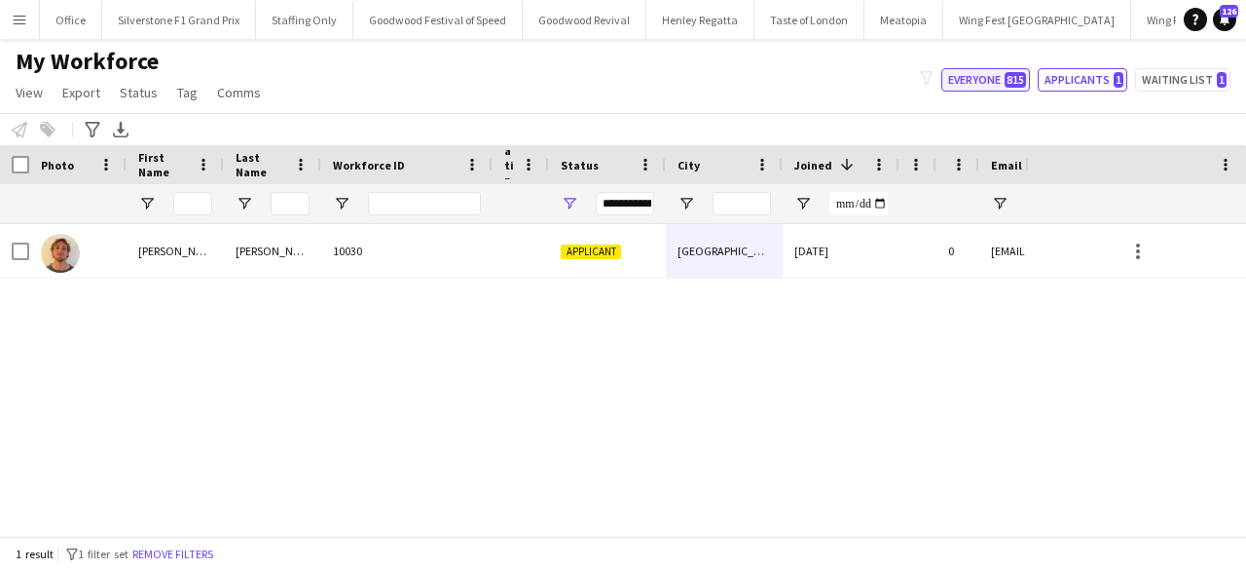
click at [1000, 77] on button "Everyone 815" at bounding box center [986, 79] width 89 height 23
type input "**********"
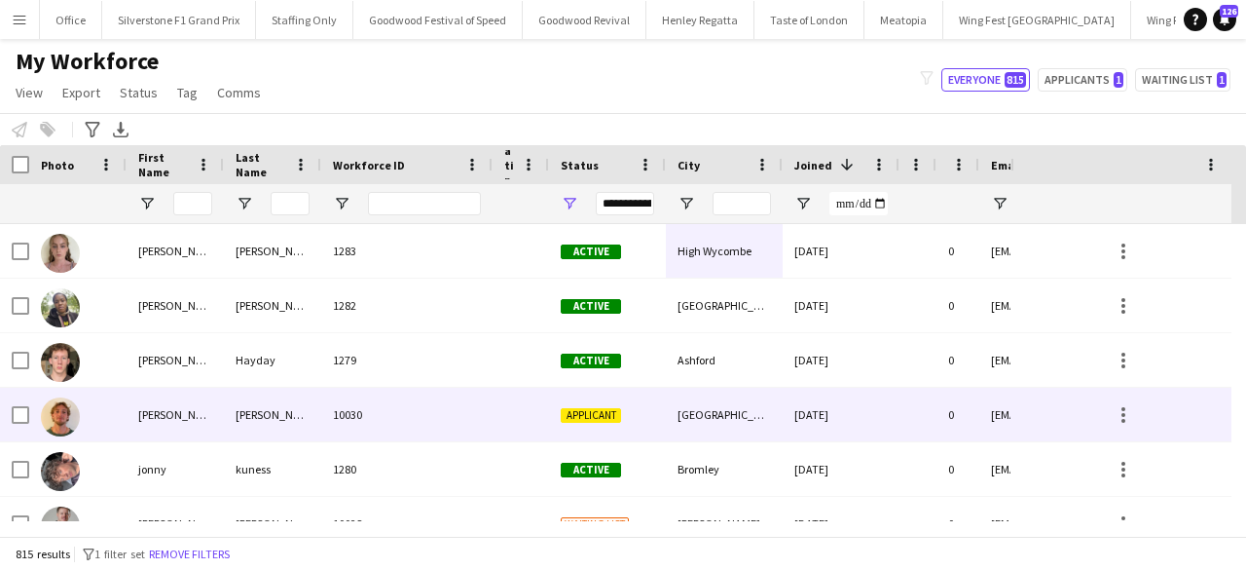
click at [769, 399] on div "Bristol" at bounding box center [724, 415] width 117 height 54
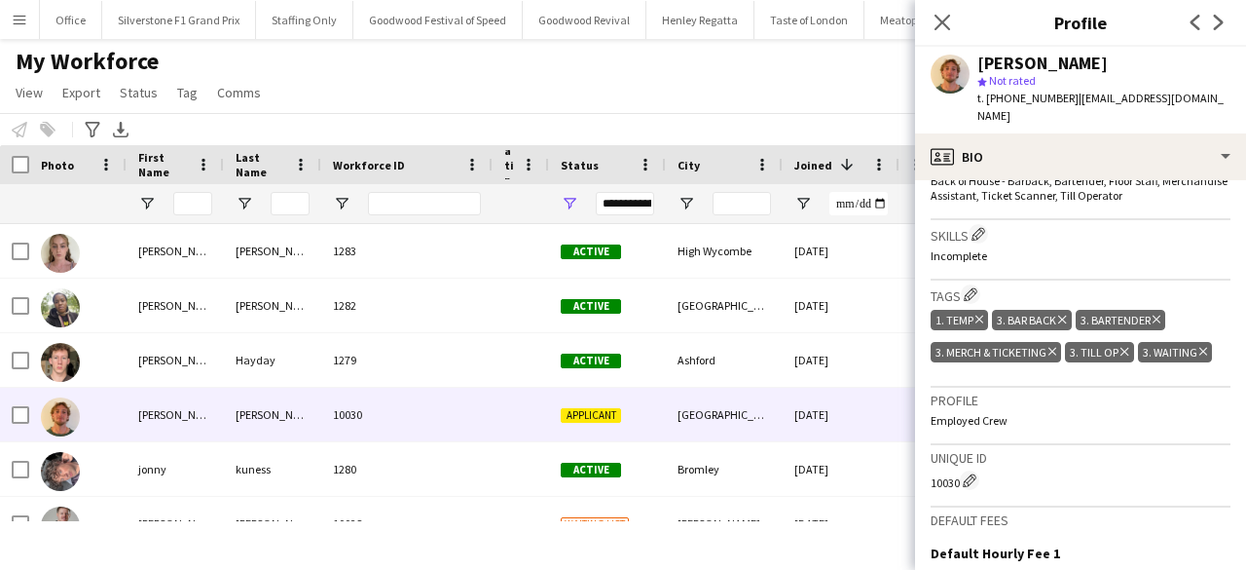
scroll to position [633, 0]
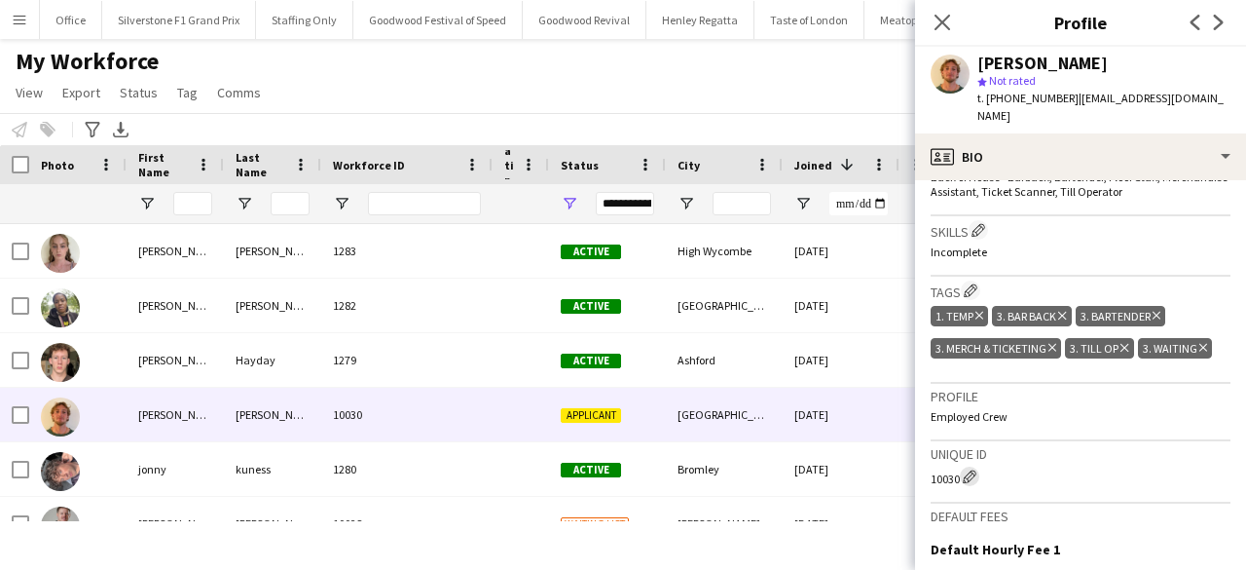
click at [973, 469] on app-icon "Edit crew unique ID" at bounding box center [970, 476] width 14 height 14
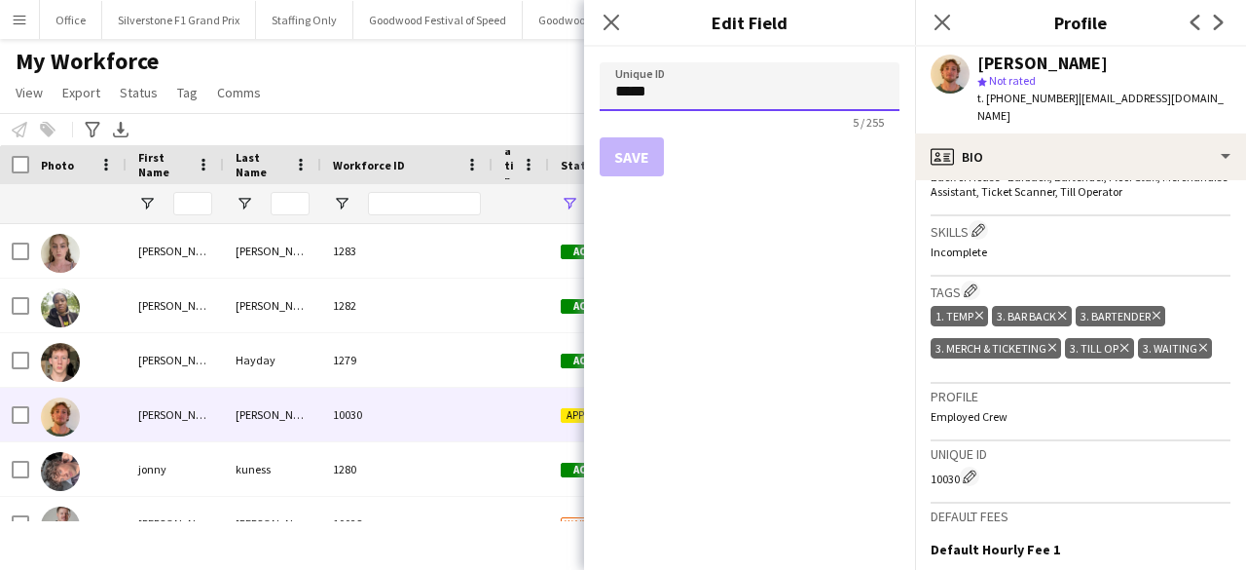
click at [635, 94] on input "*****" at bounding box center [750, 86] width 300 height 49
click at [635, 94] on input "****" at bounding box center [750, 86] width 300 height 49
click at [631, 156] on button "Save" at bounding box center [632, 156] width 64 height 39
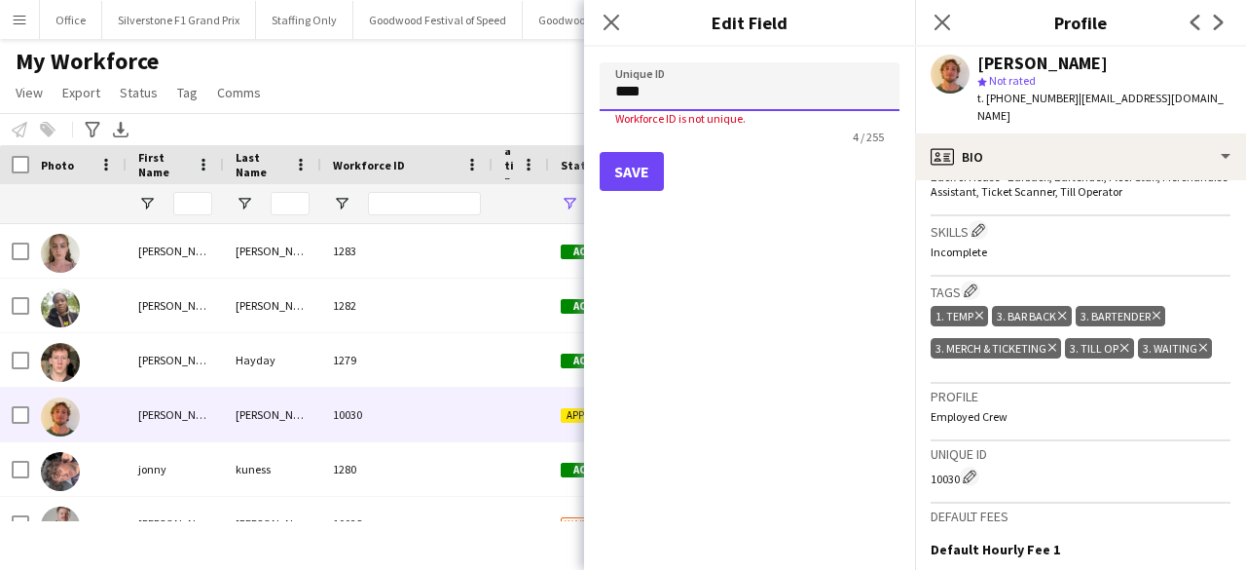
click at [663, 102] on input "****" at bounding box center [750, 86] width 300 height 49
type input "****"
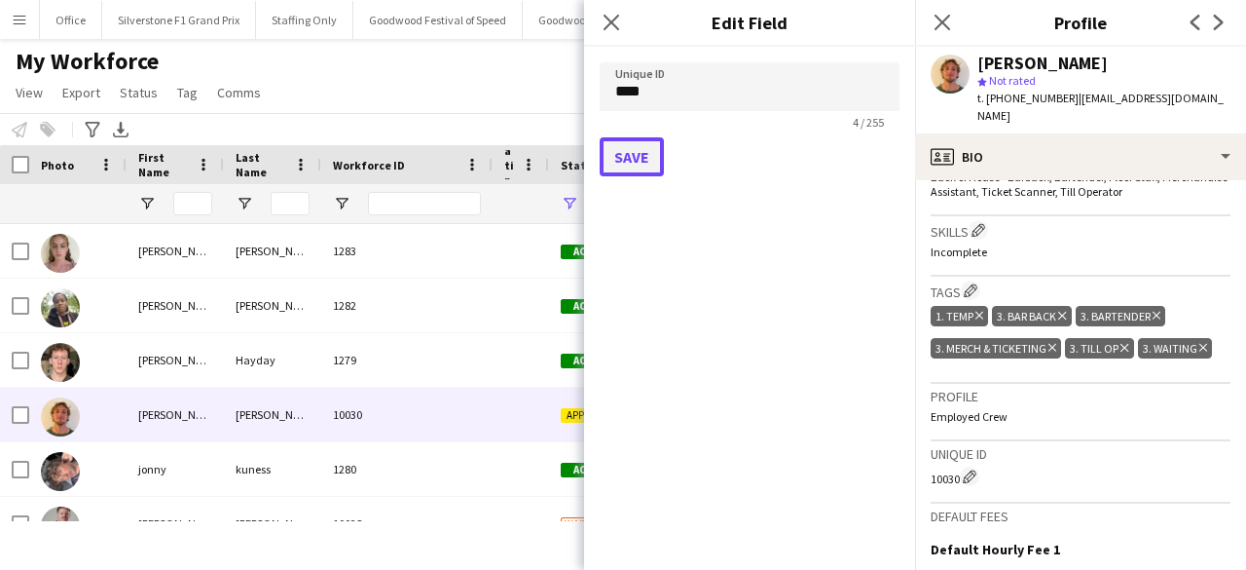
click at [633, 165] on button "Save" at bounding box center [632, 156] width 64 height 39
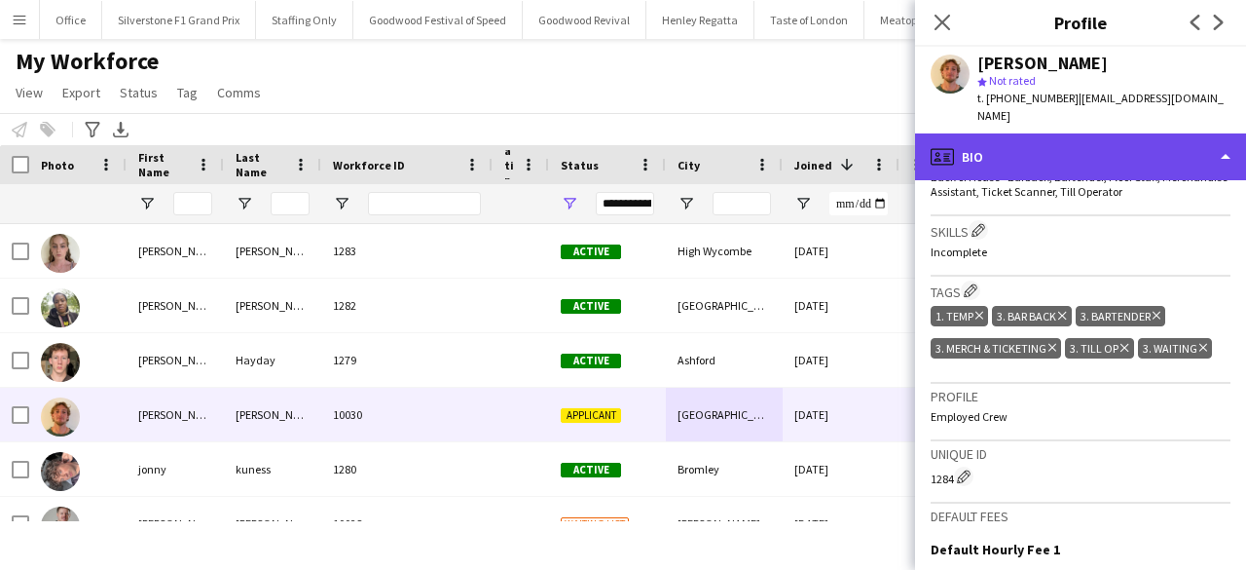
click at [1004, 151] on div "profile Bio" at bounding box center [1080, 156] width 331 height 47
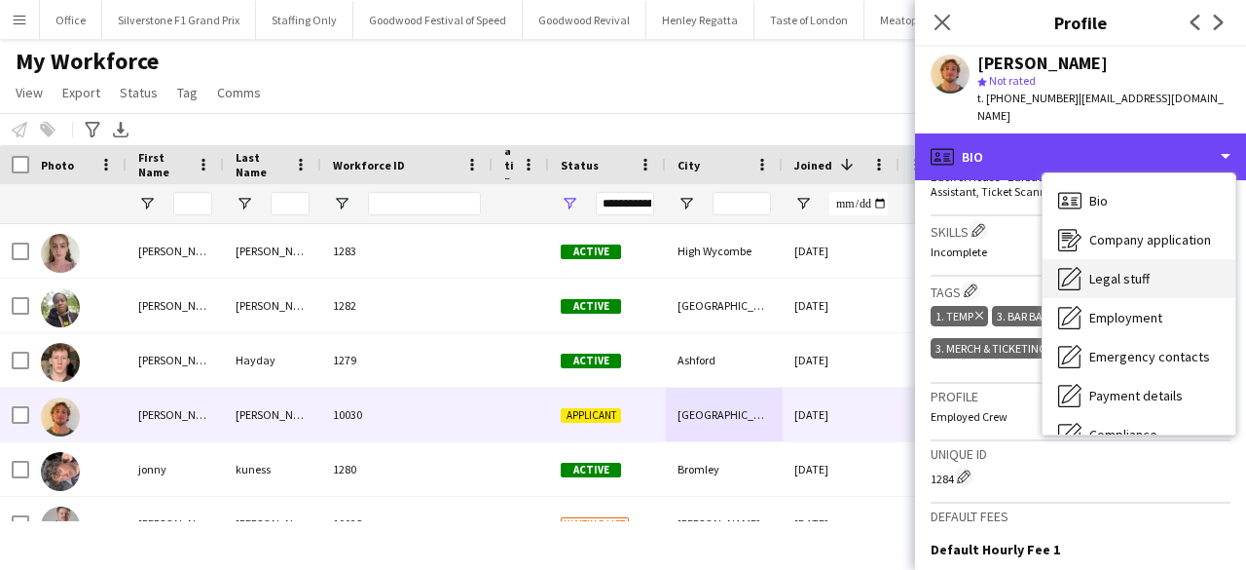
scroll to position [144, 0]
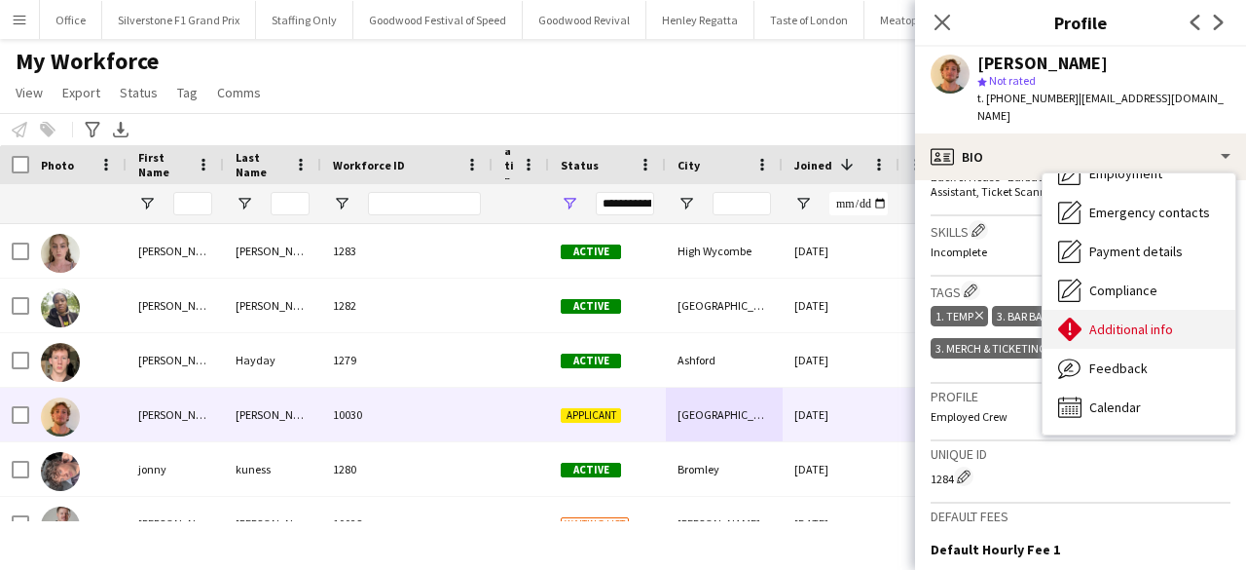
click at [1110, 320] on span "Additional info" at bounding box center [1132, 329] width 84 height 18
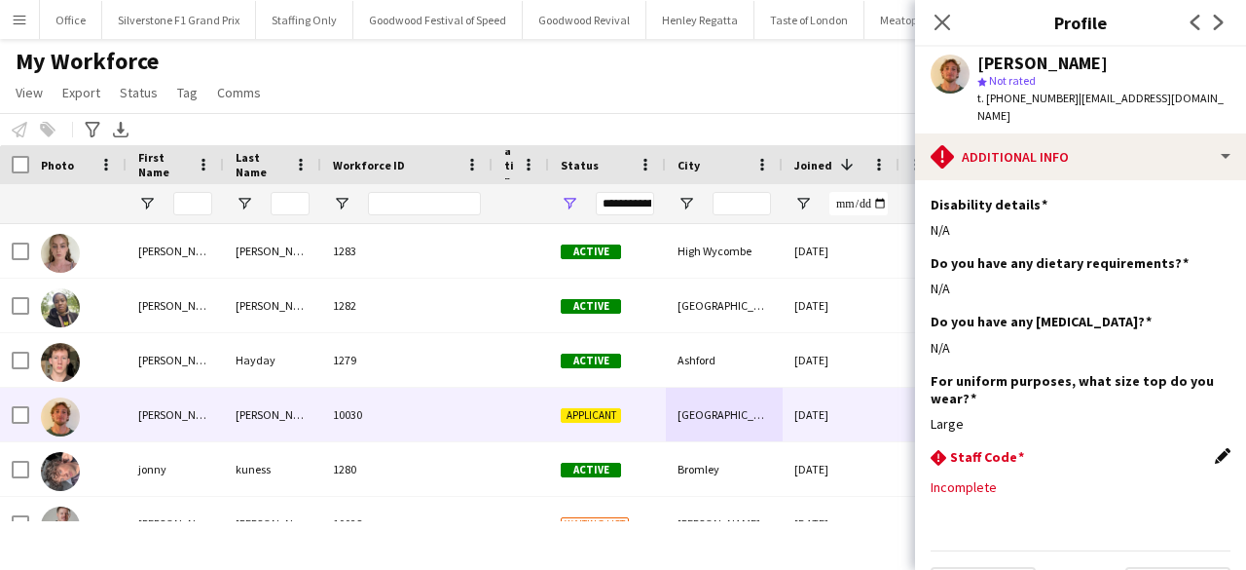
click at [1215, 448] on app-icon "Edit this field" at bounding box center [1223, 456] width 16 height 16
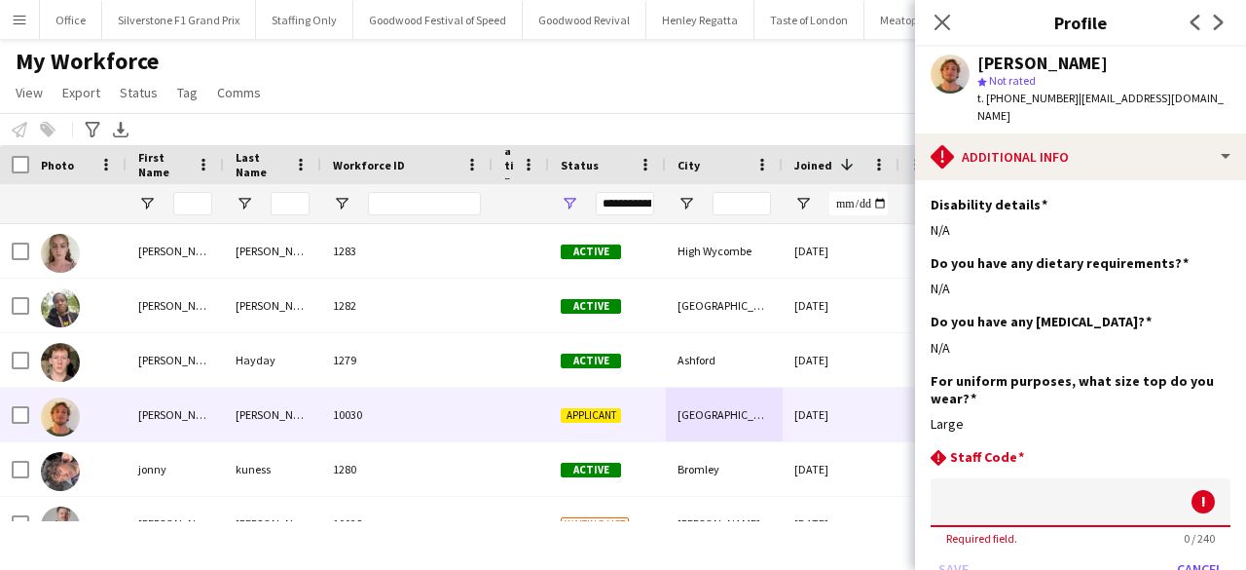
click at [1098, 478] on input at bounding box center [1081, 502] width 300 height 49
paste input "****"
type input "****"
click at [955, 553] on button "Save" at bounding box center [954, 568] width 46 height 31
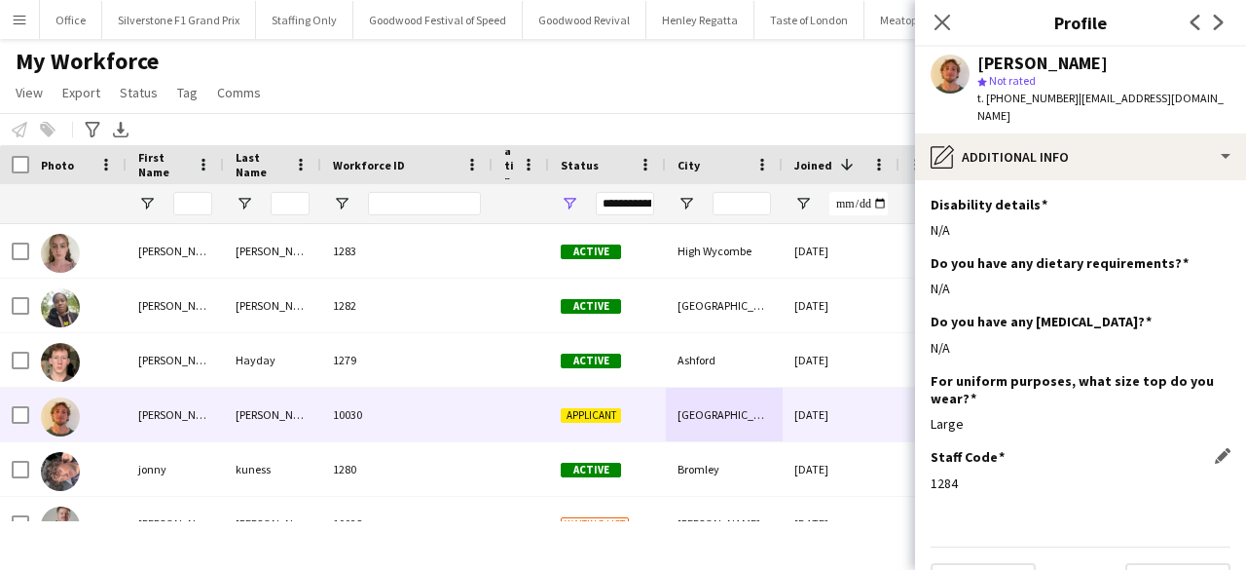
scroll to position [29, 0]
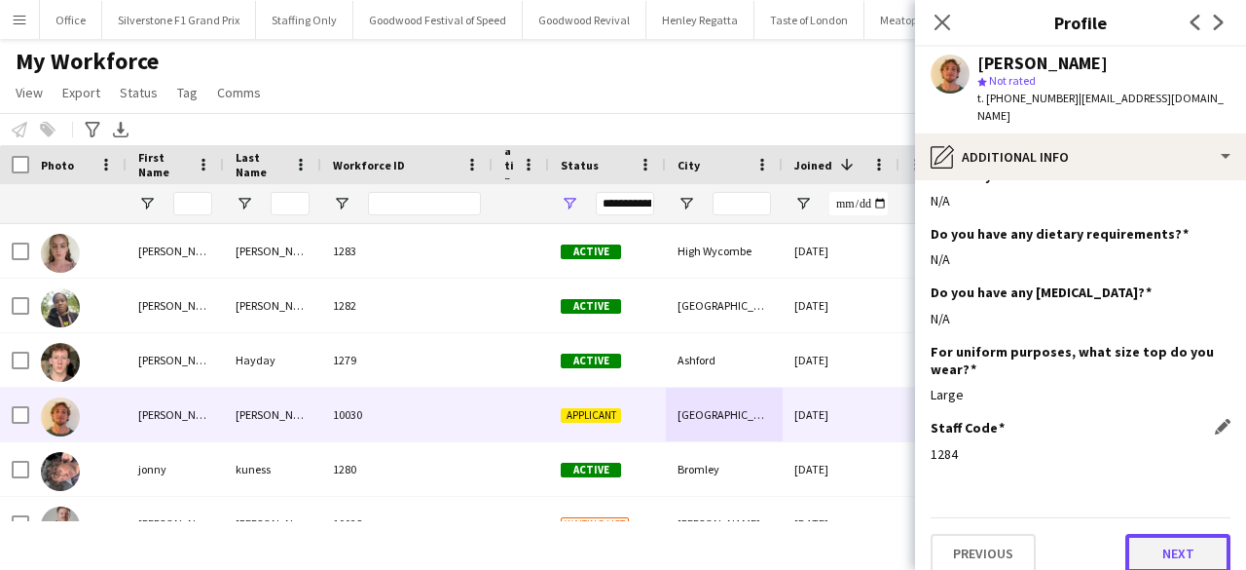
click at [1165, 539] on button "Next" at bounding box center [1178, 553] width 105 height 39
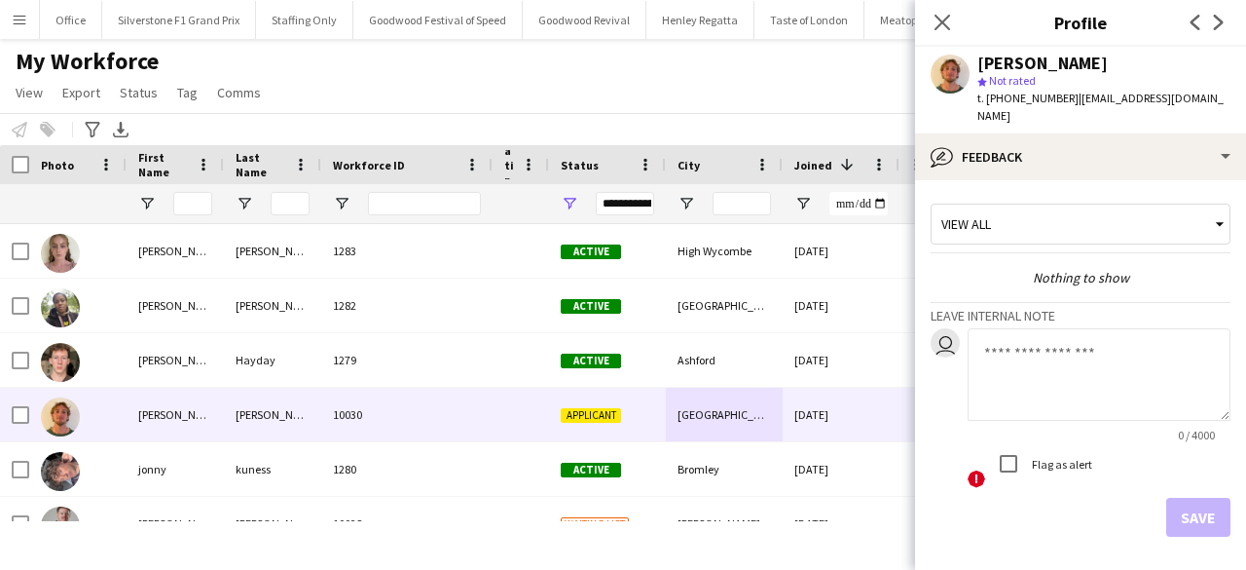
click at [1089, 356] on textarea at bounding box center [1099, 374] width 263 height 93
type textarea "**********"
click at [1188, 505] on button "Save" at bounding box center [1198, 517] width 64 height 39
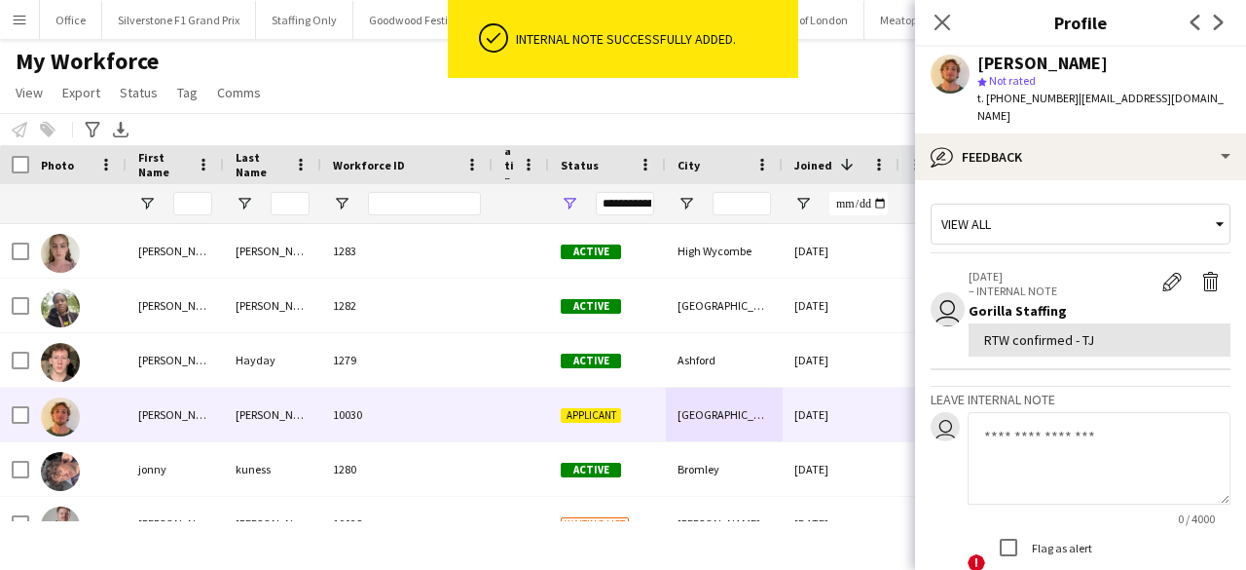
click at [1098, 447] on textarea at bounding box center [1099, 458] width 263 height 93
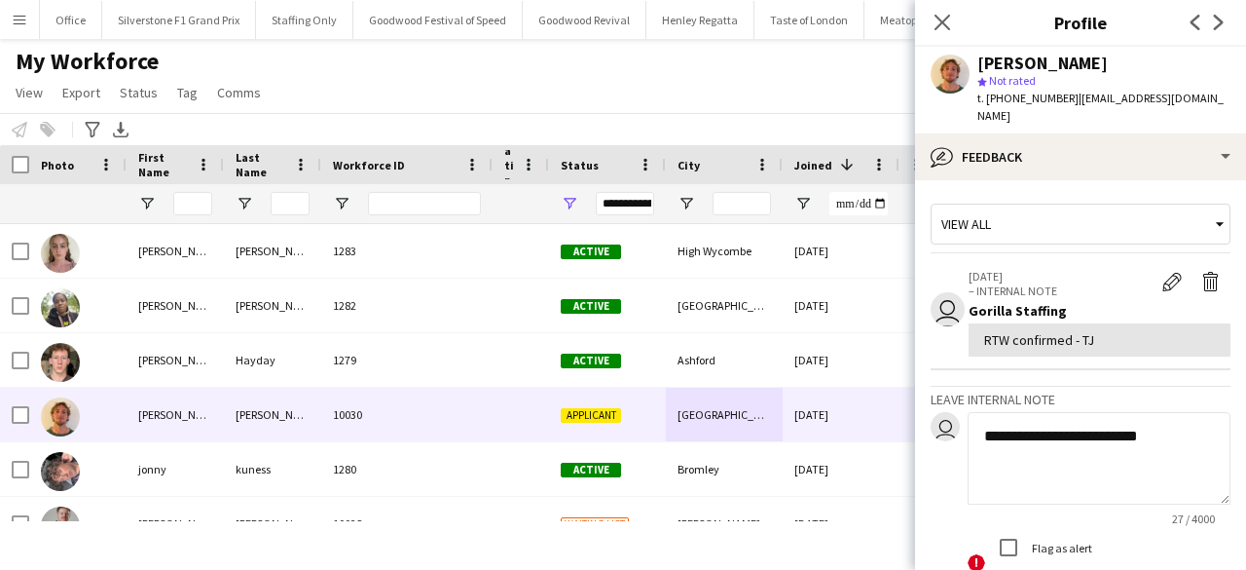
paste textarea "**********"
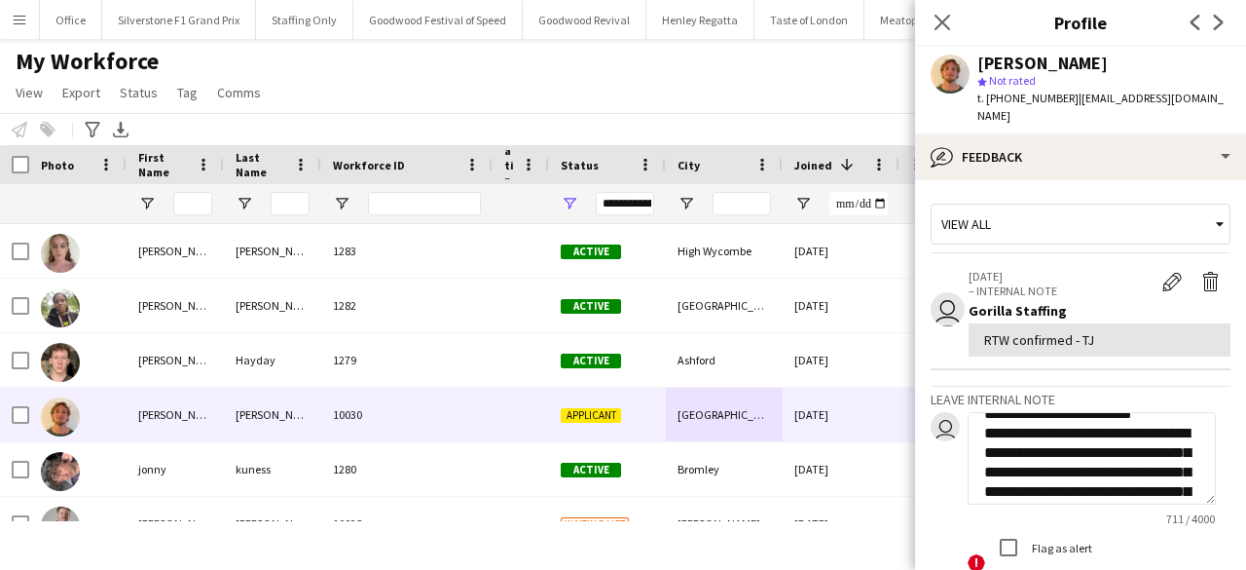
scroll to position [51, 0]
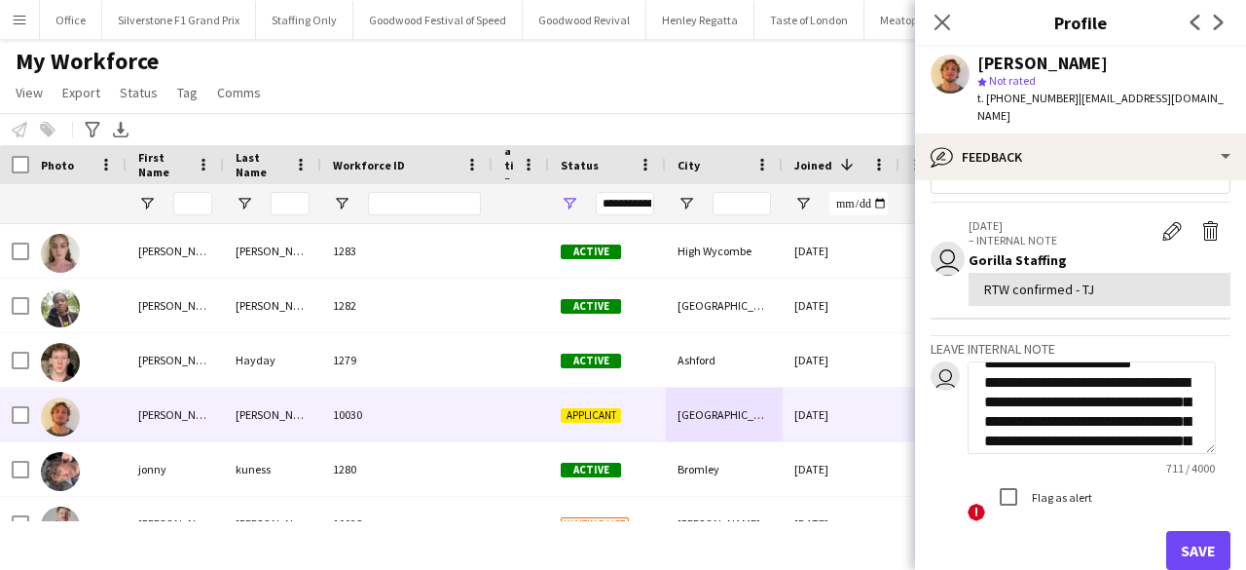
type textarea "**********"
click at [1166, 534] on button "Save" at bounding box center [1198, 550] width 64 height 39
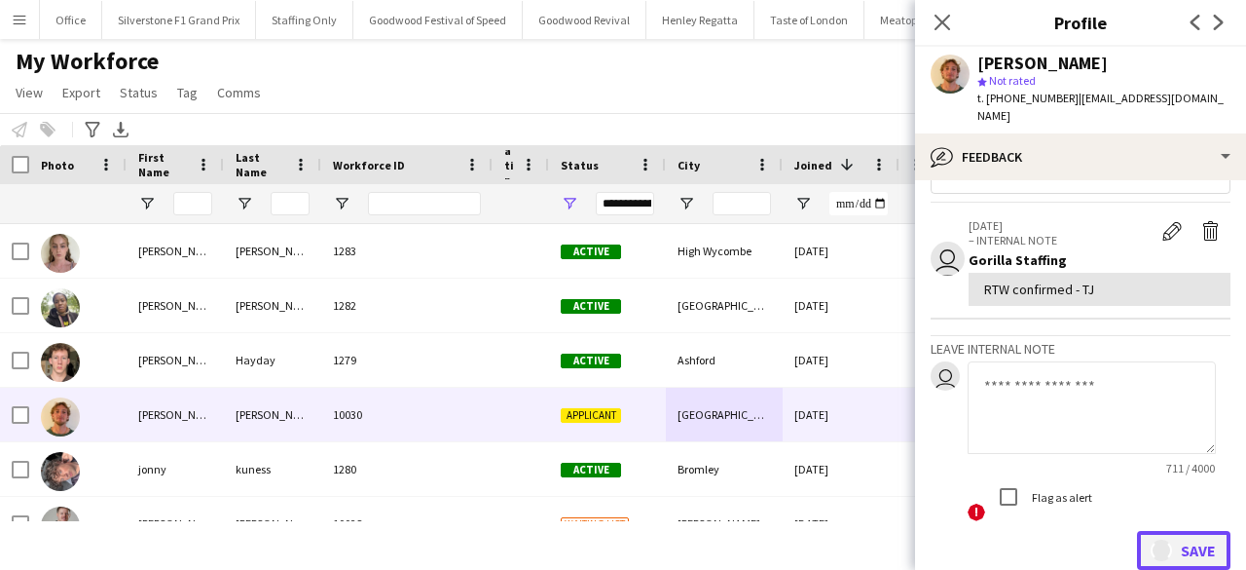
scroll to position [0, 0]
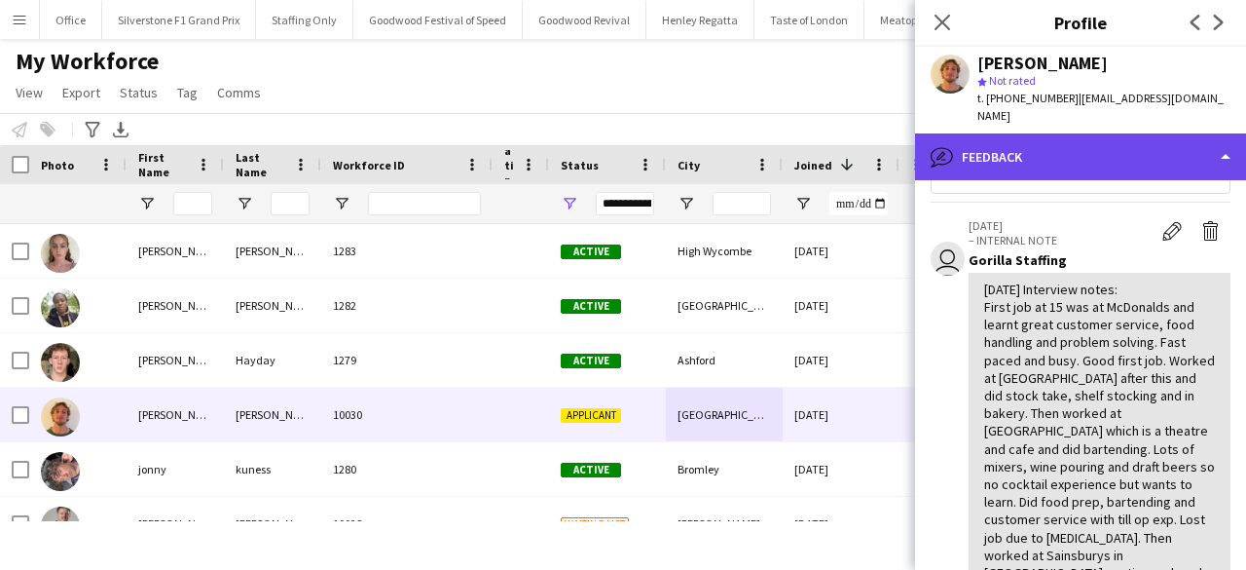
click at [1051, 133] on div "bubble-pencil Feedback" at bounding box center [1080, 156] width 331 height 47
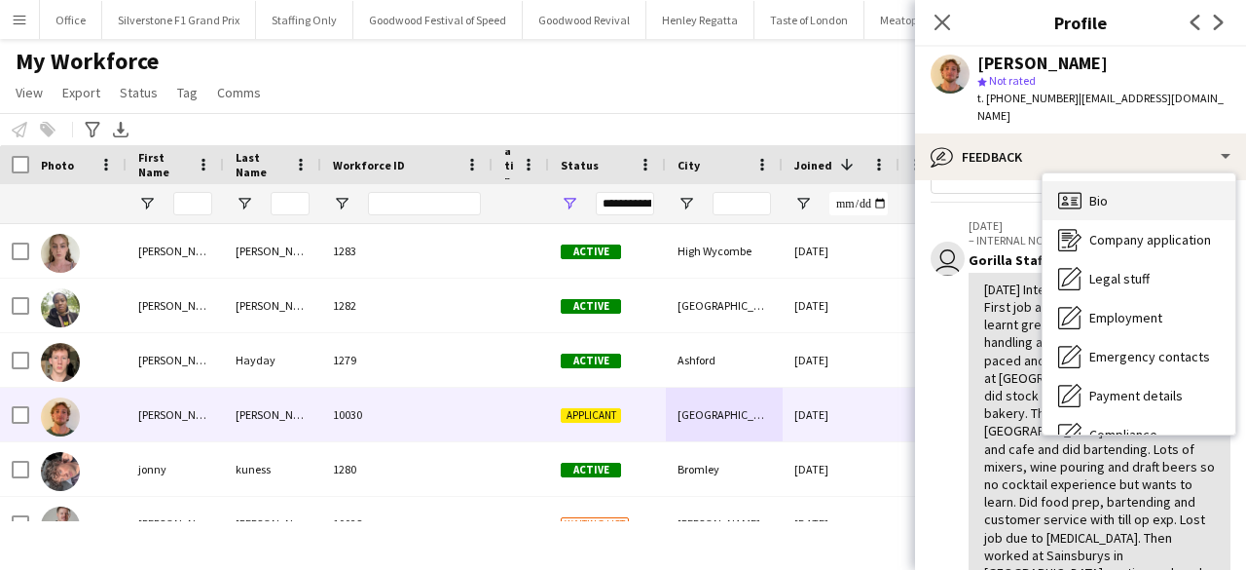
click at [1098, 192] on span "Bio" at bounding box center [1099, 201] width 19 height 18
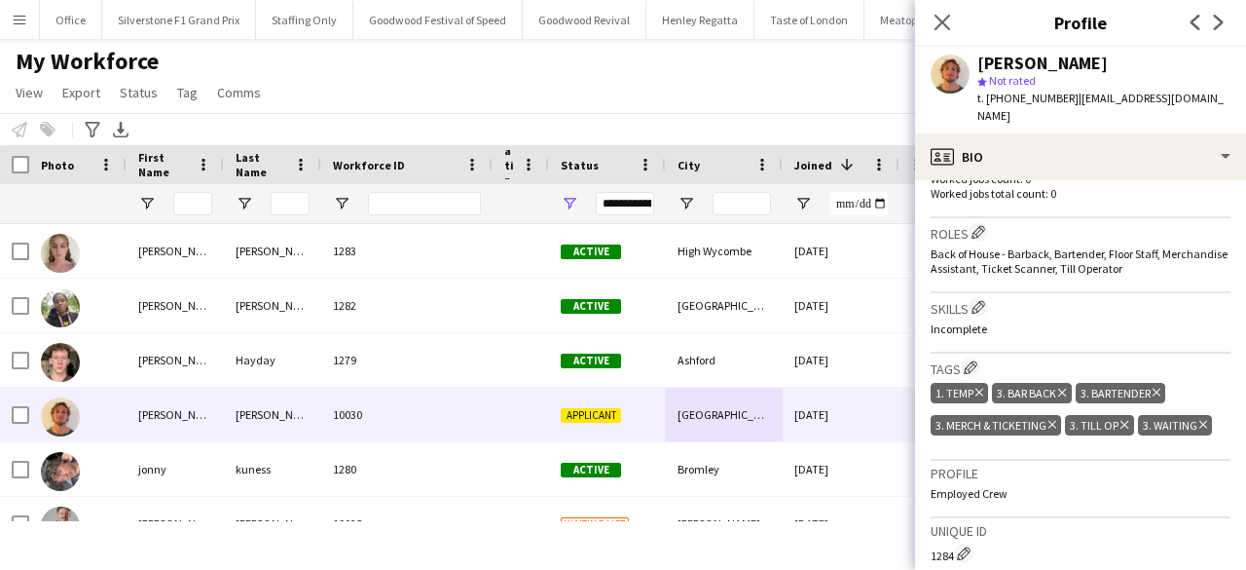
scroll to position [557, 0]
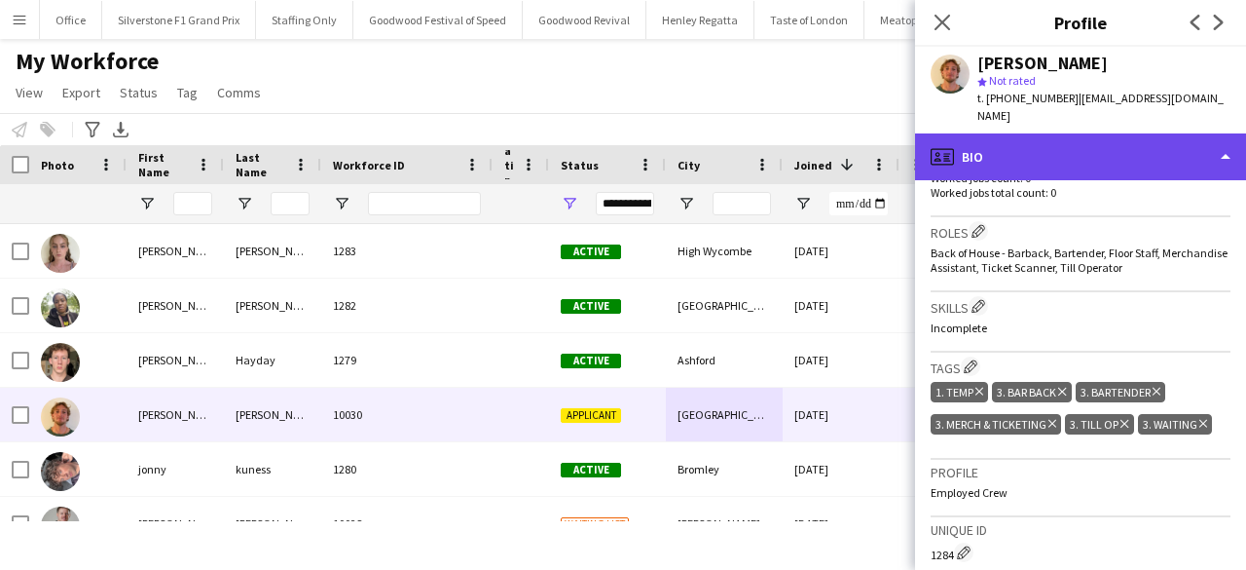
click at [1108, 141] on div "profile Bio" at bounding box center [1080, 156] width 331 height 47
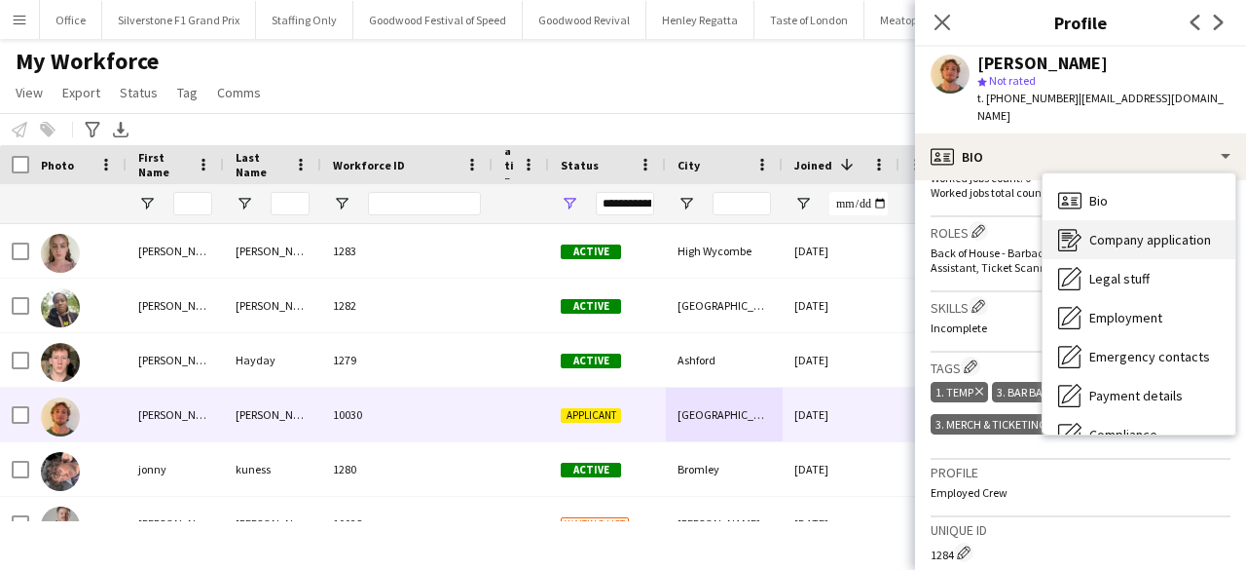
click at [1128, 231] on span "Company application" at bounding box center [1151, 240] width 122 height 18
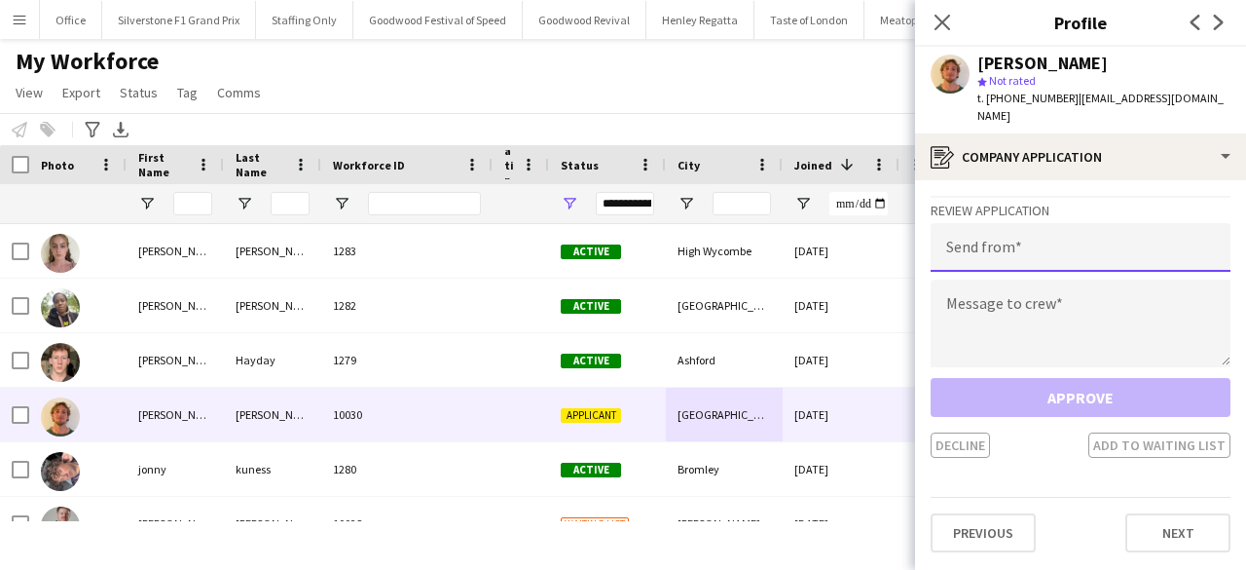
click at [1065, 224] on input "email" at bounding box center [1081, 247] width 300 height 49
paste input "**********"
type input "**********"
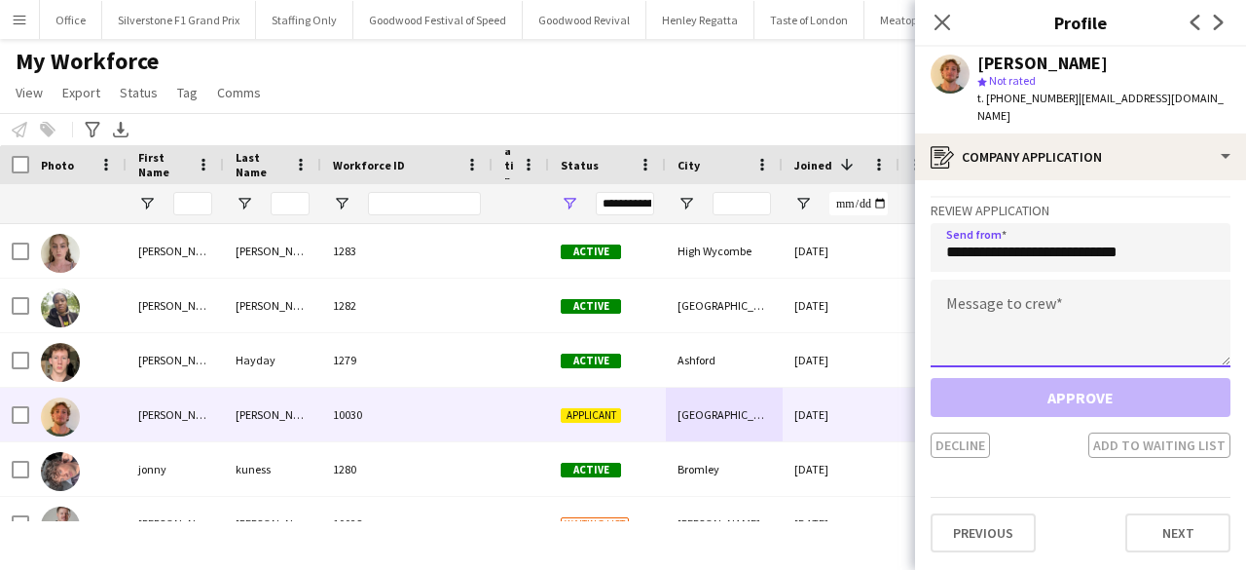
click at [1050, 297] on textarea at bounding box center [1081, 323] width 300 height 88
paste textarea "**********"
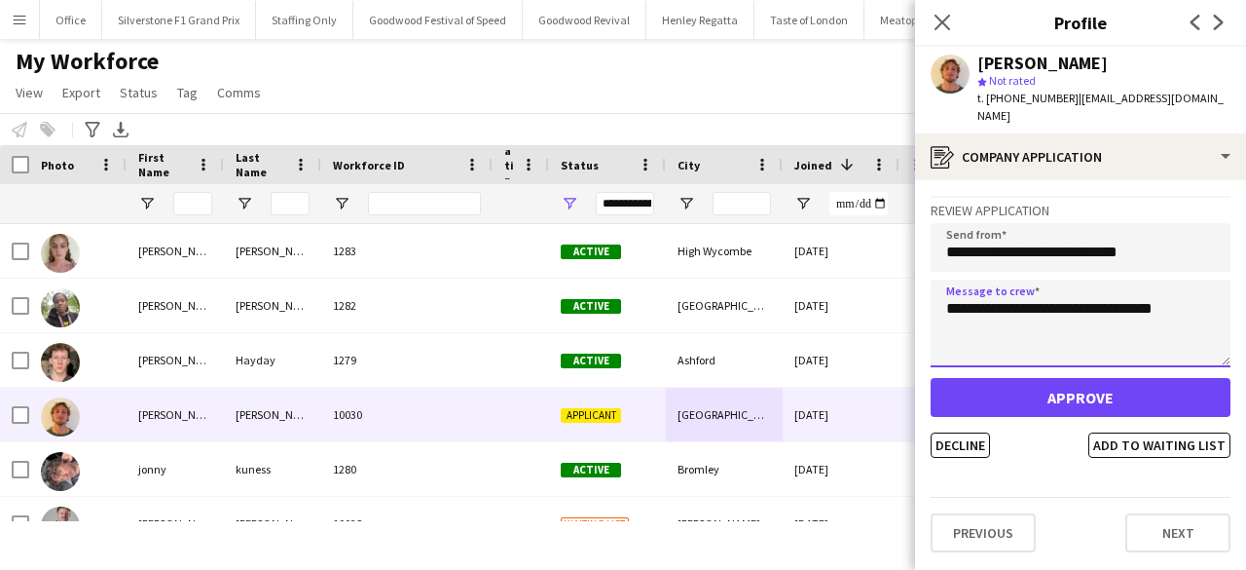
type textarea "**********"
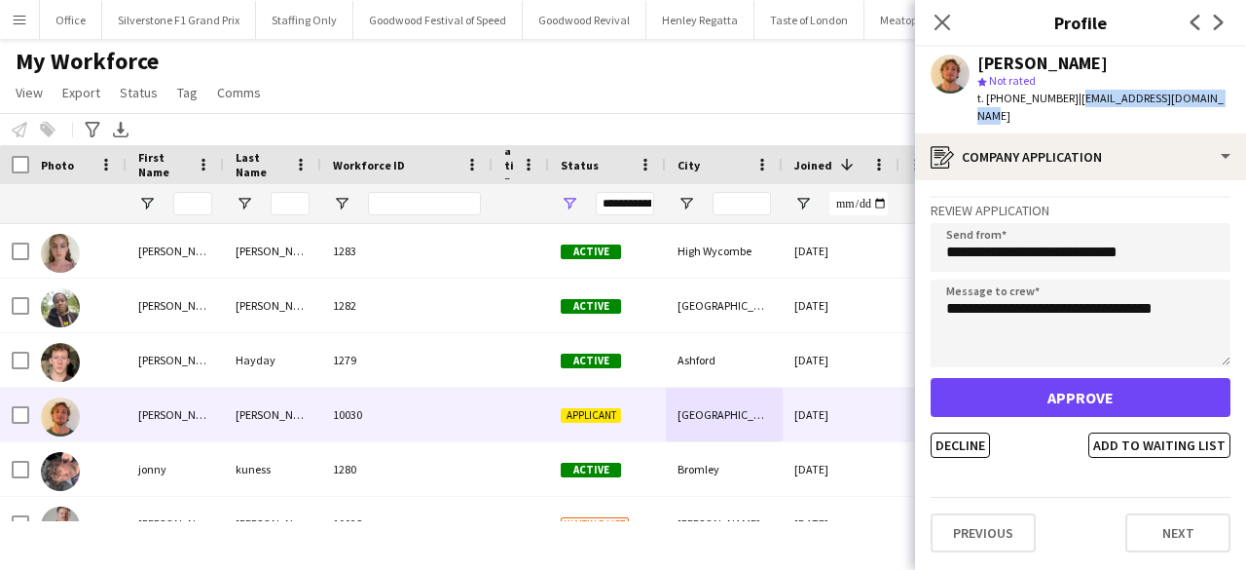
drag, startPoint x: 1224, startPoint y: 96, endPoint x: 1071, endPoint y: 106, distance: 153.2
click at [1071, 106] on div "Samuel Brinkley star Not rated t. +447938825575 | sambrinkley0201@gmail.com" at bounding box center [1080, 90] width 331 height 87
copy span "[EMAIL_ADDRESS][DOMAIN_NAME]"
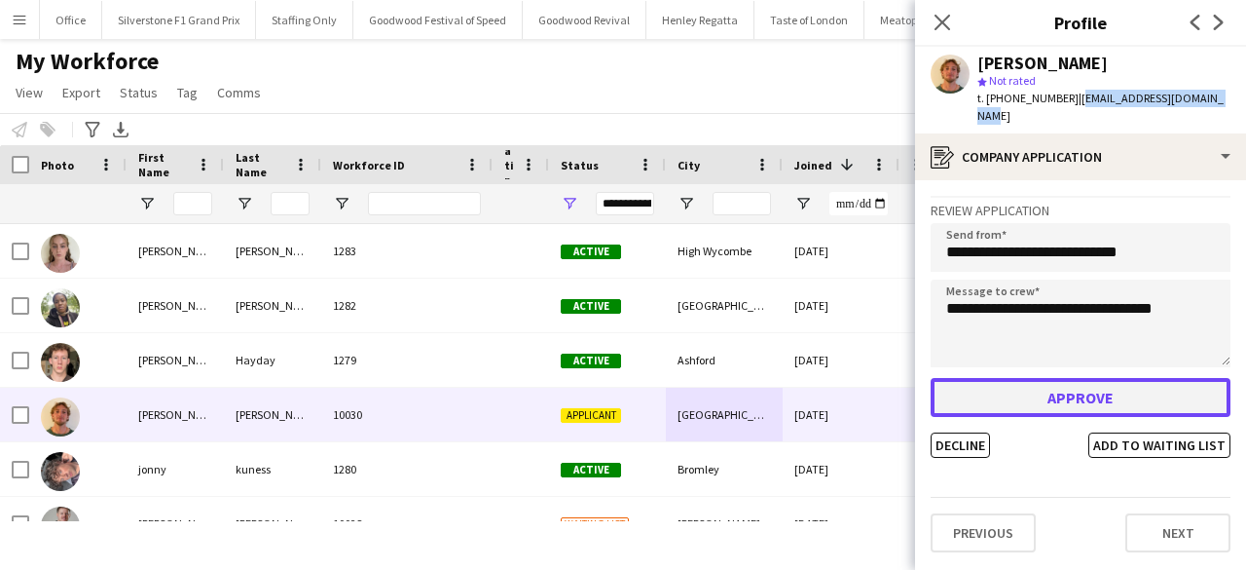
click at [1148, 379] on button "Approve" at bounding box center [1081, 397] width 300 height 39
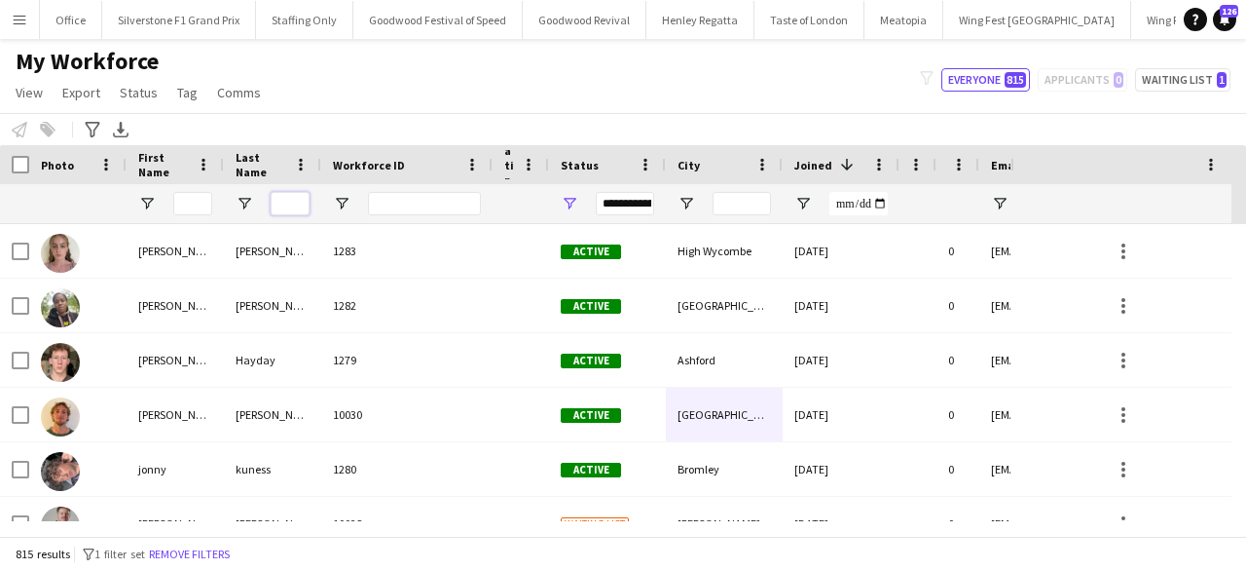
click at [288, 207] on input "Last Name Filter Input" at bounding box center [290, 203] width 39 height 23
type input "*"
click at [186, 205] on input "First Name Filter Input" at bounding box center [192, 203] width 39 height 23
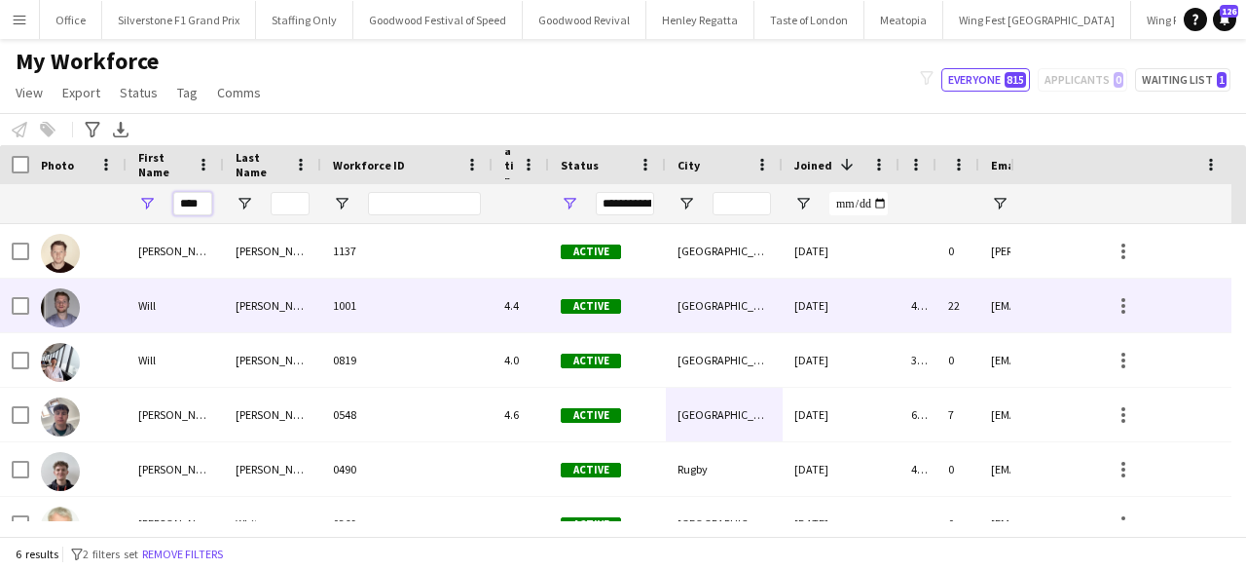
scroll to position [29, 0]
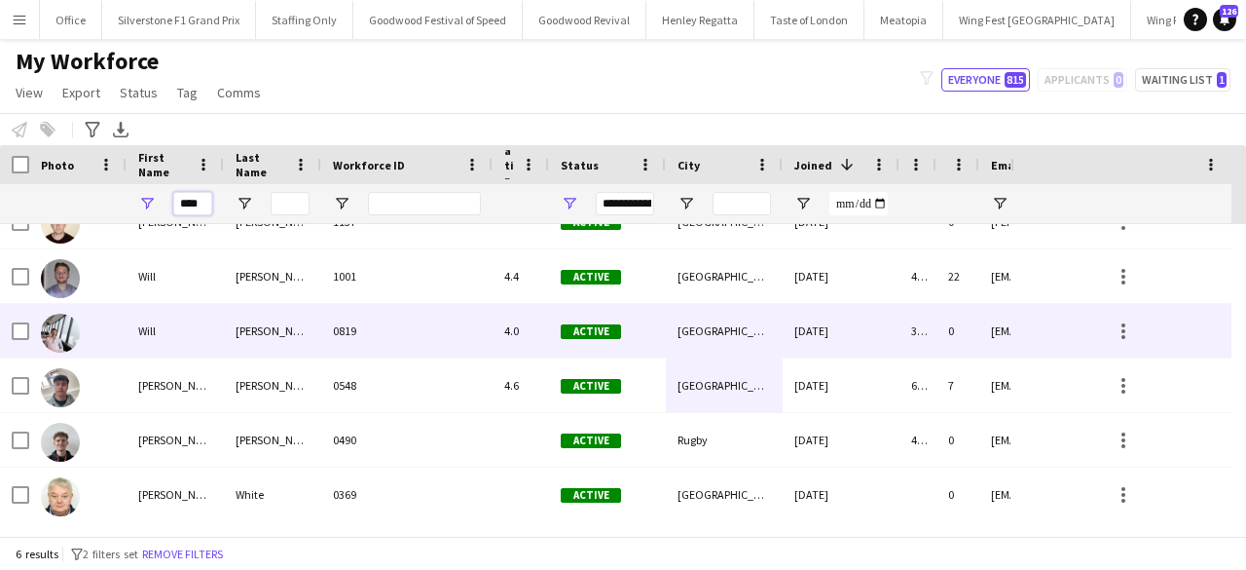
type input "****"
click at [302, 317] on div "Smith" at bounding box center [272, 331] width 97 height 54
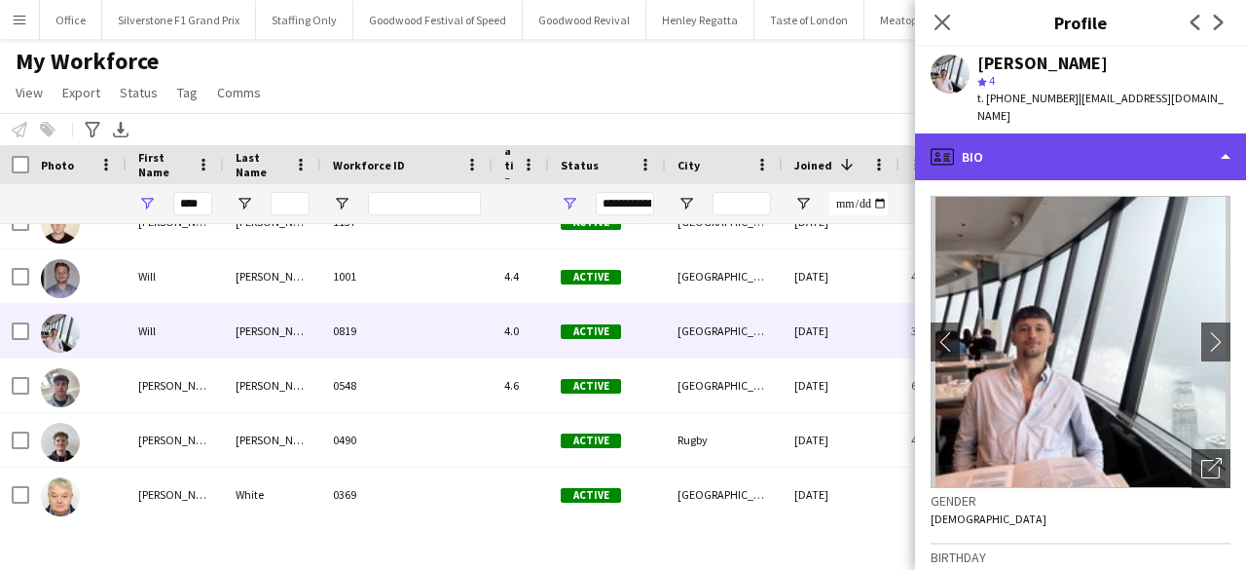
click at [1094, 133] on div "profile Bio" at bounding box center [1080, 156] width 331 height 47
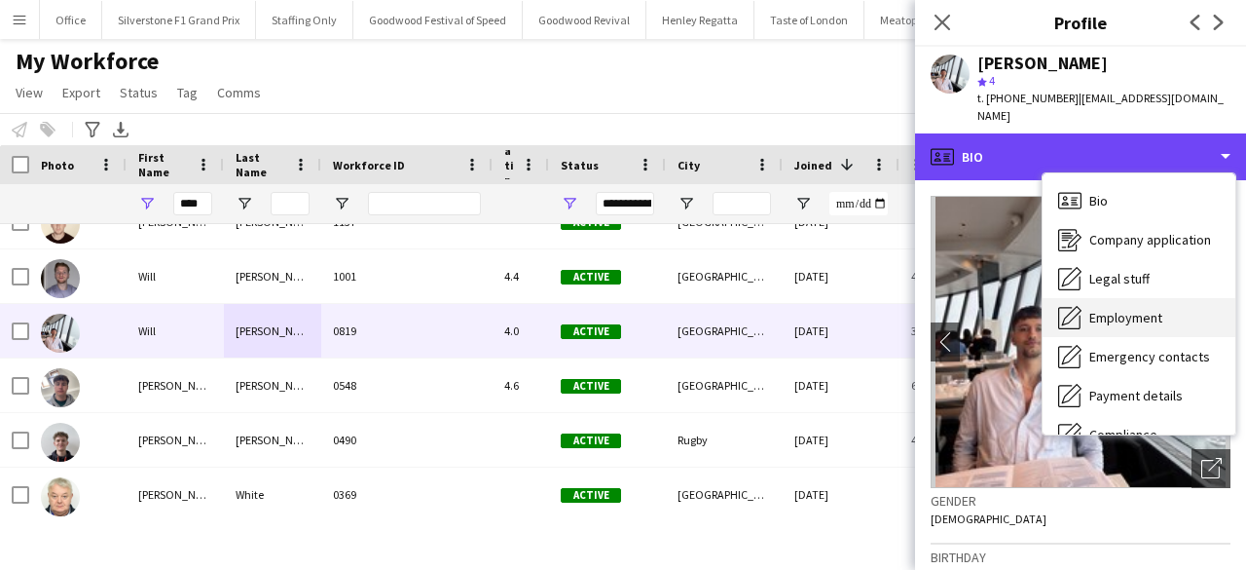
scroll to position [144, 0]
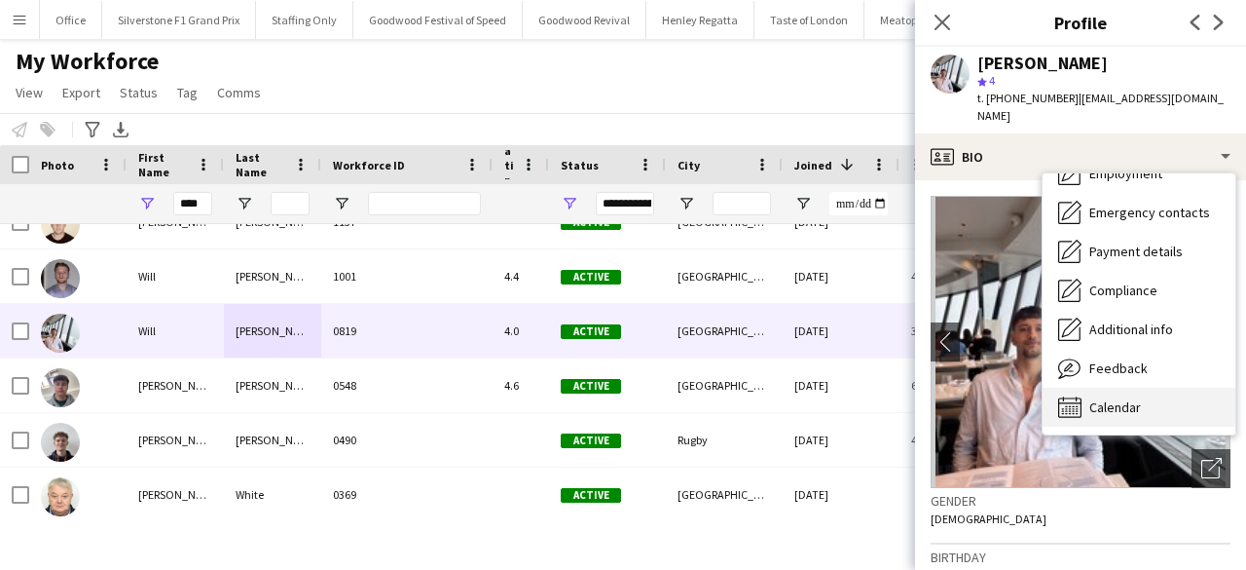
click at [1119, 398] on span "Calendar" at bounding box center [1116, 407] width 52 height 18
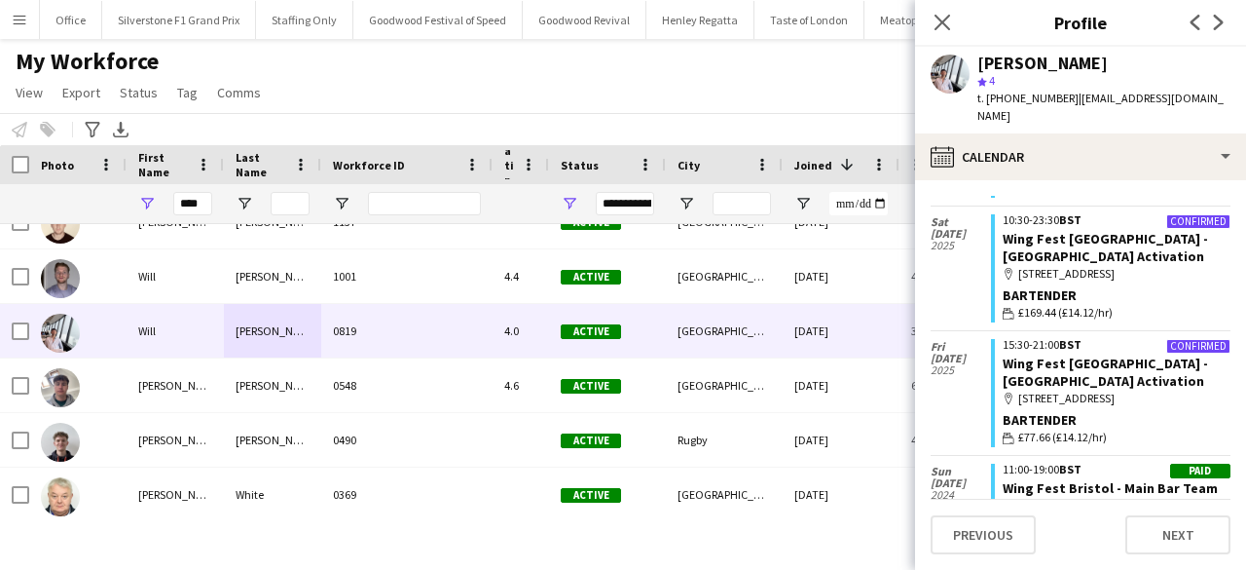
scroll to position [0, 0]
